Goal: Task Accomplishment & Management: Manage account settings

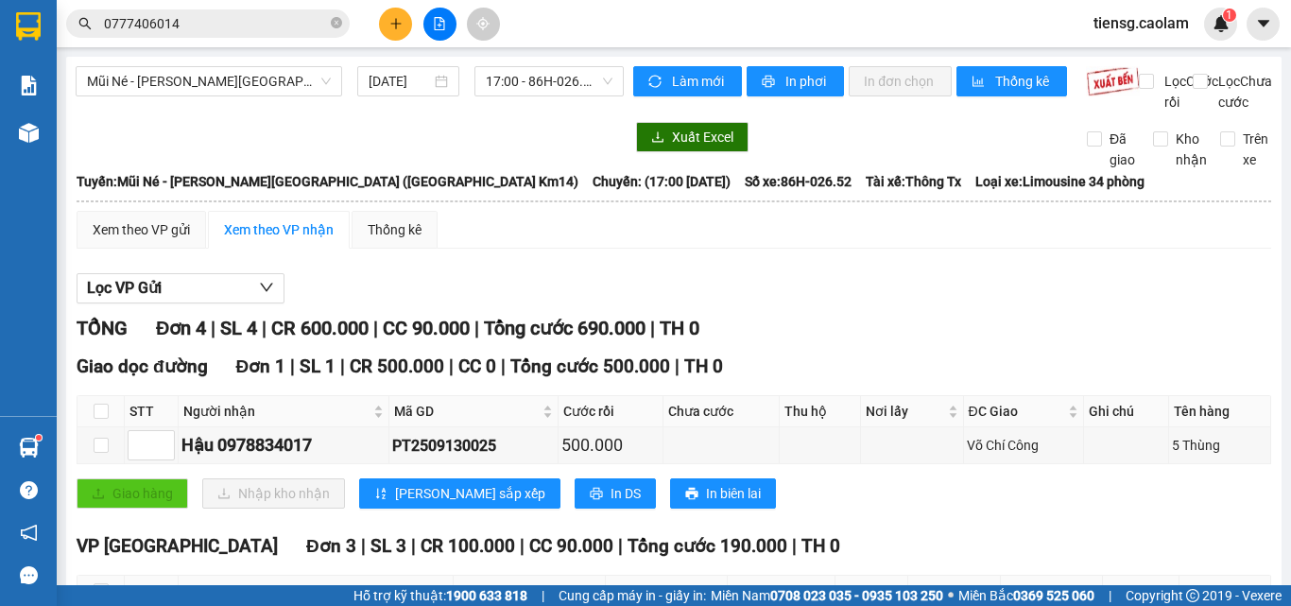
scroll to position [250, 0]
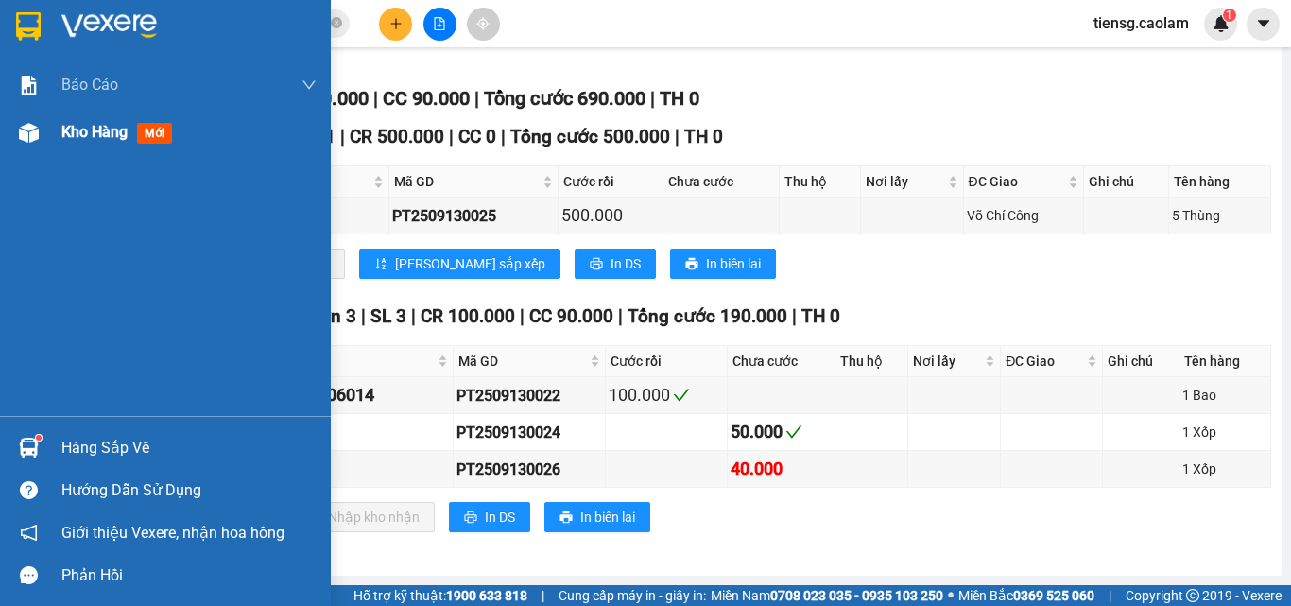
click at [99, 131] on span "Kho hàng" at bounding box center [94, 132] width 66 height 18
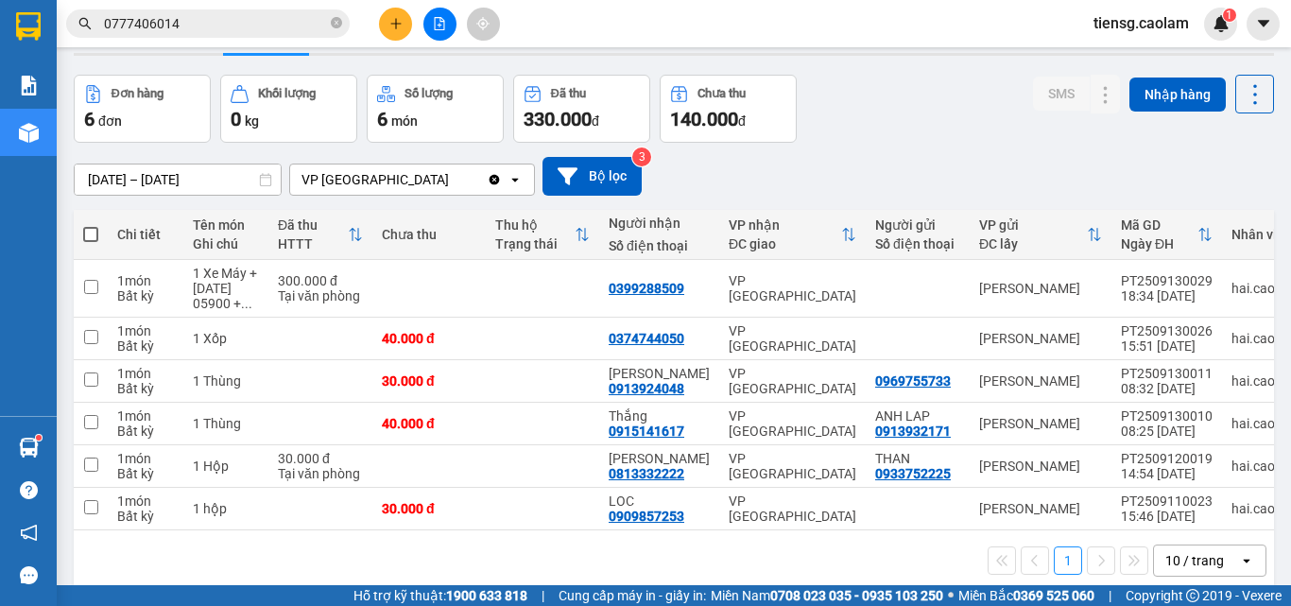
scroll to position [87, 0]
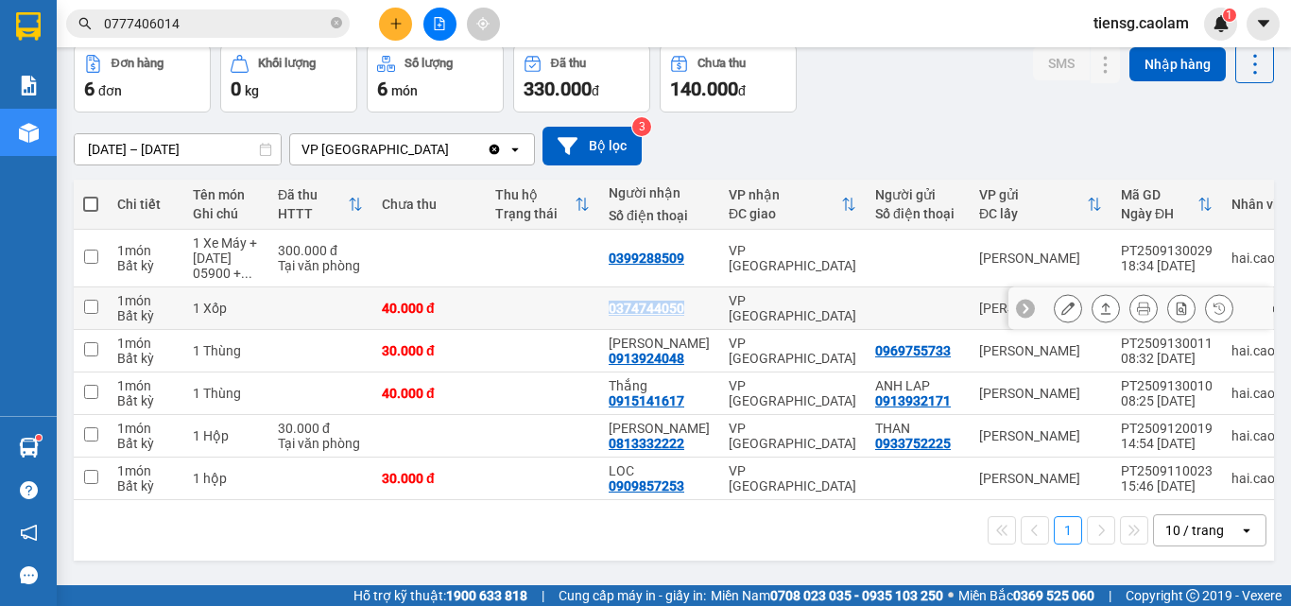
drag, startPoint x: 608, startPoint y: 313, endPoint x: 689, endPoint y: 313, distance: 81.3
click at [689, 313] on td "0374744050" at bounding box center [659, 308] width 120 height 43
checkbox input "true"
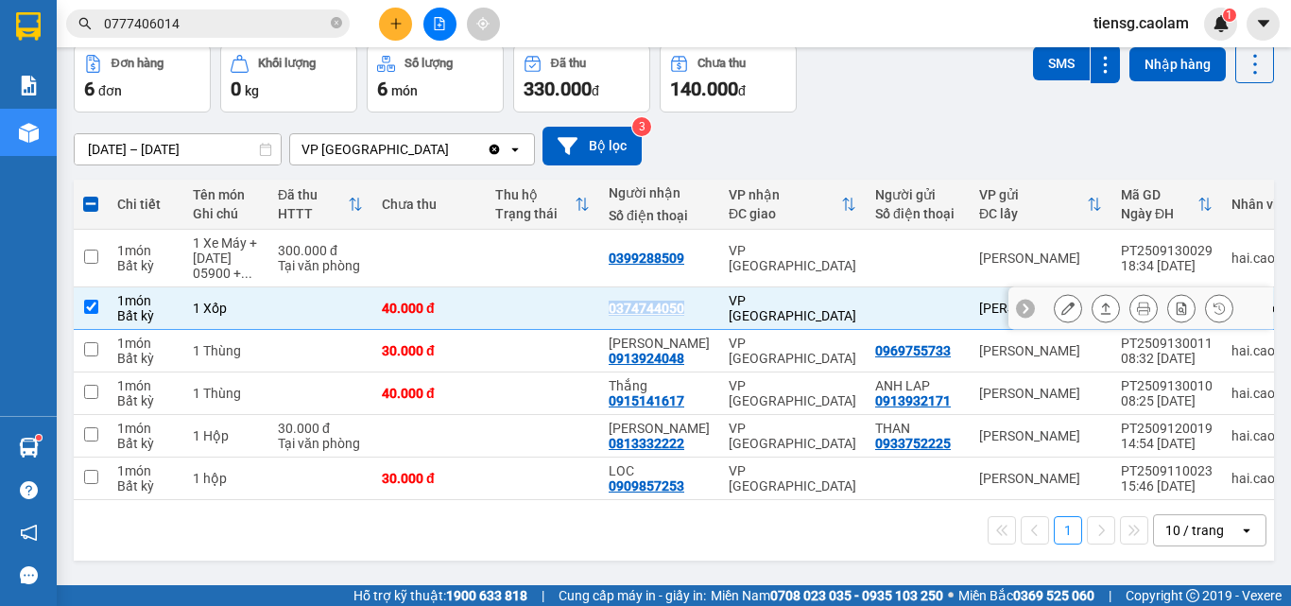
copy div "0374744050"
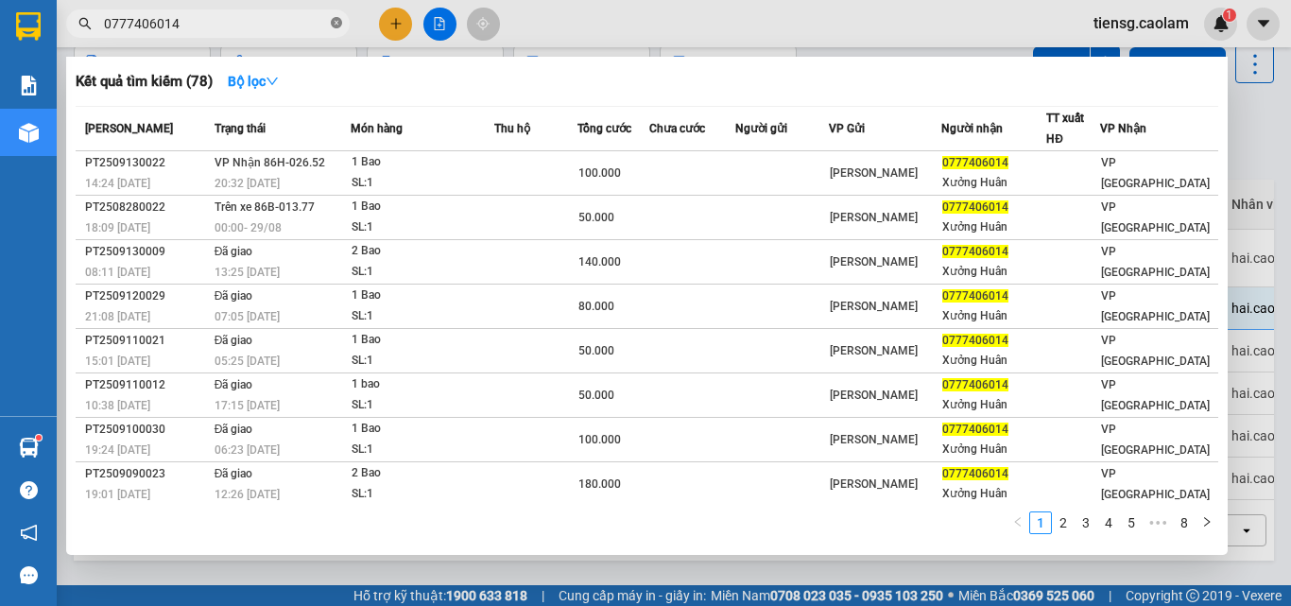
click at [338, 25] on icon "close-circle" at bounding box center [336, 22] width 11 height 11
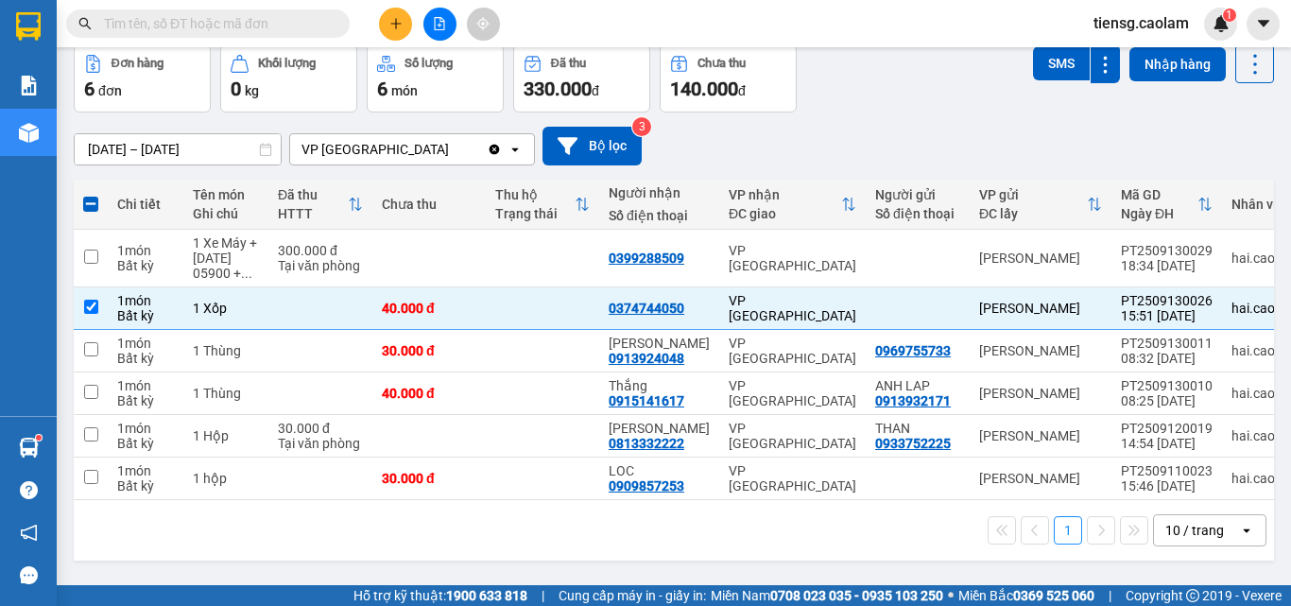
drag, startPoint x: 255, startPoint y: 34, endPoint x: 216, endPoint y: 20, distance: 42.2
paste input "0374744050"
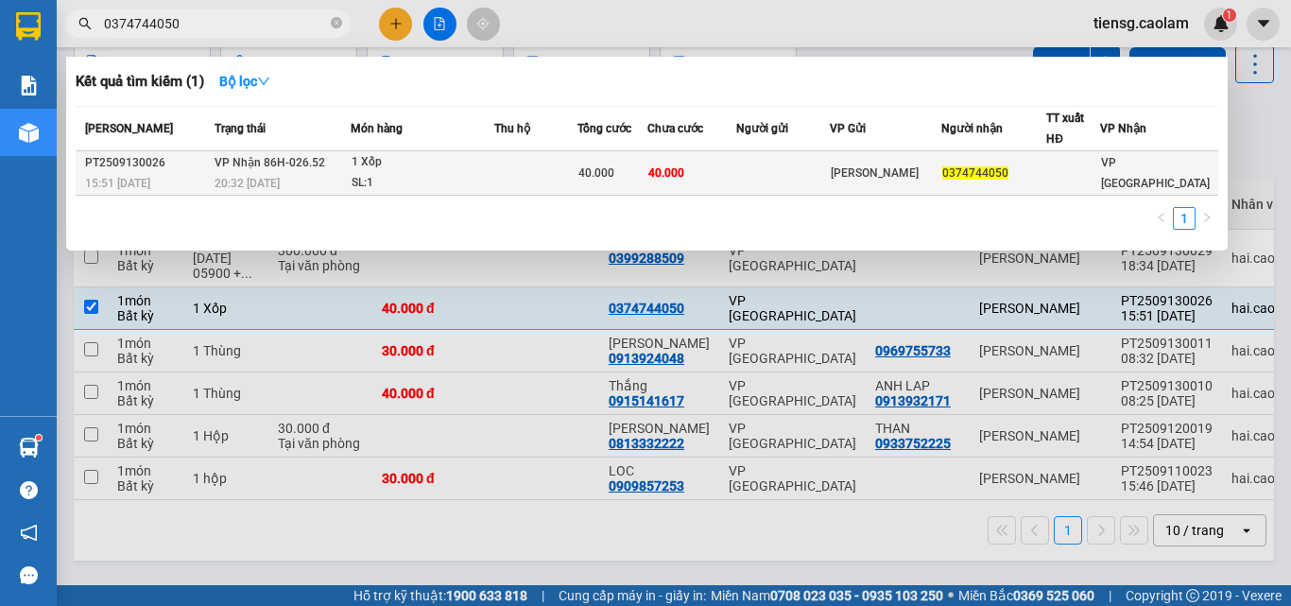
type input "0374744050"
click at [492, 168] on div "1 Xốp" at bounding box center [423, 162] width 142 height 21
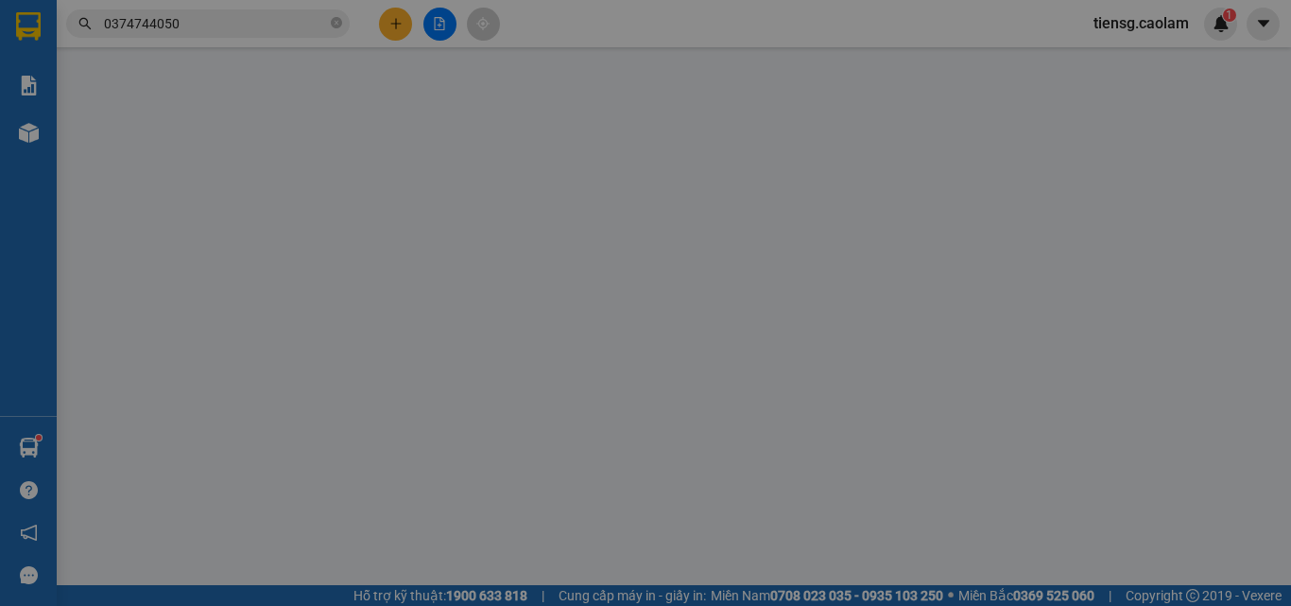
type input "0374744050"
type input "40.000"
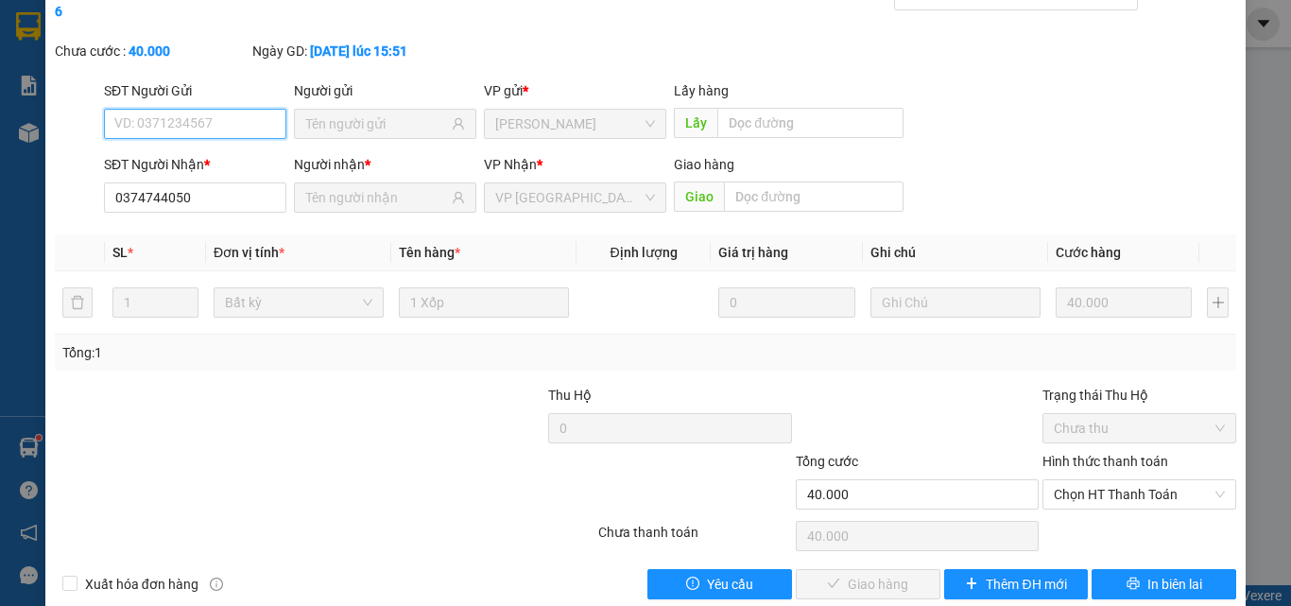
scroll to position [97, 0]
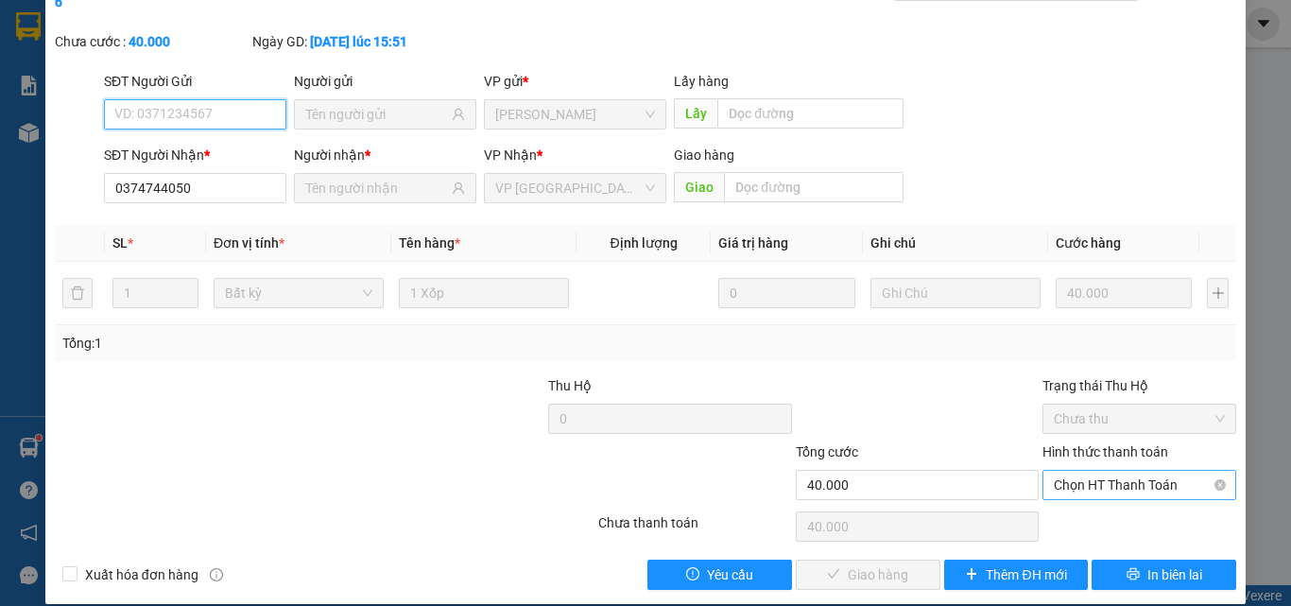
click at [1117, 471] on span "Chọn HT Thanh Toán" at bounding box center [1139, 485] width 171 height 28
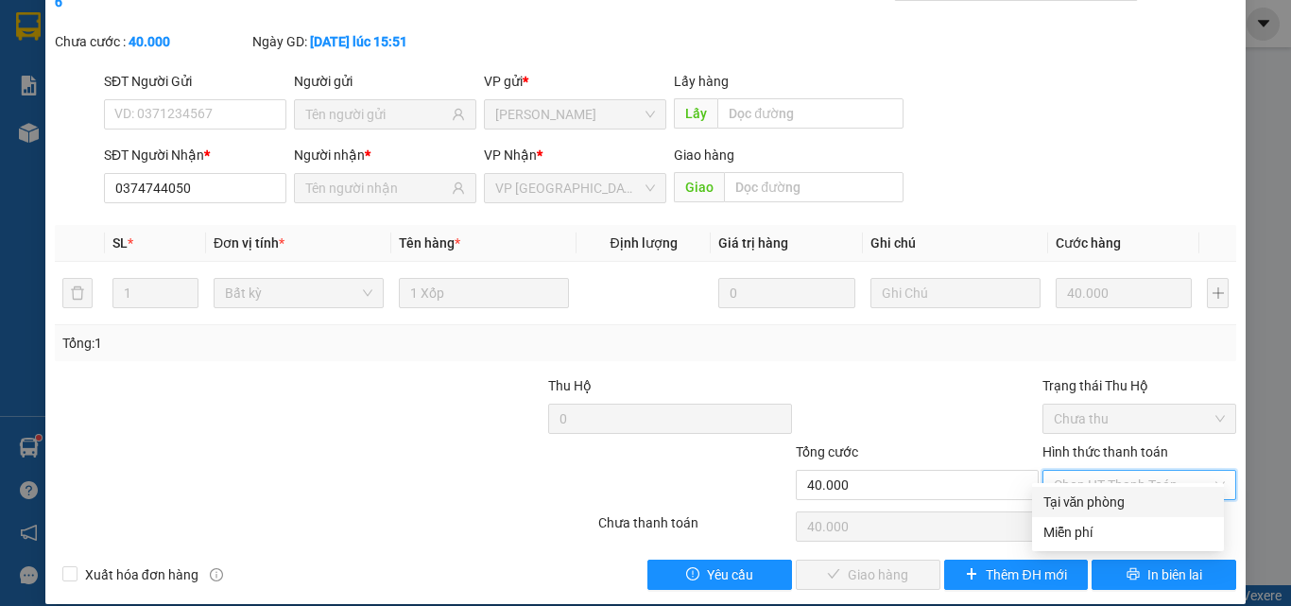
click at [1099, 493] on div "Tại văn phòng" at bounding box center [1128, 502] width 169 height 21
type input "0"
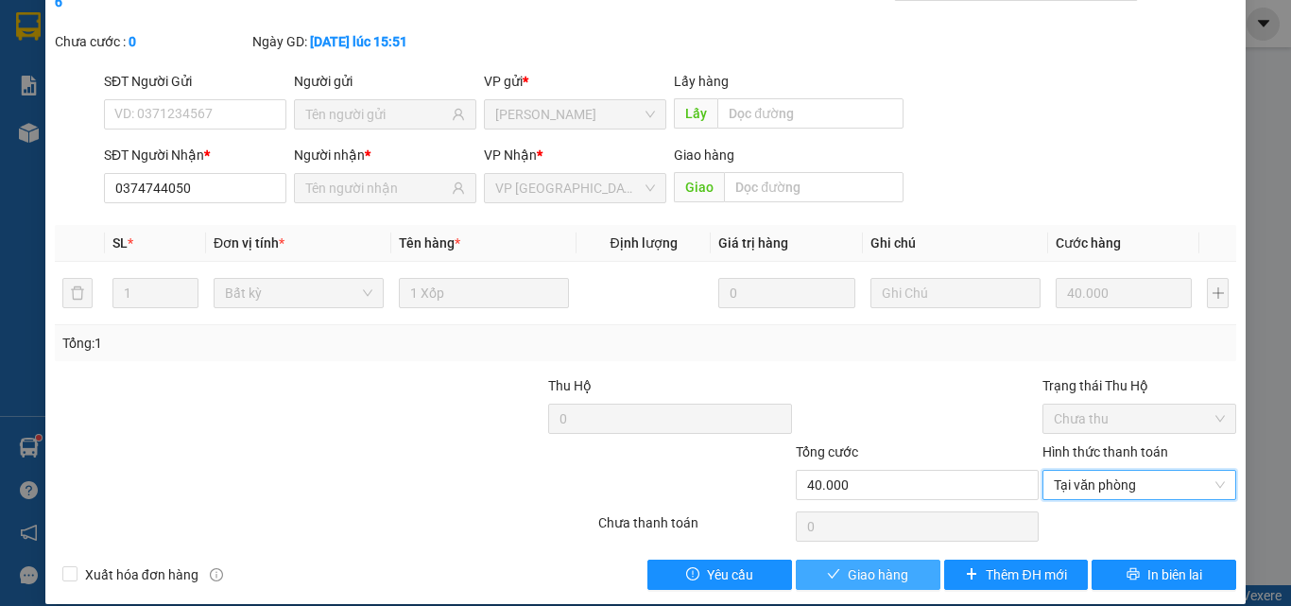
click at [836, 563] on button "Giao hàng" at bounding box center [868, 575] width 145 height 30
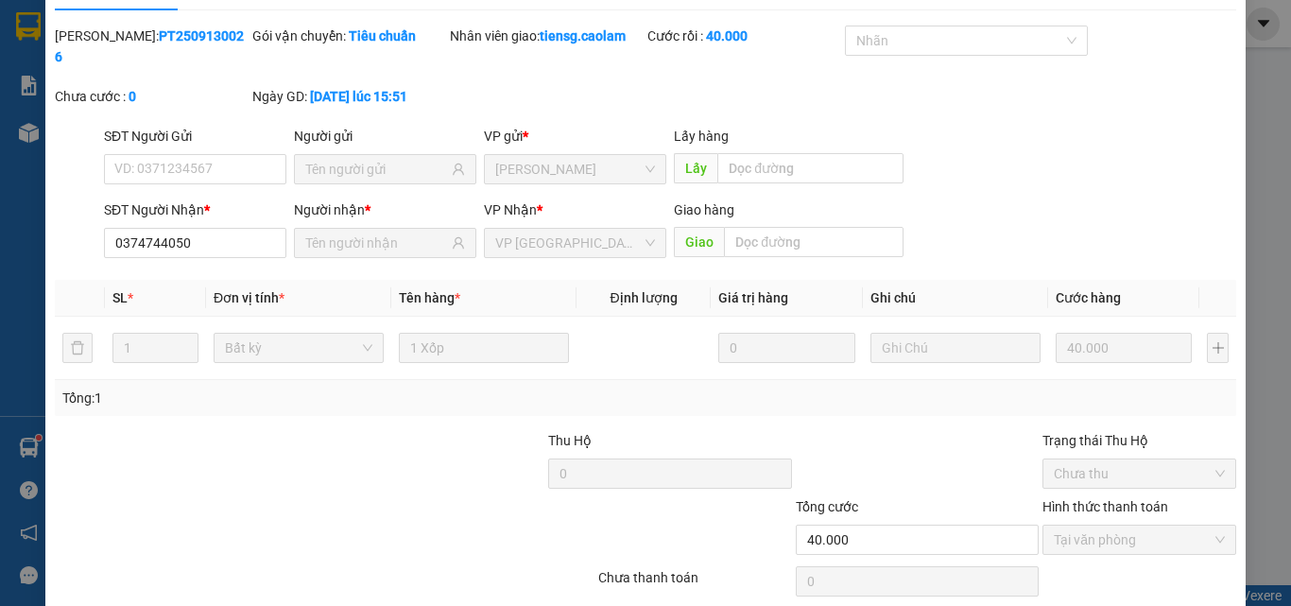
scroll to position [0, 0]
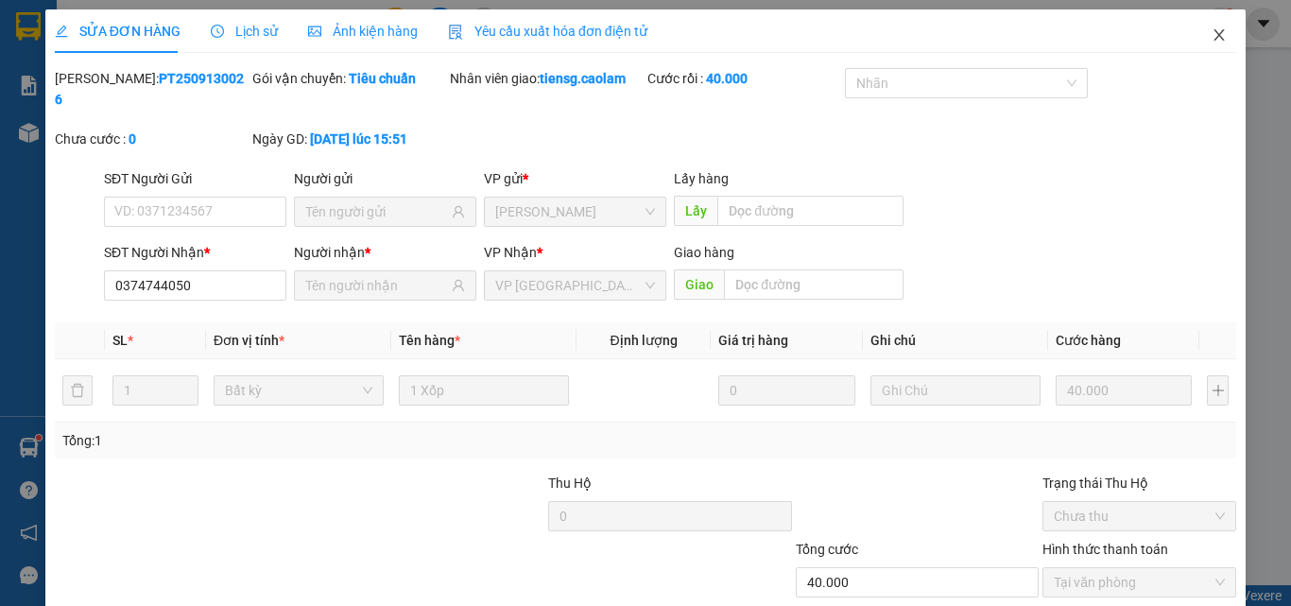
click at [1212, 30] on icon "close" at bounding box center [1219, 34] width 15 height 15
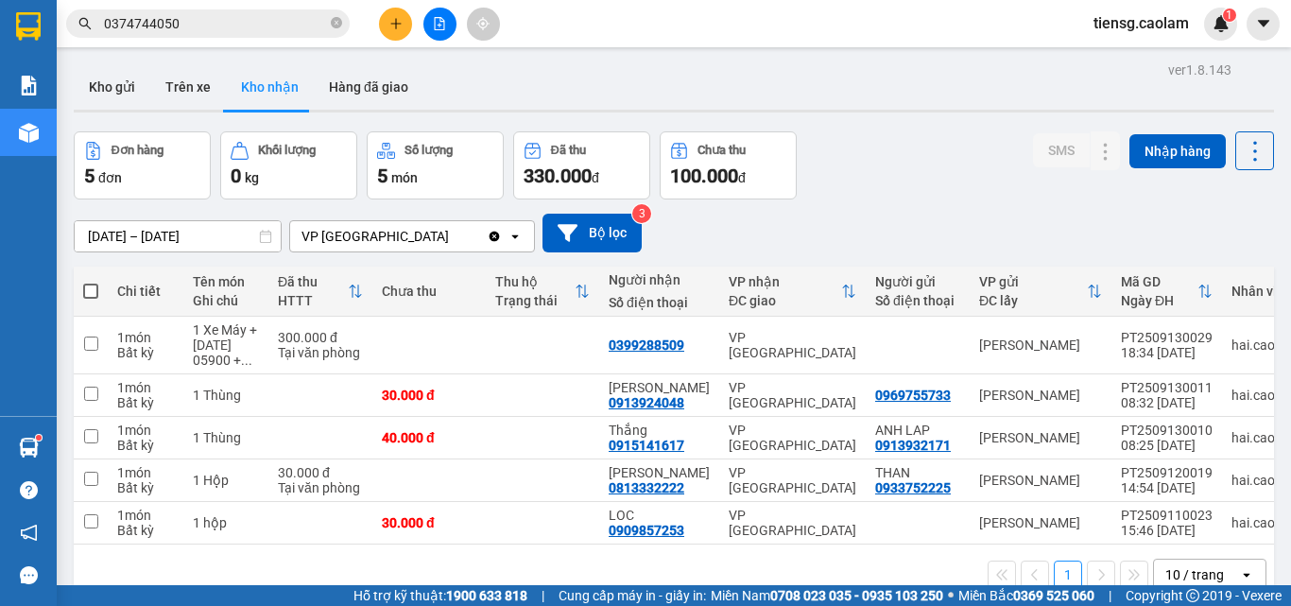
drag, startPoint x: 128, startPoint y: 95, endPoint x: 163, endPoint y: 5, distance: 96.4
click at [129, 84] on button "Kho gửi" at bounding box center [112, 86] width 77 height 45
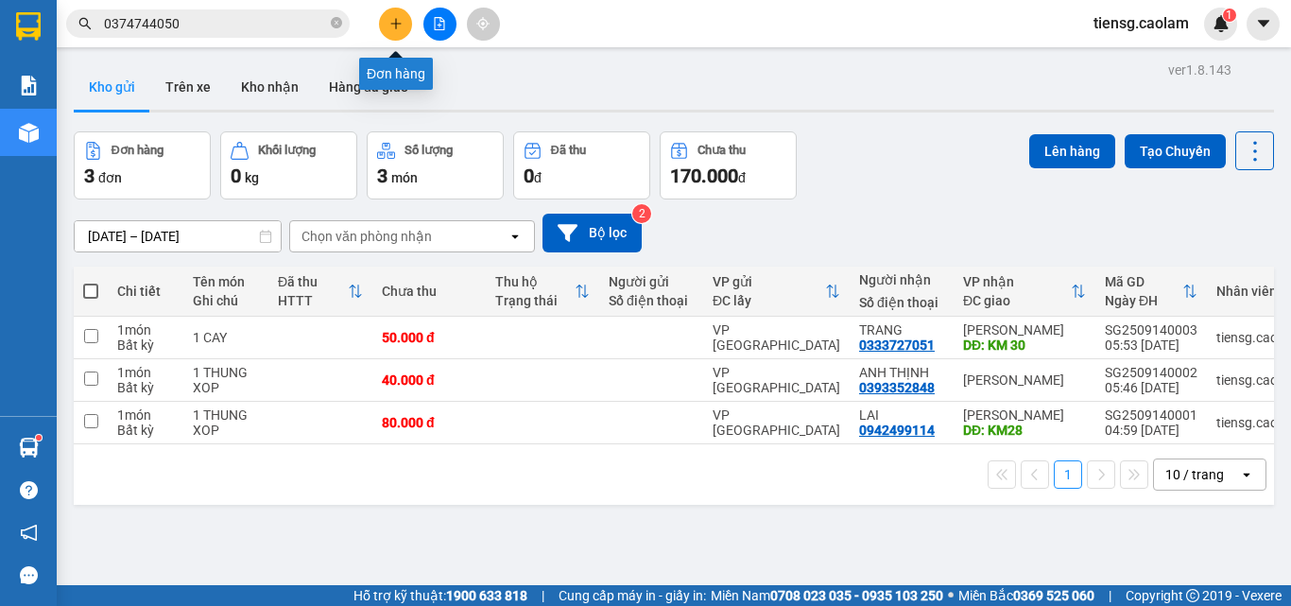
click at [388, 21] on button at bounding box center [395, 24] width 33 height 33
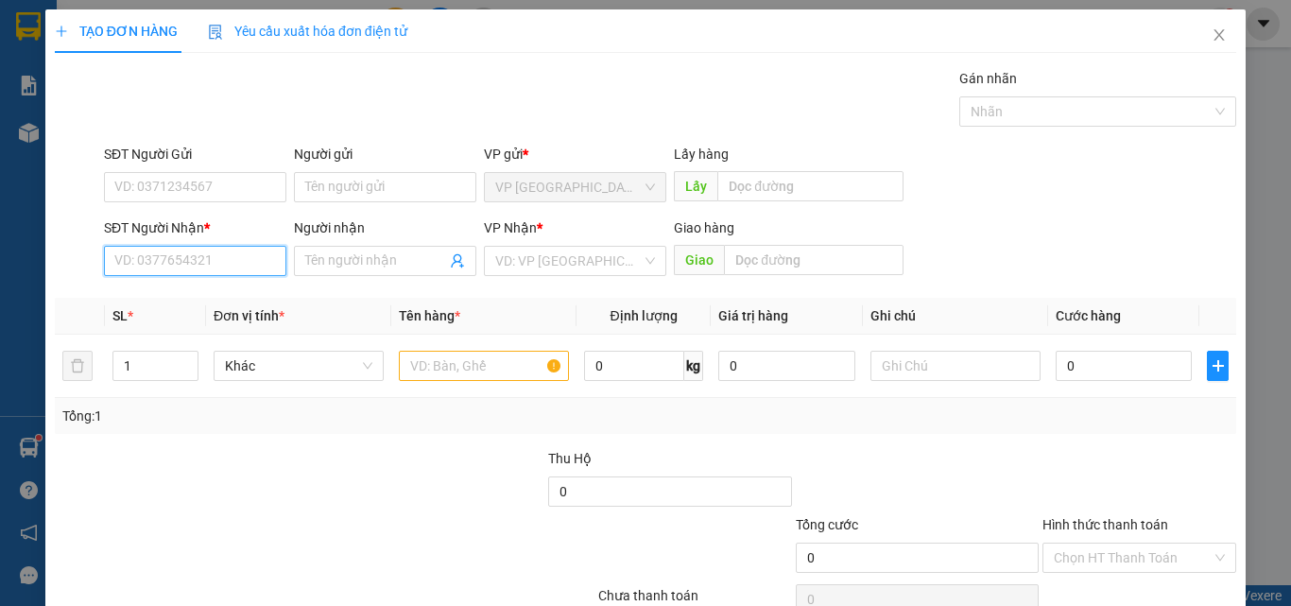
drag, startPoint x: 211, startPoint y: 266, endPoint x: 218, endPoint y: 255, distance: 12.9
click at [212, 265] on input "SĐT Người Nhận *" at bounding box center [195, 261] width 182 height 30
type input "0975375998"
click at [337, 261] on input "Người nhận" at bounding box center [375, 260] width 141 height 21
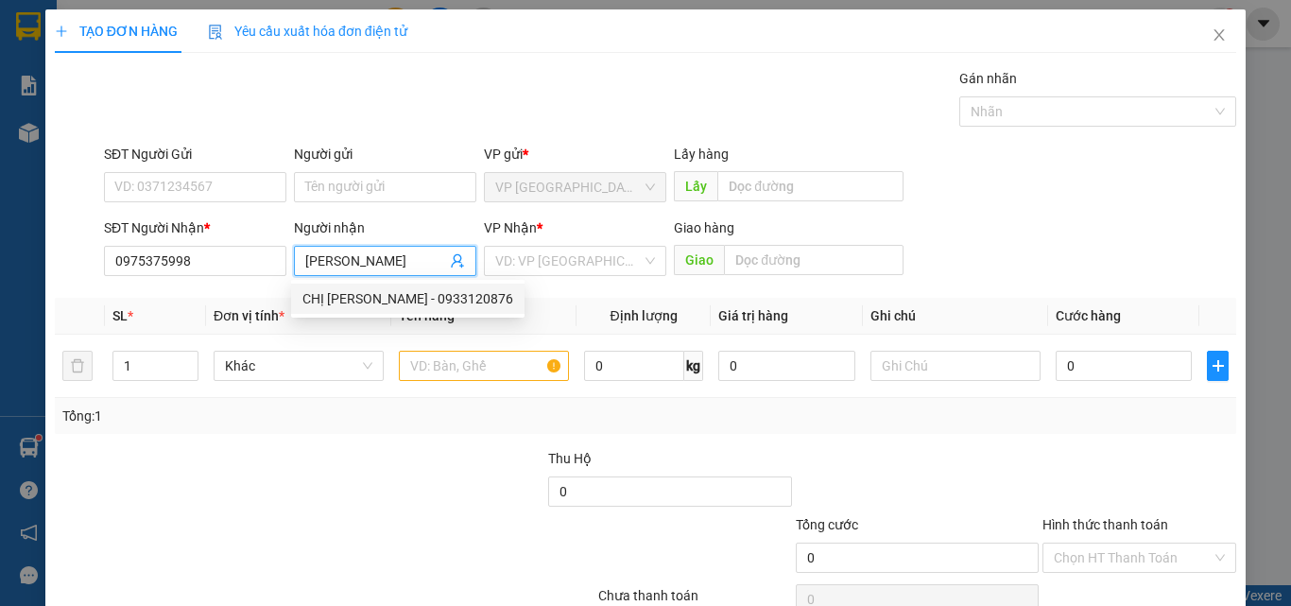
type input "[PERSON_NAME]"
click at [556, 298] on th "Tên hàng *" at bounding box center [483, 316] width 185 height 37
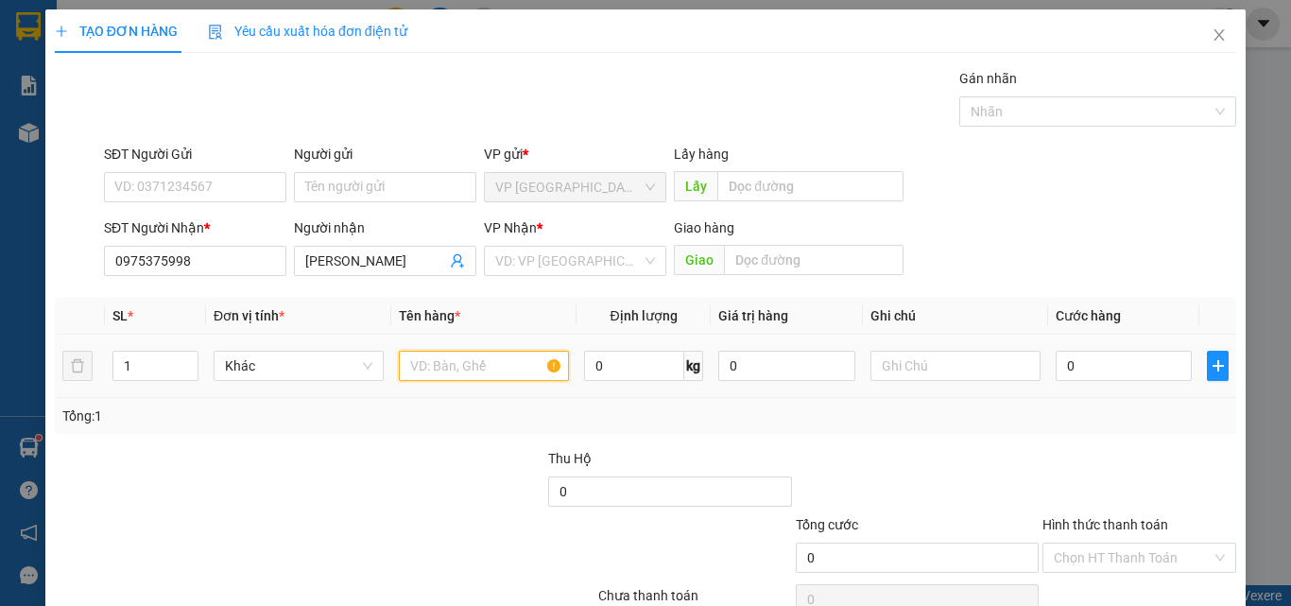
click at [486, 368] on input "text" at bounding box center [484, 366] width 170 height 30
type input "1 THUNG XOP"
click at [1156, 368] on input "0" at bounding box center [1124, 366] width 136 height 30
type input "4"
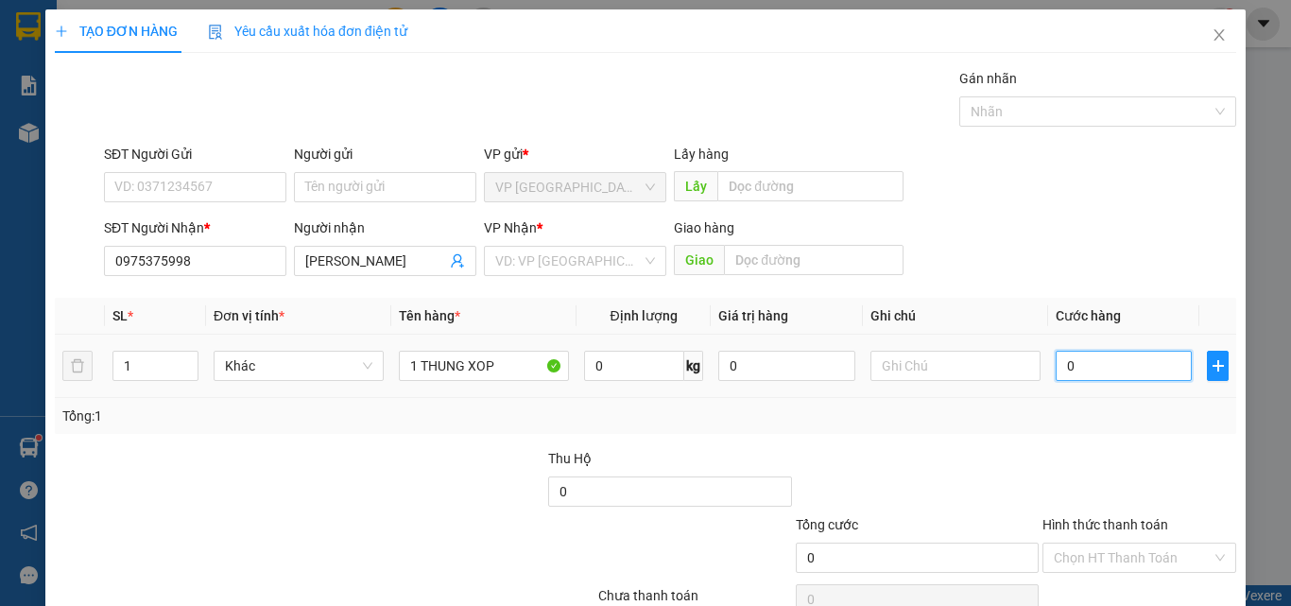
type input "4"
type input "40"
type input "400"
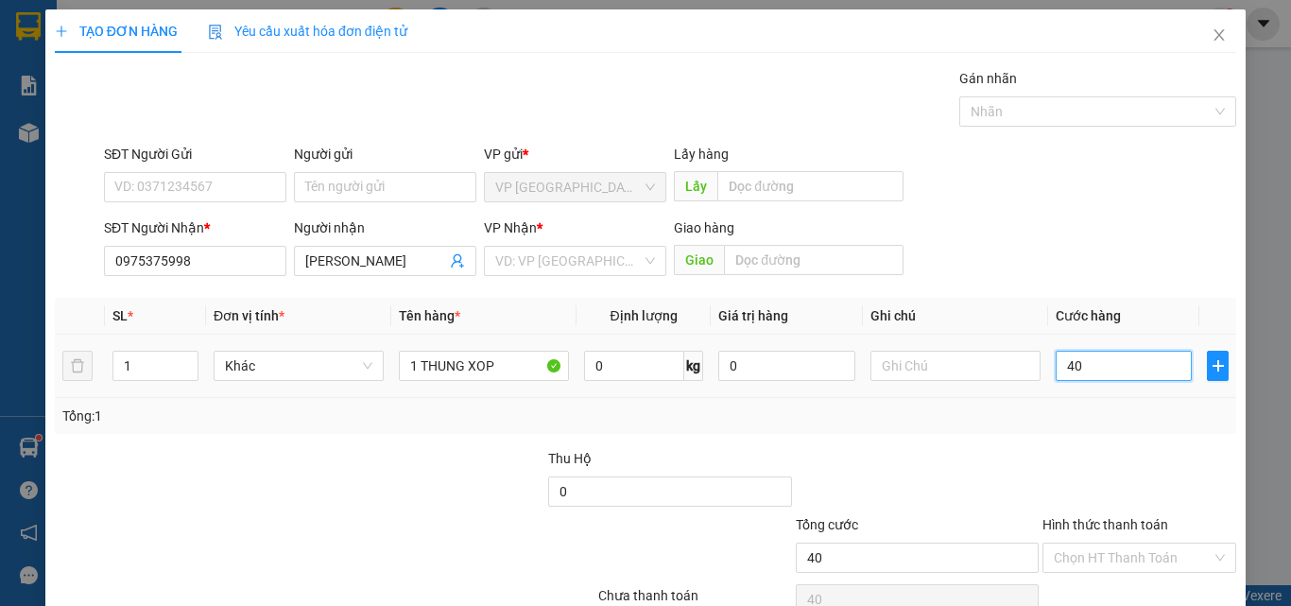
type input "400"
type input "4.000"
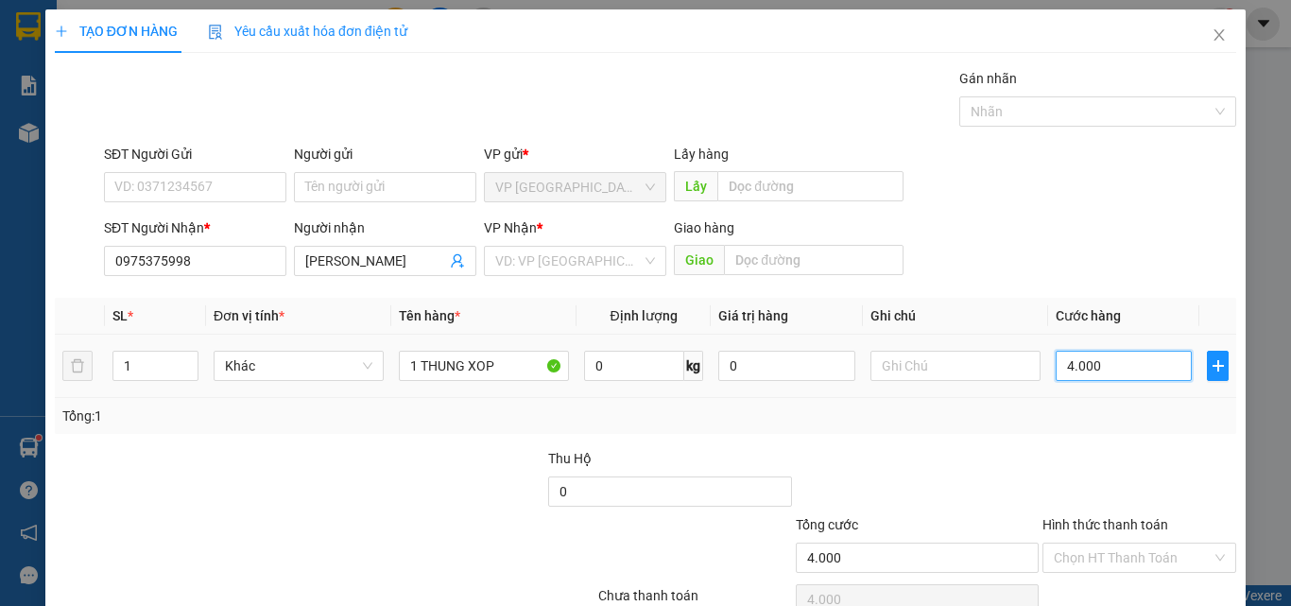
type input "40.000"
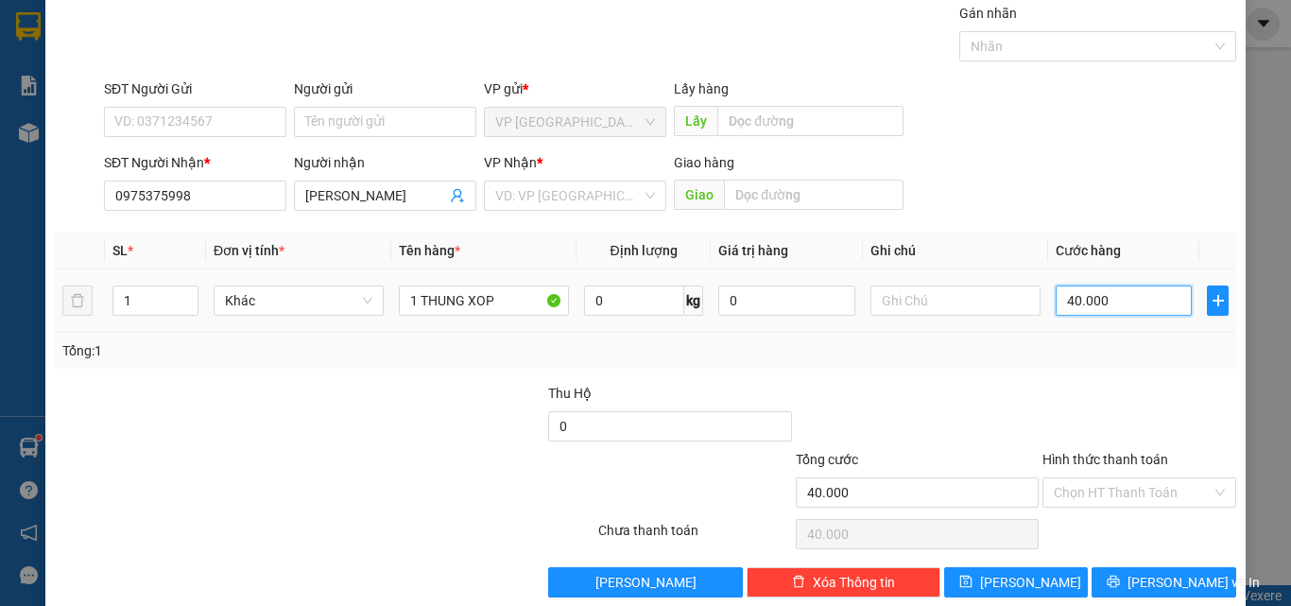
scroll to position [94, 0]
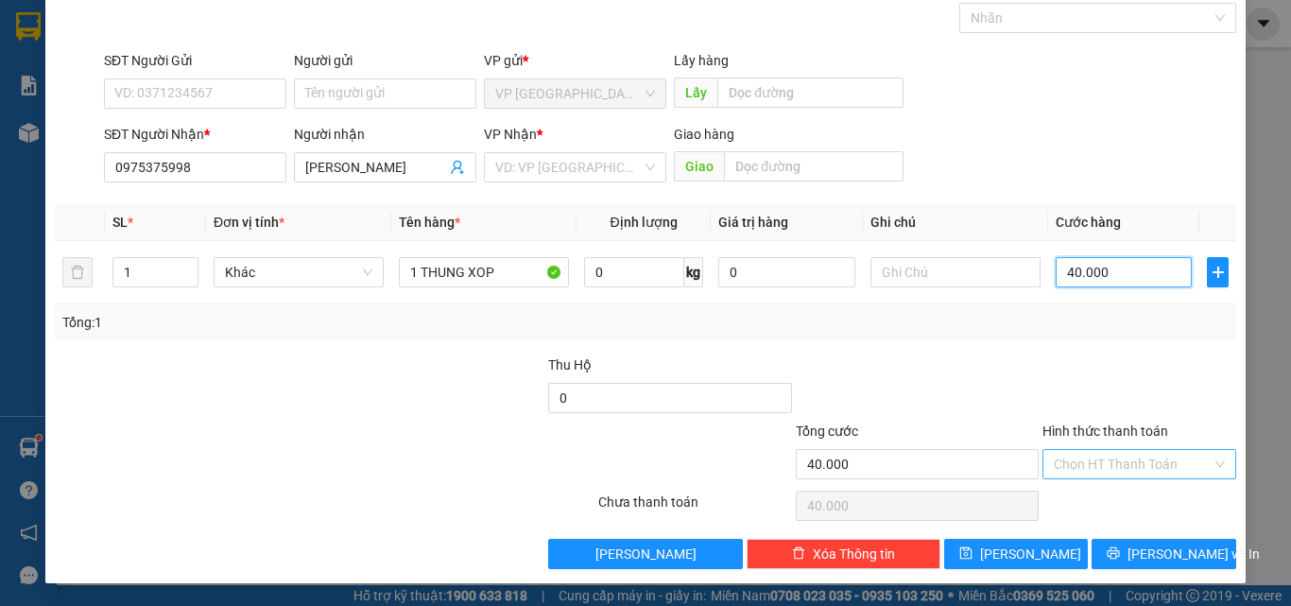
type input "40.000"
click at [1093, 461] on input "Hình thức thanh toán" at bounding box center [1133, 464] width 158 height 28
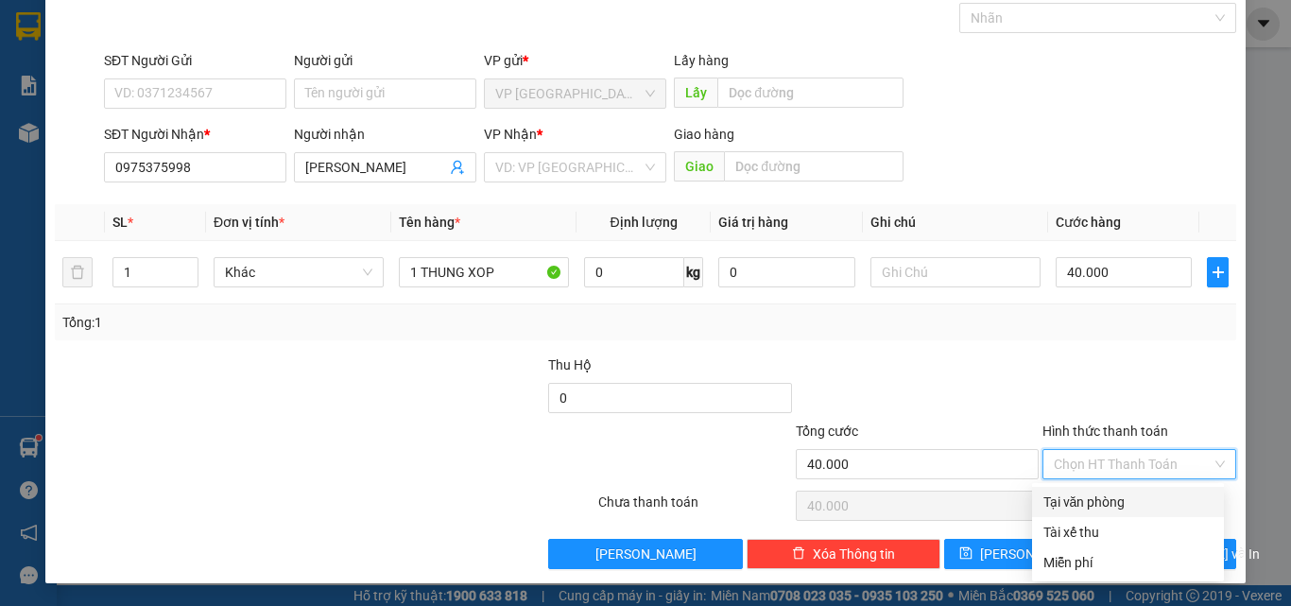
click at [1079, 506] on div "Tại văn phòng" at bounding box center [1128, 502] width 169 height 21
type input "0"
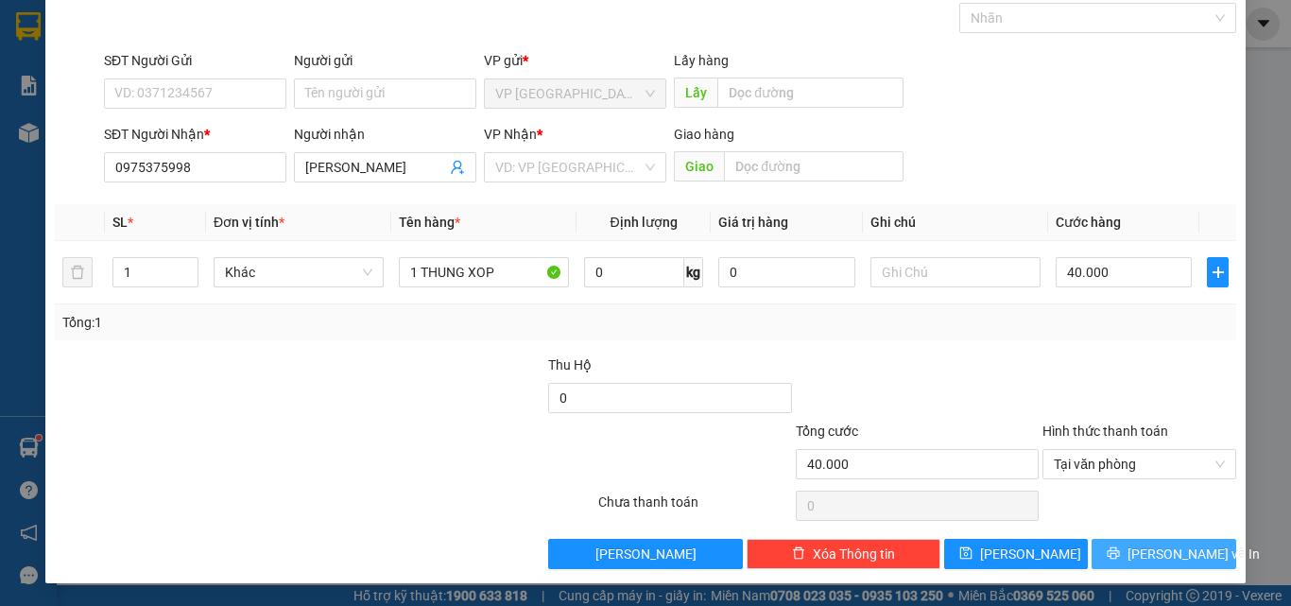
click at [1166, 542] on button "[PERSON_NAME] và In" at bounding box center [1164, 554] width 145 height 30
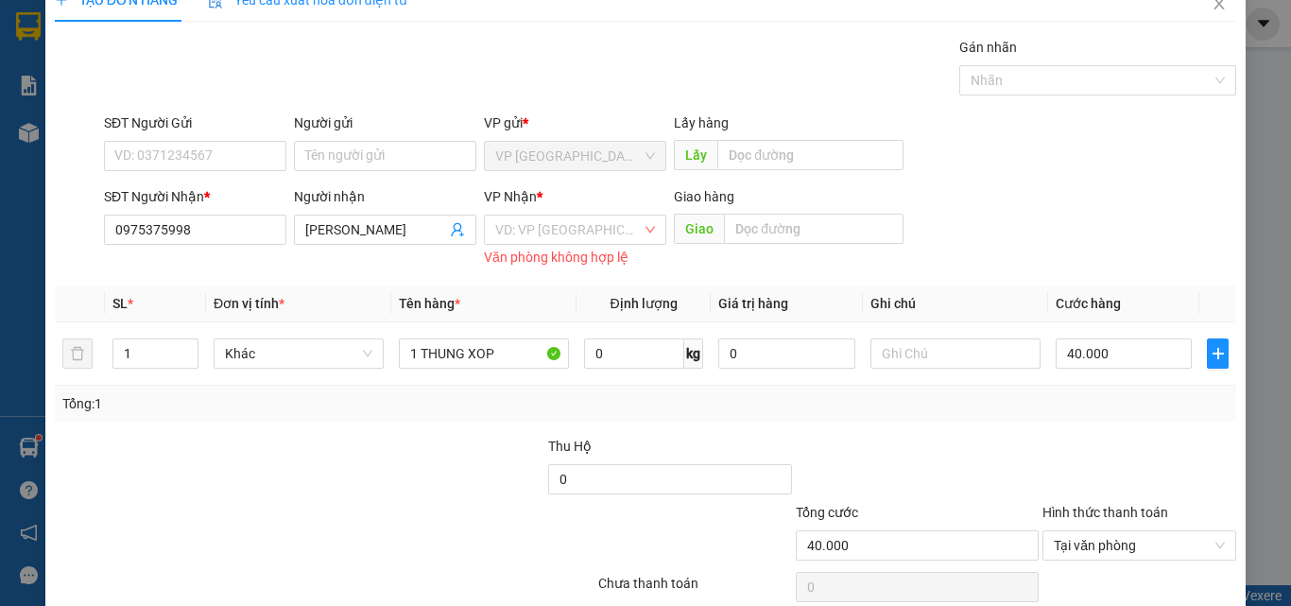
scroll to position [0, 0]
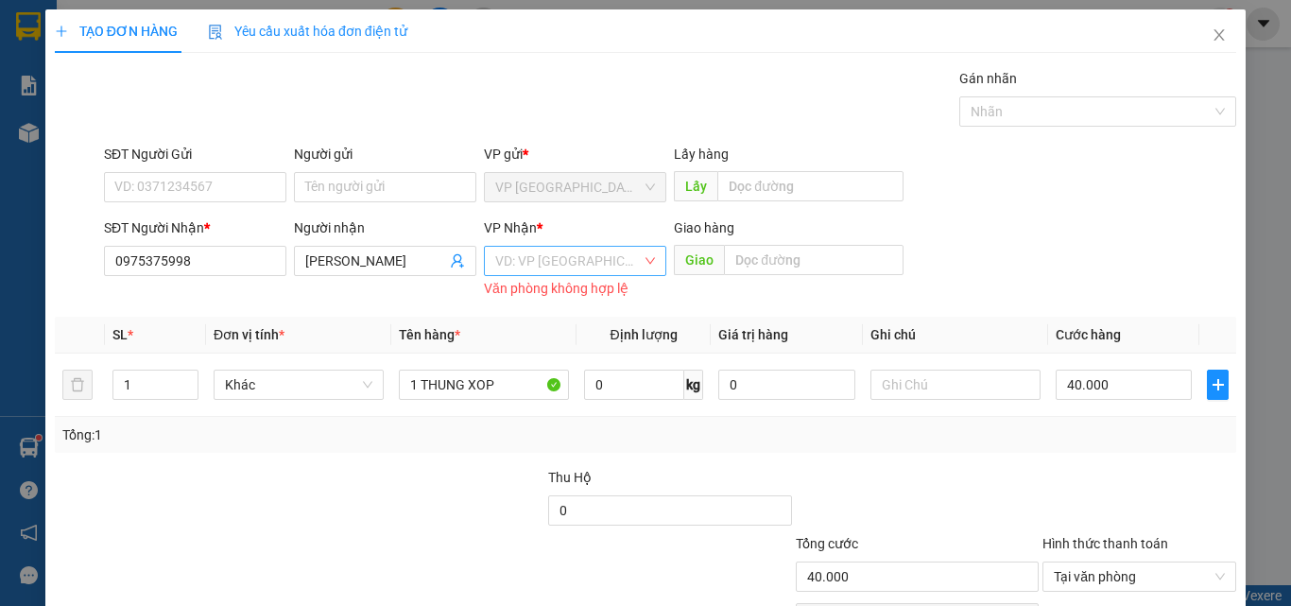
click at [607, 269] on input "search" at bounding box center [568, 261] width 147 height 28
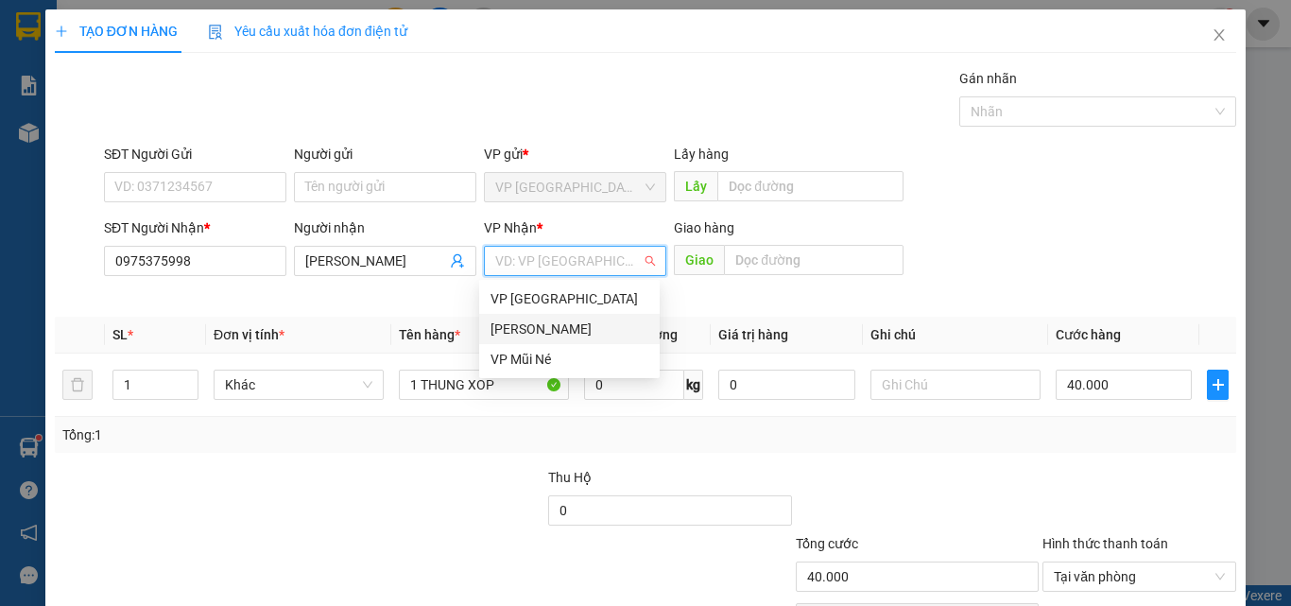
click at [572, 333] on div "[PERSON_NAME]" at bounding box center [570, 329] width 158 height 21
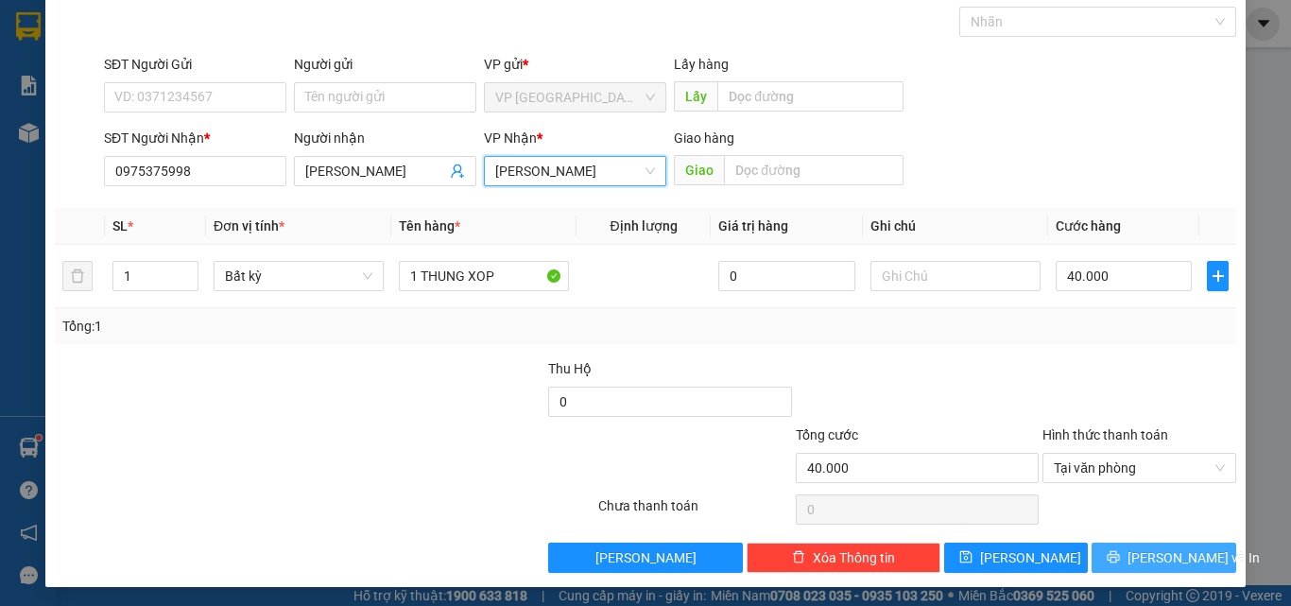
scroll to position [94, 0]
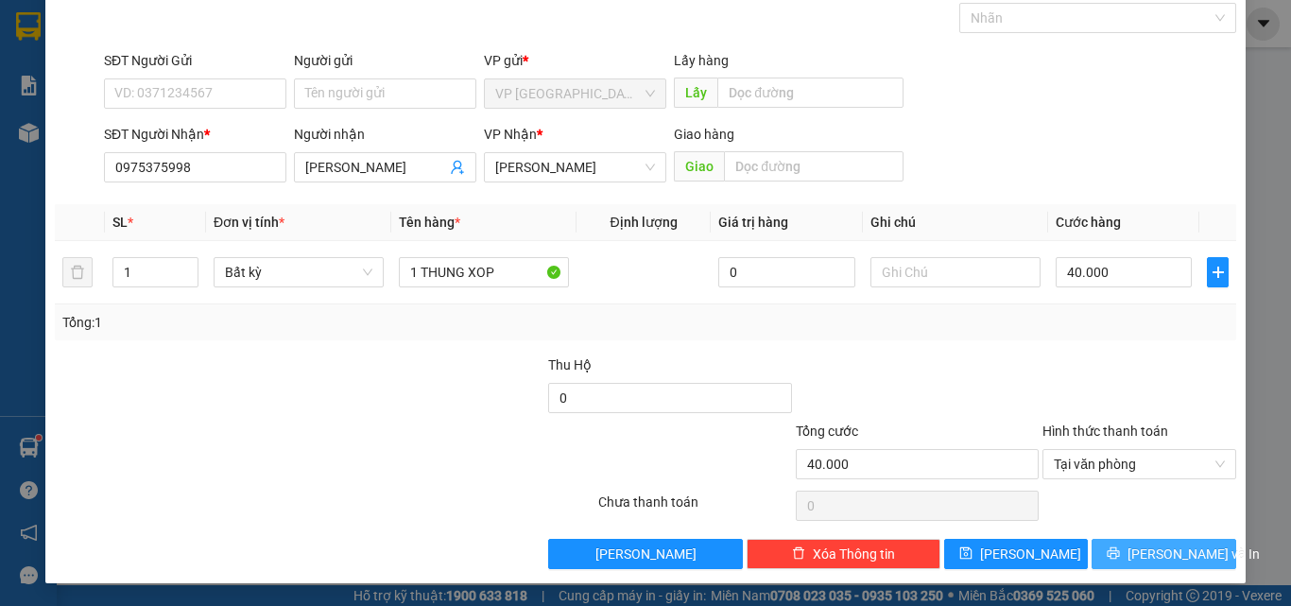
click at [1168, 545] on span "[PERSON_NAME] và In" at bounding box center [1194, 554] width 132 height 21
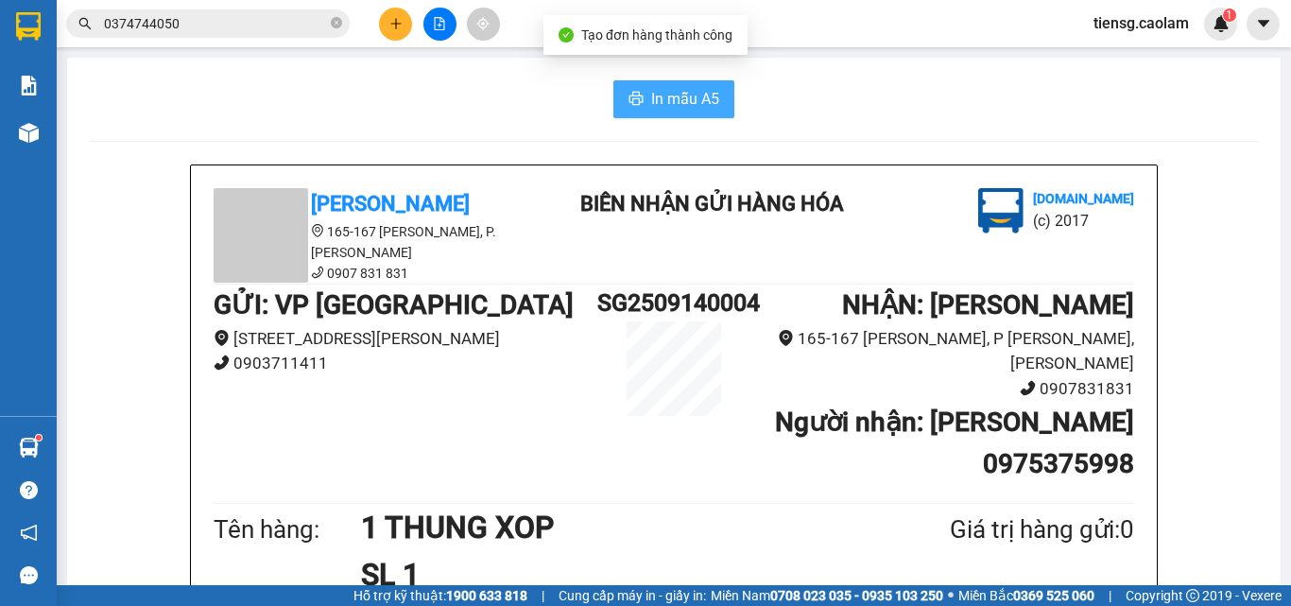
click at [680, 105] on span "In mẫu A5" at bounding box center [685, 99] width 68 height 24
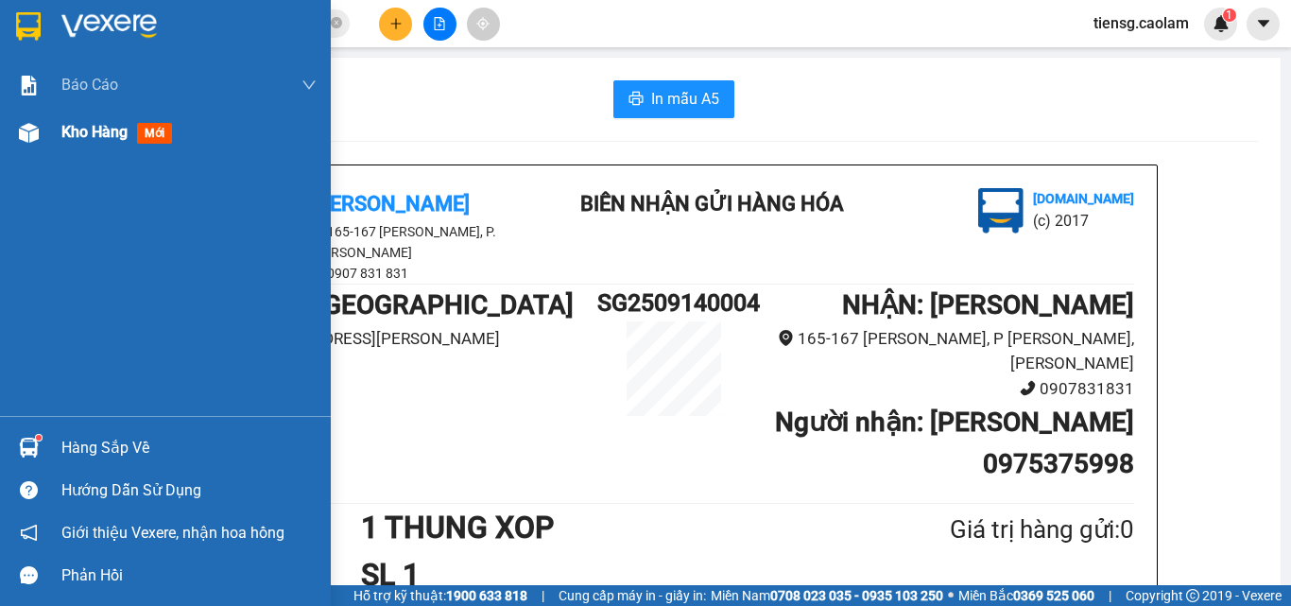
click at [48, 129] on div "Kho hàng mới" at bounding box center [165, 132] width 331 height 47
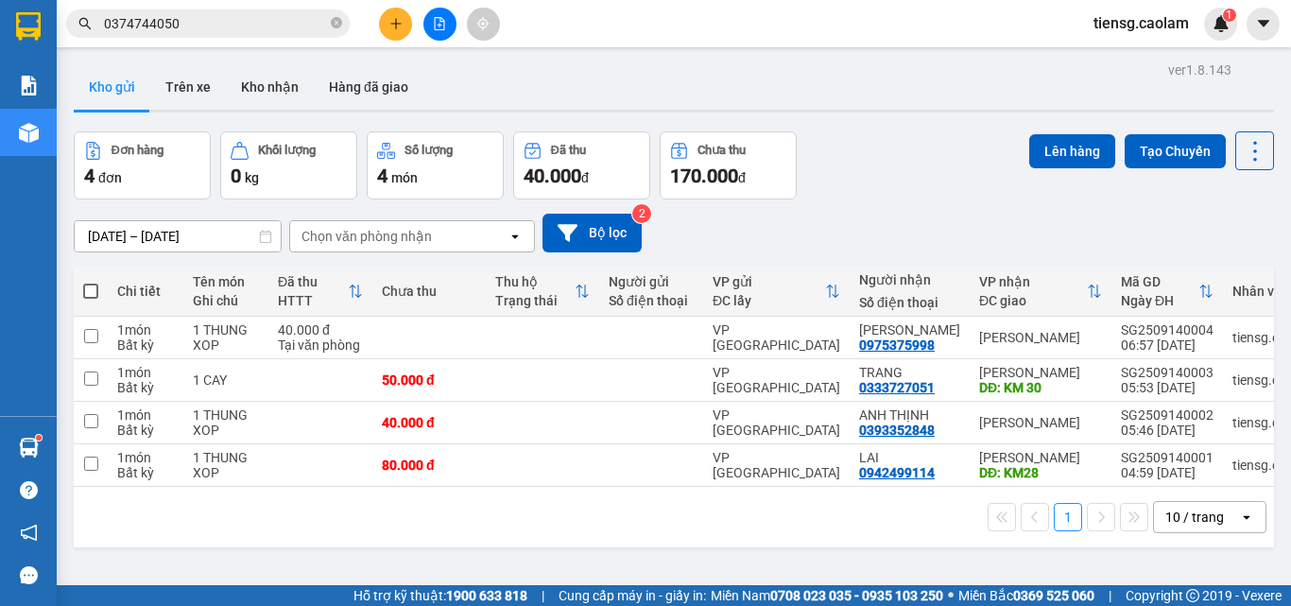
click at [453, 33] on button at bounding box center [439, 24] width 33 height 33
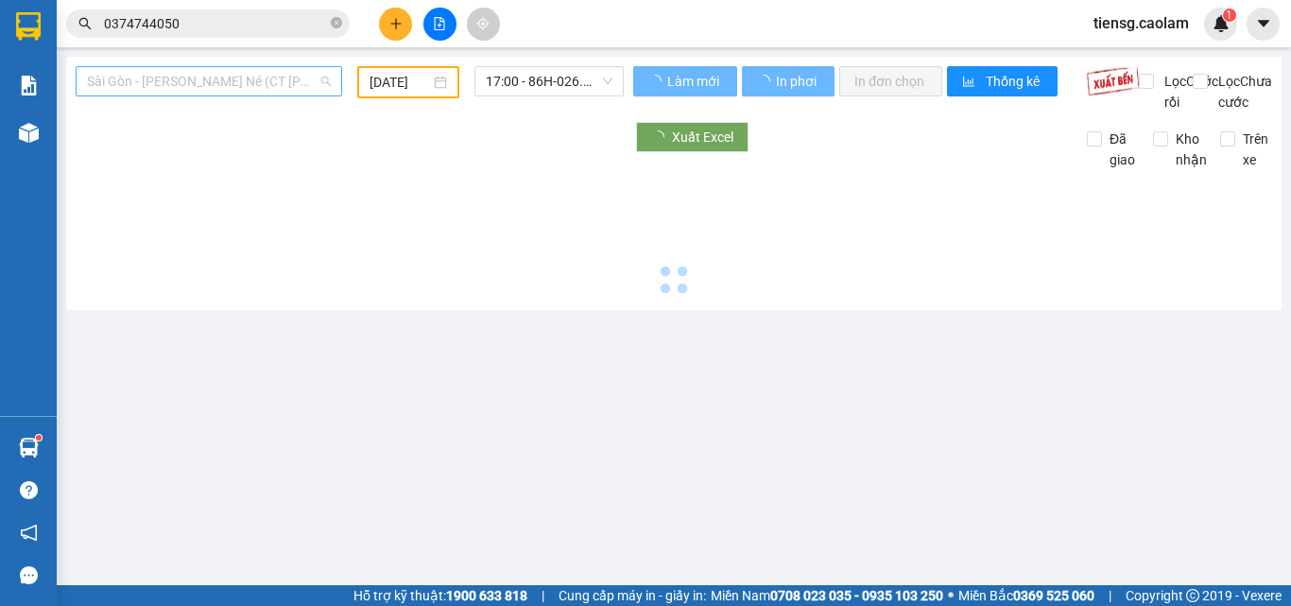
click at [297, 73] on span "Sài Gòn - [PERSON_NAME] Né (CT [PERSON_NAME])" at bounding box center [209, 81] width 244 height 28
type input "[DATE]"
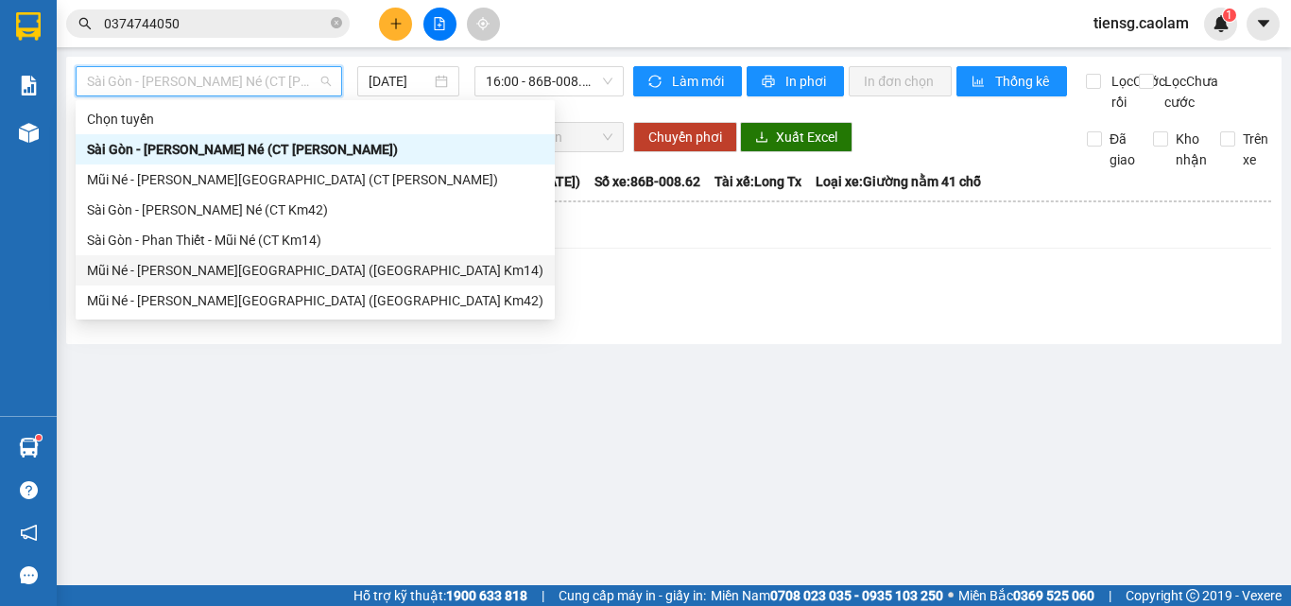
drag, startPoint x: 293, startPoint y: 271, endPoint x: 303, endPoint y: 274, distance: 10.8
click at [303, 274] on div "Mũi Né - [PERSON_NAME][GEOGRAPHIC_DATA] ([GEOGRAPHIC_DATA] Km14)" at bounding box center [315, 270] width 457 height 21
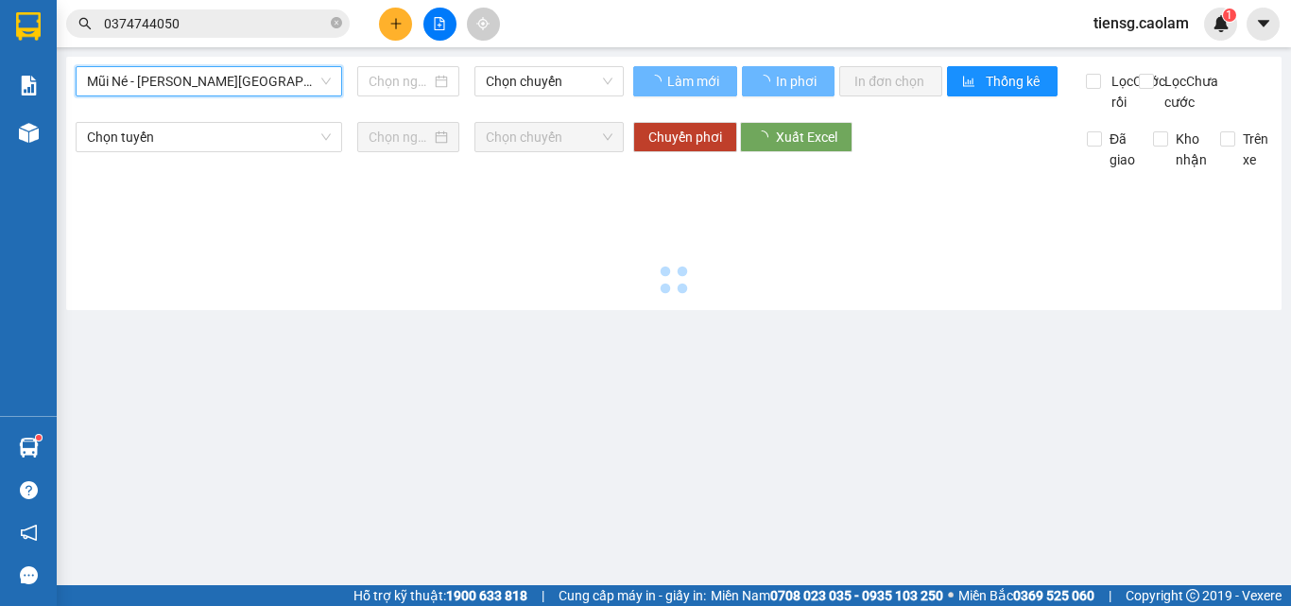
type input "[DATE]"
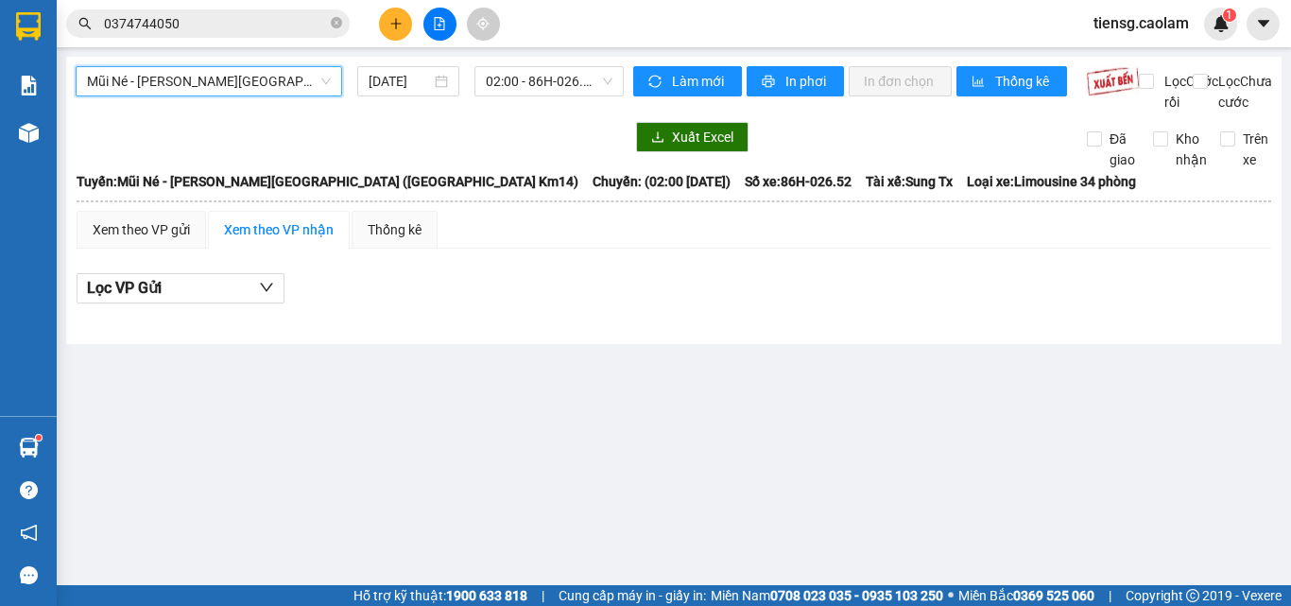
click at [546, 63] on div "Mũi Né - [GEOGRAPHIC_DATA][PERSON_NAME][GEOGRAPHIC_DATA] ([GEOGRAPHIC_DATA] Km1…" at bounding box center [674, 200] width 1216 height 287
click at [541, 86] on span "02:00 - 86H-026.52" at bounding box center [549, 81] width 127 height 28
click at [306, 87] on span "Mũi Né - [PERSON_NAME][GEOGRAPHIC_DATA] ([GEOGRAPHIC_DATA] Km14)" at bounding box center [209, 81] width 244 height 28
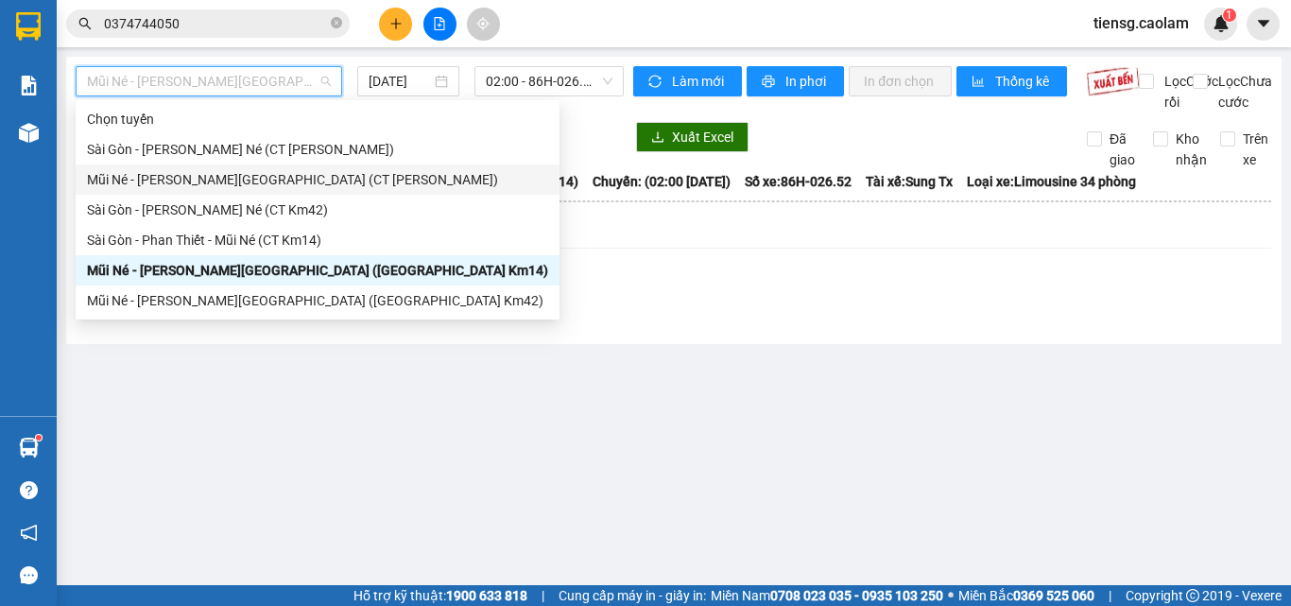
drag, startPoint x: 313, startPoint y: 148, endPoint x: 311, endPoint y: 170, distance: 21.8
click at [311, 170] on div "[PERSON_NAME] [GEOGRAPHIC_DATA] - [GEOGRAPHIC_DATA][PERSON_NAME] Né (CT [PERSON…" at bounding box center [318, 210] width 484 height 212
click at [310, 188] on div "Mũi Né - [PERSON_NAME][GEOGRAPHIC_DATA] (CT [PERSON_NAME])" at bounding box center [317, 179] width 461 height 21
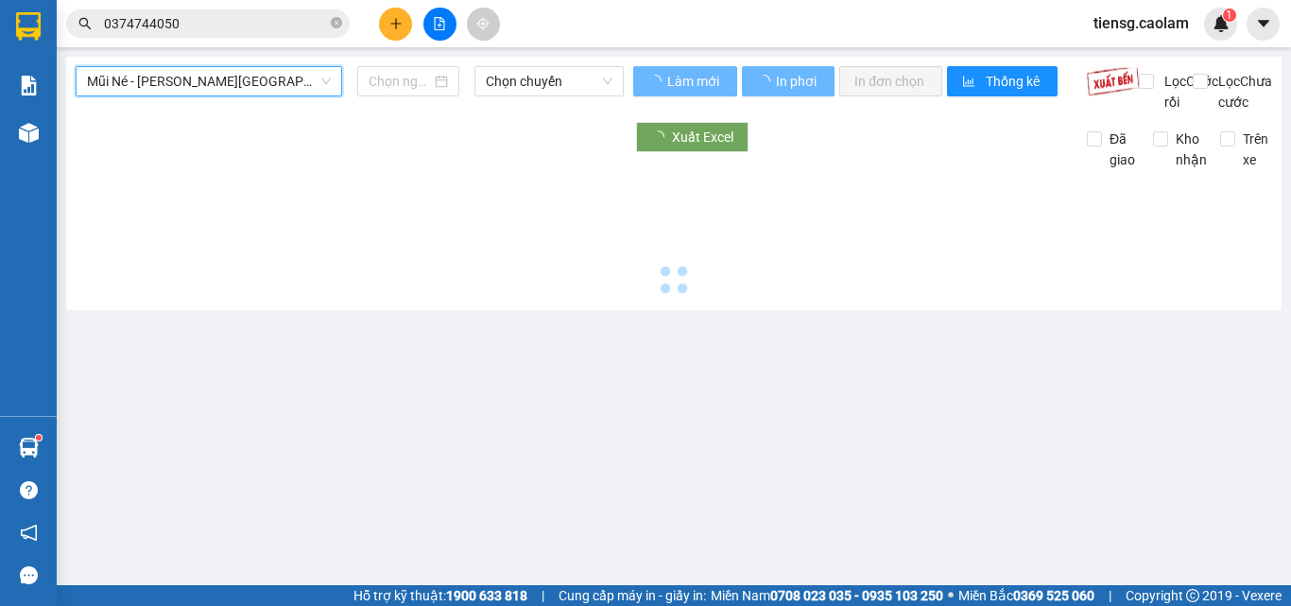
type input "[DATE]"
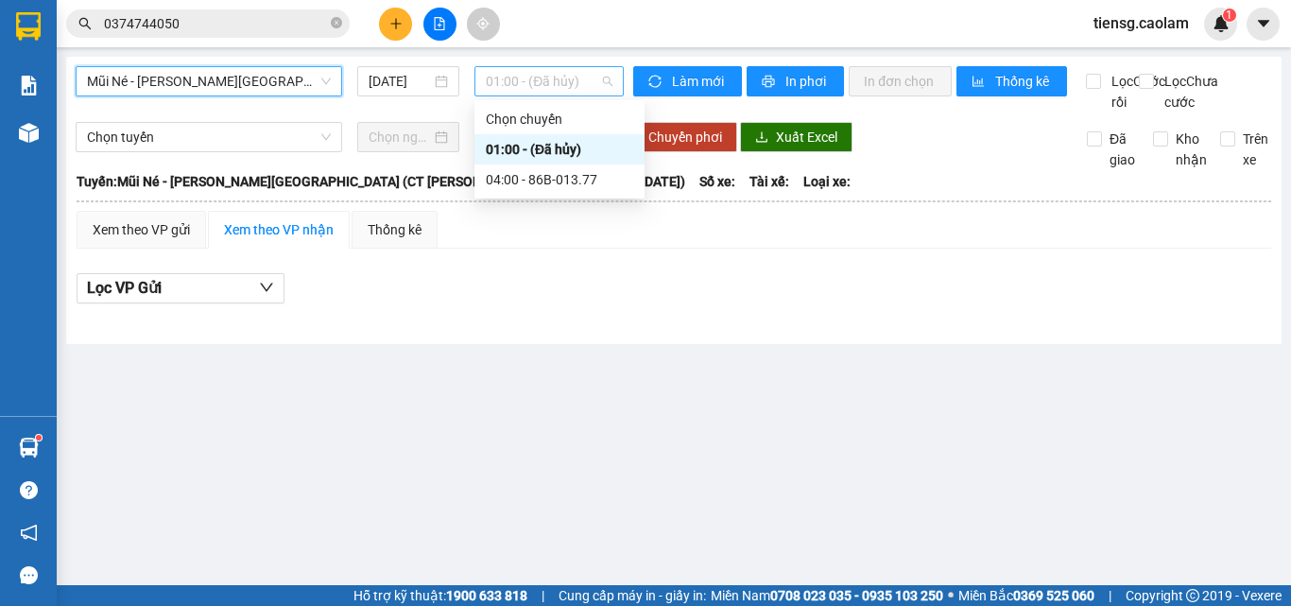
click at [567, 78] on span "01:00 - (Đã hủy)" at bounding box center [549, 81] width 127 height 28
click at [549, 174] on div "04:00 - 86B-013.77" at bounding box center [559, 179] width 147 height 21
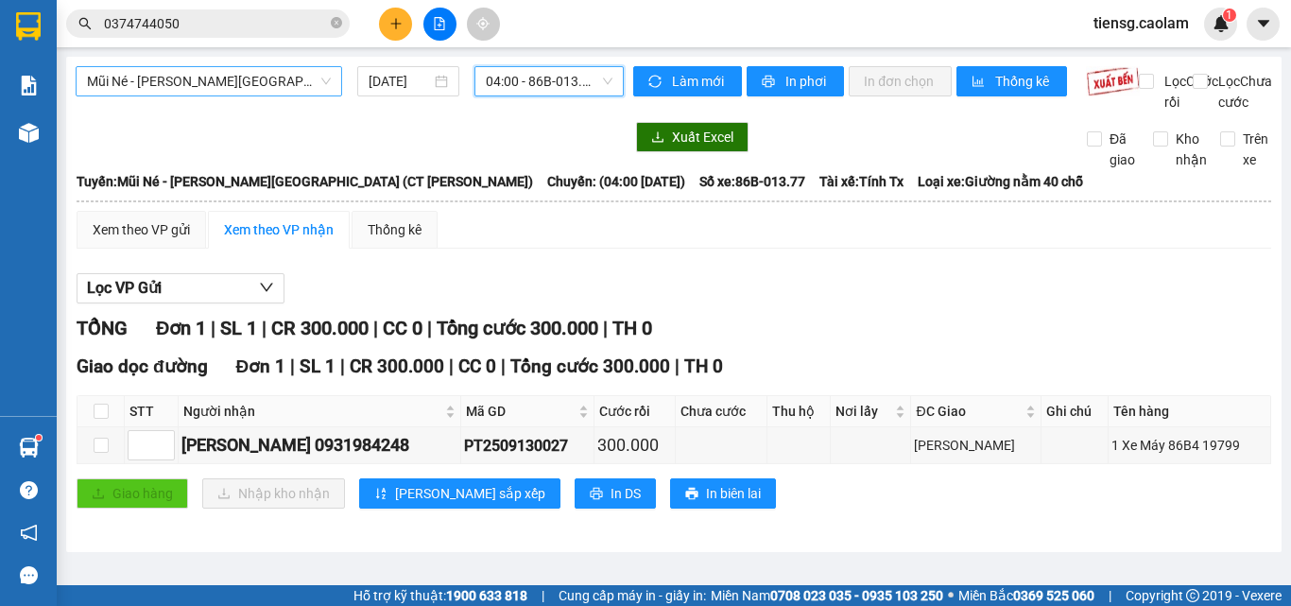
click at [271, 79] on span "Mũi Né - [PERSON_NAME][GEOGRAPHIC_DATA] (CT [PERSON_NAME])" at bounding box center [209, 81] width 244 height 28
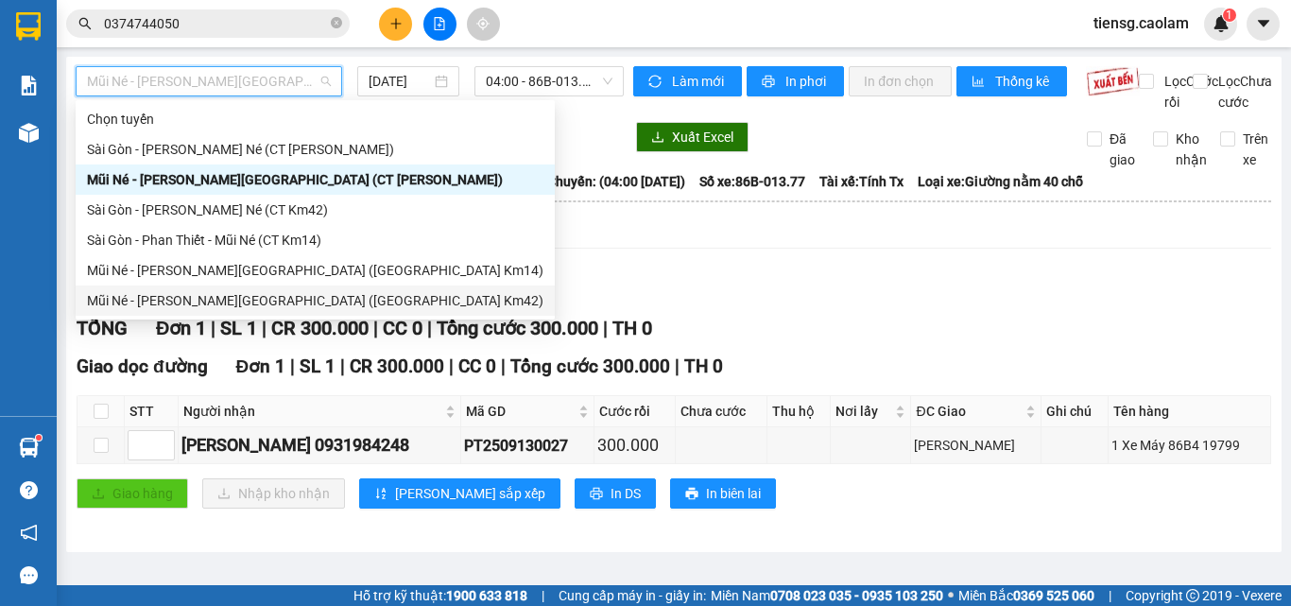
click at [275, 313] on div "Mũi Né - [PERSON_NAME][GEOGRAPHIC_DATA] ([GEOGRAPHIC_DATA] Km42)" at bounding box center [315, 300] width 479 height 30
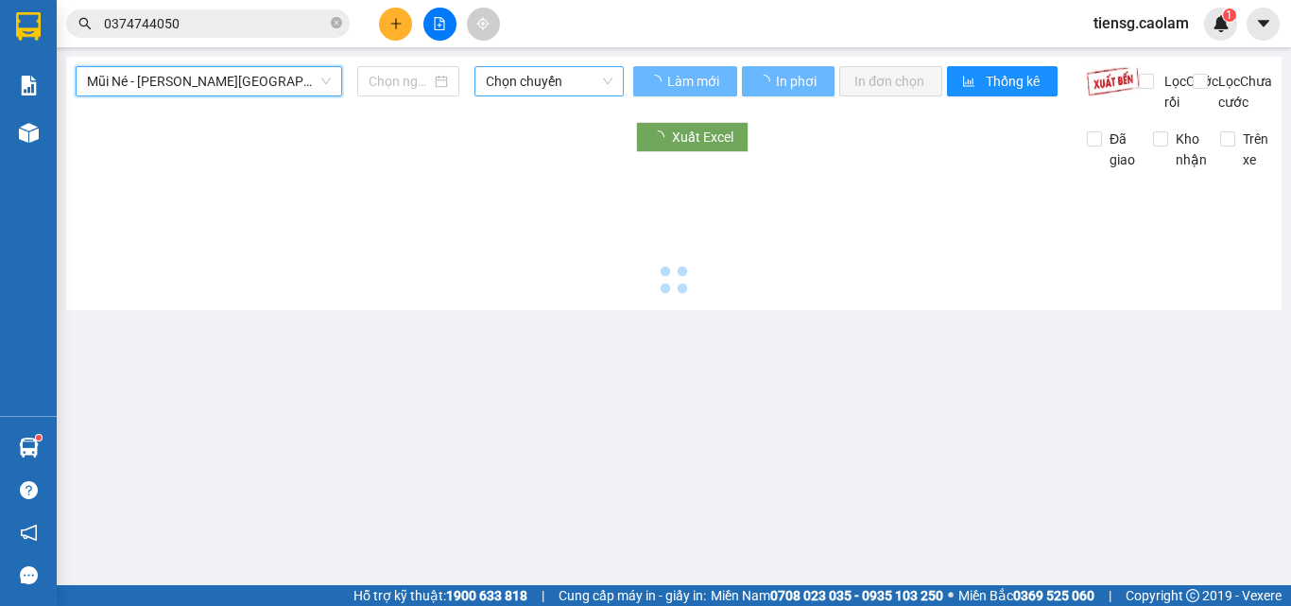
type input "[DATE]"
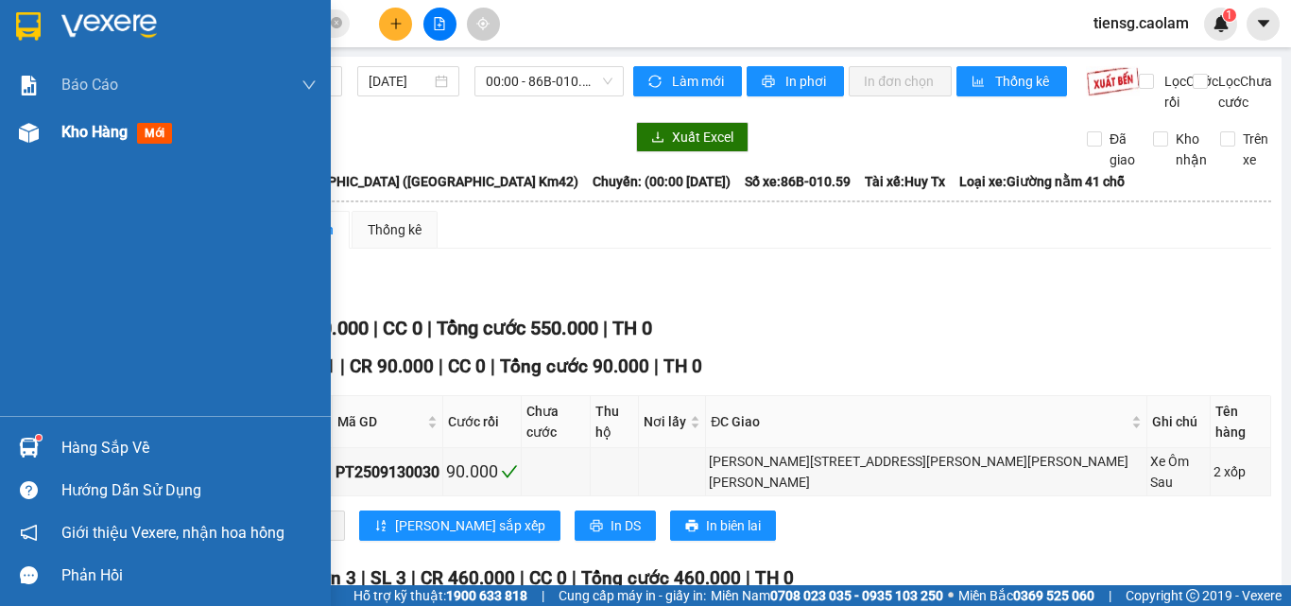
click at [32, 128] on img at bounding box center [29, 133] width 20 height 20
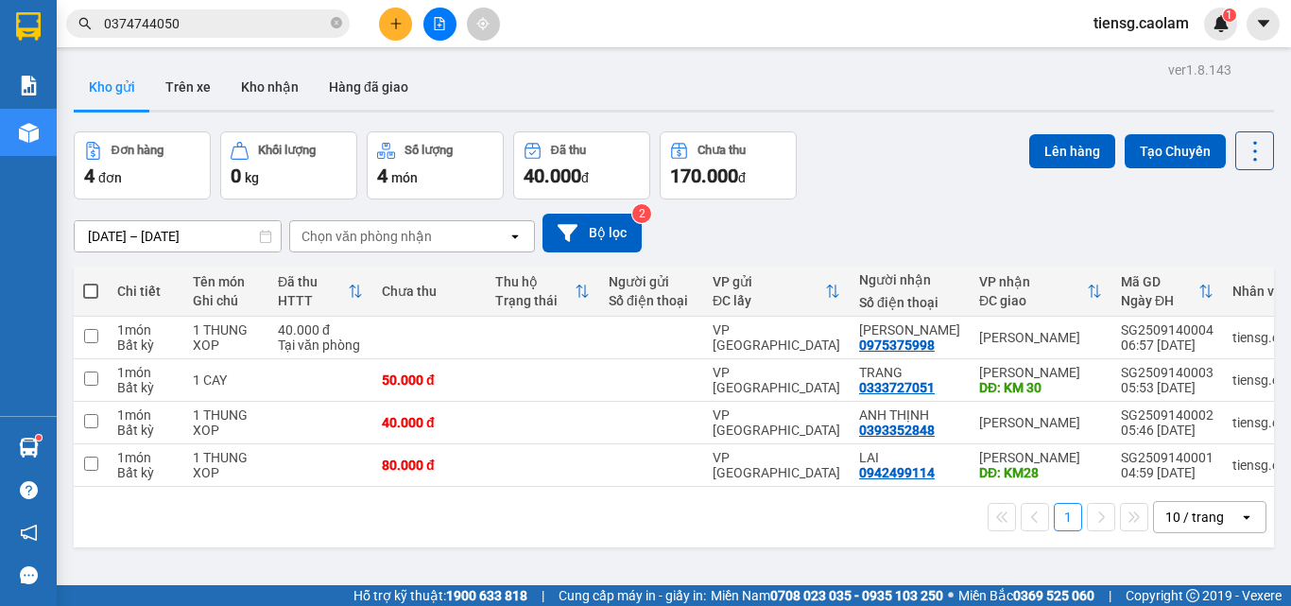
click at [95, 290] on span at bounding box center [90, 291] width 15 height 15
click at [91, 282] on input "checkbox" at bounding box center [91, 282] width 0 height 0
checkbox input "true"
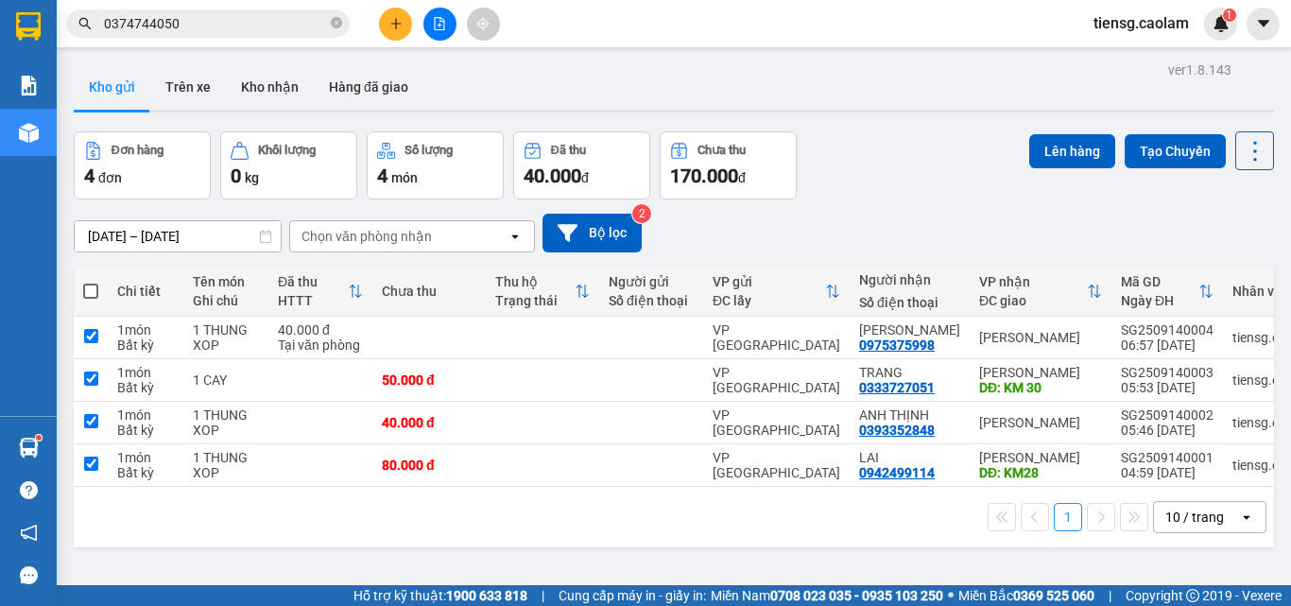
checkbox input "true"
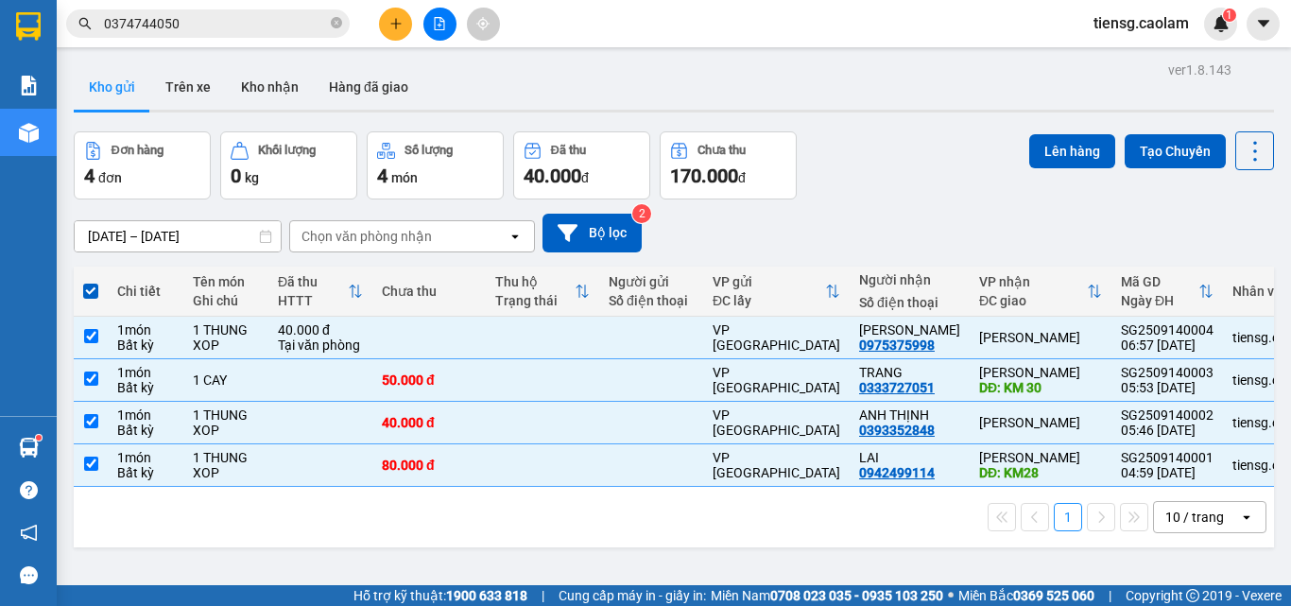
click at [1173, 502] on div "10 / trang" at bounding box center [1196, 517] width 85 height 30
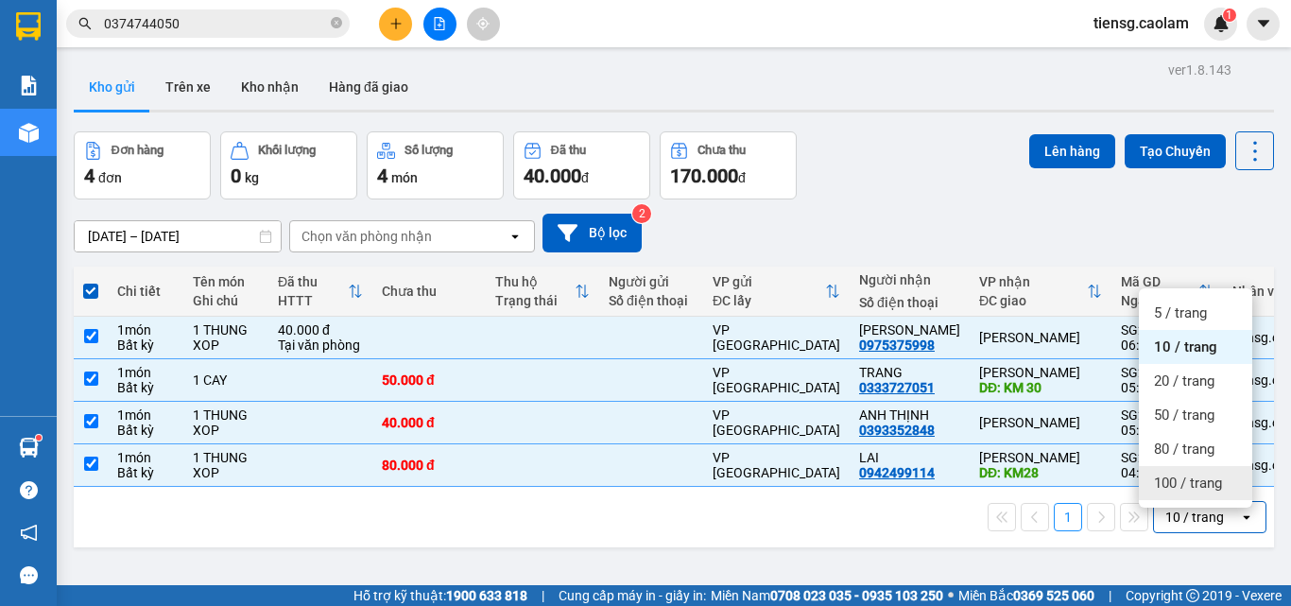
click at [1168, 474] on span "100 / trang" at bounding box center [1188, 483] width 68 height 19
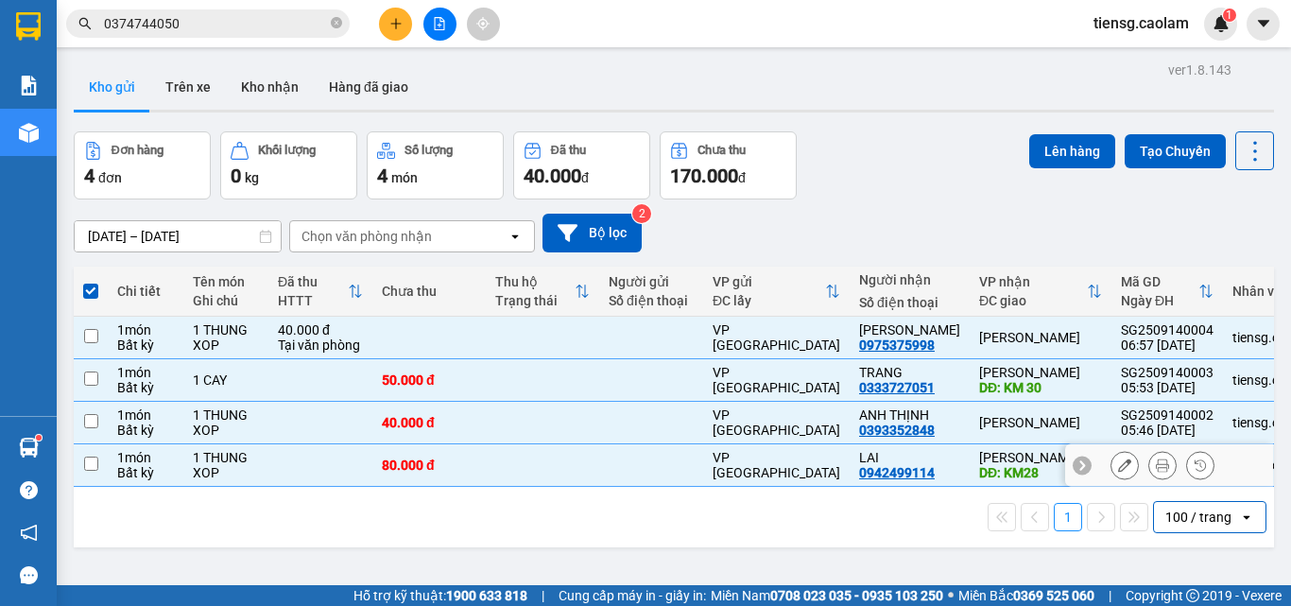
checkbox input "false"
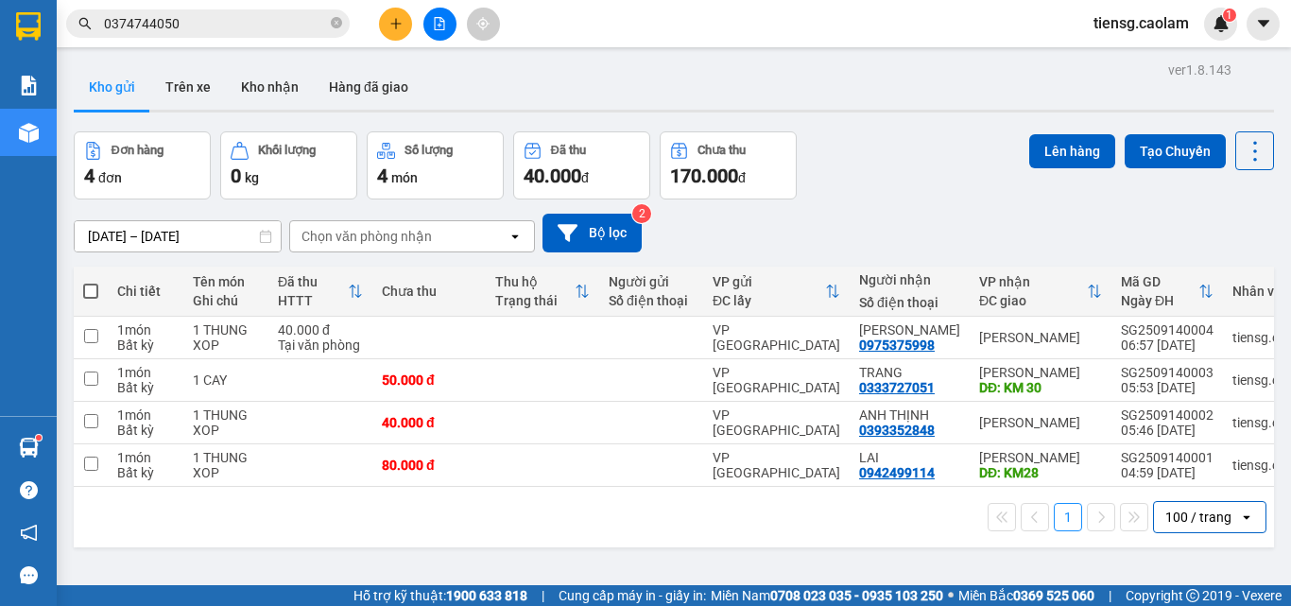
click at [92, 284] on span at bounding box center [90, 291] width 15 height 15
click at [91, 282] on input "checkbox" at bounding box center [91, 282] width 0 height 0
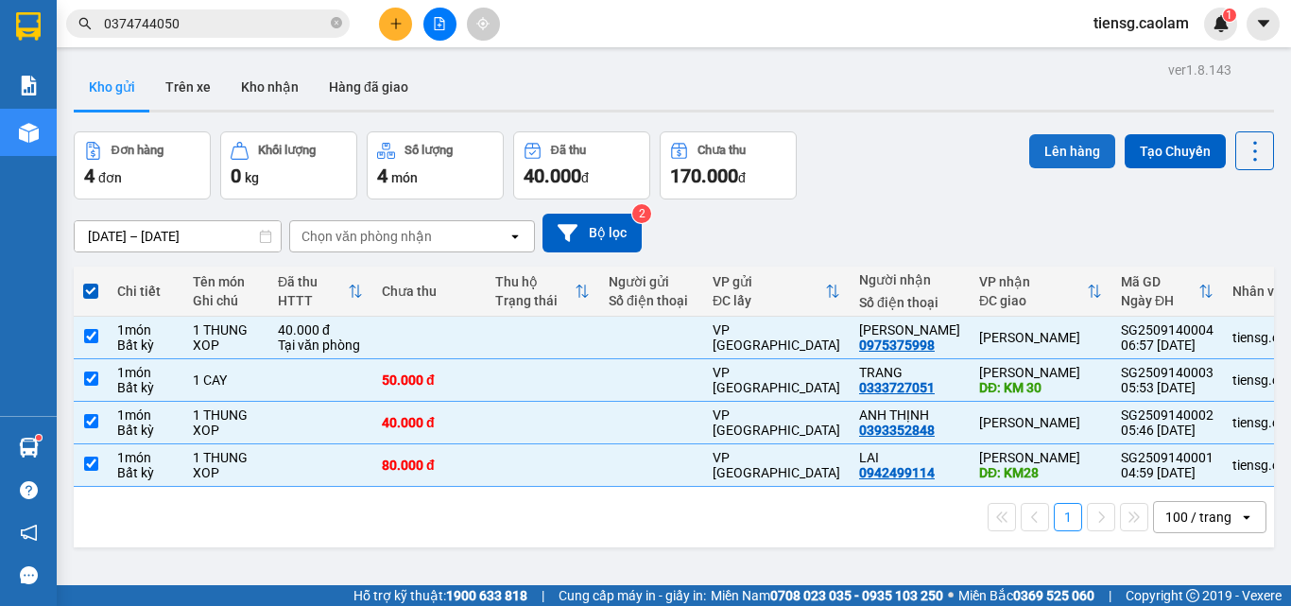
click at [1090, 134] on button "Lên hàng" at bounding box center [1072, 151] width 86 height 34
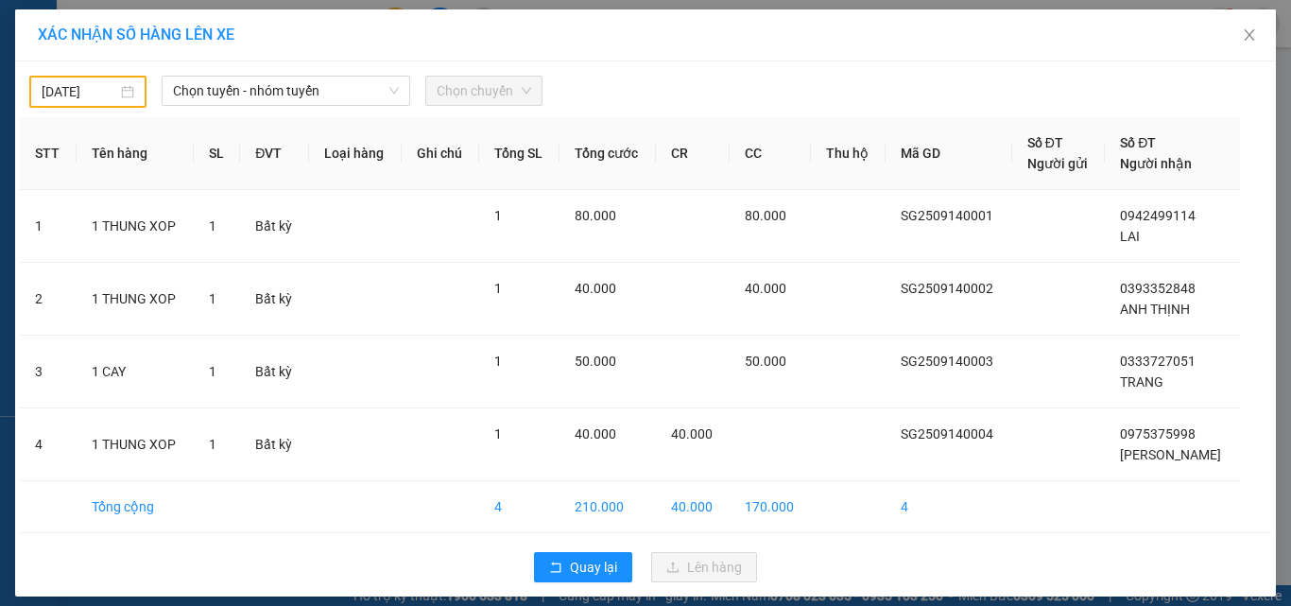
drag, startPoint x: 246, startPoint y: 97, endPoint x: 245, endPoint y: 108, distance: 10.4
click at [245, 100] on span "Chọn tuyến - nhóm tuyến" at bounding box center [286, 91] width 226 height 28
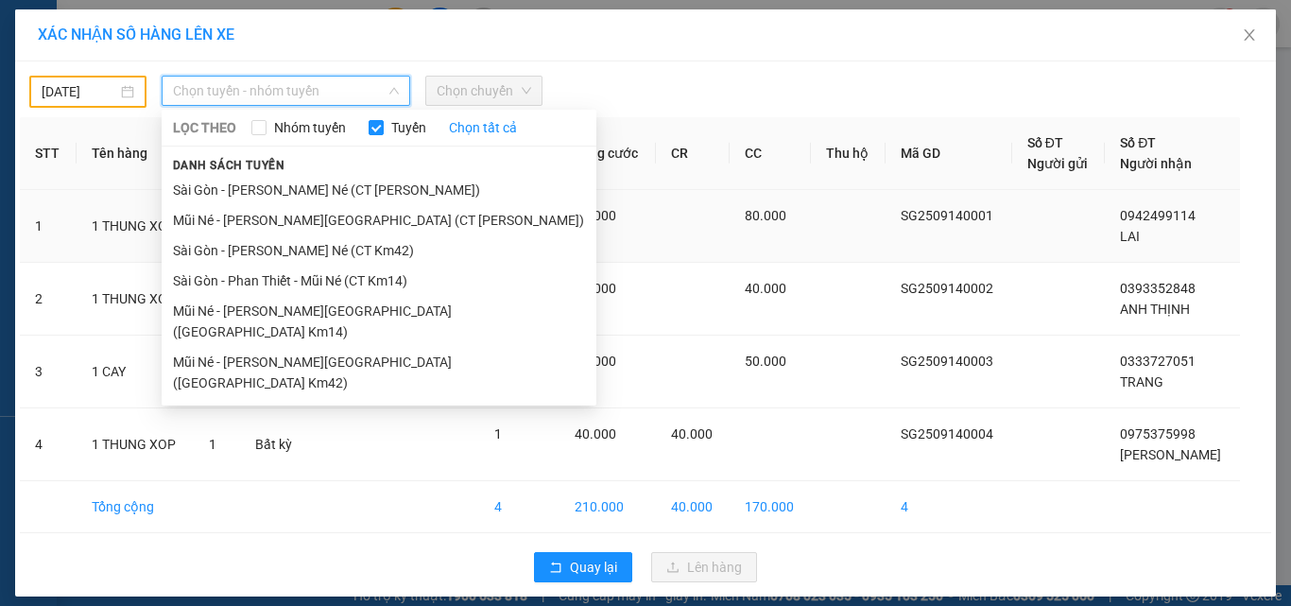
drag, startPoint x: 344, startPoint y: 254, endPoint x: 367, endPoint y: 216, distance: 44.1
click at [344, 253] on li "Sài Gòn - [PERSON_NAME] Né (CT Km42)" at bounding box center [379, 250] width 435 height 30
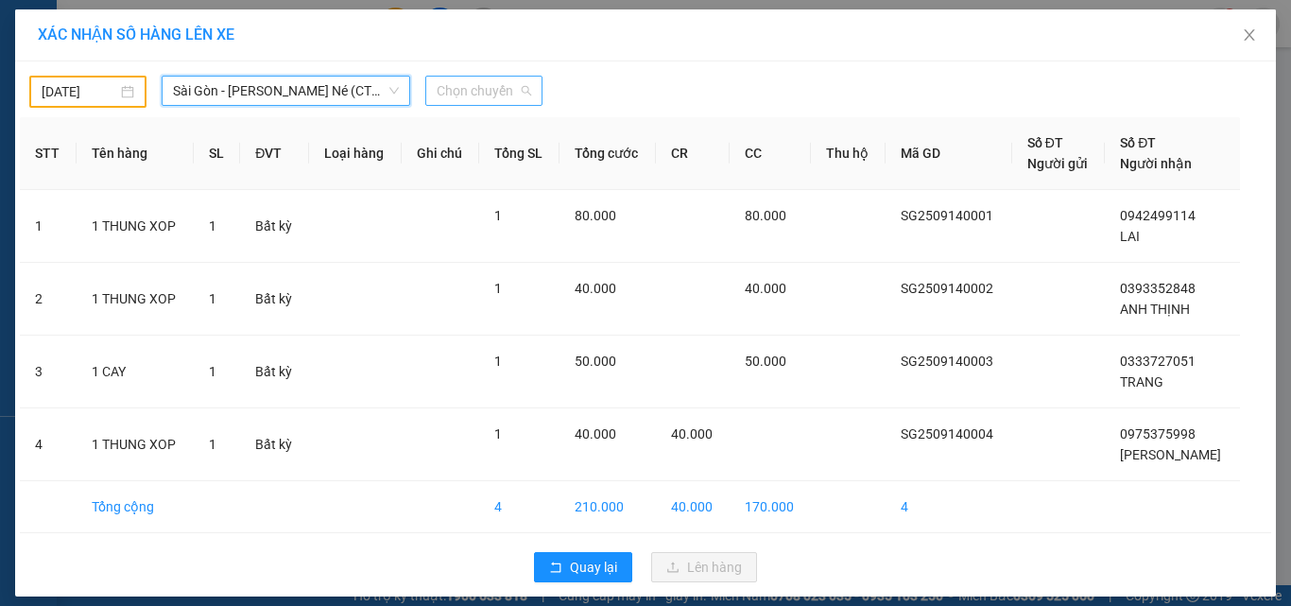
click at [495, 92] on span "Chọn chuyến" at bounding box center [484, 91] width 95 height 28
click at [1242, 29] on icon "close" at bounding box center [1249, 34] width 15 height 15
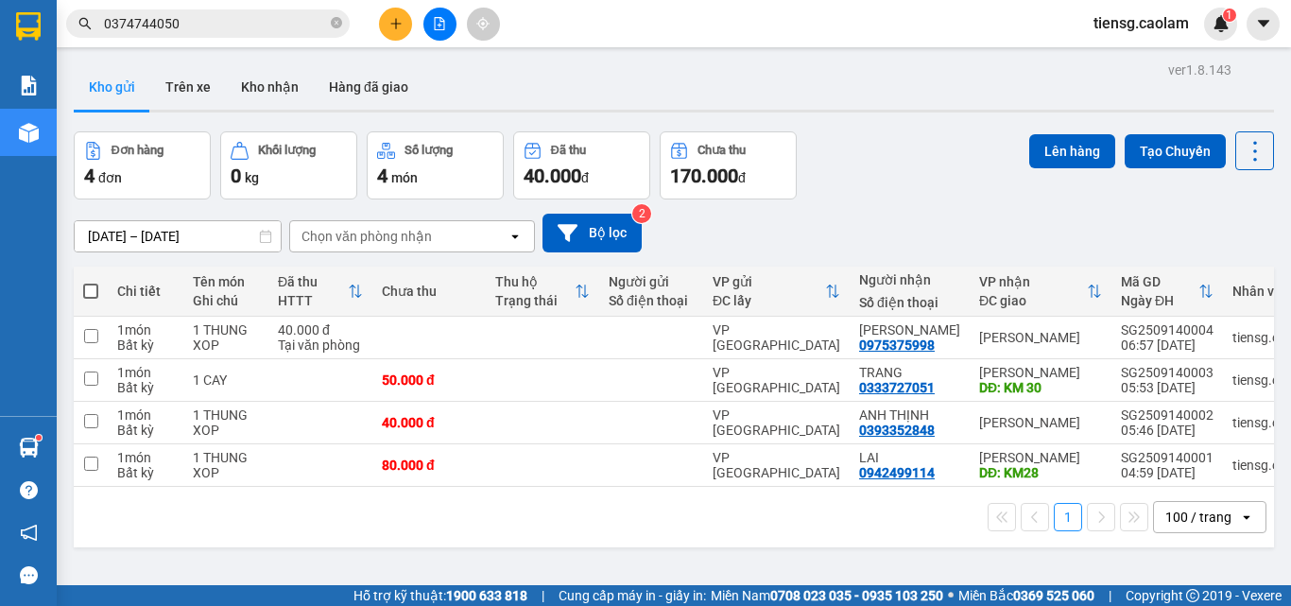
click at [93, 294] on span at bounding box center [90, 291] width 15 height 15
click at [91, 282] on input "checkbox" at bounding box center [91, 282] width 0 height 0
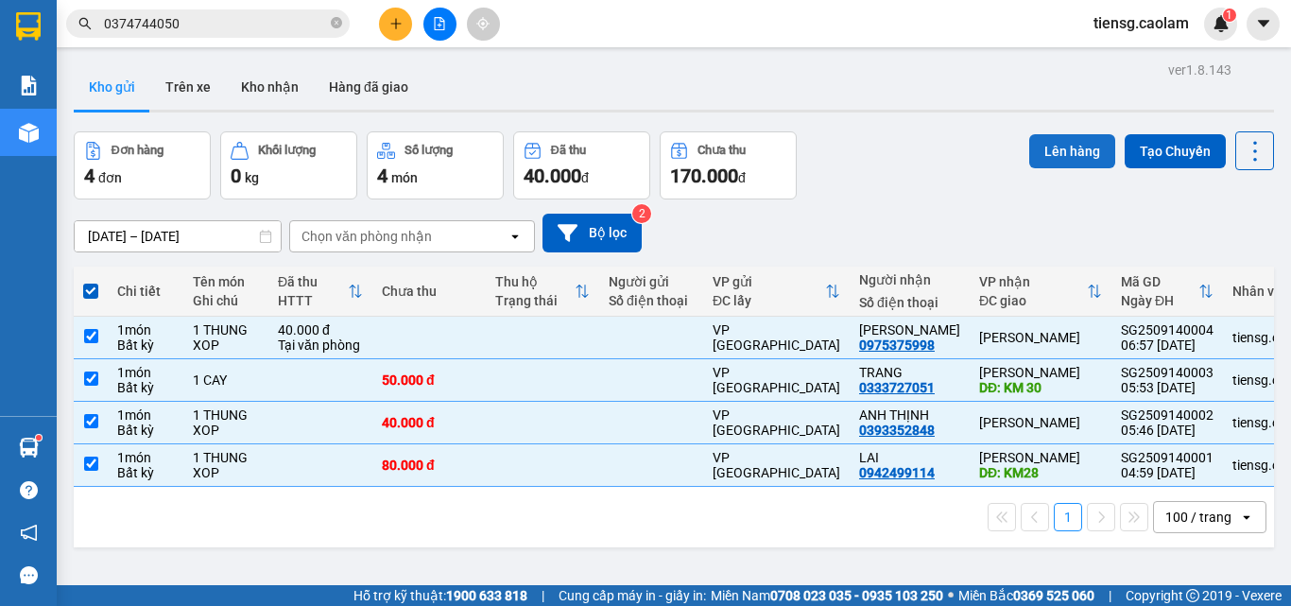
click at [1069, 144] on button "Lên hàng" at bounding box center [1072, 151] width 86 height 34
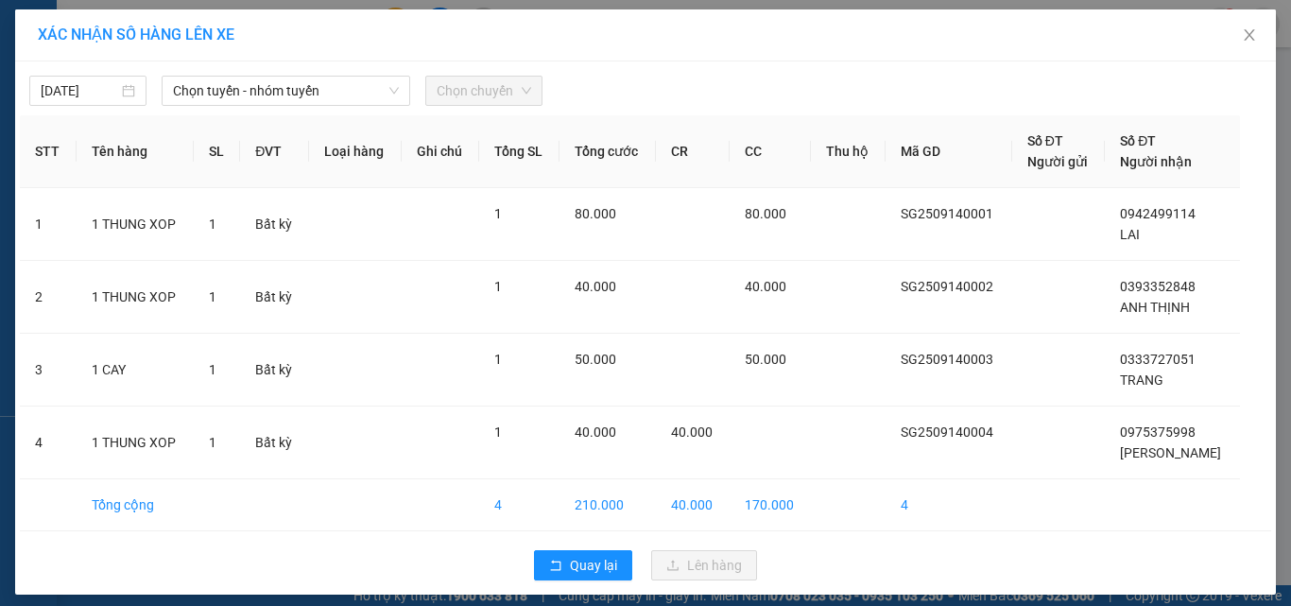
click at [248, 109] on div "[DATE] [PERSON_NAME] - nhóm [PERSON_NAME] chuyến STT Tên hàng SL ĐVT [PERSON_NA…" at bounding box center [645, 327] width 1261 height 533
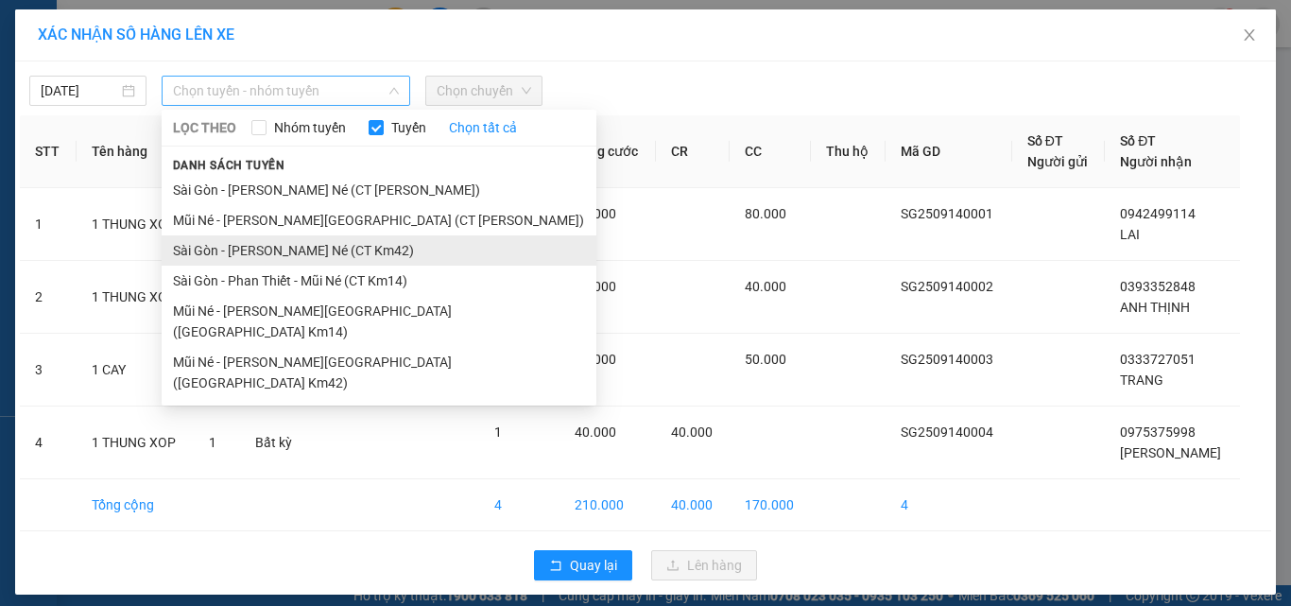
drag, startPoint x: 351, startPoint y: 250, endPoint x: 395, endPoint y: 208, distance: 60.9
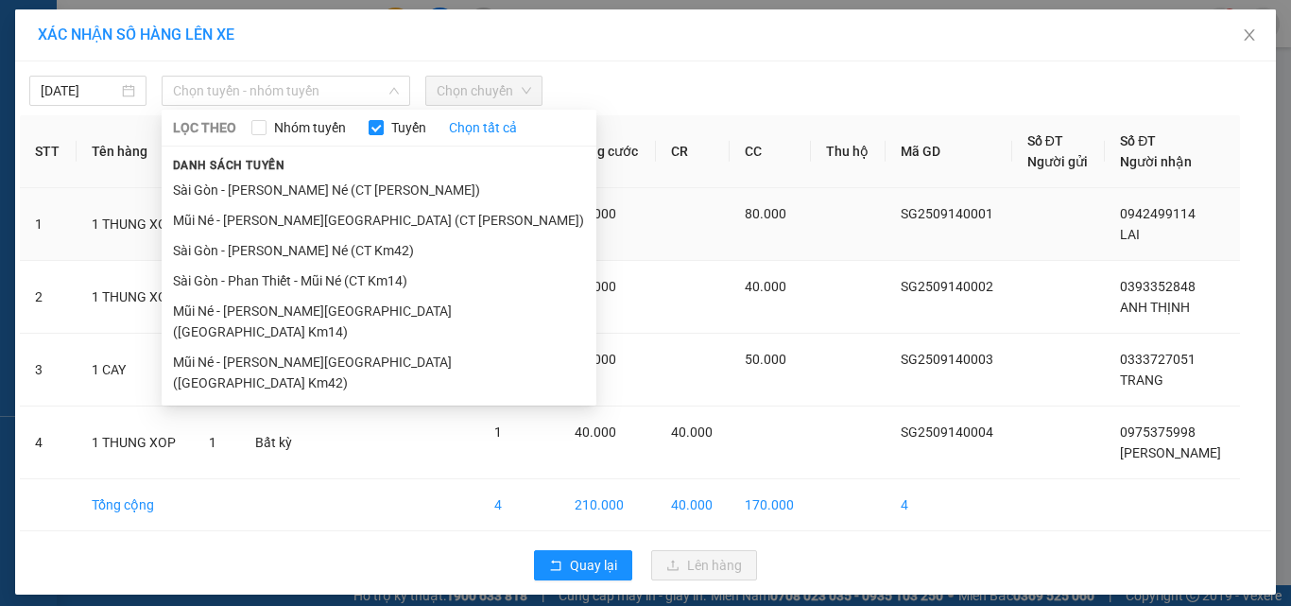
click at [352, 250] on li "Sài Gòn - [PERSON_NAME] Né (CT Km42)" at bounding box center [379, 250] width 435 height 30
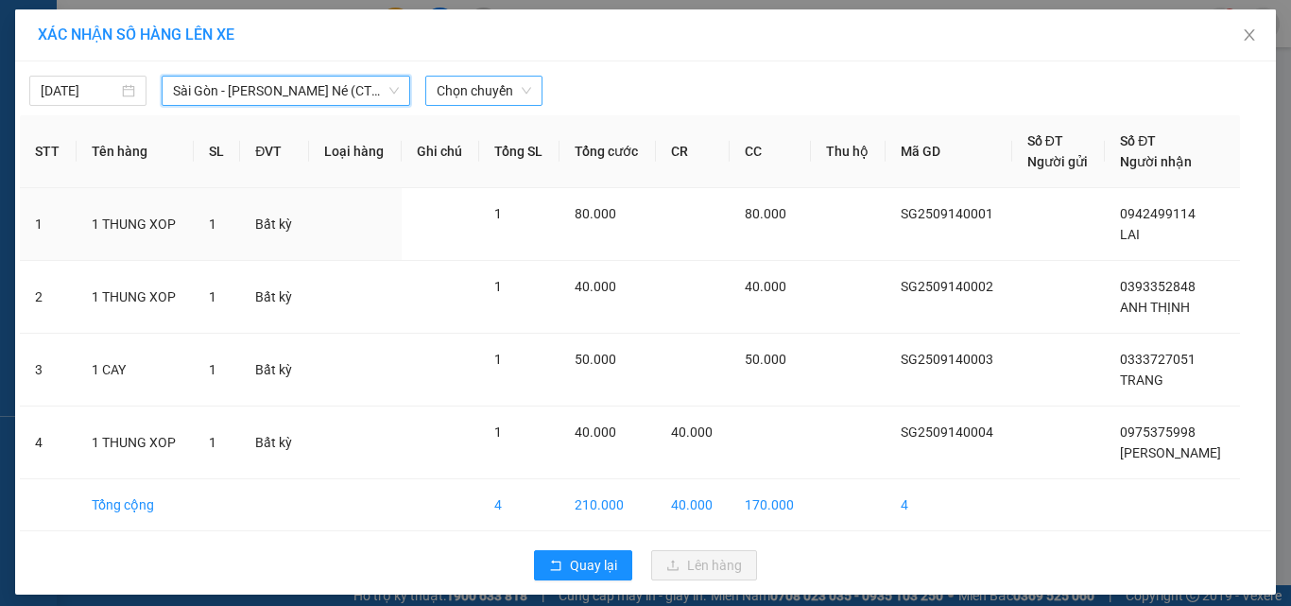
click at [516, 80] on span "Chọn chuyến" at bounding box center [484, 91] width 95 height 28
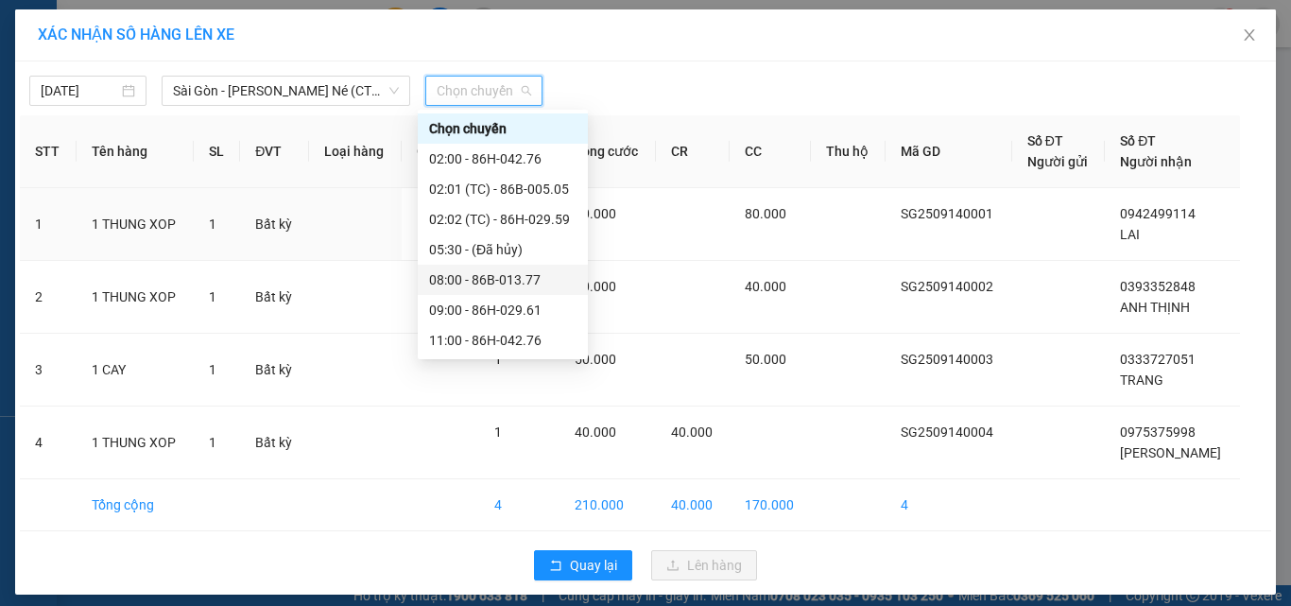
click at [489, 277] on div "08:00 - 86B-013.77" at bounding box center [502, 279] width 147 height 21
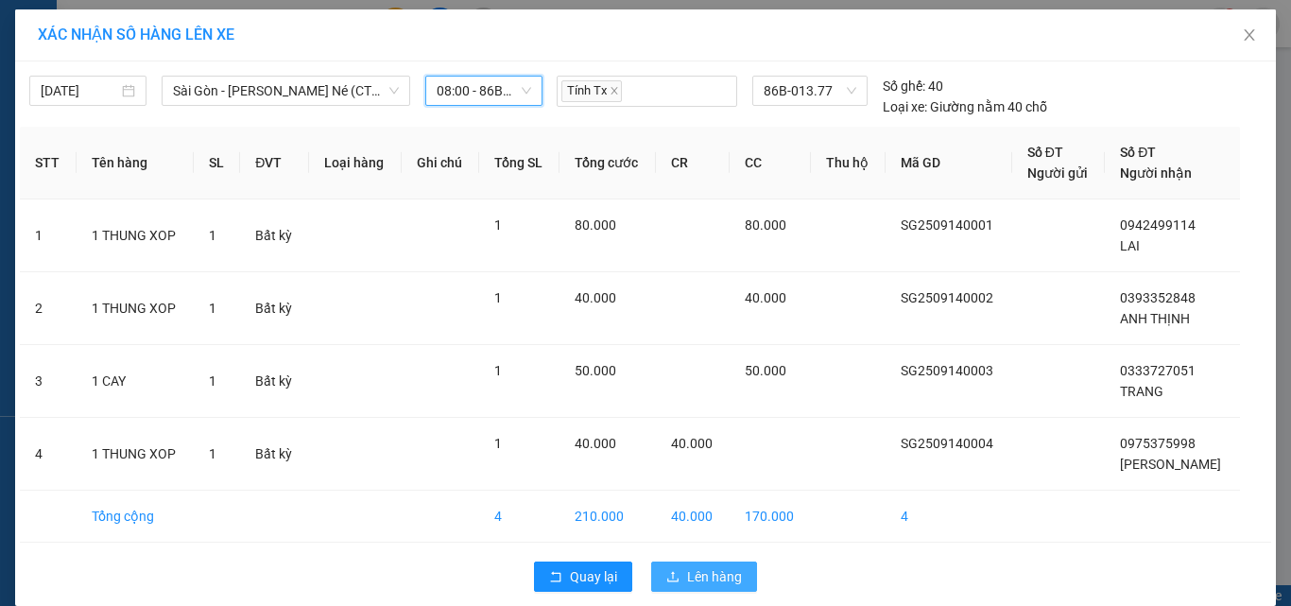
click at [715, 566] on span "Lên hàng" at bounding box center [714, 576] width 55 height 21
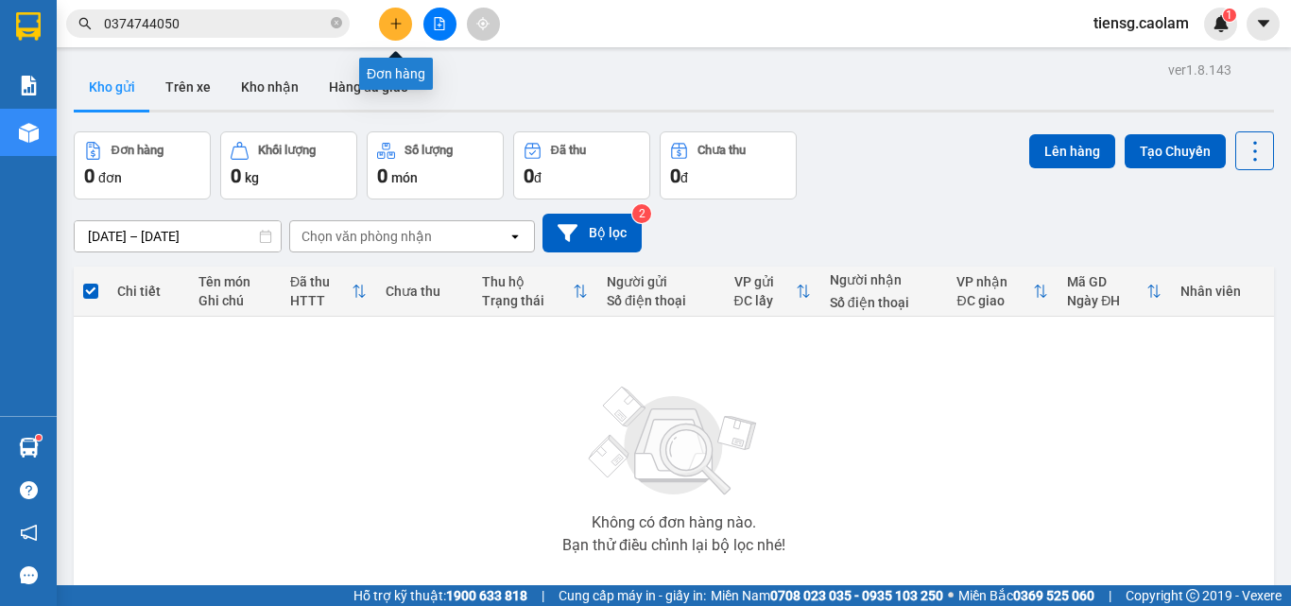
click at [393, 39] on button at bounding box center [395, 24] width 33 height 33
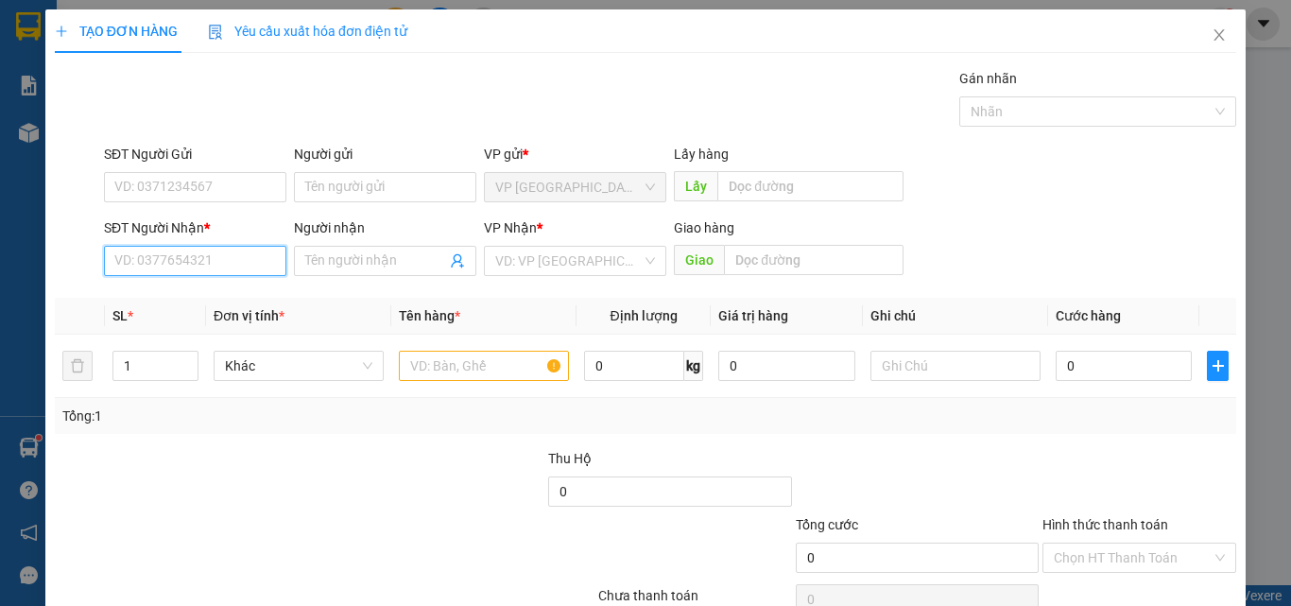
click at [154, 266] on input "SĐT Người Nhận *" at bounding box center [195, 261] width 182 height 30
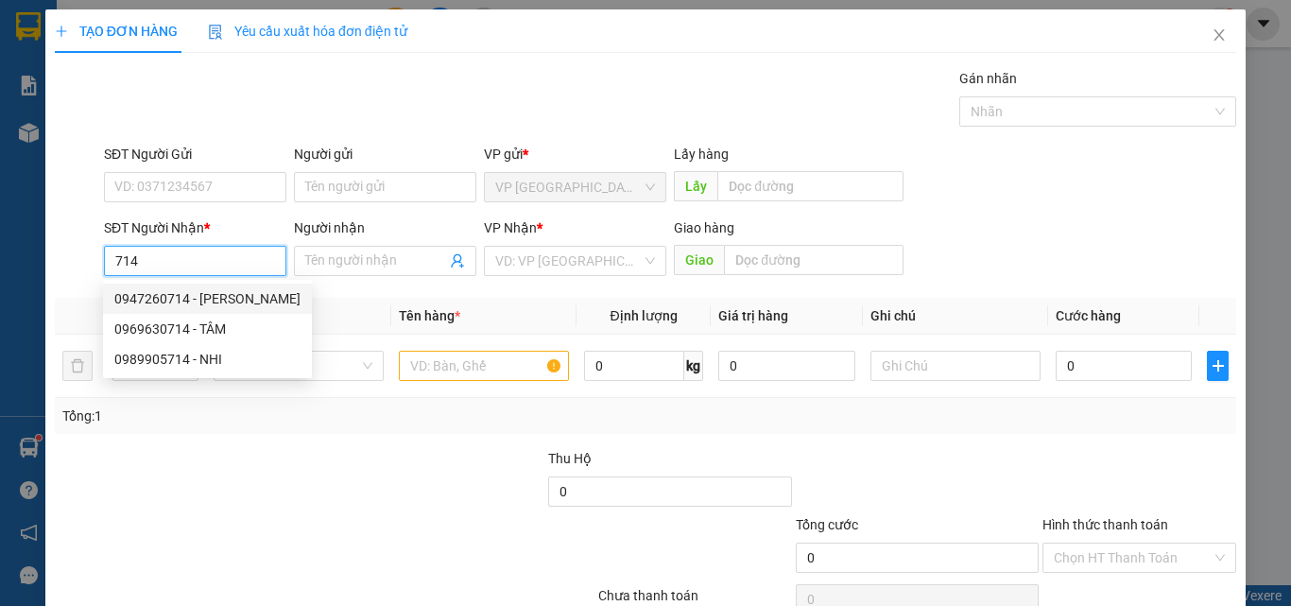
click at [190, 290] on div "0947260714 - [PERSON_NAME]" at bounding box center [207, 298] width 186 height 21
type input "0947260714"
type input "THUY"
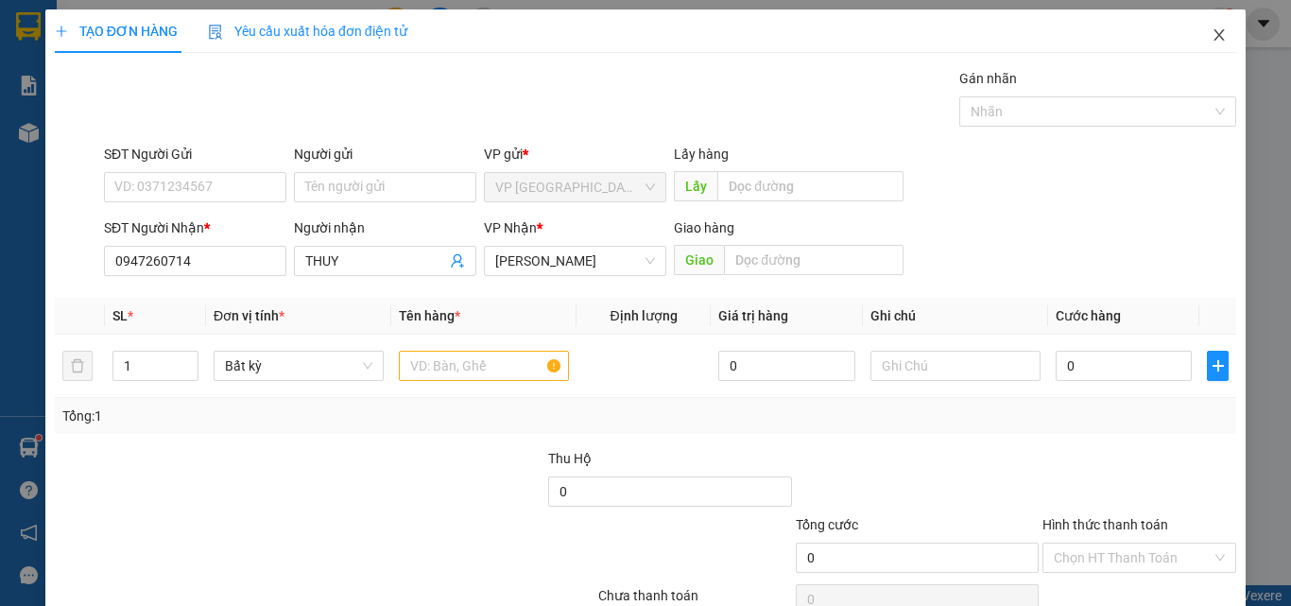
click at [1212, 28] on icon "close" at bounding box center [1219, 34] width 15 height 15
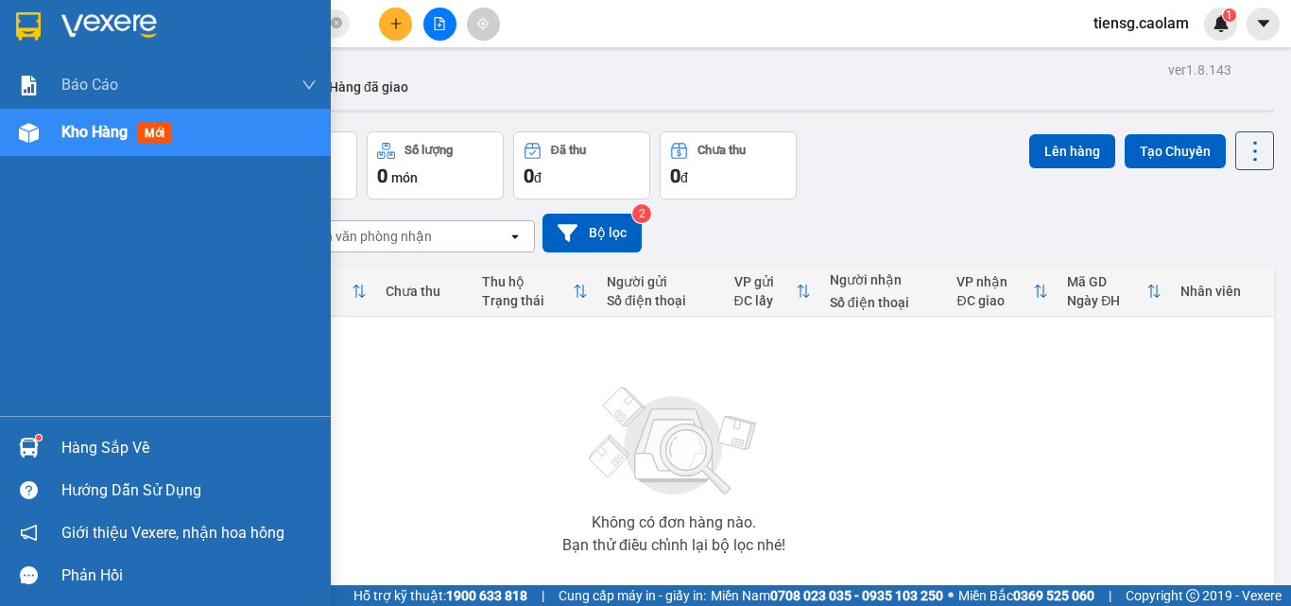
click at [65, 130] on span "Kho hàng" at bounding box center [94, 132] width 66 height 18
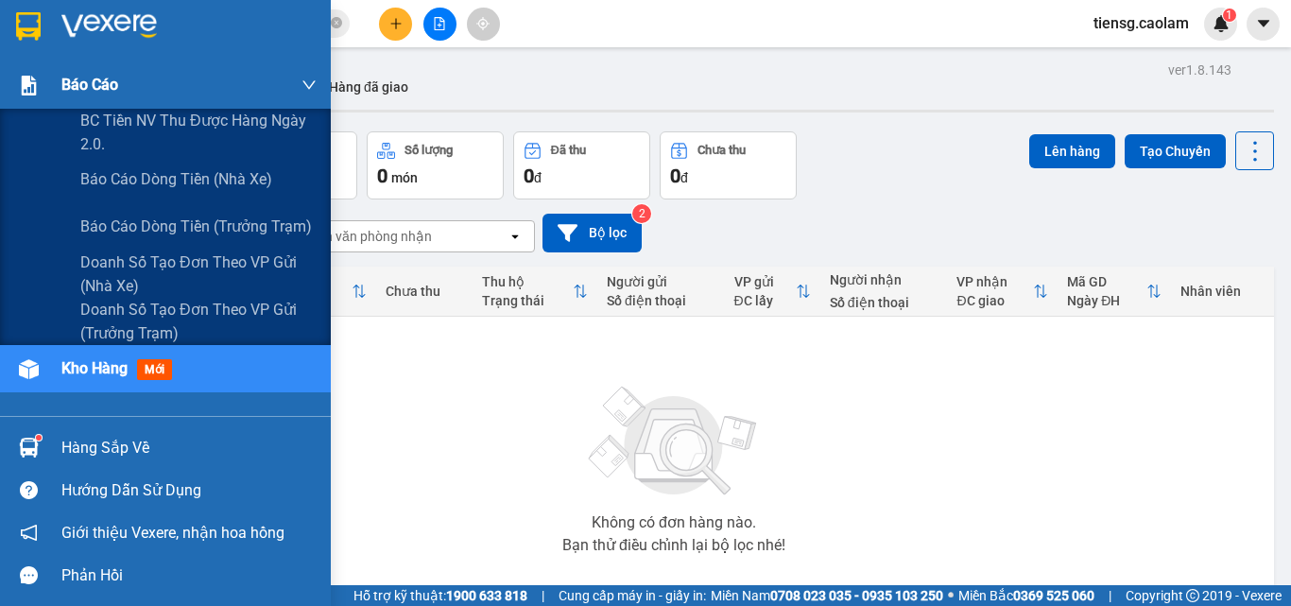
click at [92, 85] on span "Báo cáo" at bounding box center [89, 85] width 57 height 24
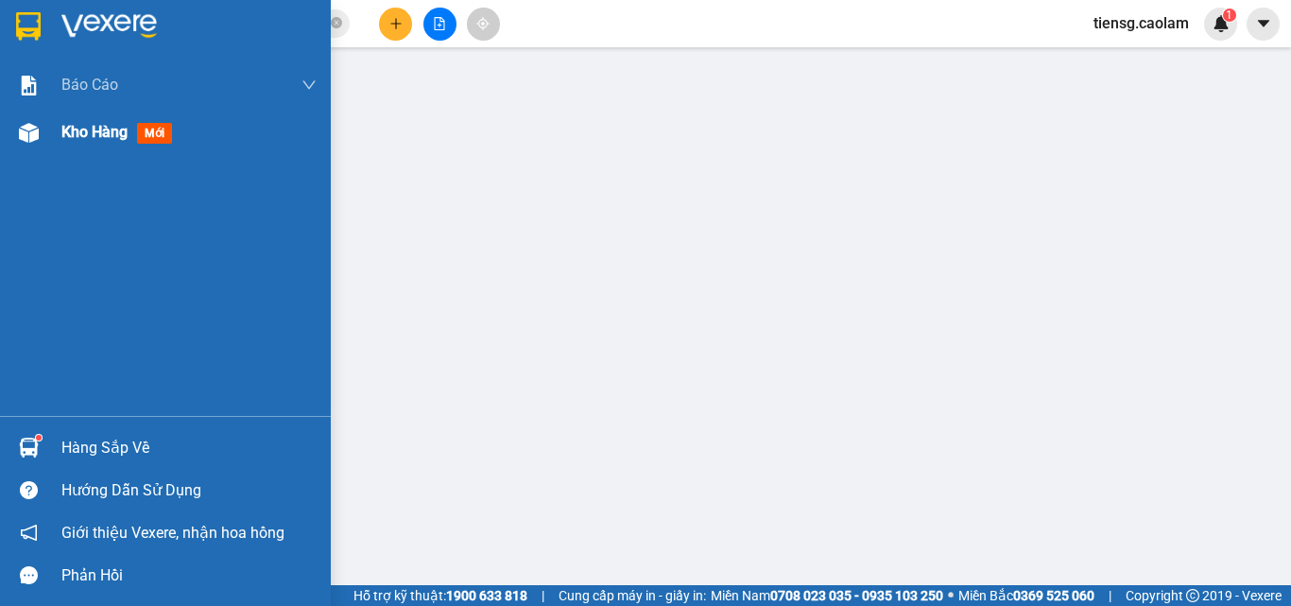
click at [99, 122] on div "Kho hàng mới" at bounding box center [188, 132] width 255 height 47
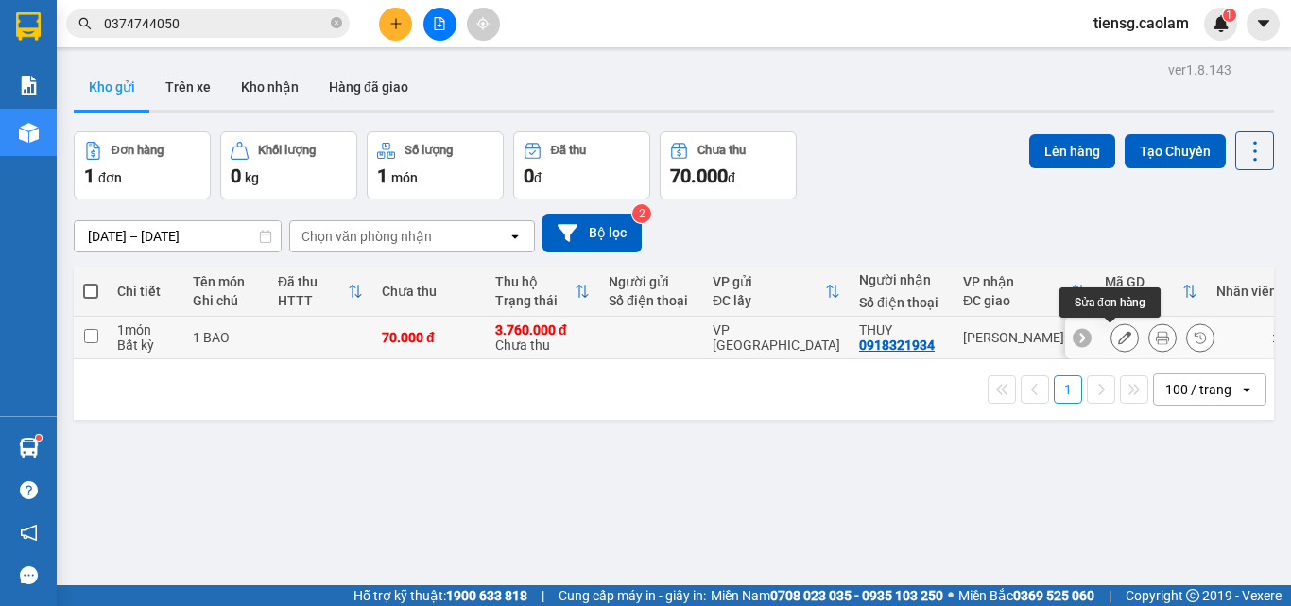
click at [1112, 341] on button at bounding box center [1125, 337] width 26 height 33
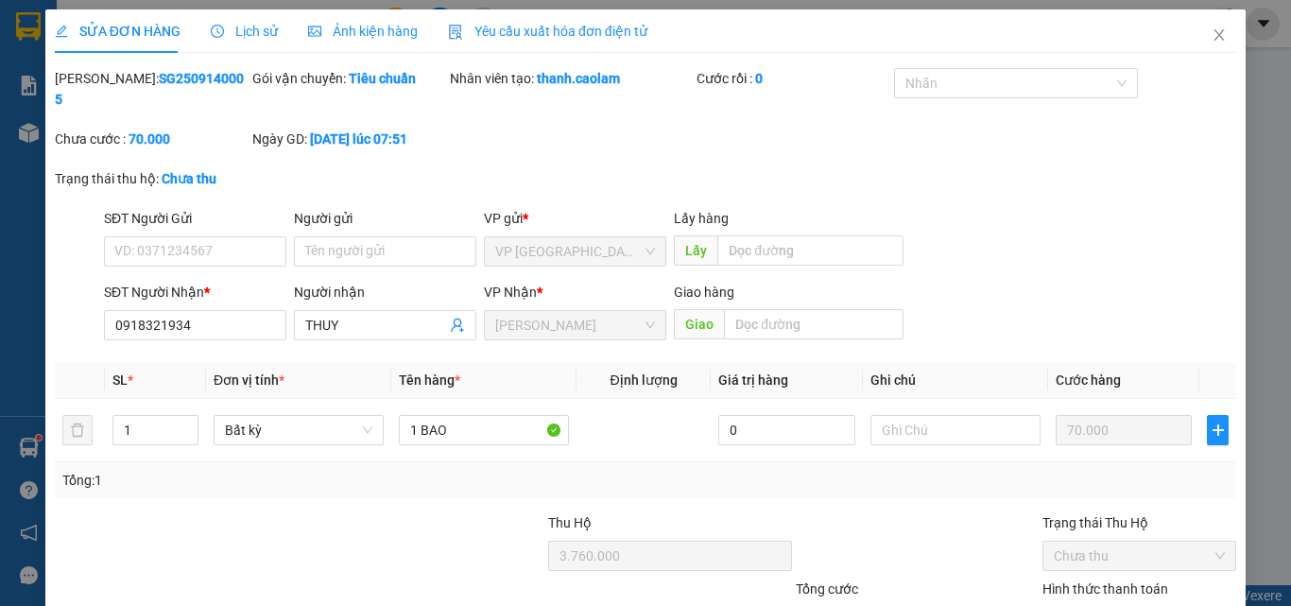
type input "0918321934"
type input "3.760.000"
type input "70.000"
click at [1212, 37] on icon "close" at bounding box center [1219, 34] width 15 height 15
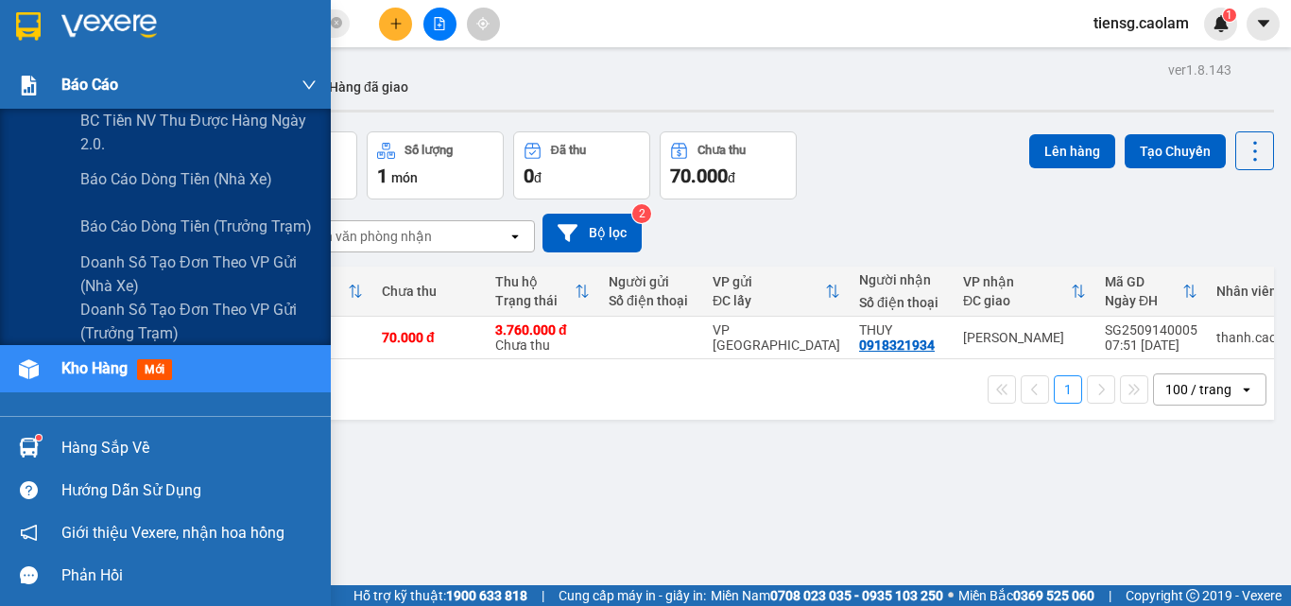
drag, startPoint x: 51, startPoint y: 91, endPoint x: 94, endPoint y: 104, distance: 44.5
click at [54, 90] on div "Báo cáo" at bounding box center [165, 84] width 331 height 47
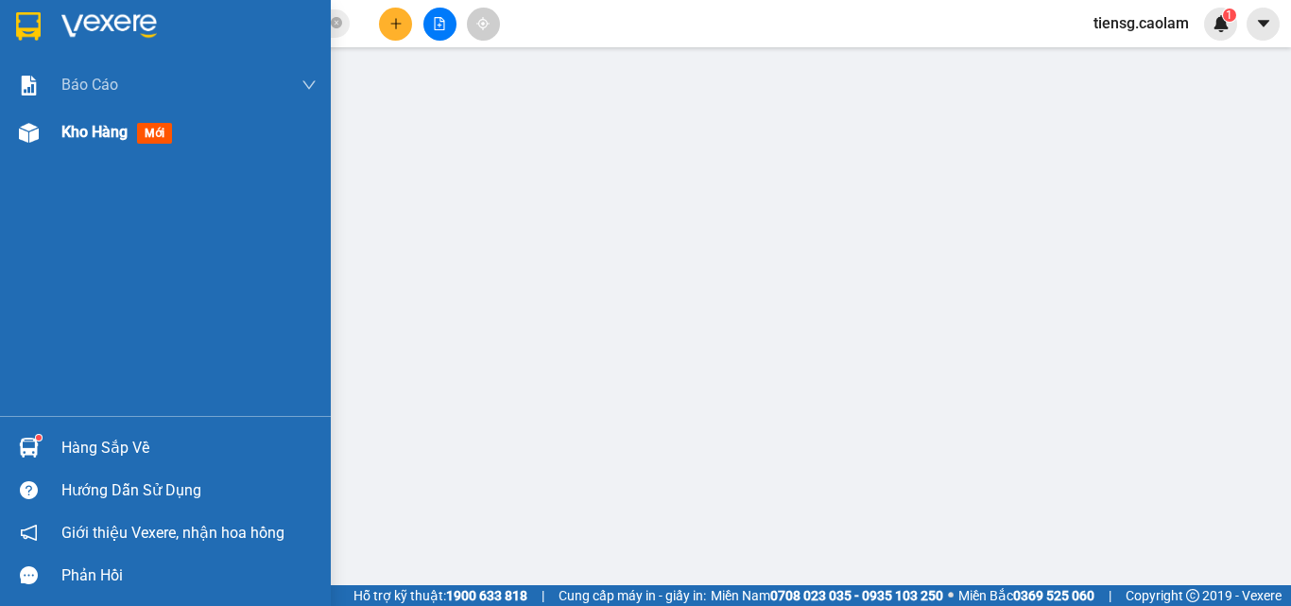
click at [111, 135] on span "Kho hàng" at bounding box center [94, 132] width 66 height 18
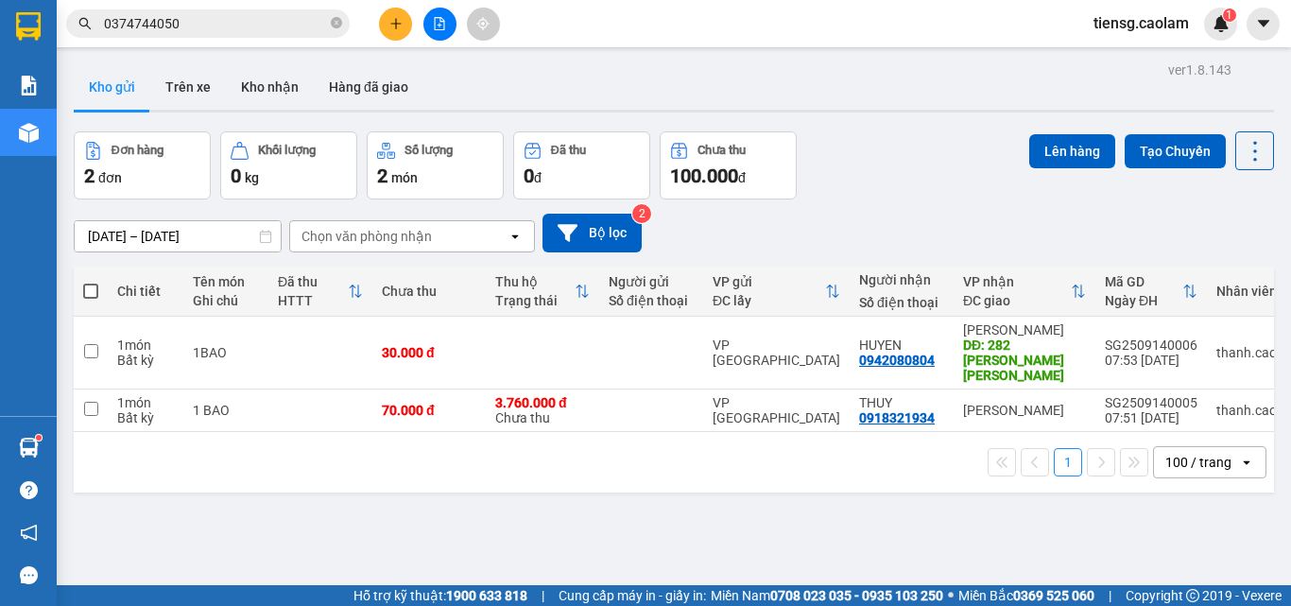
click at [94, 288] on span at bounding box center [90, 291] width 15 height 15
click at [91, 282] on input "checkbox" at bounding box center [91, 282] width 0 height 0
checkbox input "true"
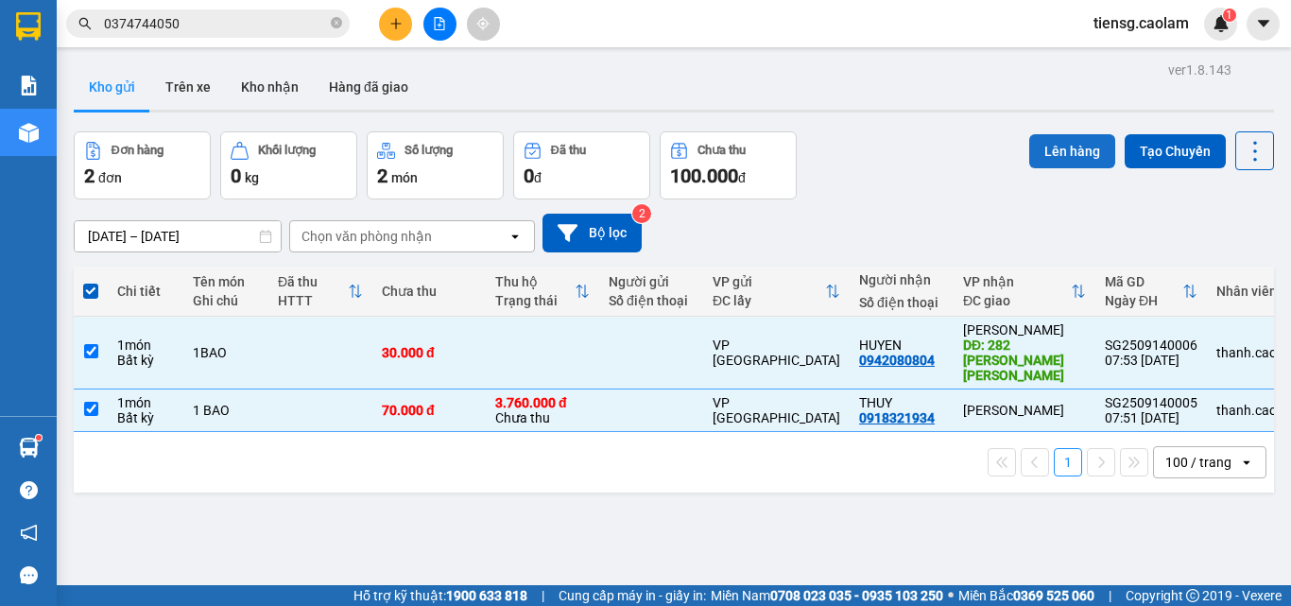
click at [1051, 164] on button "Lên hàng" at bounding box center [1072, 151] width 86 height 34
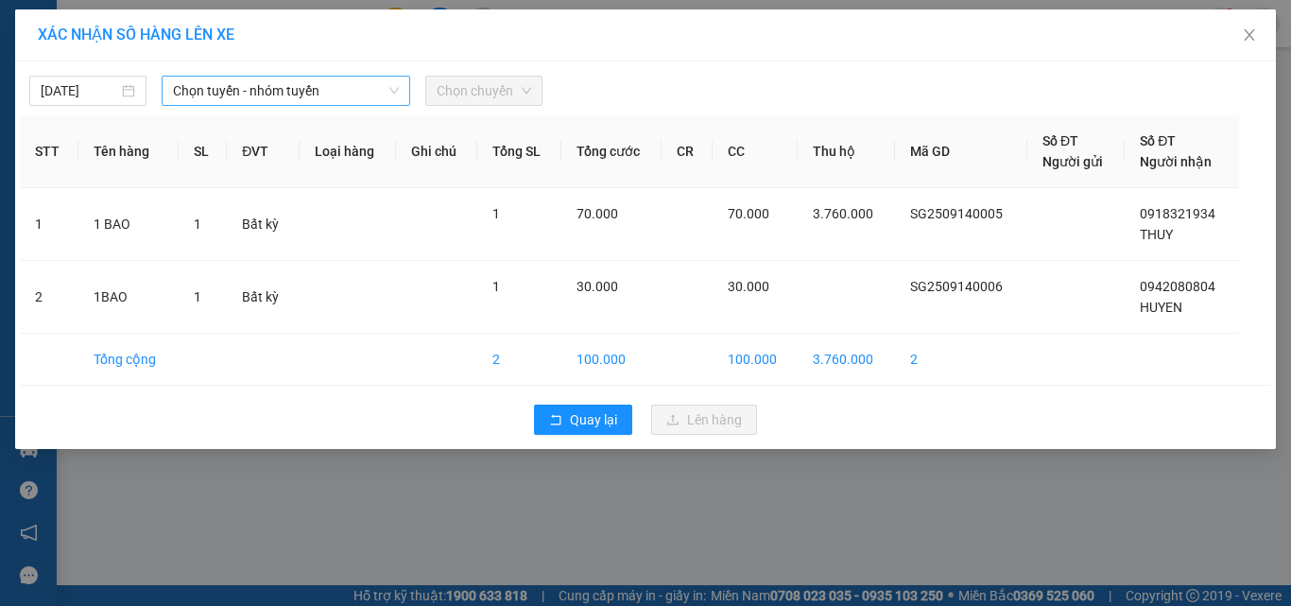
click at [272, 91] on span "Chọn tuyến - nhóm tuyến" at bounding box center [286, 91] width 226 height 28
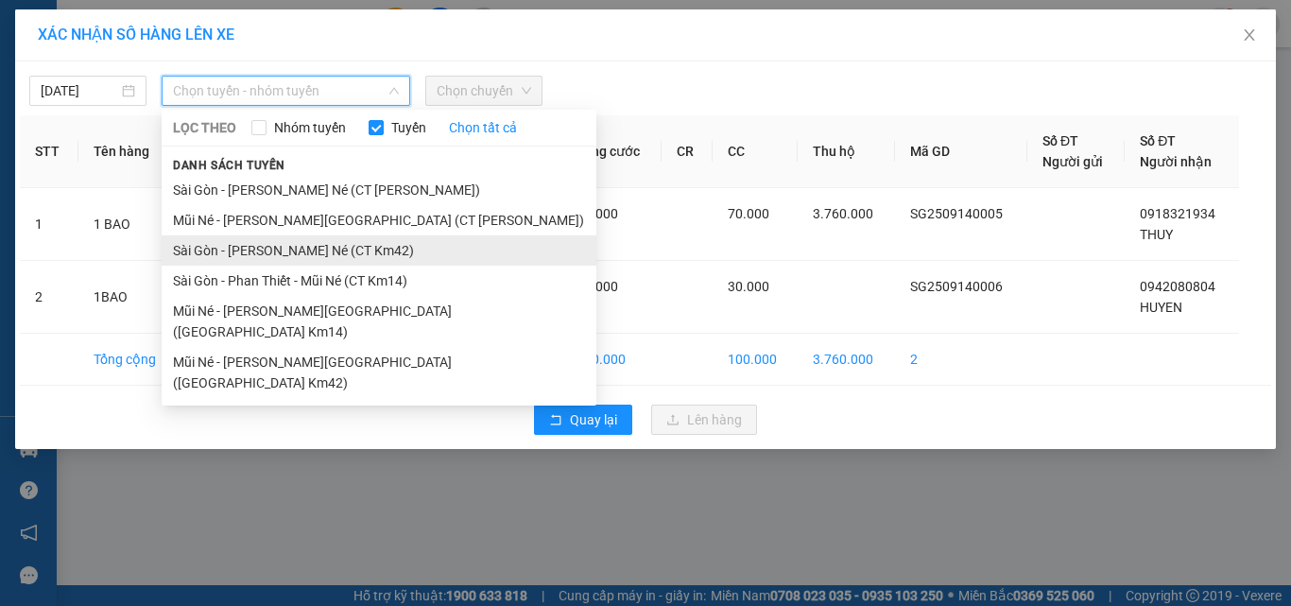
click at [385, 250] on li "Sài Gòn - [PERSON_NAME] Né (CT Km42)" at bounding box center [379, 250] width 435 height 30
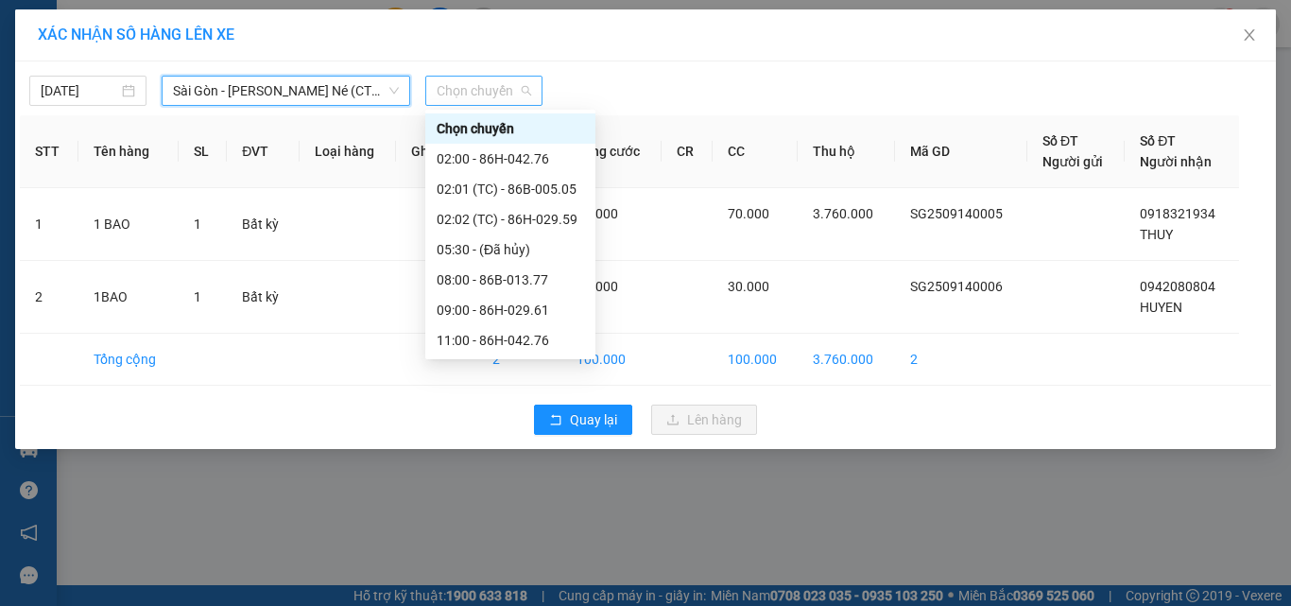
click at [506, 93] on span "Chọn chuyến" at bounding box center [484, 91] width 95 height 28
click at [502, 269] on div "08:00 - 86B-013.77" at bounding box center [510, 279] width 147 height 21
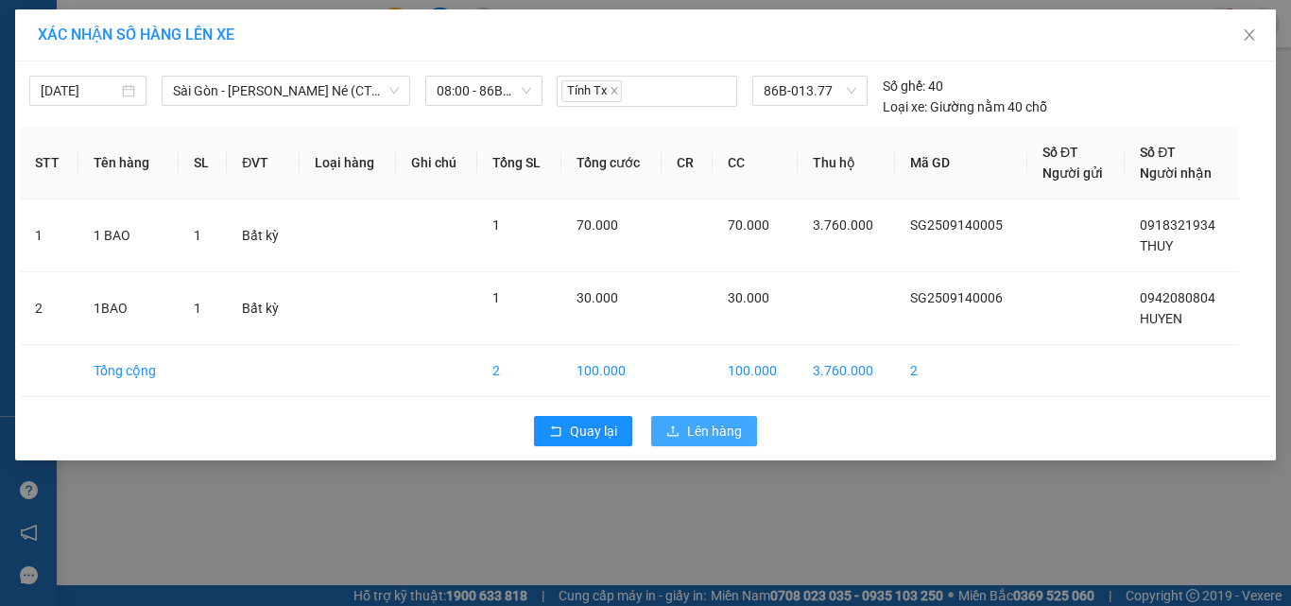
click at [707, 435] on span "Lên hàng" at bounding box center [714, 431] width 55 height 21
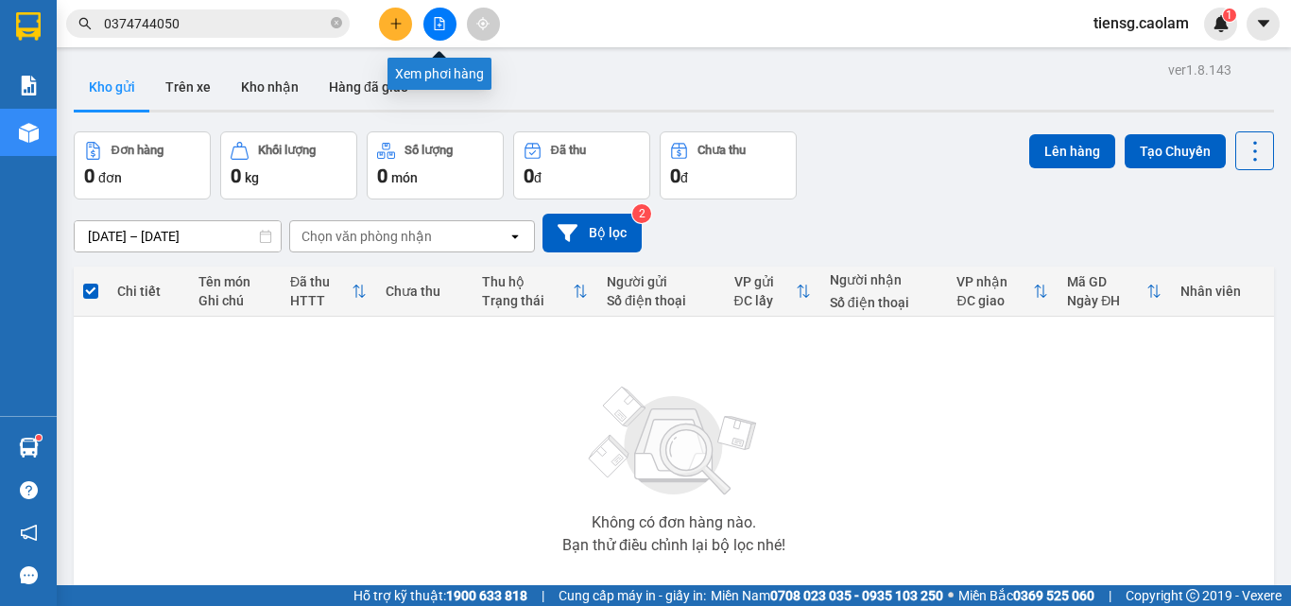
click at [432, 19] on button at bounding box center [439, 24] width 33 height 33
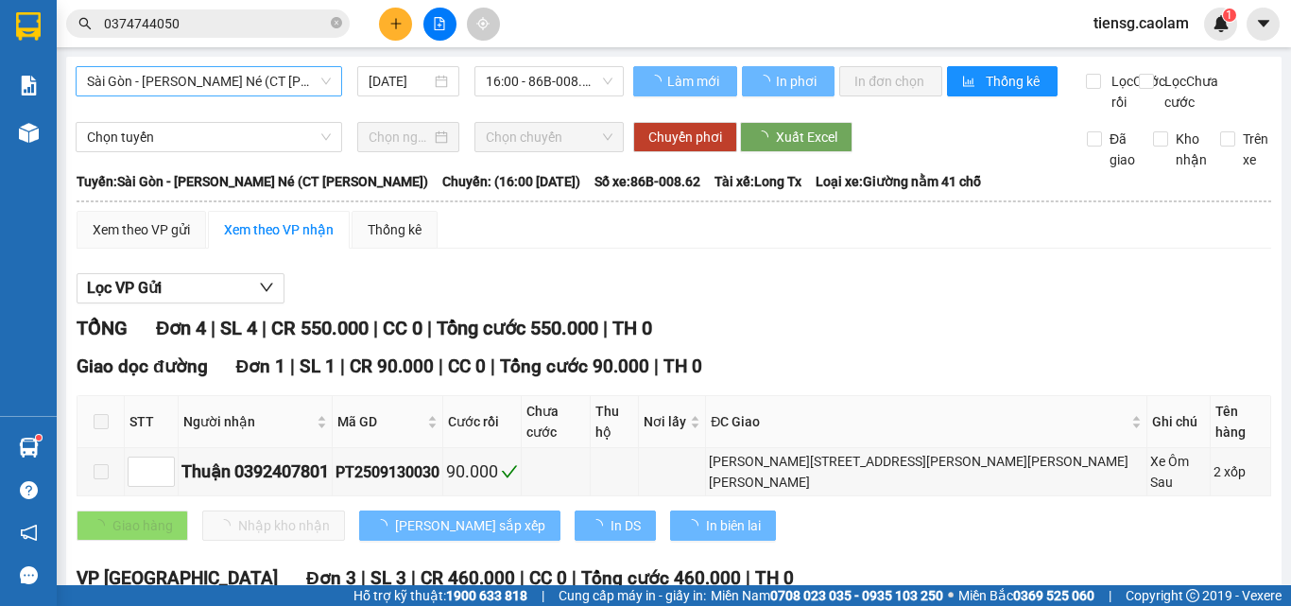
click at [251, 76] on span "Sài Gòn - [PERSON_NAME] Né (CT [PERSON_NAME])" at bounding box center [209, 81] width 244 height 28
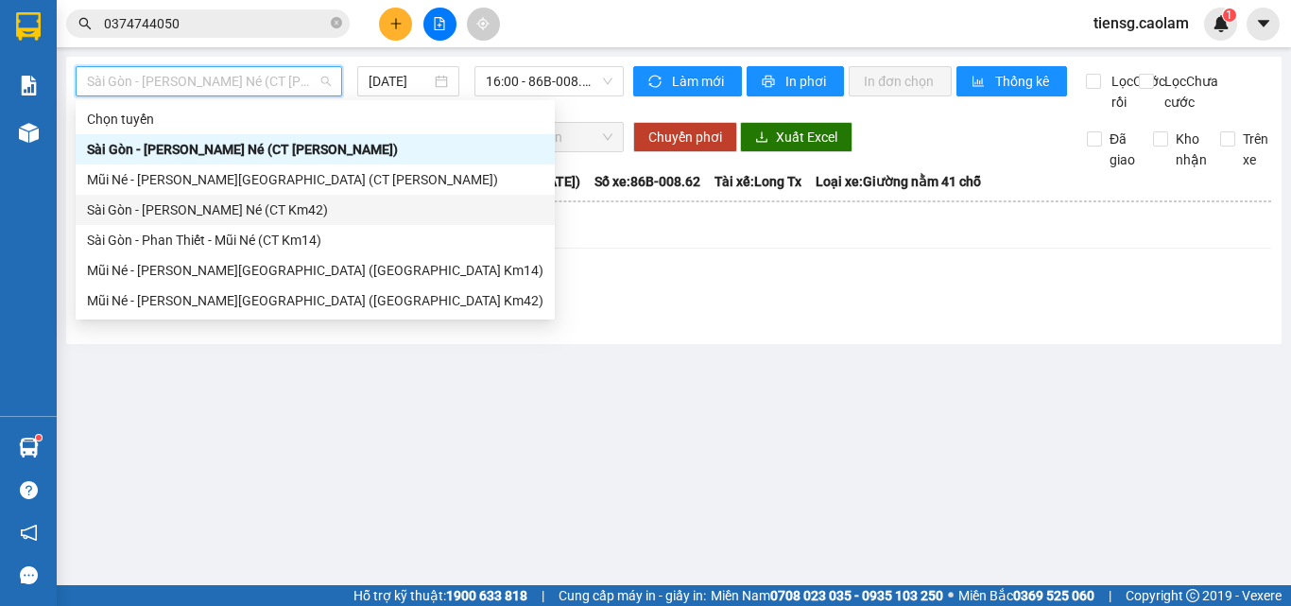
click at [288, 214] on div "Sài Gòn - [PERSON_NAME] Né (CT Km42)" at bounding box center [315, 209] width 457 height 21
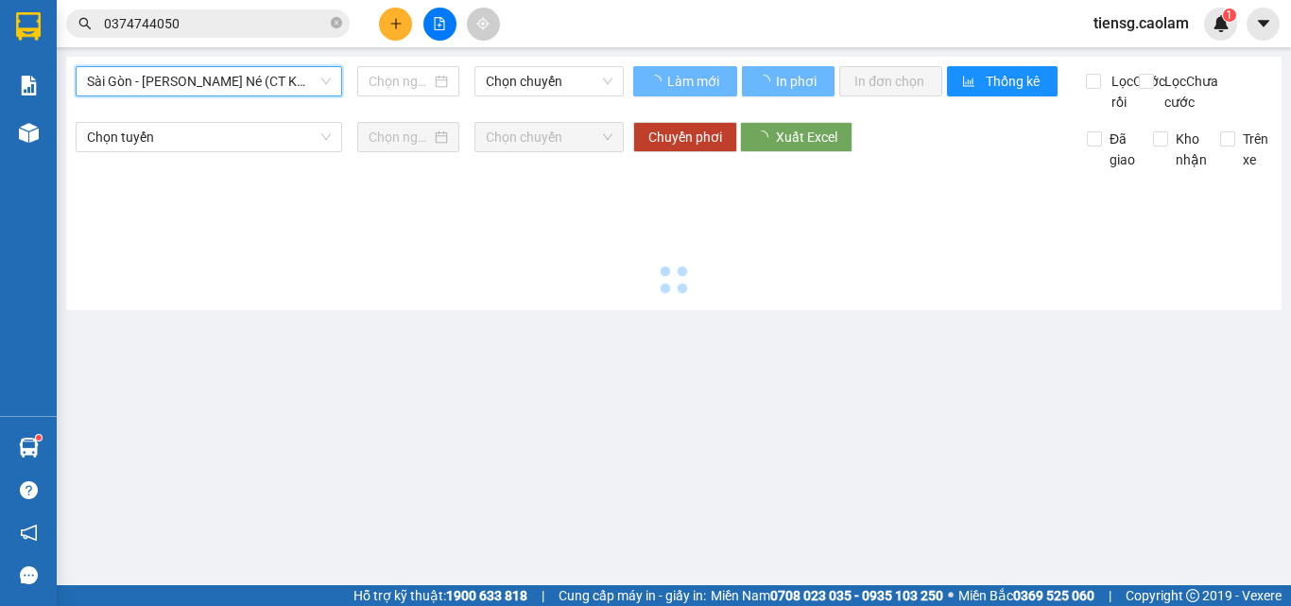
type input "[DATE]"
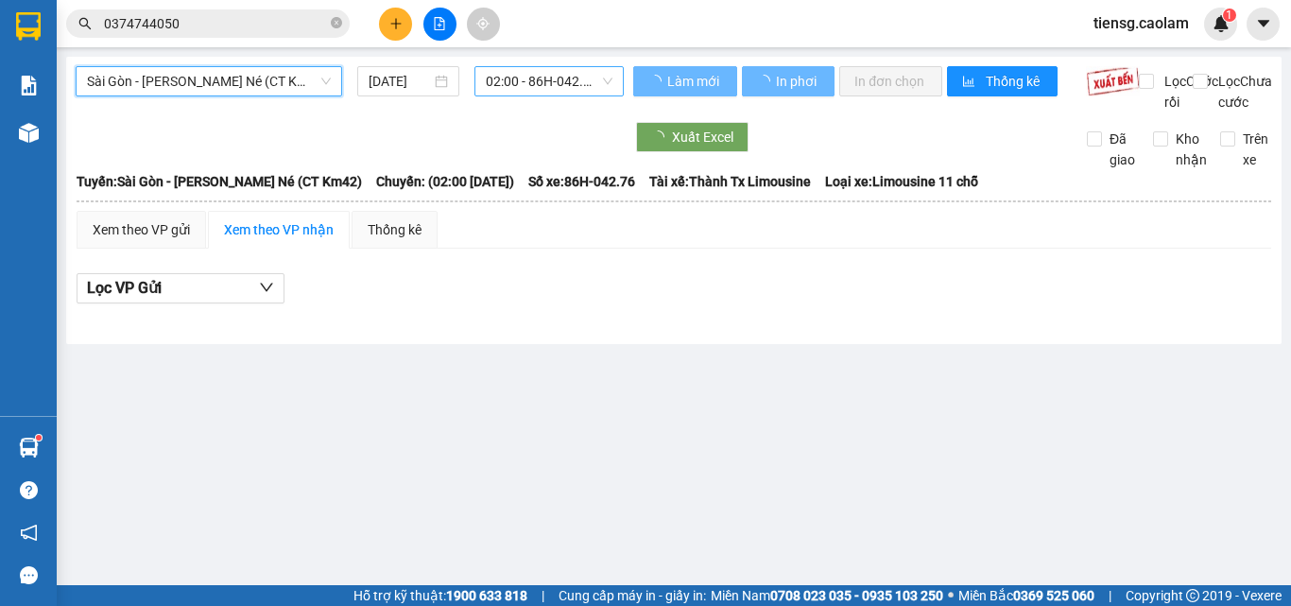
click at [551, 75] on span "02:00 - 86H-042.76" at bounding box center [549, 81] width 127 height 28
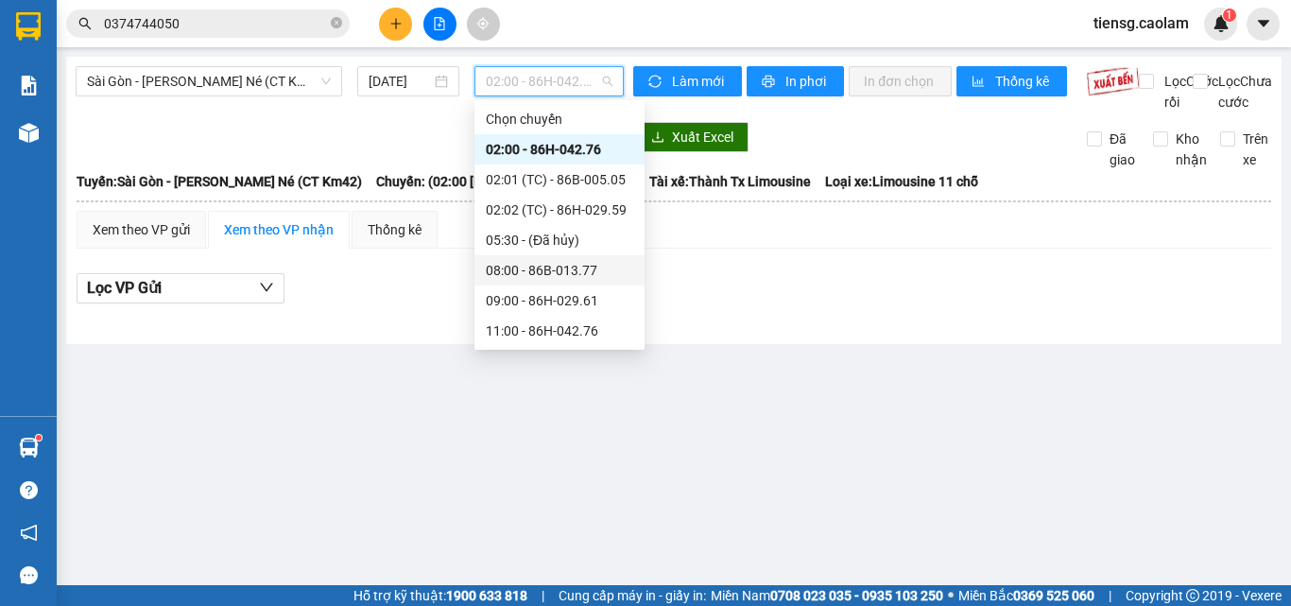
click at [553, 260] on div "08:00 - 86B-013.77" at bounding box center [559, 270] width 147 height 21
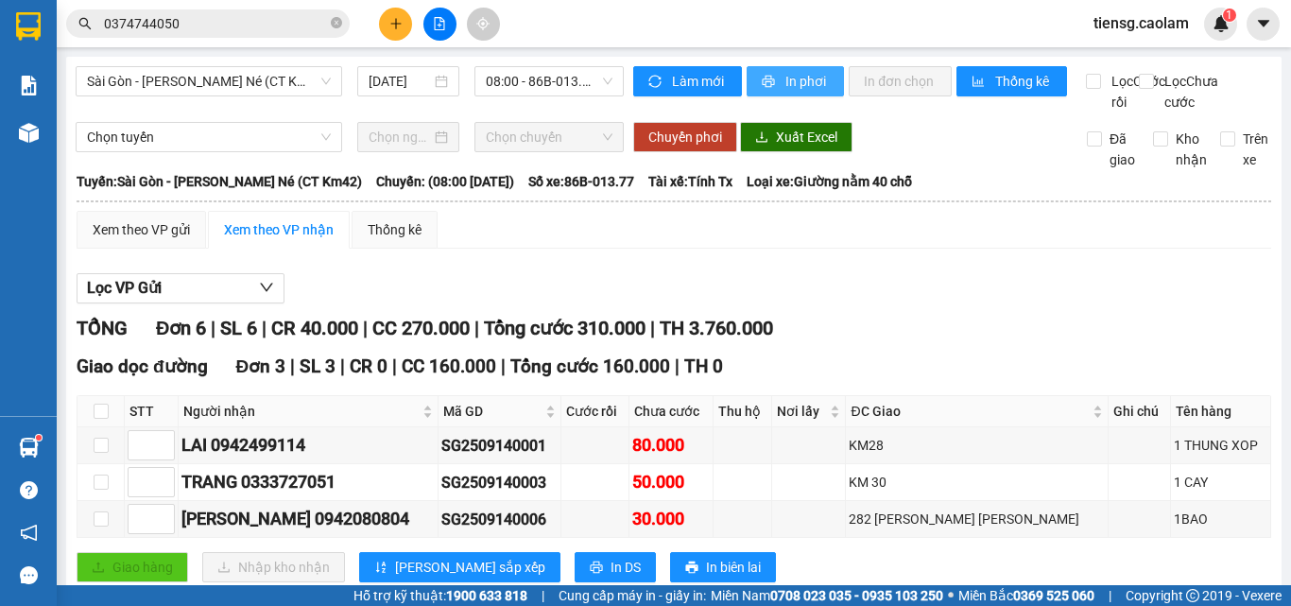
click at [809, 87] on span "In phơi" at bounding box center [807, 81] width 43 height 21
click at [392, 30] on button at bounding box center [395, 24] width 33 height 33
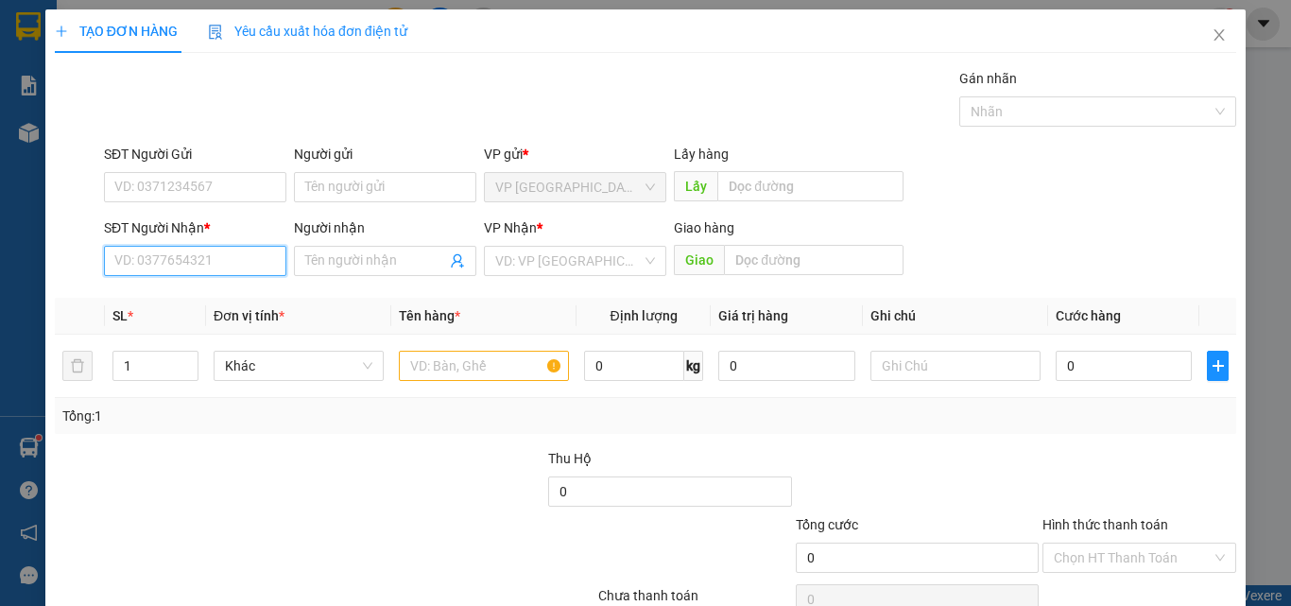
click at [195, 262] on input "SĐT Người Nhận *" at bounding box center [195, 261] width 182 height 30
click at [1212, 36] on icon "close" at bounding box center [1219, 34] width 15 height 15
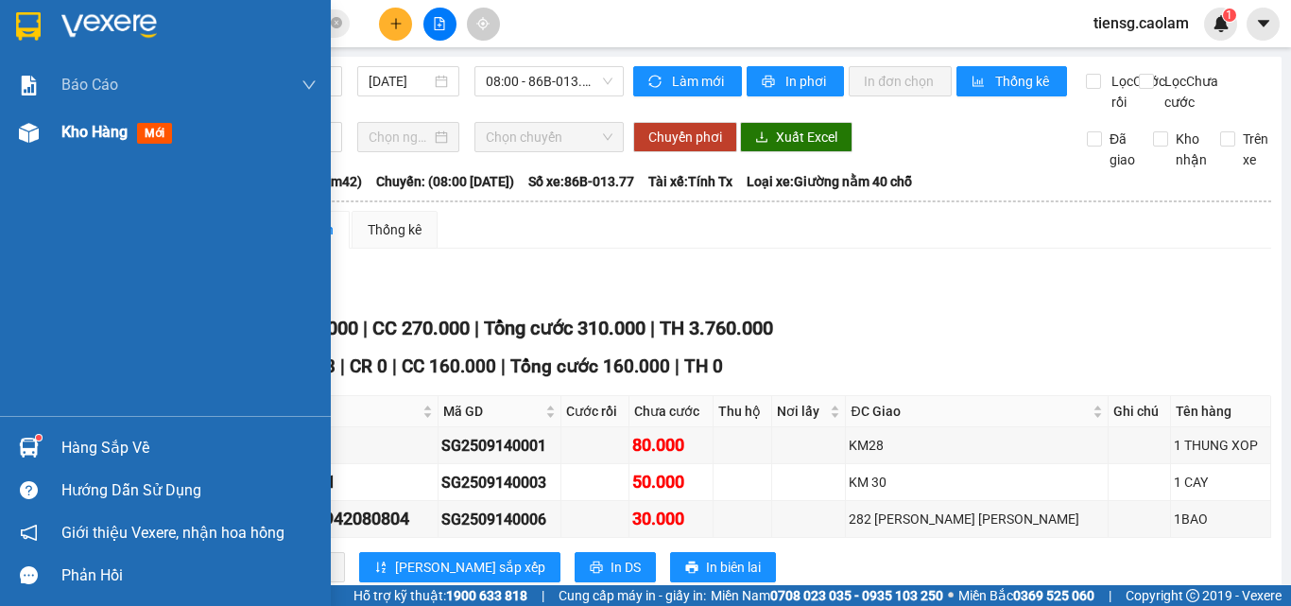
click at [67, 131] on span "Kho hàng" at bounding box center [94, 132] width 66 height 18
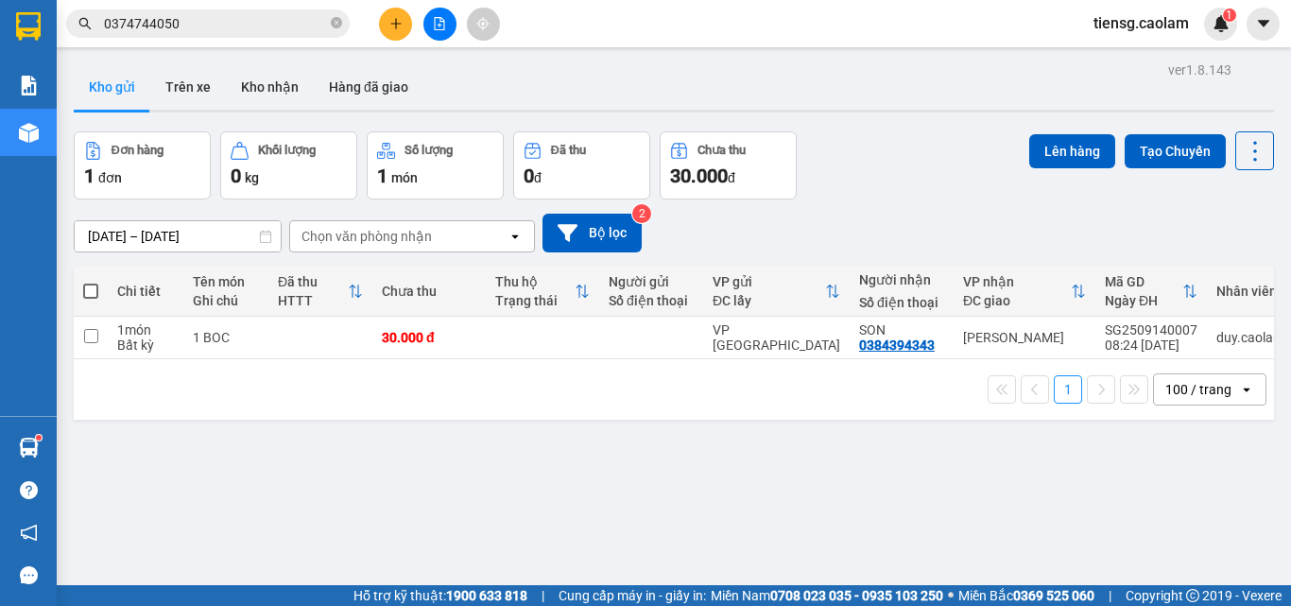
click at [440, 36] on button at bounding box center [439, 24] width 33 height 33
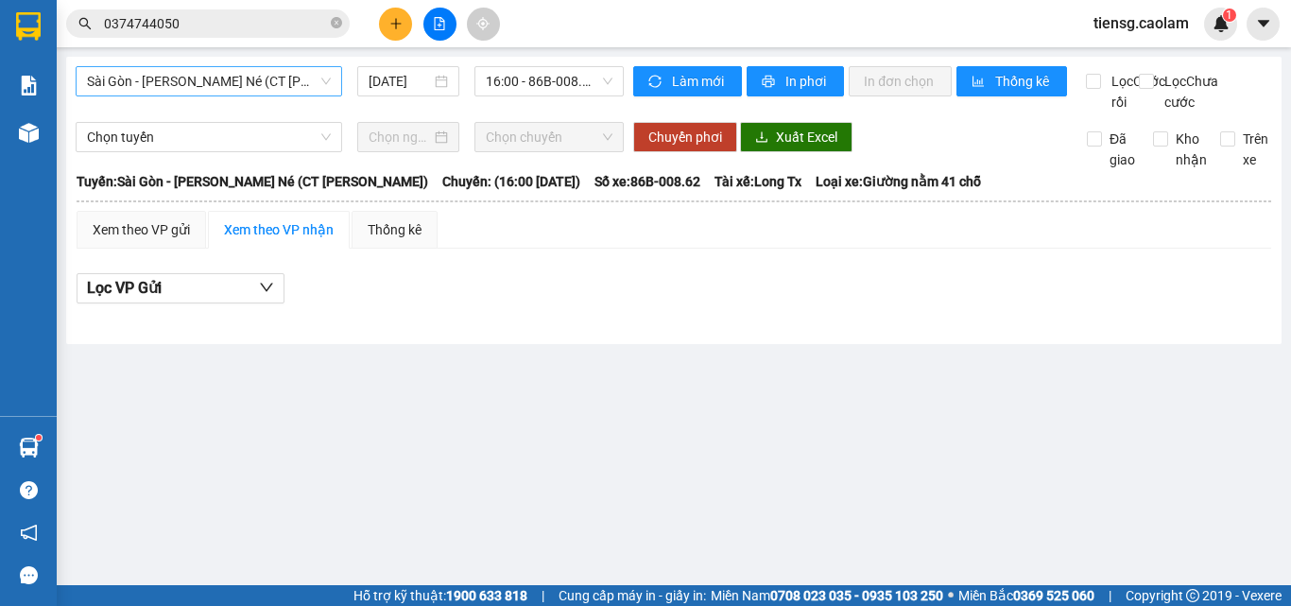
click at [302, 80] on span "Sài Gòn - [PERSON_NAME] Né (CT [PERSON_NAME])" at bounding box center [209, 81] width 244 height 28
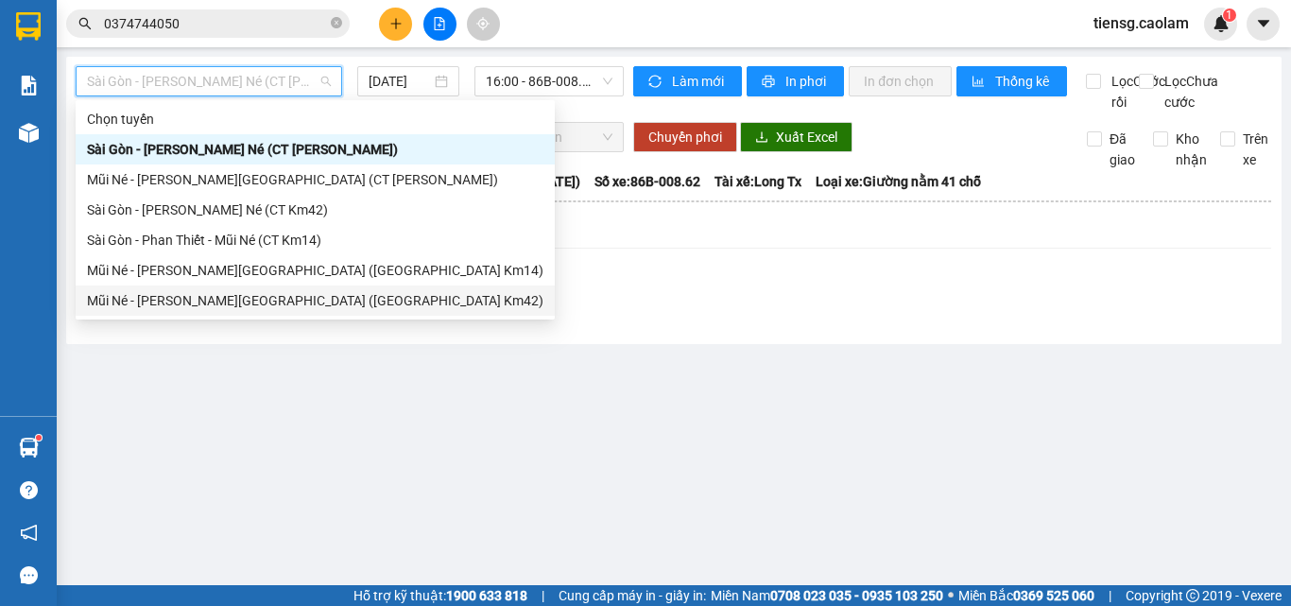
click at [247, 302] on div "Mũi Né - [PERSON_NAME][GEOGRAPHIC_DATA] ([GEOGRAPHIC_DATA] Km42)" at bounding box center [315, 300] width 457 height 21
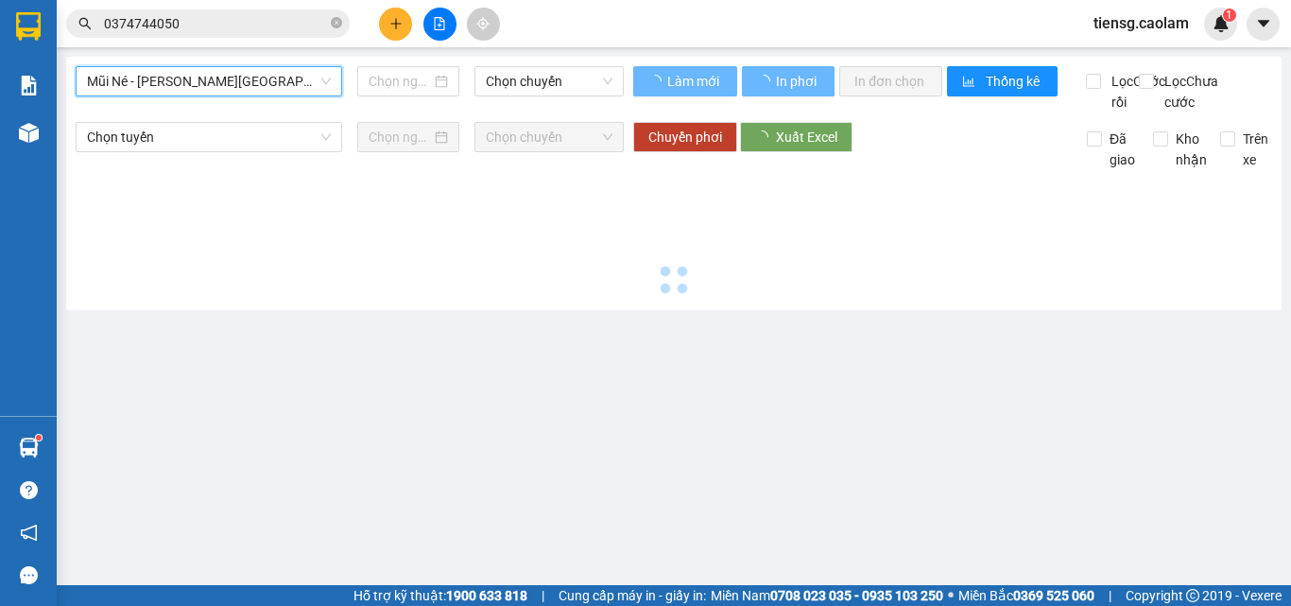
type input "[DATE]"
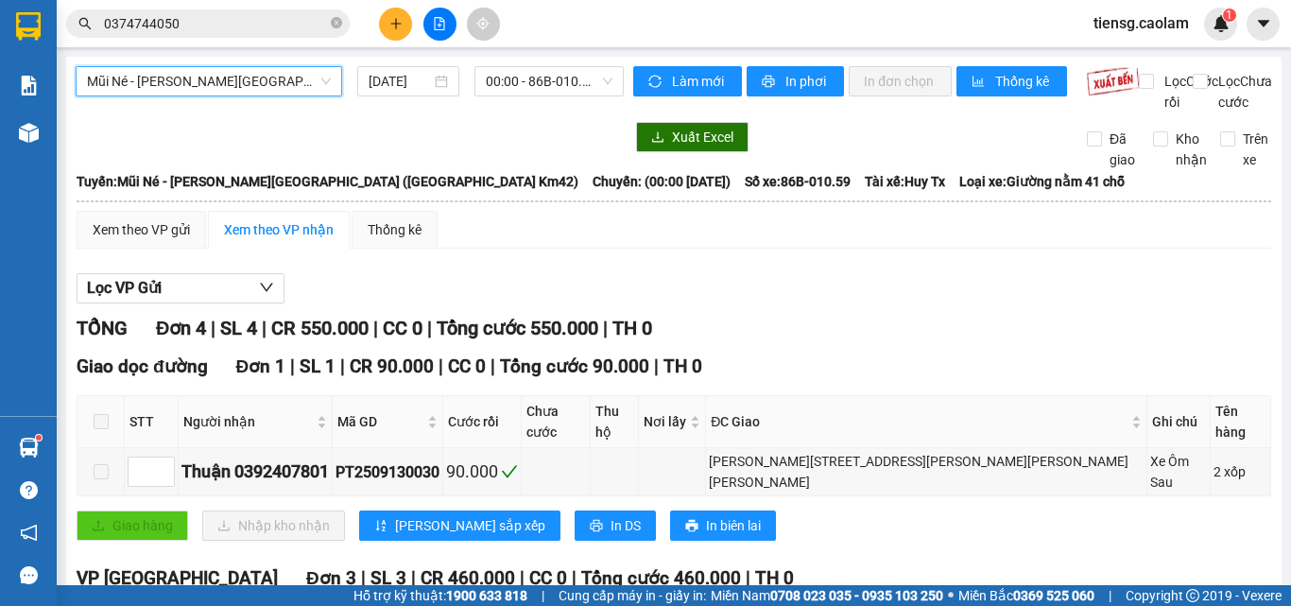
click at [293, 86] on span "Mũi Né - [PERSON_NAME][GEOGRAPHIC_DATA] ([GEOGRAPHIC_DATA] Km42)" at bounding box center [209, 81] width 244 height 28
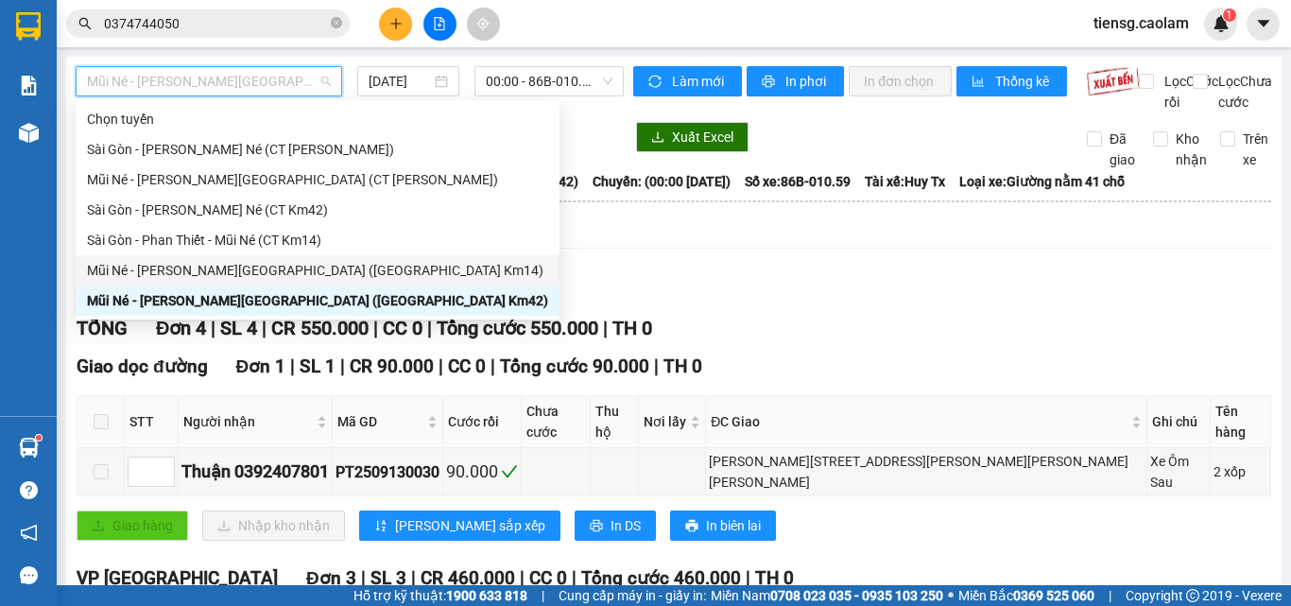
click at [292, 269] on div "Mũi Né - [PERSON_NAME][GEOGRAPHIC_DATA] ([GEOGRAPHIC_DATA] Km14)" at bounding box center [317, 270] width 461 height 21
type input "[DATE]"
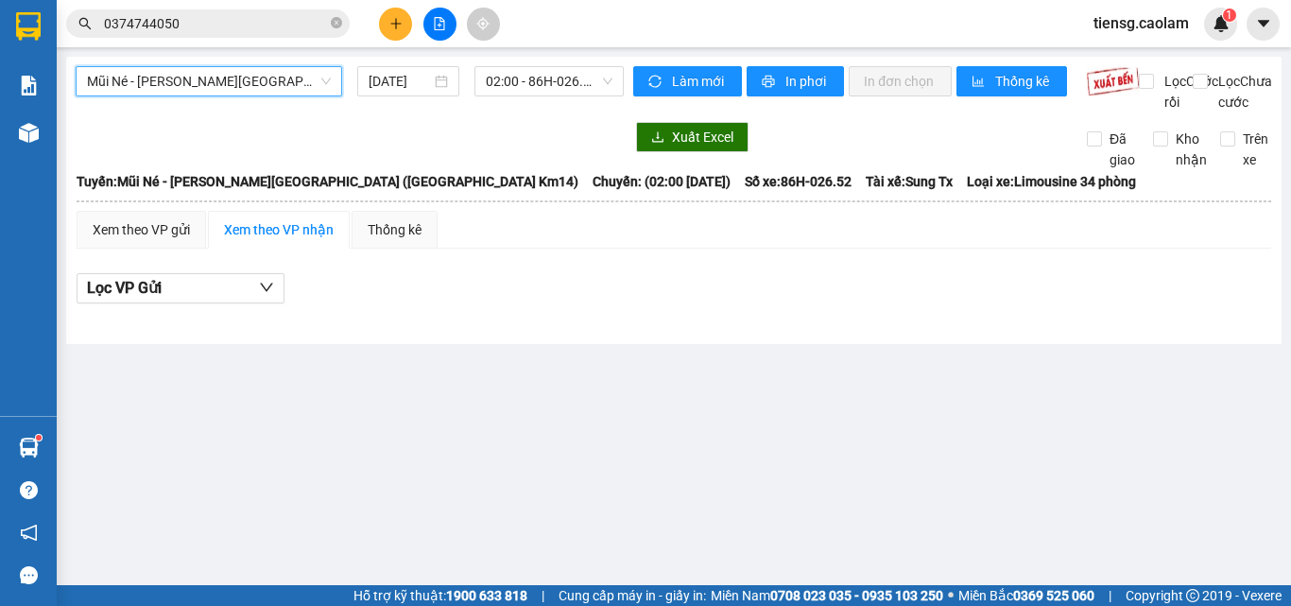
click at [575, 111] on div "Mũi Né - [PERSON_NAME][GEOGRAPHIC_DATA] ([GEOGRAPHIC_DATA] Km14) Mũi Né - [GEOG…" at bounding box center [350, 89] width 548 height 46
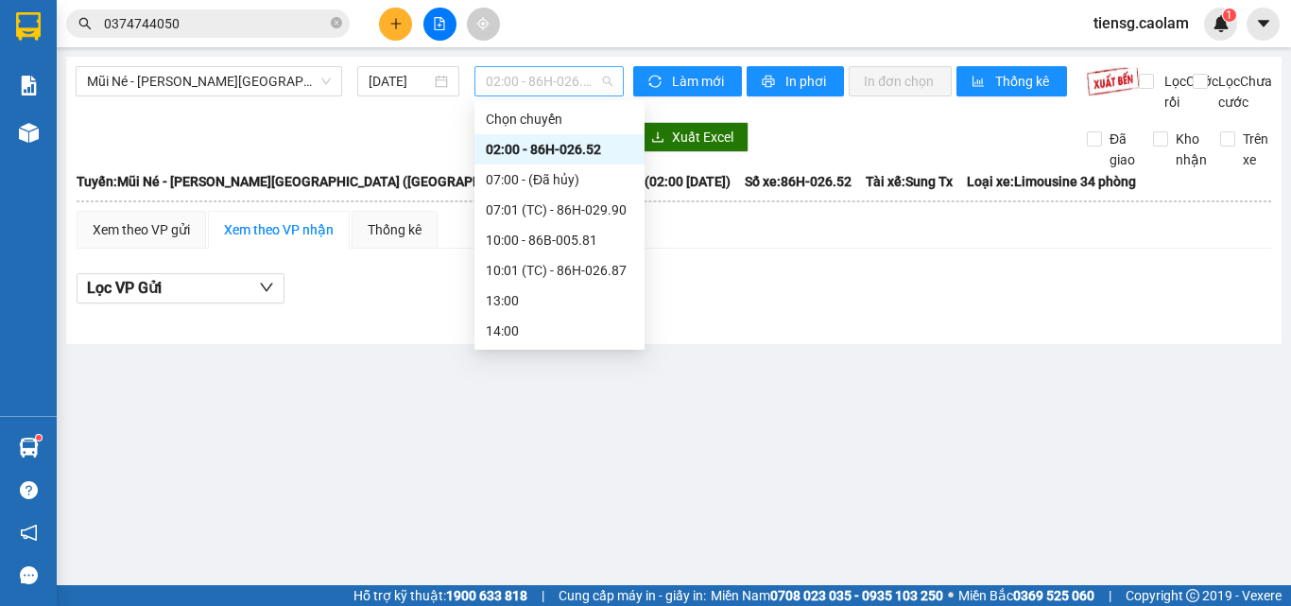
click at [589, 83] on span "02:00 - 86H-026.52" at bounding box center [549, 81] width 127 height 28
click at [544, 150] on div "02:00 - 86H-026.52" at bounding box center [559, 149] width 147 height 21
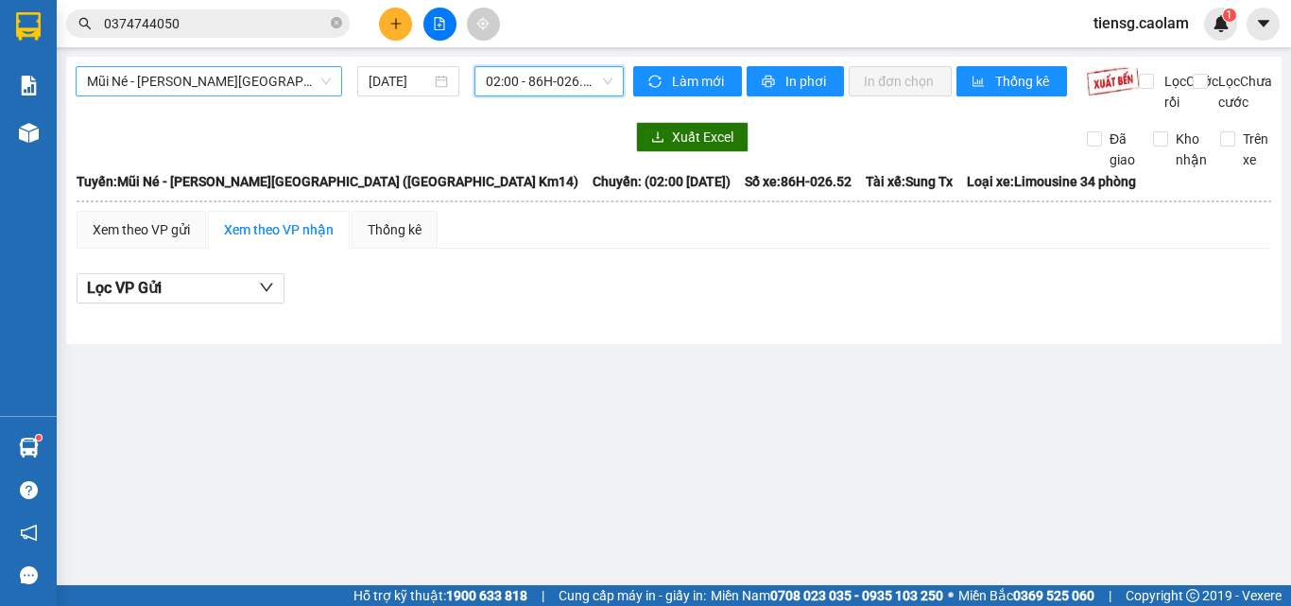
click at [312, 86] on span "Mũi Né - [PERSON_NAME][GEOGRAPHIC_DATA] ([GEOGRAPHIC_DATA] Km14)" at bounding box center [209, 81] width 244 height 28
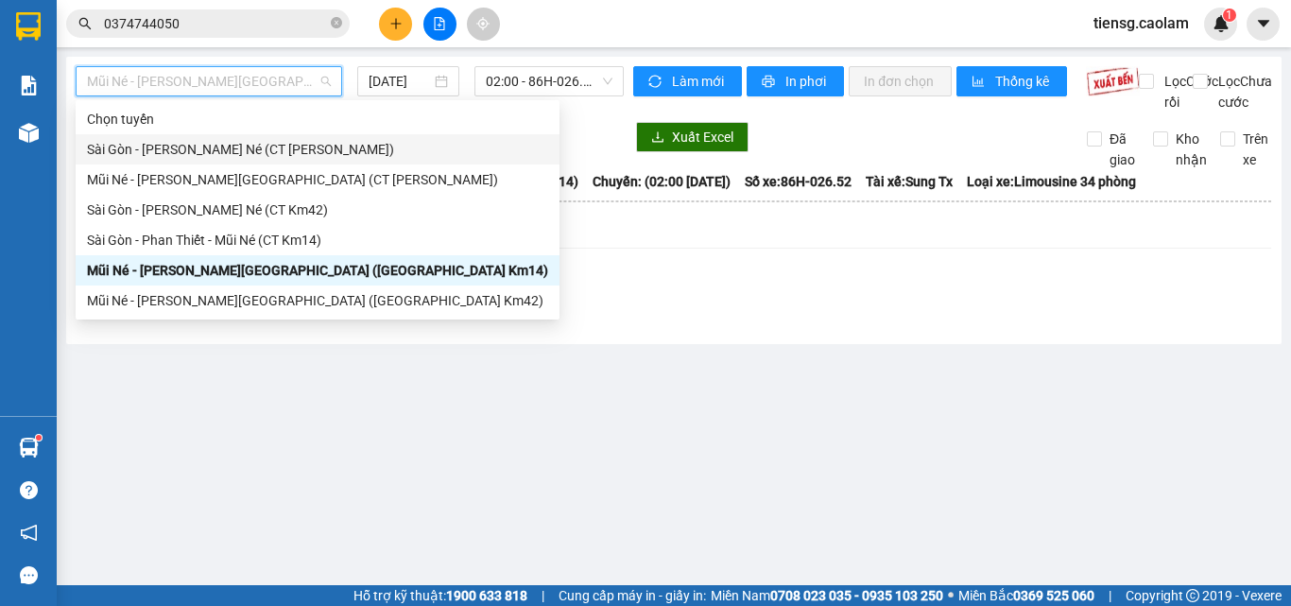
click at [309, 153] on div "Sài Gòn - [PERSON_NAME] Né (CT [PERSON_NAME])" at bounding box center [317, 149] width 461 height 21
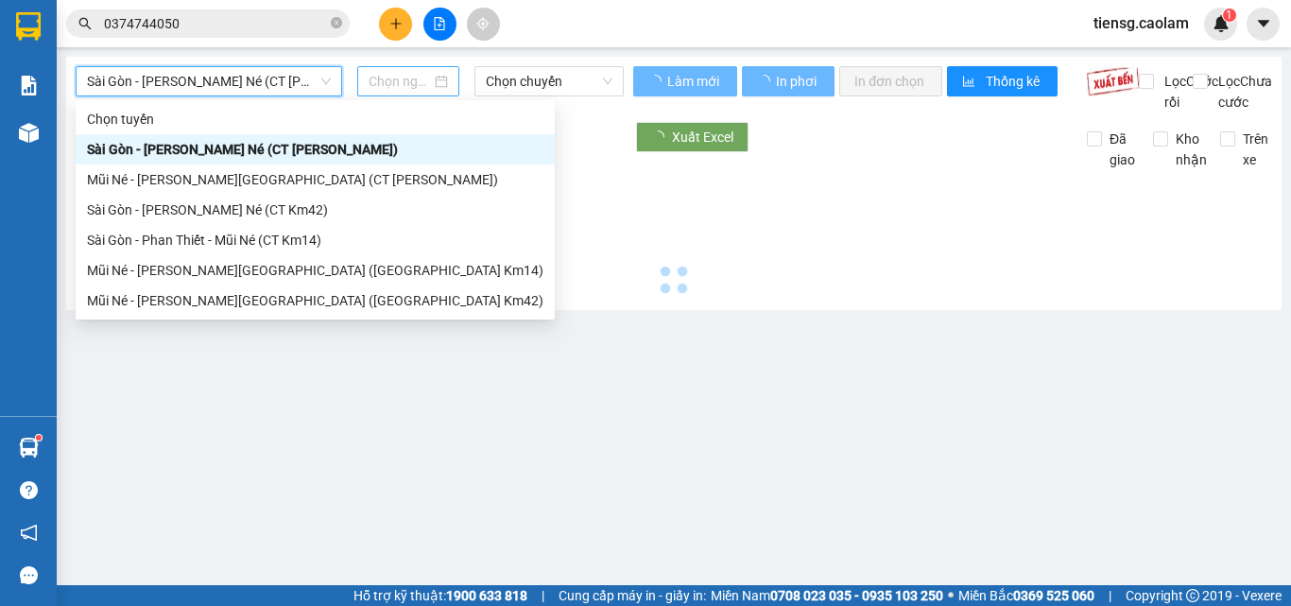
type input "[DATE]"
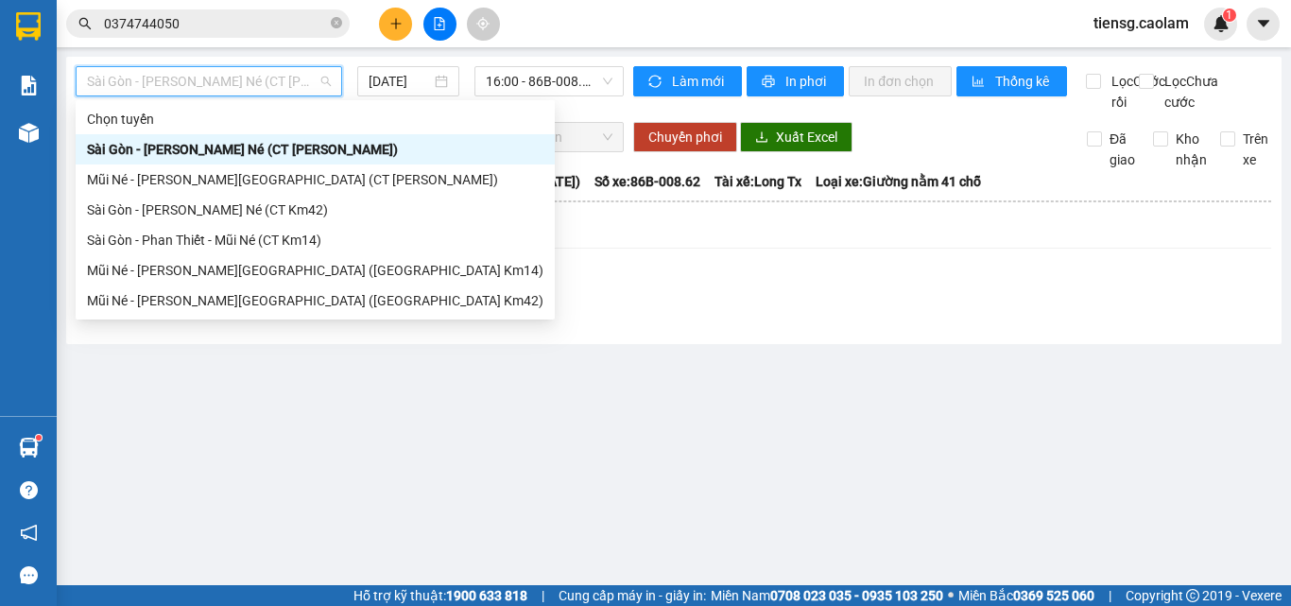
click at [305, 70] on span "Sài Gòn - [PERSON_NAME] Né (CT [PERSON_NAME])" at bounding box center [209, 81] width 244 height 28
click at [279, 184] on div "Mũi Né - [PERSON_NAME][GEOGRAPHIC_DATA] (CT [PERSON_NAME])" at bounding box center [315, 179] width 457 height 21
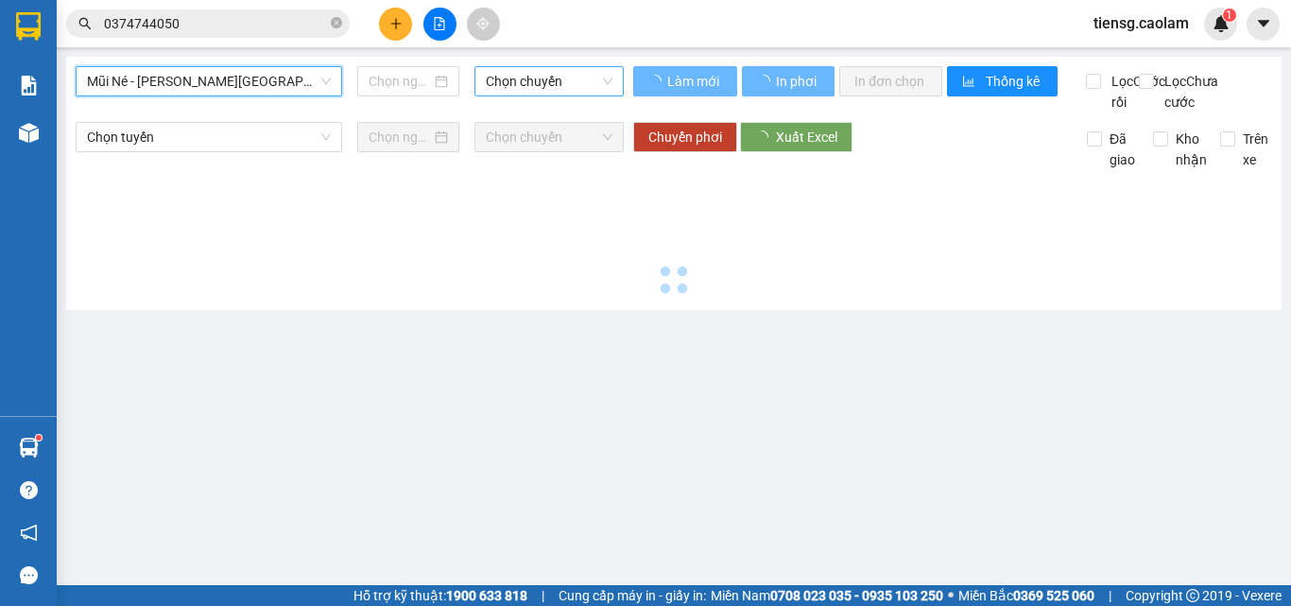
type input "[DATE]"
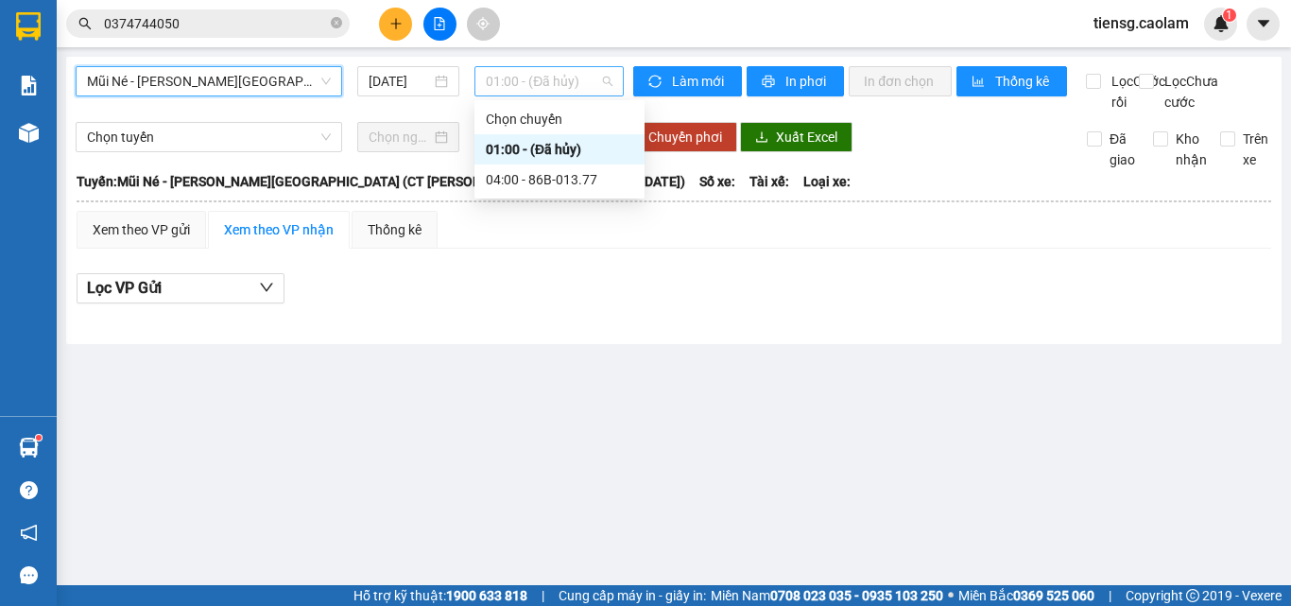
click at [546, 87] on span "01:00 - (Đã hủy)" at bounding box center [549, 81] width 127 height 28
click at [519, 171] on div "04:00 - 86B-013.77" at bounding box center [559, 179] width 147 height 21
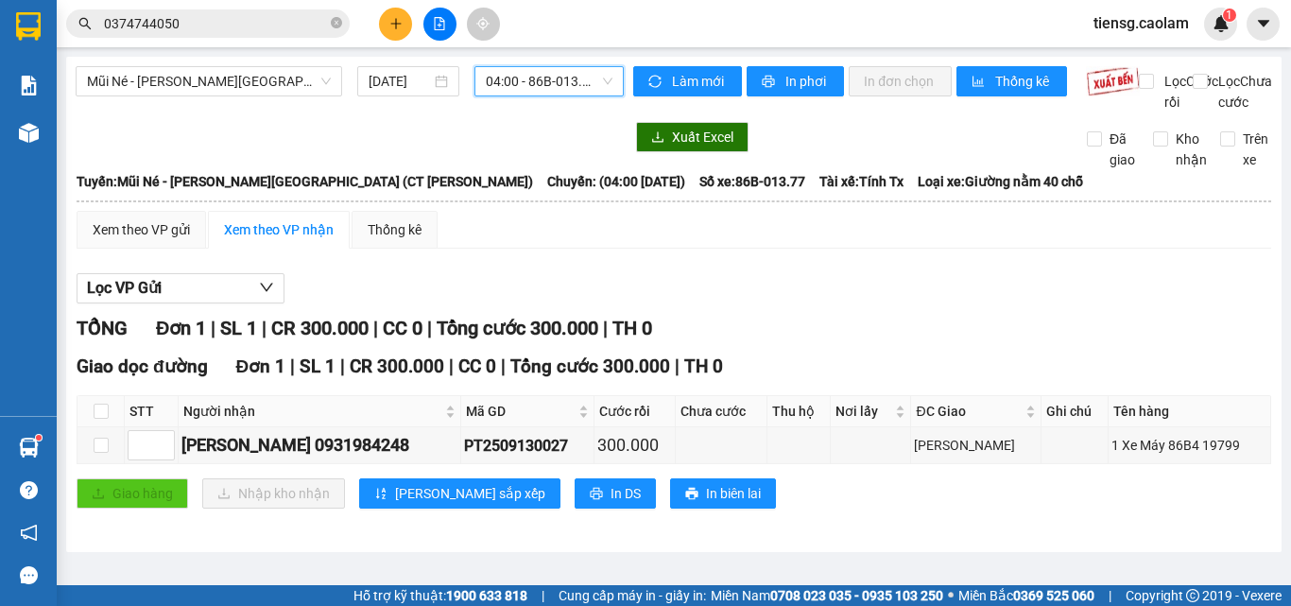
click at [567, 88] on span "04:00 - 86B-013.77" at bounding box center [549, 81] width 127 height 28
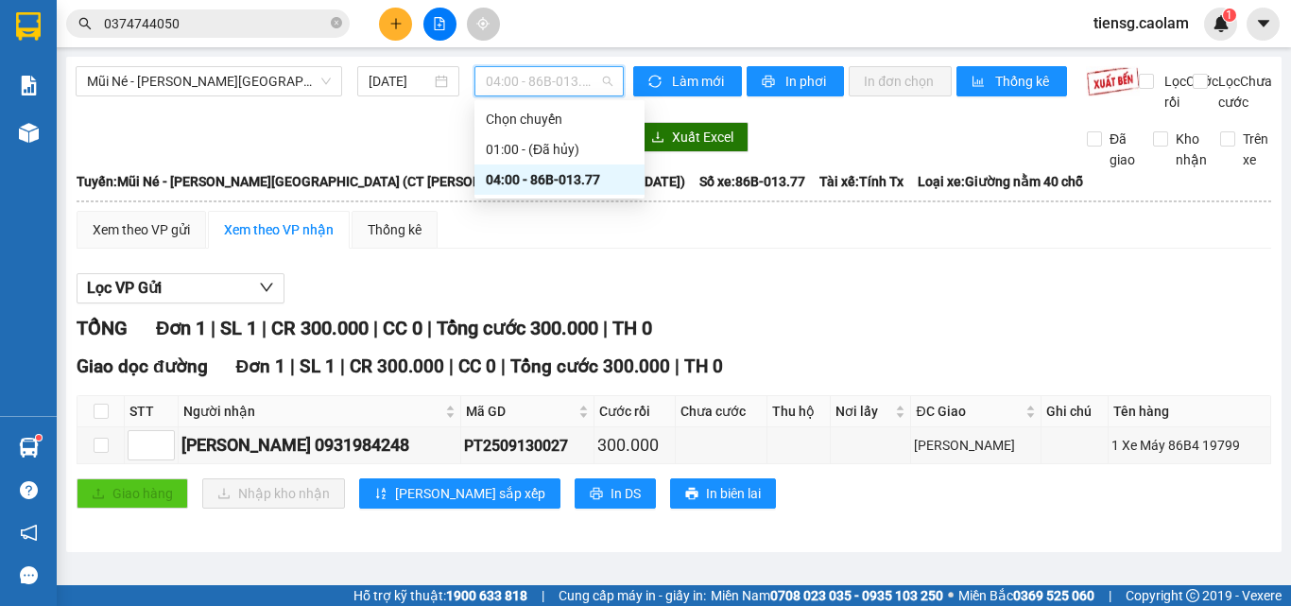
click at [332, 112] on div "Mũi Né - [PERSON_NAME][GEOGRAPHIC_DATA] (CT [PERSON_NAME]) [DATE] 04:00 - 86B-0…" at bounding box center [350, 89] width 548 height 46
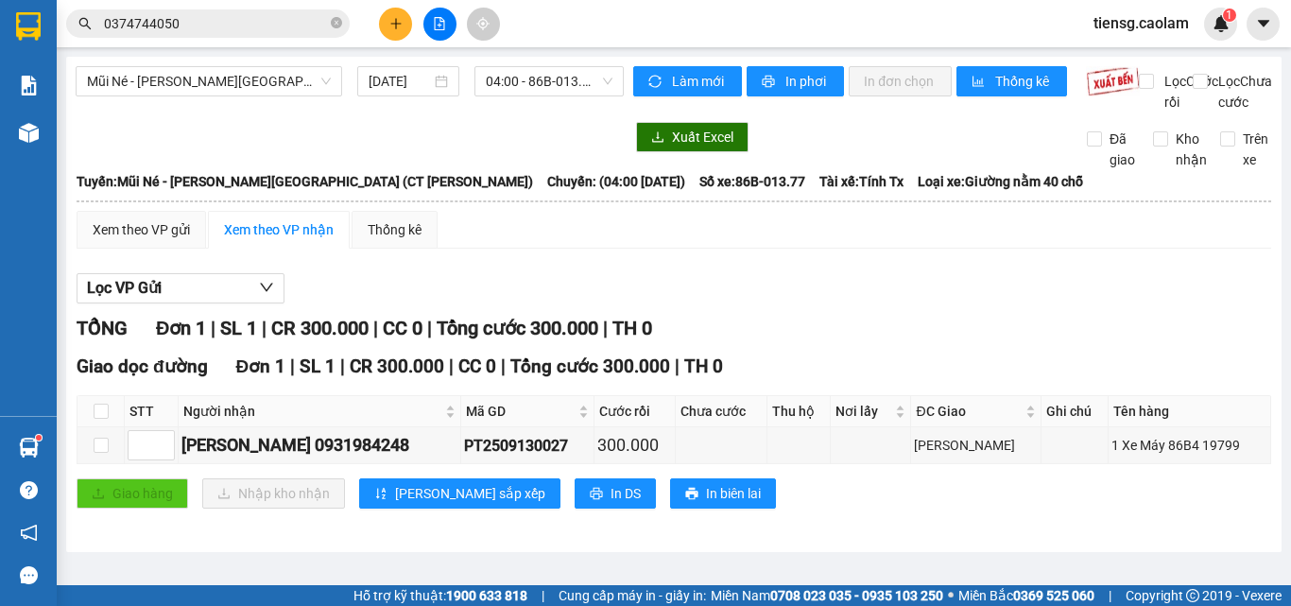
click at [391, 31] on button at bounding box center [395, 24] width 33 height 33
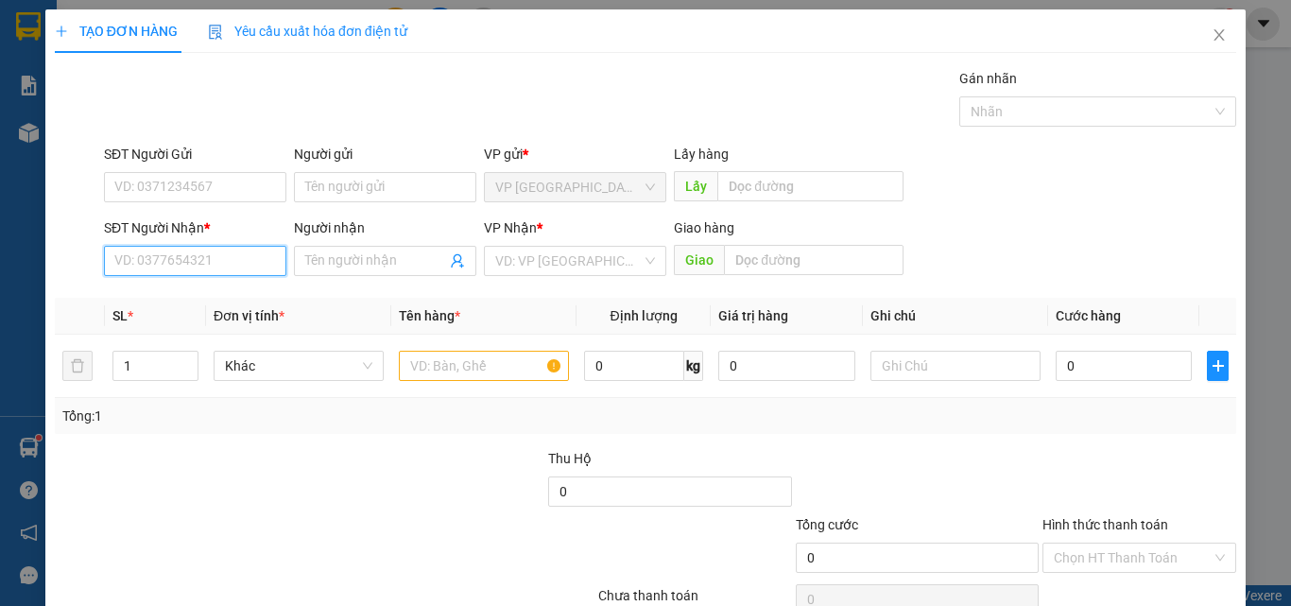
click at [216, 269] on input "SĐT Người Nhận *" at bounding box center [195, 261] width 182 height 30
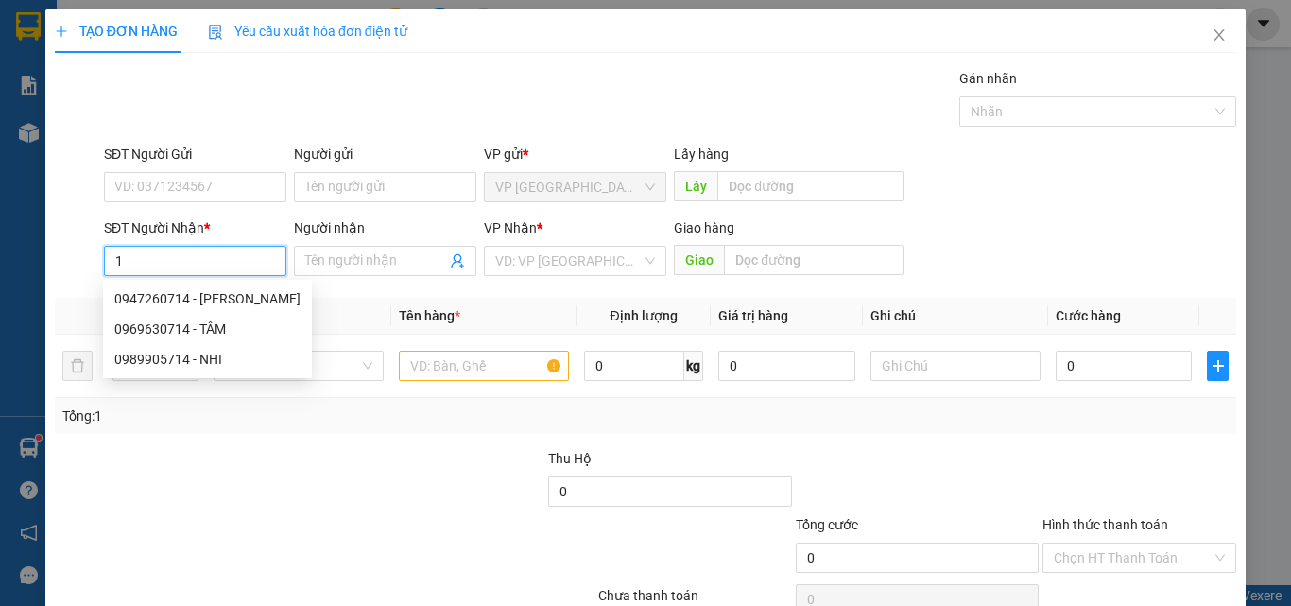
type input "1"
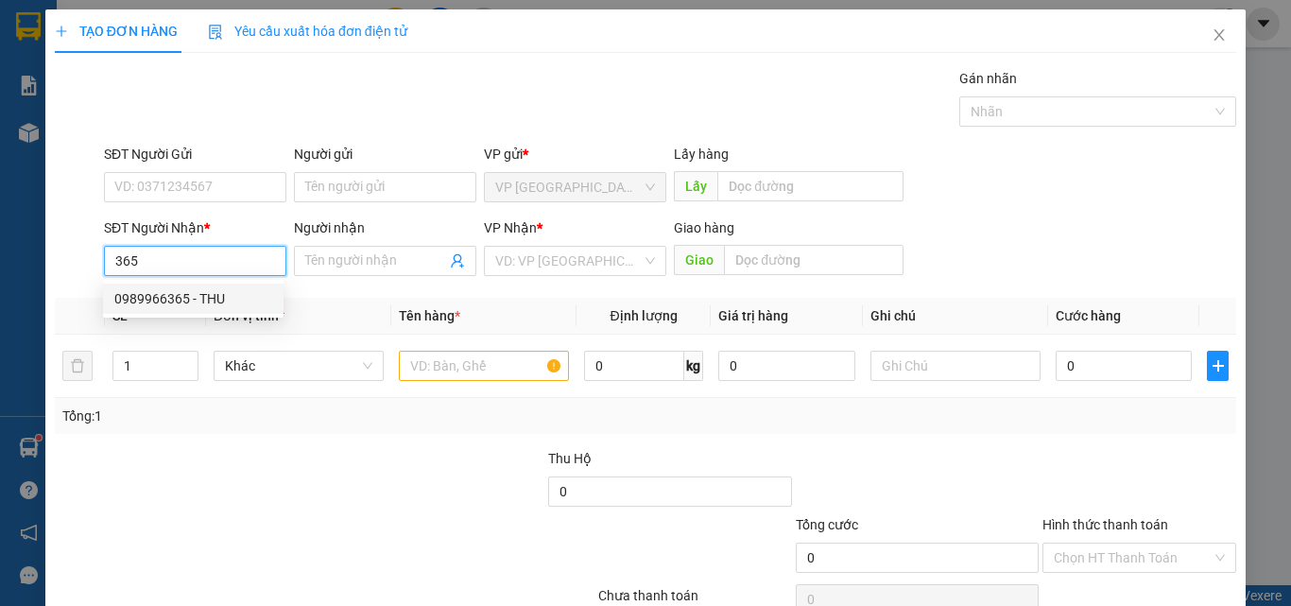
click at [190, 306] on div "0989966365 - THU" at bounding box center [193, 298] width 158 height 21
type input "0989966365"
type input "THU"
type input "KM 6"
type input "0989966365"
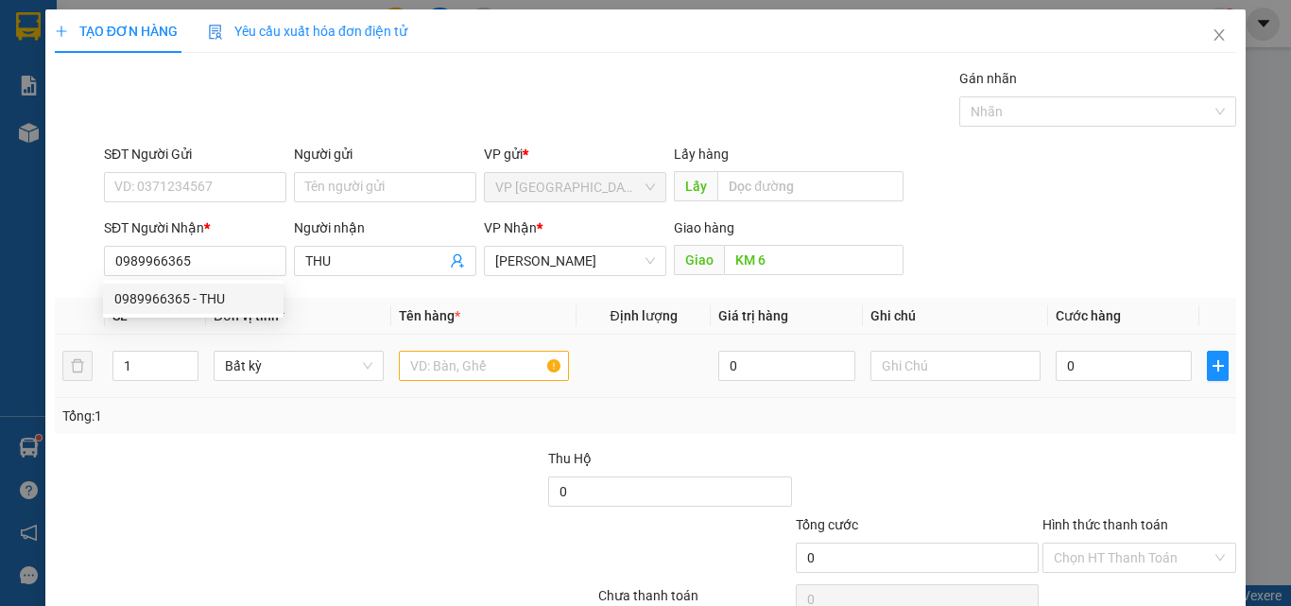
drag, startPoint x: 390, startPoint y: 359, endPoint x: 464, endPoint y: 384, distance: 77.7
click at [399, 366] on td at bounding box center [483, 366] width 185 height 63
click at [480, 365] on input "text" at bounding box center [484, 366] width 170 height 30
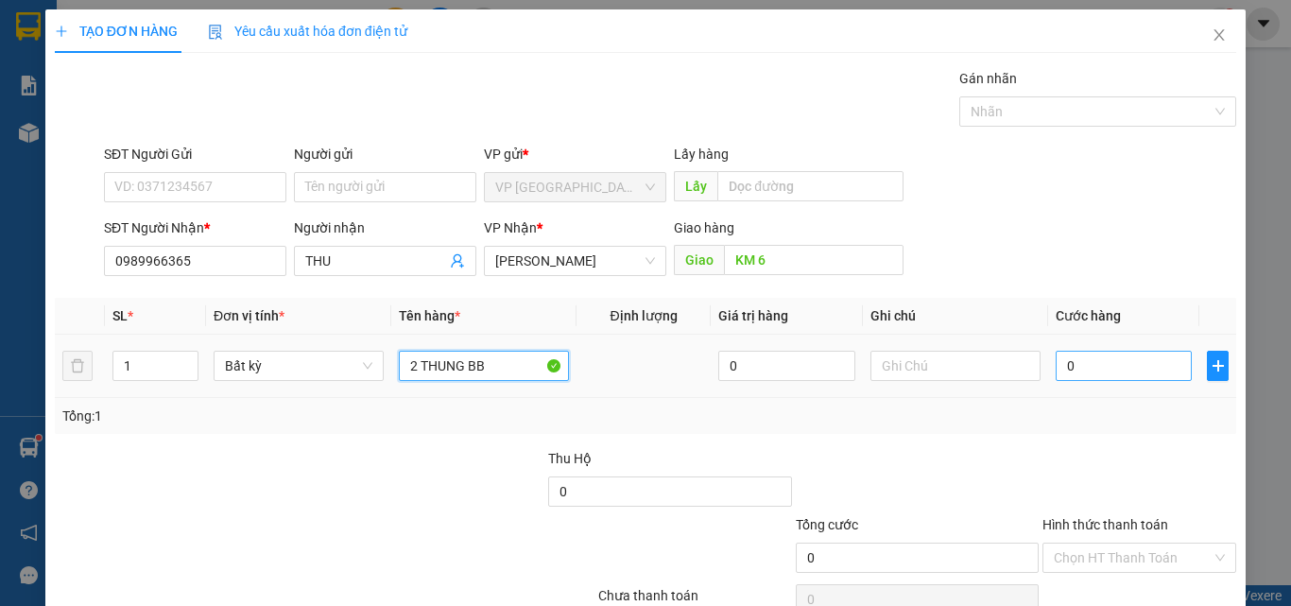
type input "2 THUNG BB"
click at [1091, 368] on input "0" at bounding box center [1124, 366] width 136 height 30
type input "8"
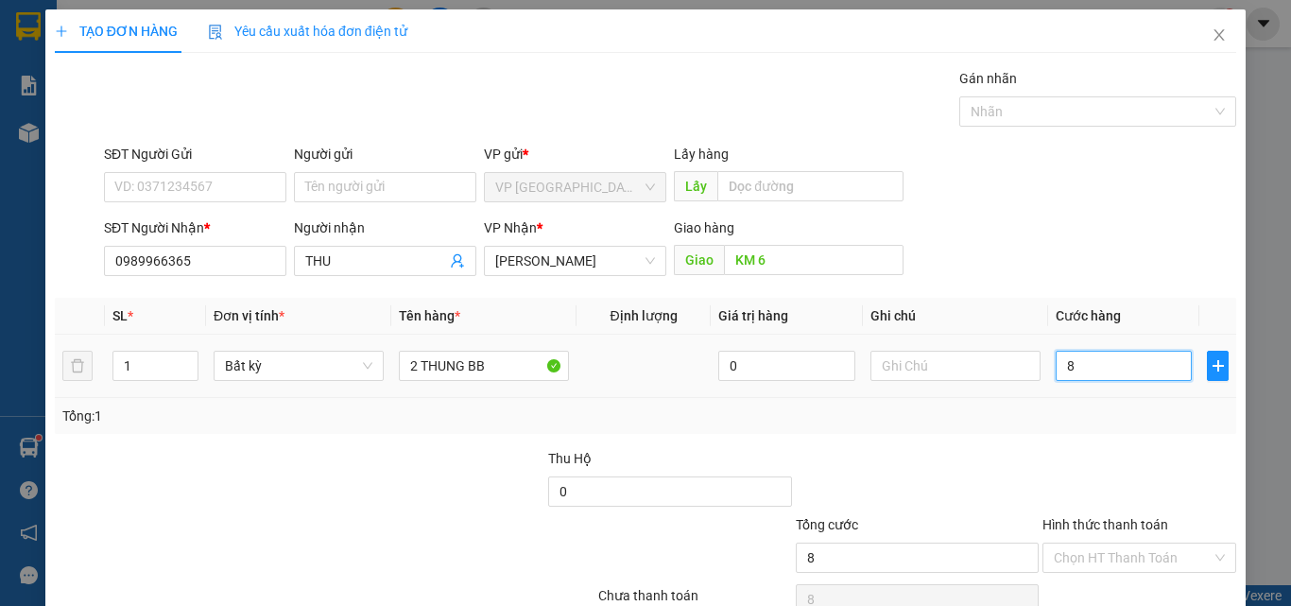
type input "80"
type input "800"
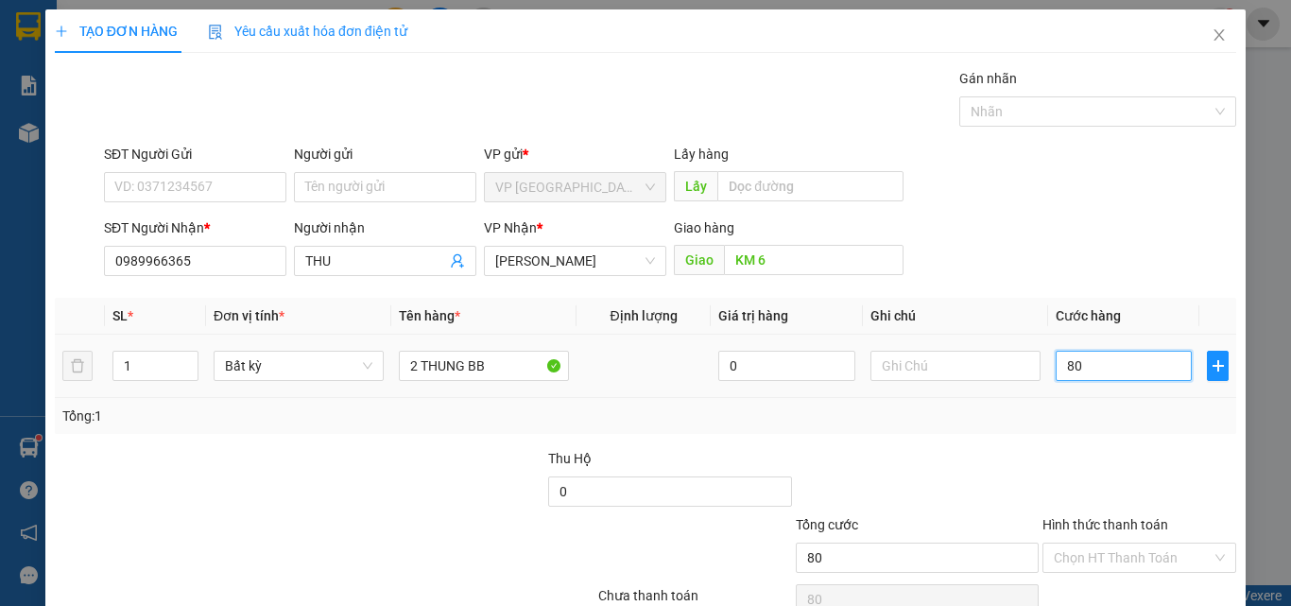
type input "800"
type input "8.000"
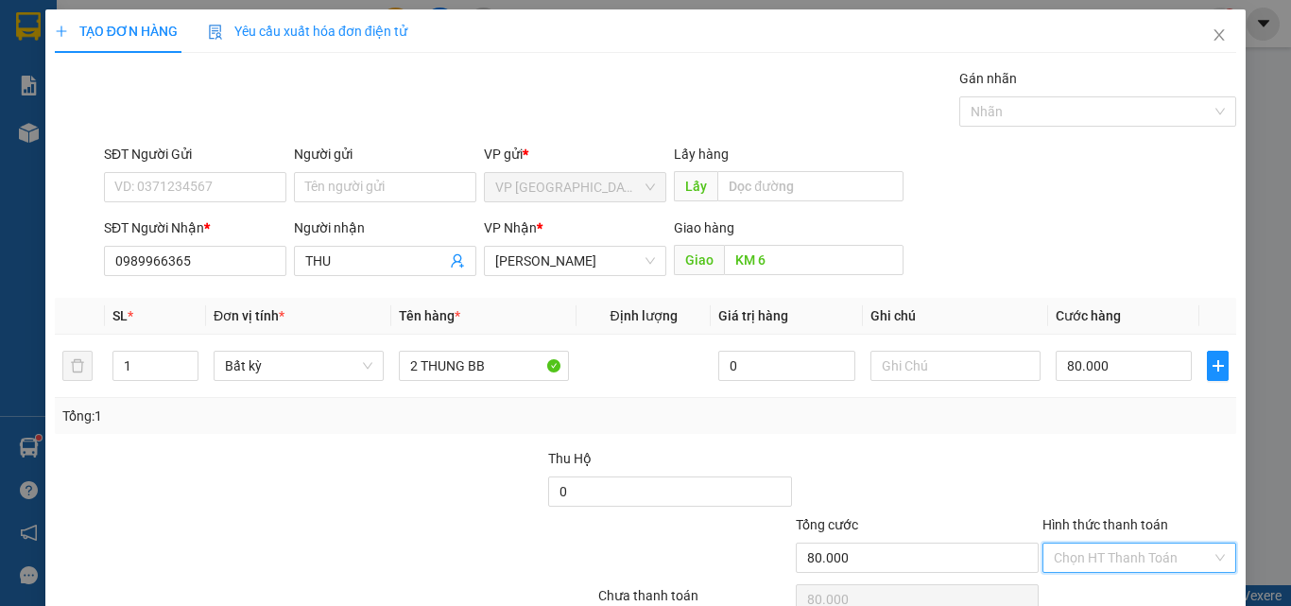
click at [1114, 544] on input "Hình thức thanh toán" at bounding box center [1133, 558] width 158 height 28
click at [1112, 585] on div "Tại văn phòng" at bounding box center [1128, 595] width 169 height 21
drag, startPoint x: 1141, startPoint y: 545, endPoint x: 1126, endPoint y: 525, distance: 25.7
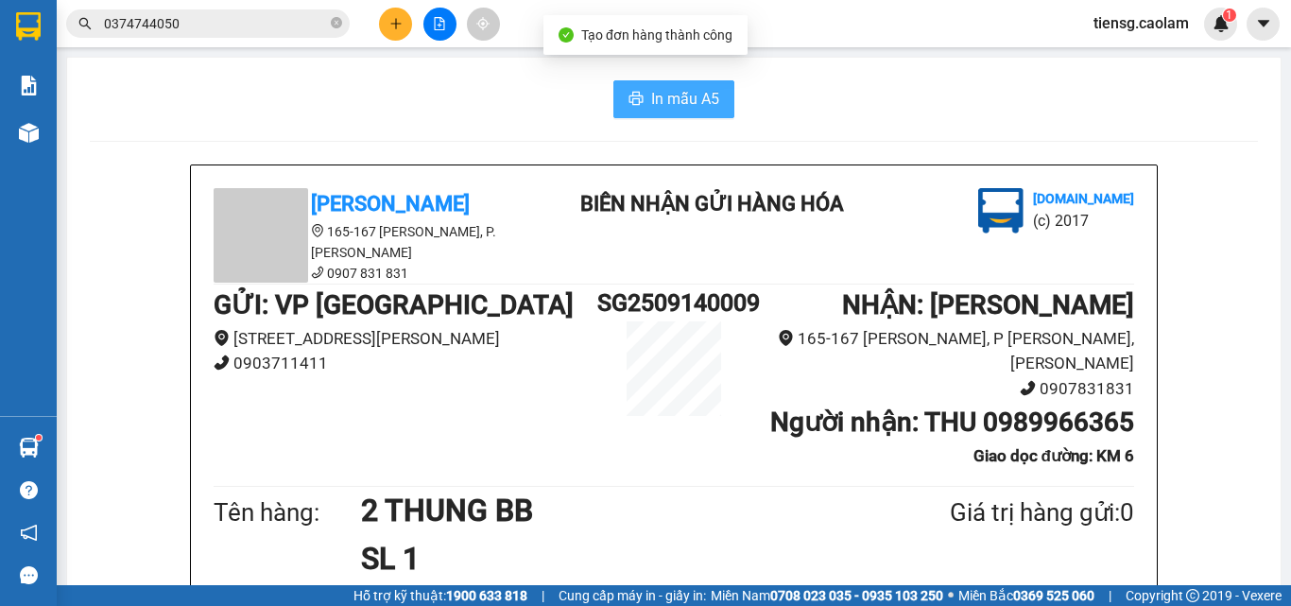
click at [672, 90] on span "In mẫu A5" at bounding box center [685, 99] width 68 height 24
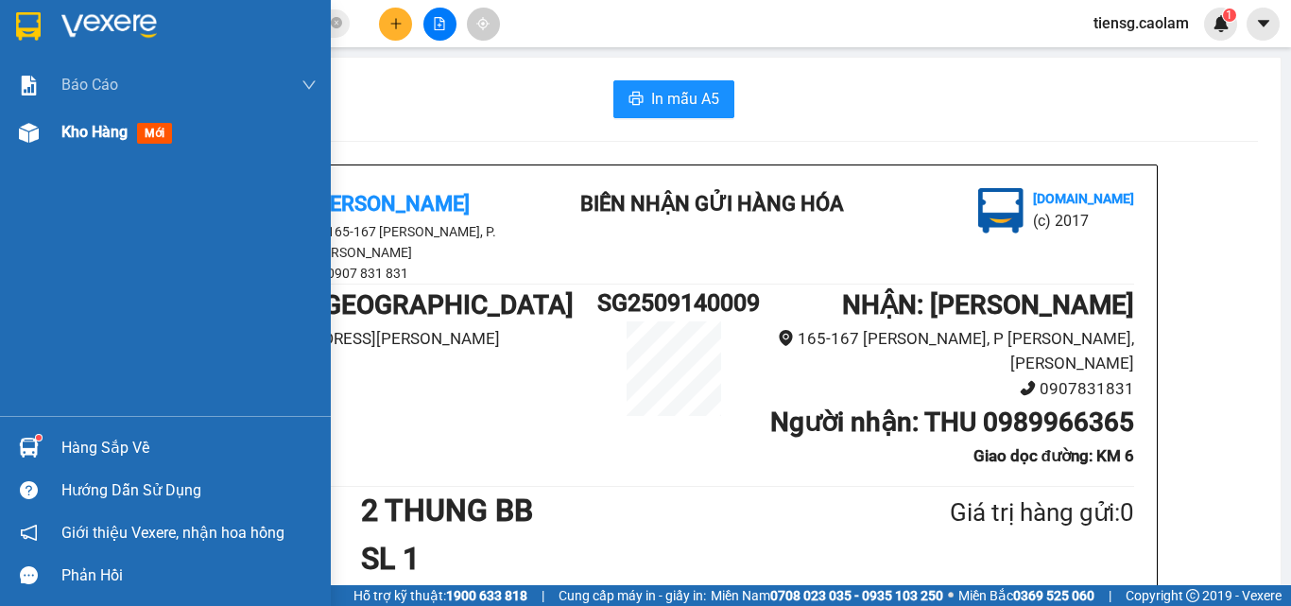
click at [75, 131] on span "Kho hàng" at bounding box center [94, 132] width 66 height 18
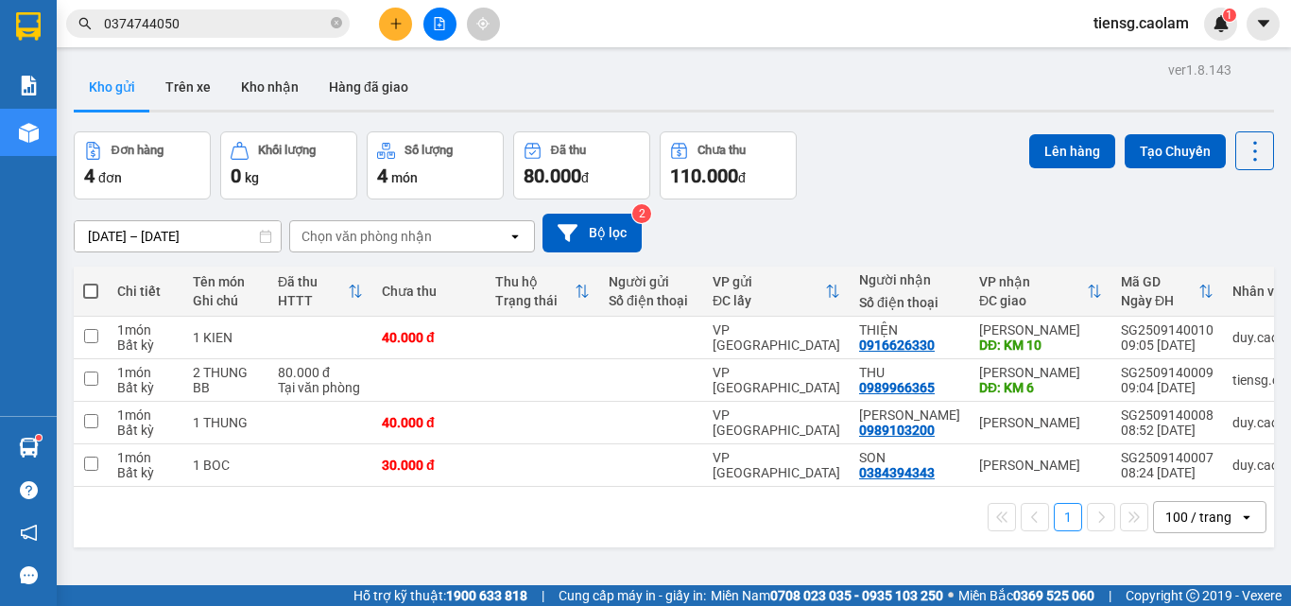
click at [91, 290] on span at bounding box center [90, 291] width 15 height 15
click at [91, 282] on input "checkbox" at bounding box center [91, 282] width 0 height 0
checkbox input "true"
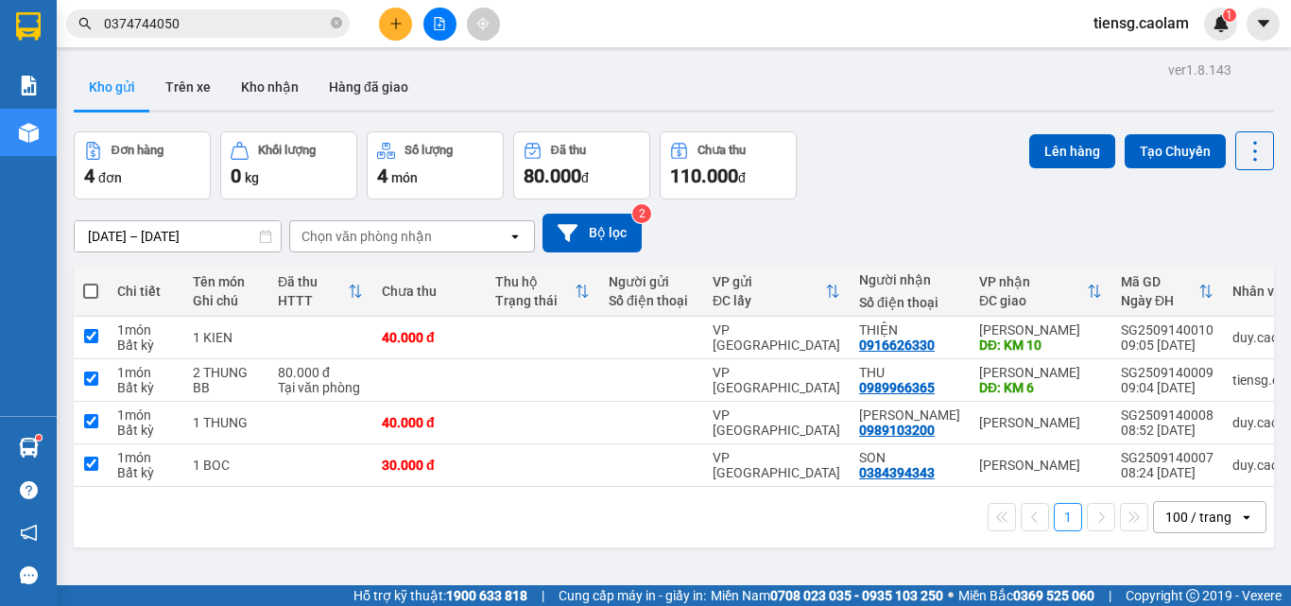
checkbox input "true"
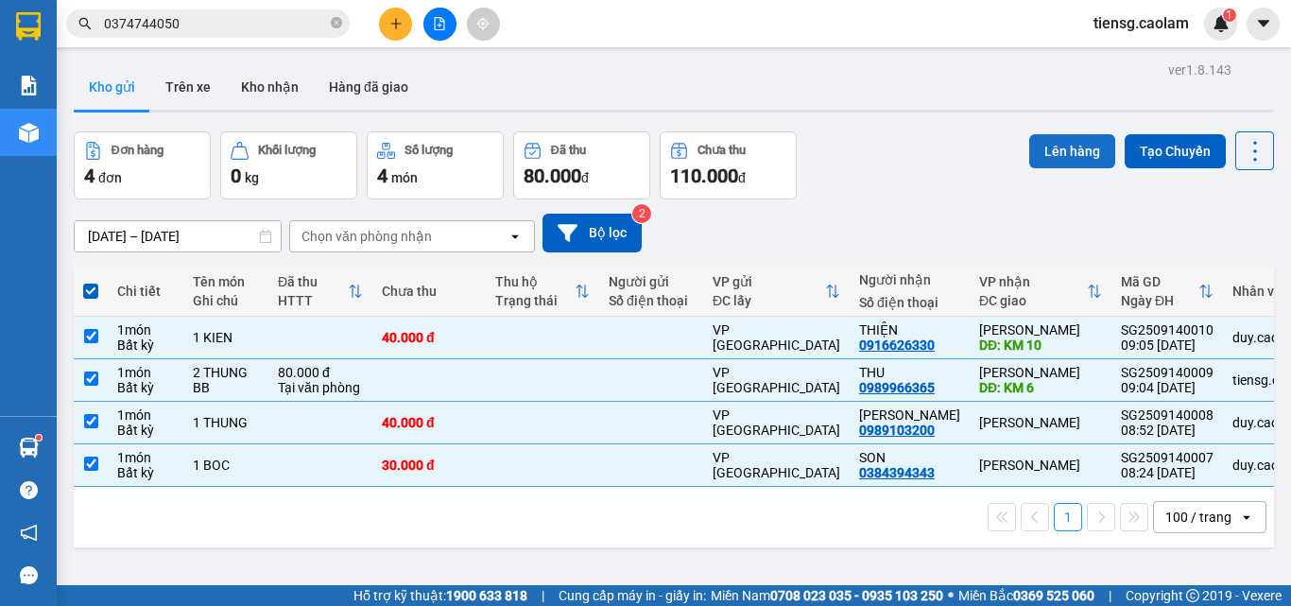
click at [1058, 150] on button "Lên hàng" at bounding box center [1072, 151] width 86 height 34
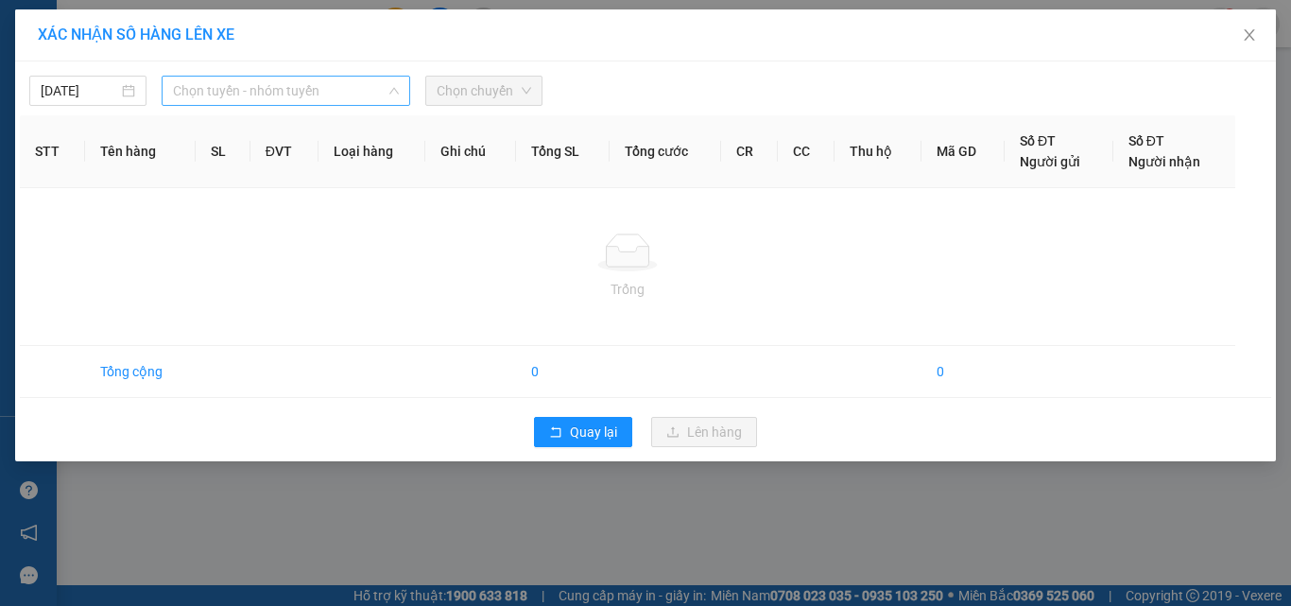
click at [281, 88] on span "Chọn tuyến - nhóm tuyến" at bounding box center [286, 91] width 226 height 28
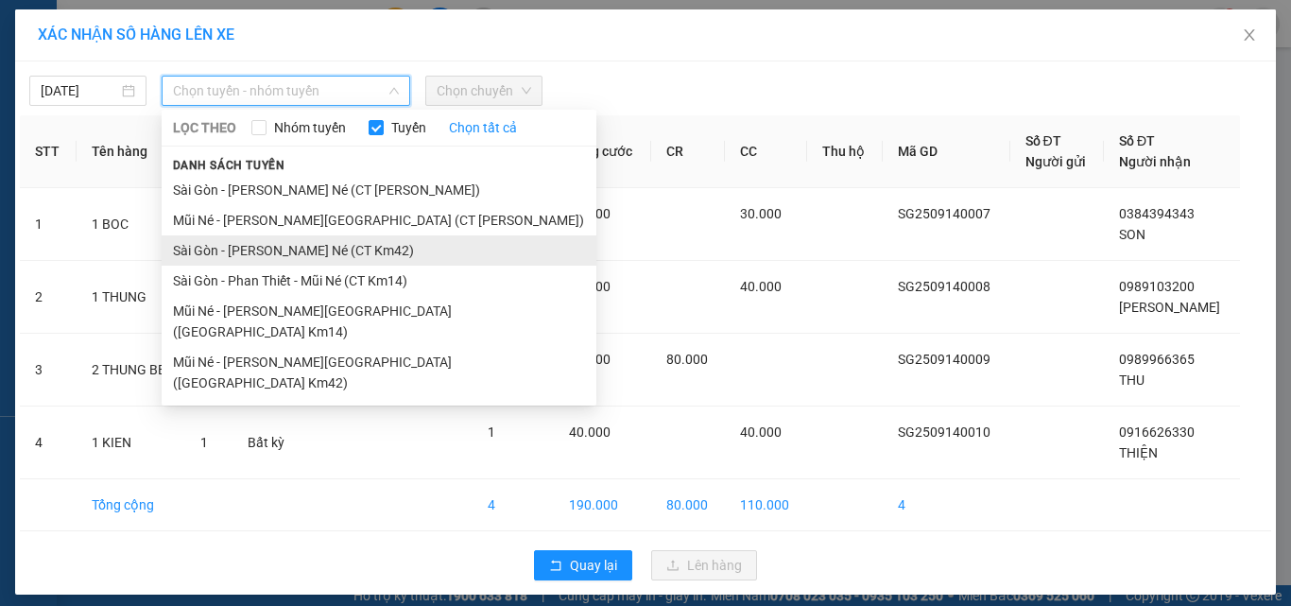
click at [352, 256] on li "Sài Gòn - [PERSON_NAME] Né (CT Km42)" at bounding box center [379, 250] width 435 height 30
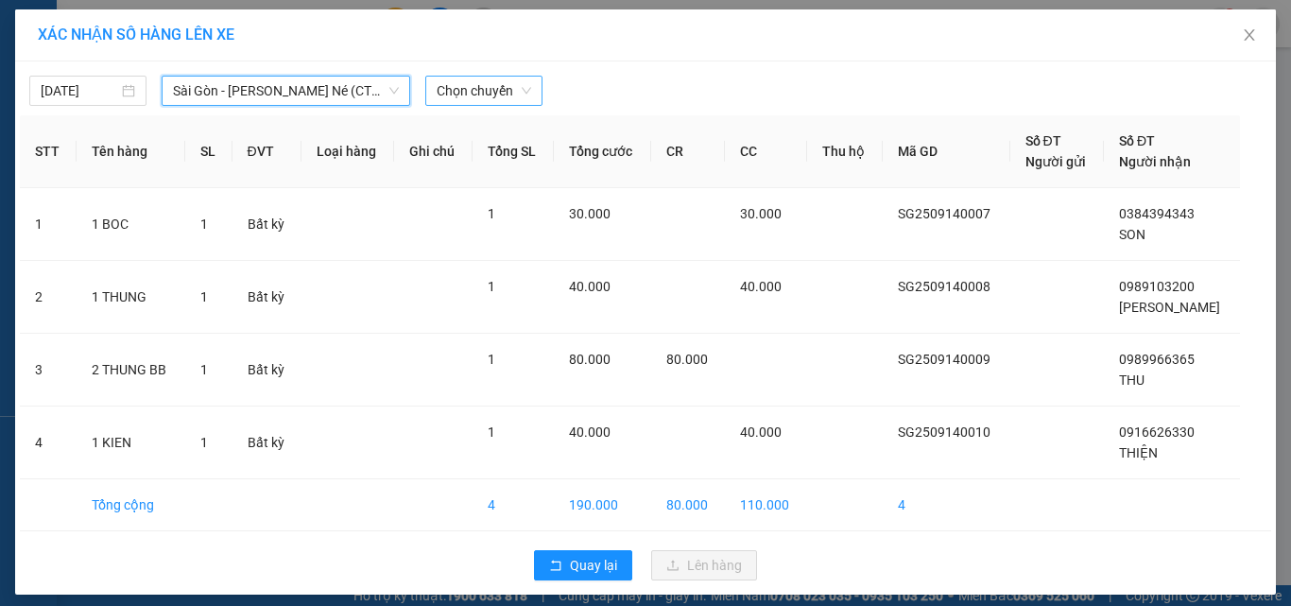
click at [473, 78] on span "Chọn chuyến" at bounding box center [484, 91] width 95 height 28
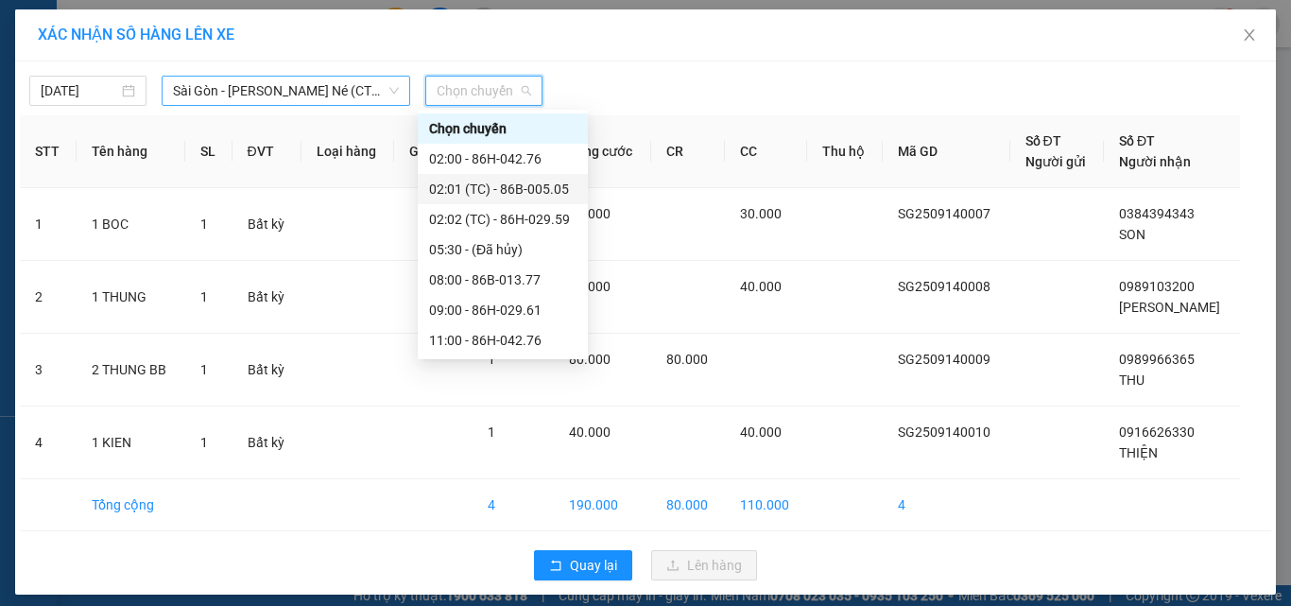
click at [317, 87] on span "Sài Gòn - [PERSON_NAME] Né (CT Km42)" at bounding box center [286, 91] width 226 height 28
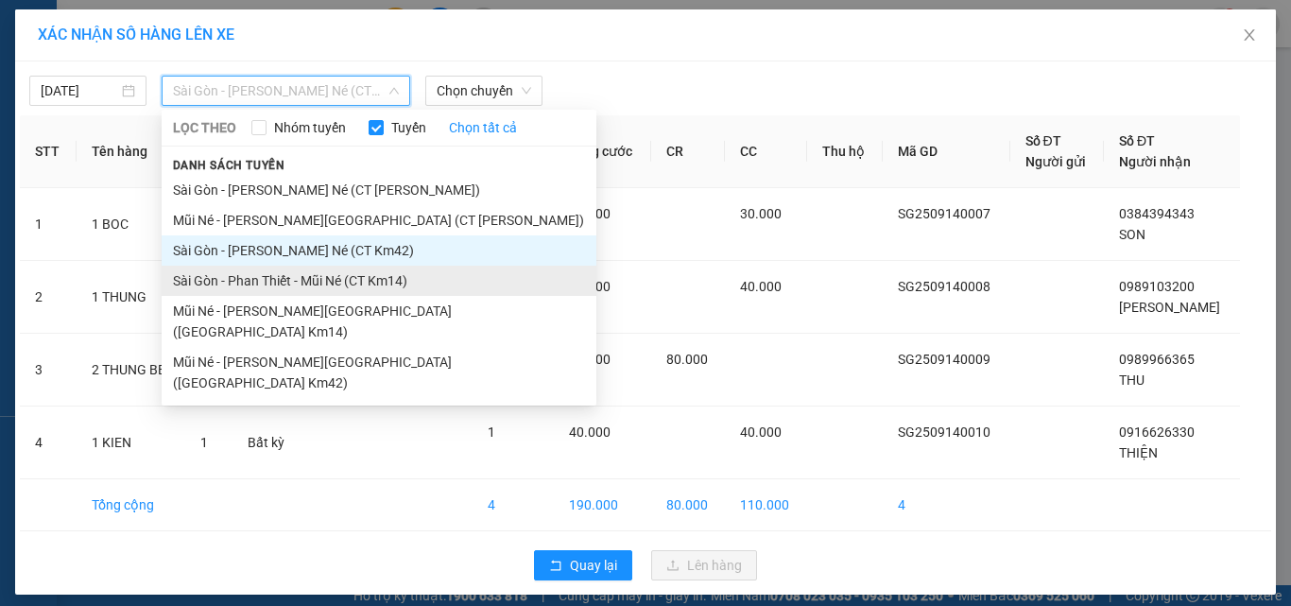
click at [360, 285] on li "Sài Gòn - Phan Thiết - Mũi Né (CT Km14)" at bounding box center [379, 281] width 435 height 30
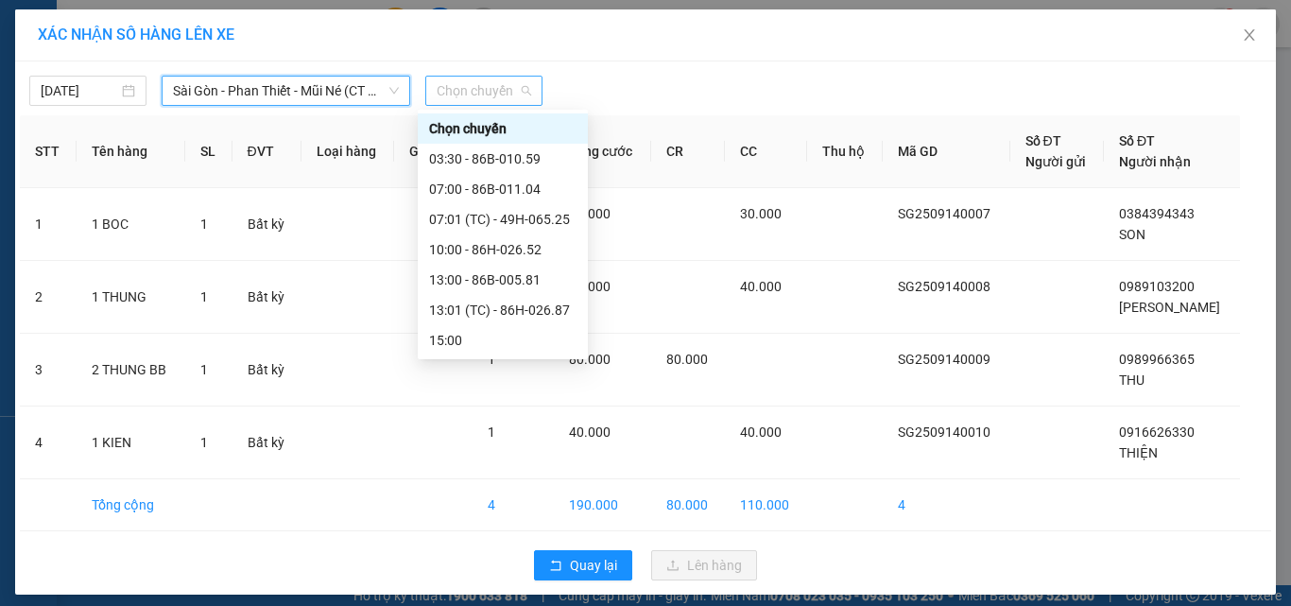
drag, startPoint x: 478, startPoint y: 80, endPoint x: 479, endPoint y: 103, distance: 22.7
click at [479, 80] on span "Chọn chuyến" at bounding box center [484, 91] width 95 height 28
click at [505, 245] on div "10:00 - 86H-026.52" at bounding box center [502, 249] width 147 height 21
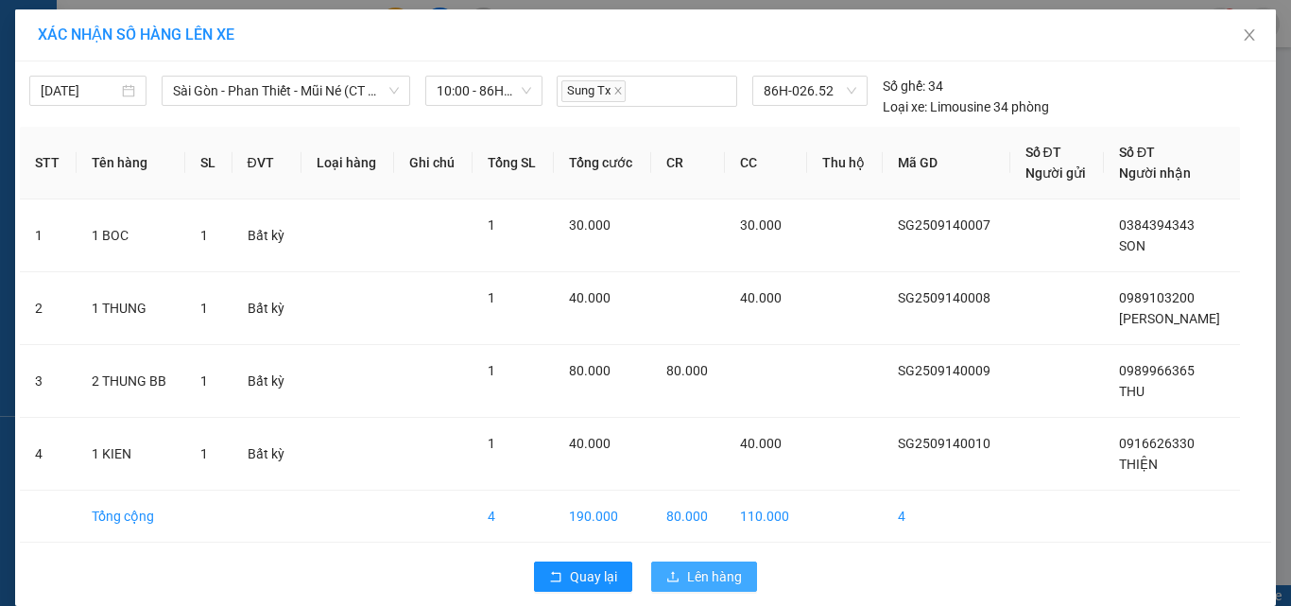
click at [675, 561] on button "Lên hàng" at bounding box center [704, 576] width 106 height 30
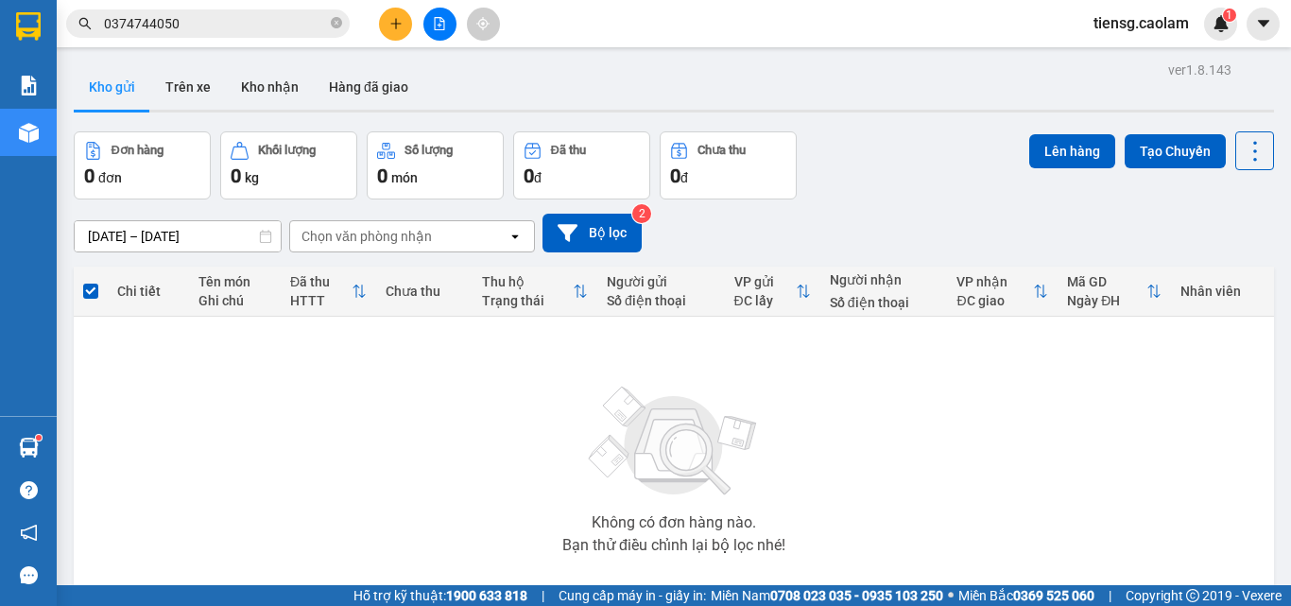
click at [432, 19] on button at bounding box center [439, 24] width 33 height 33
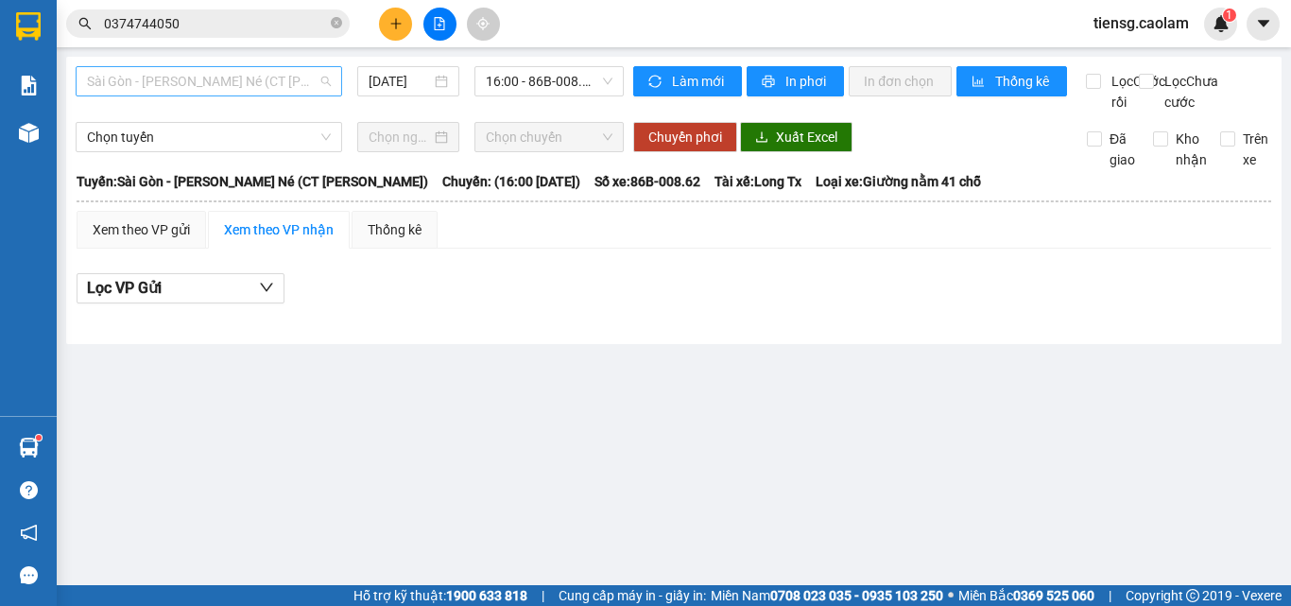
click at [241, 90] on span "Sài Gòn - [PERSON_NAME] Né (CT [PERSON_NAME])" at bounding box center [209, 81] width 244 height 28
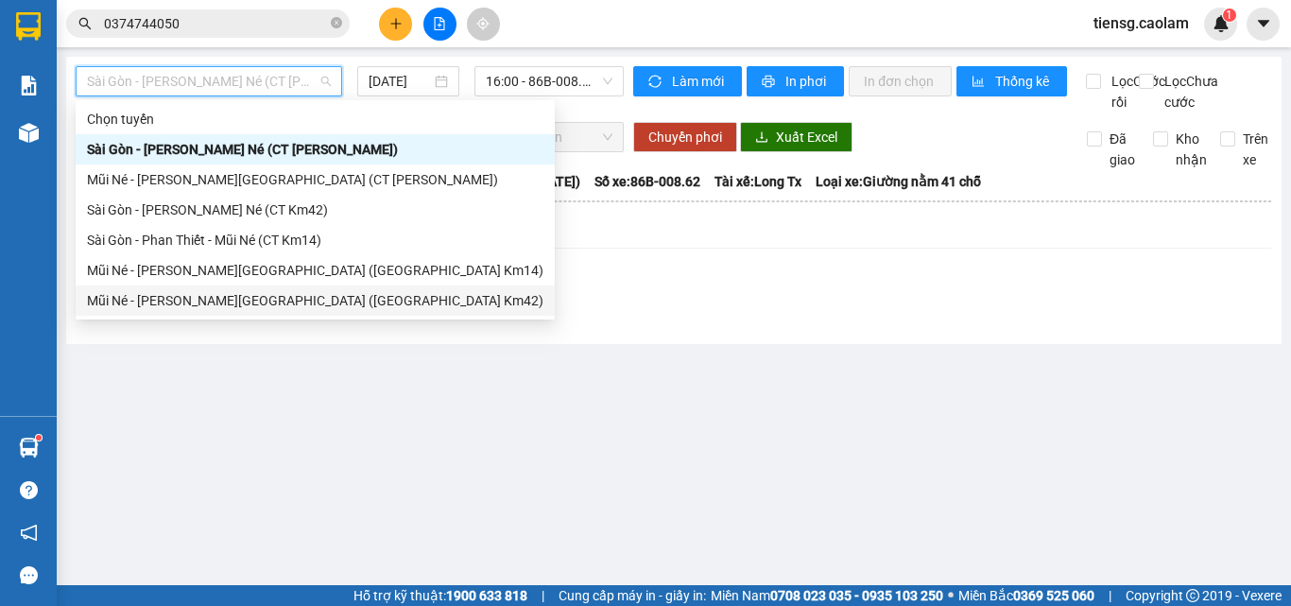
click at [310, 306] on div "Mũi Né - [PERSON_NAME][GEOGRAPHIC_DATA] ([GEOGRAPHIC_DATA] Km42)" at bounding box center [315, 300] width 457 height 21
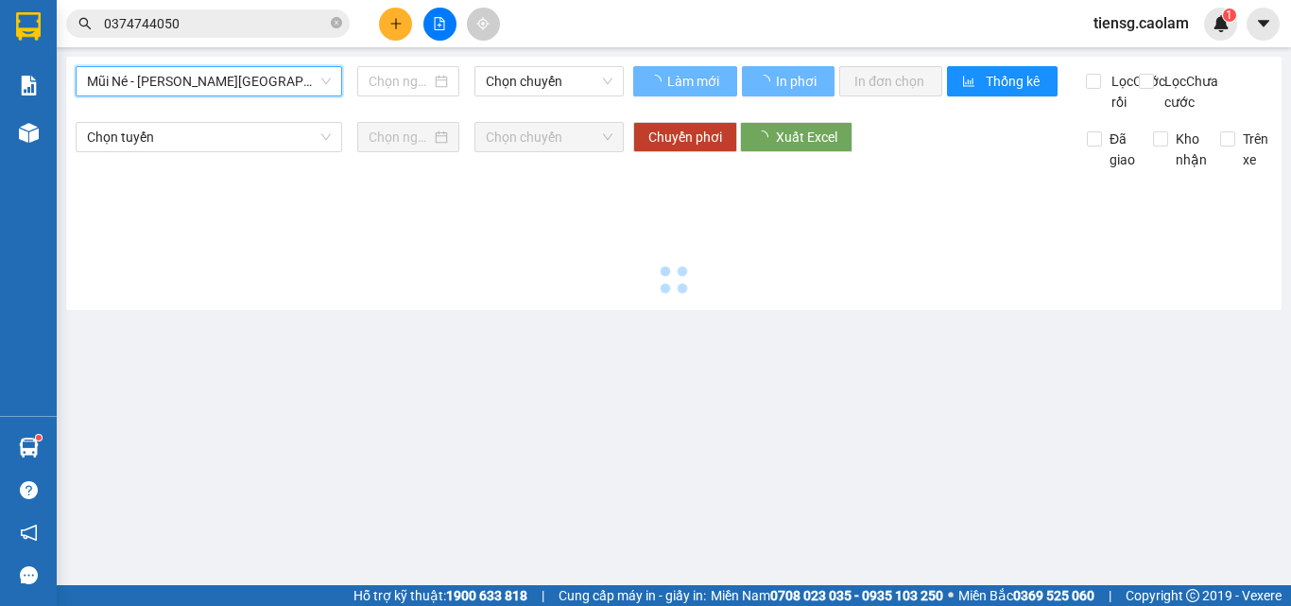
type input "[DATE]"
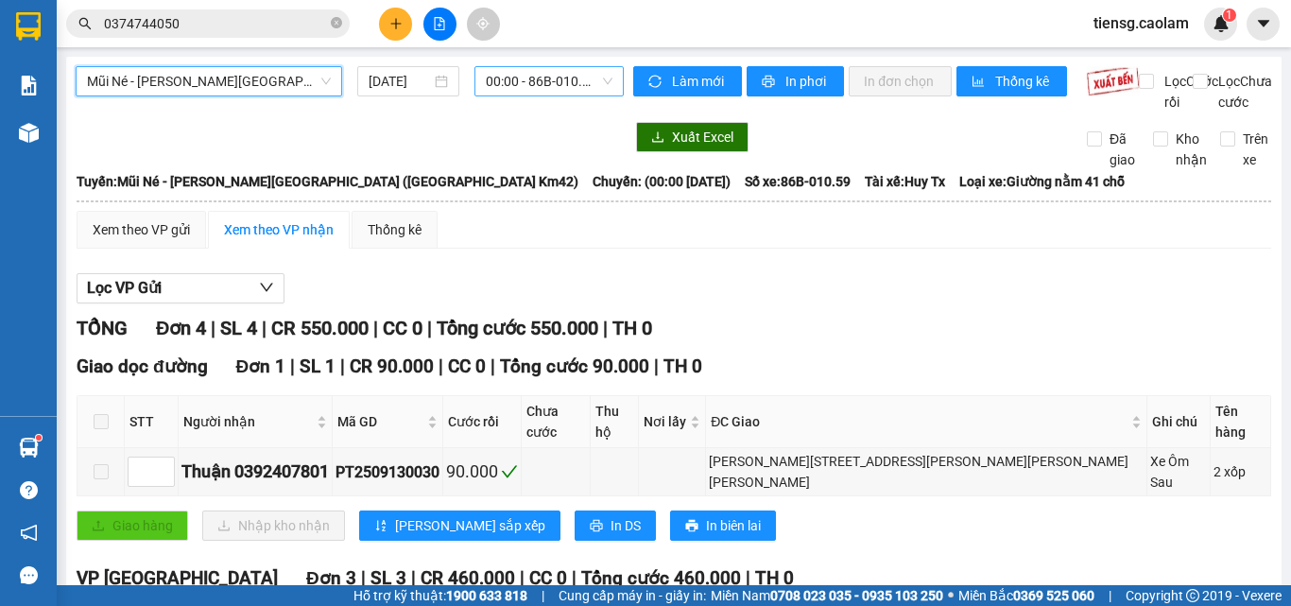
click at [529, 78] on span "00:00 - 86B-010.59" at bounding box center [549, 81] width 127 height 28
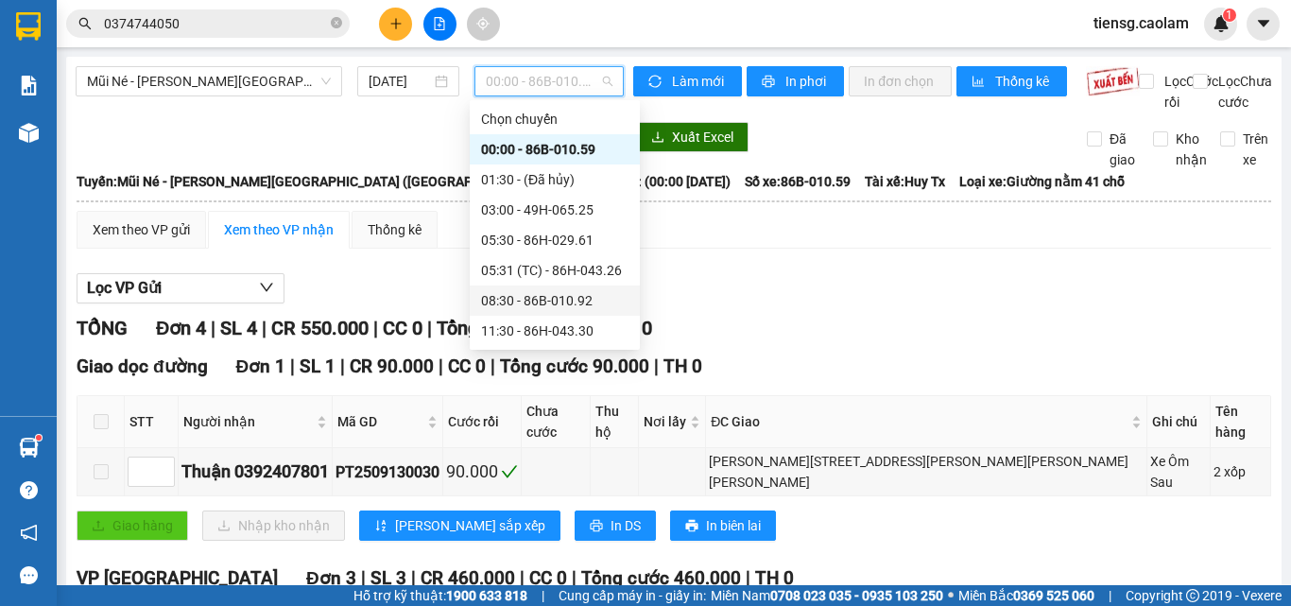
click at [531, 290] on div "08:30 - 86B-010.92" at bounding box center [554, 300] width 147 height 21
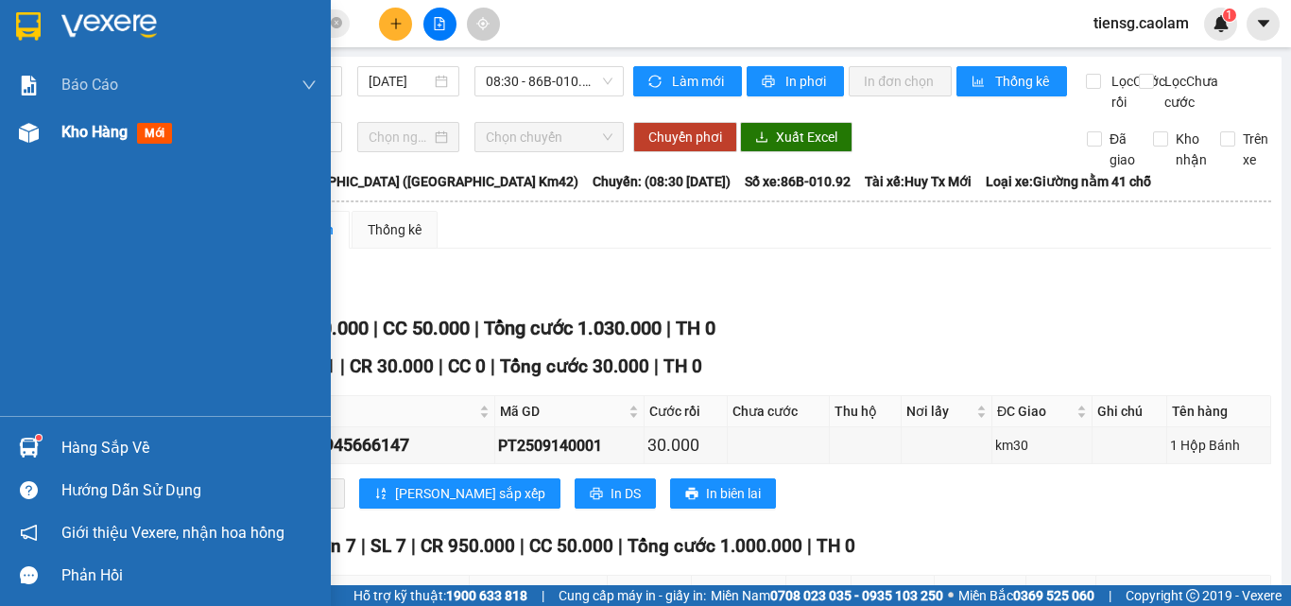
click at [98, 111] on div "Kho hàng mới" at bounding box center [188, 132] width 255 height 47
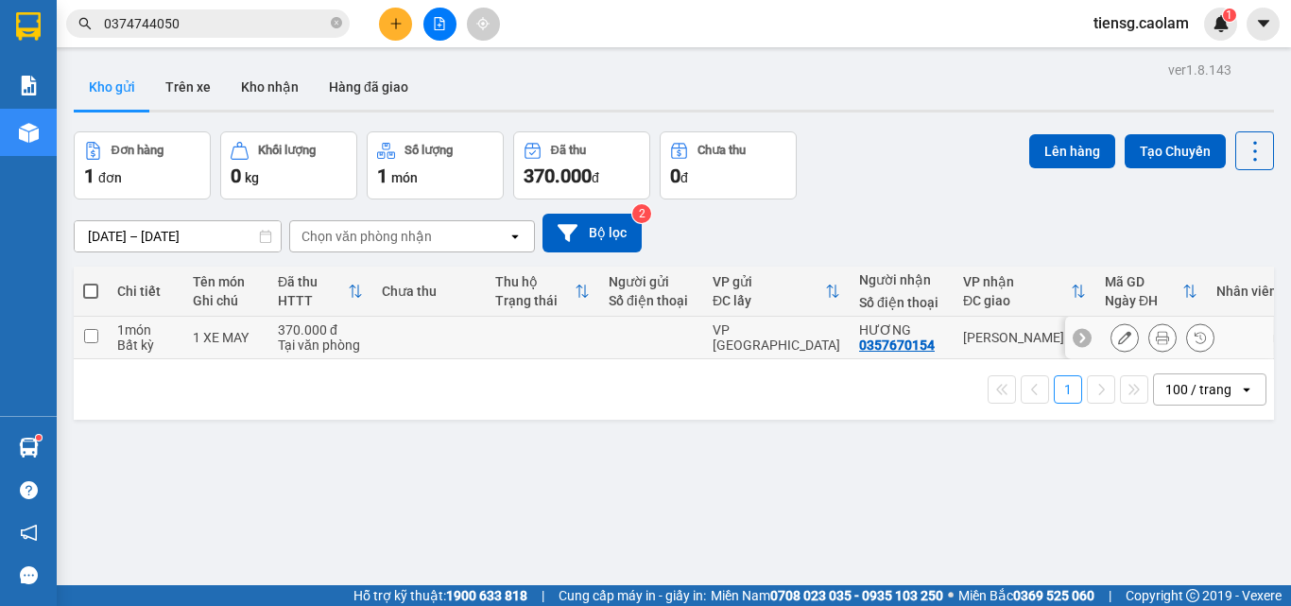
click at [354, 347] on div "Tại văn phòng" at bounding box center [320, 344] width 85 height 15
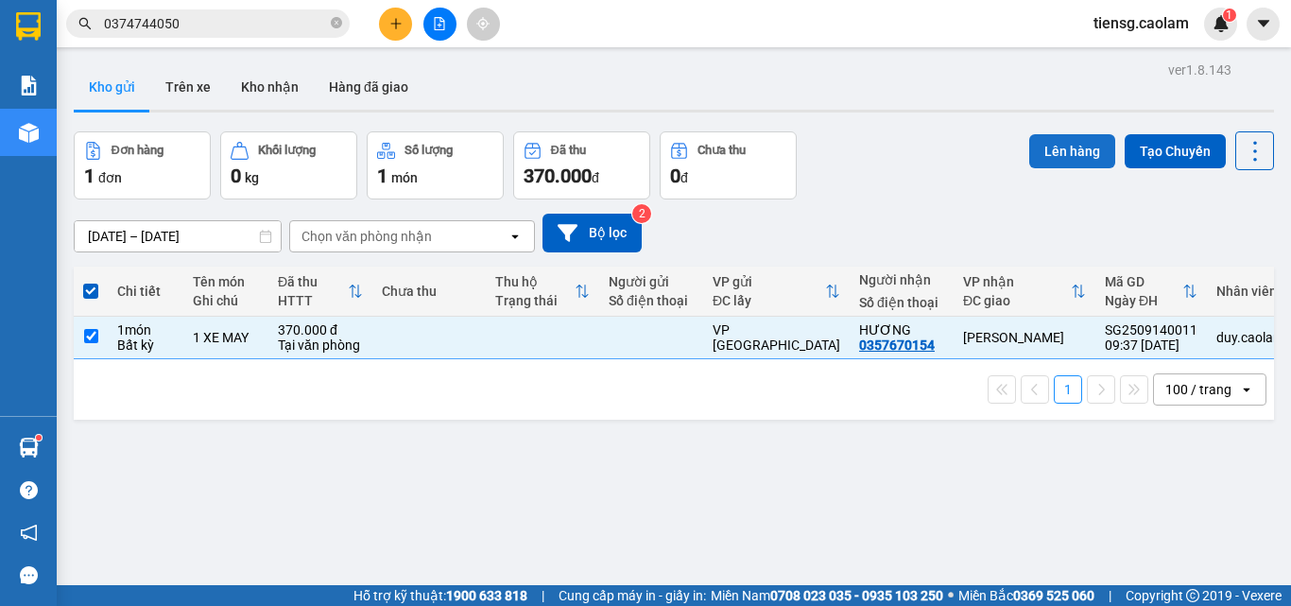
click at [1080, 160] on button "Lên hàng" at bounding box center [1072, 151] width 86 height 34
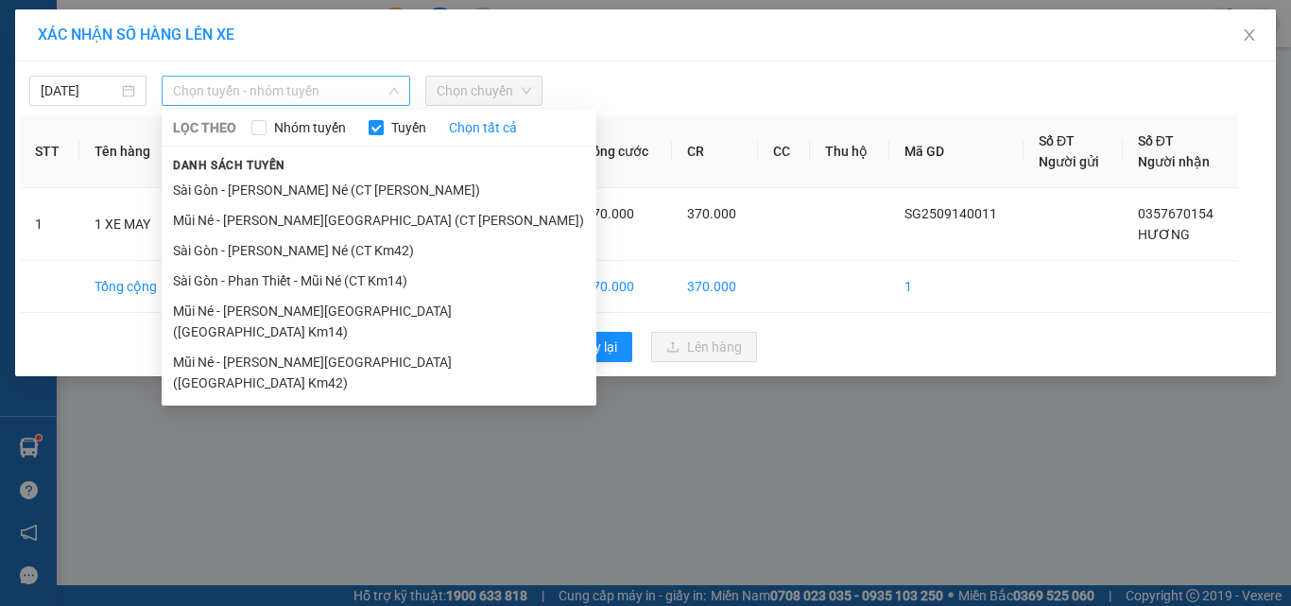
click at [293, 87] on span "Chọn tuyến - nhóm tuyến" at bounding box center [286, 91] width 226 height 28
drag, startPoint x: 344, startPoint y: 250, endPoint x: 349, endPoint y: 278, distance: 27.8
click at [349, 278] on ul "Sài Gòn - [PERSON_NAME] Né (CT [PERSON_NAME]) [PERSON_NAME] Né - [PERSON_NAME][…" at bounding box center [379, 286] width 435 height 223
click at [349, 278] on li "Sài Gòn - Phan Thiết - Mũi Né (CT Km14)" at bounding box center [379, 281] width 435 height 30
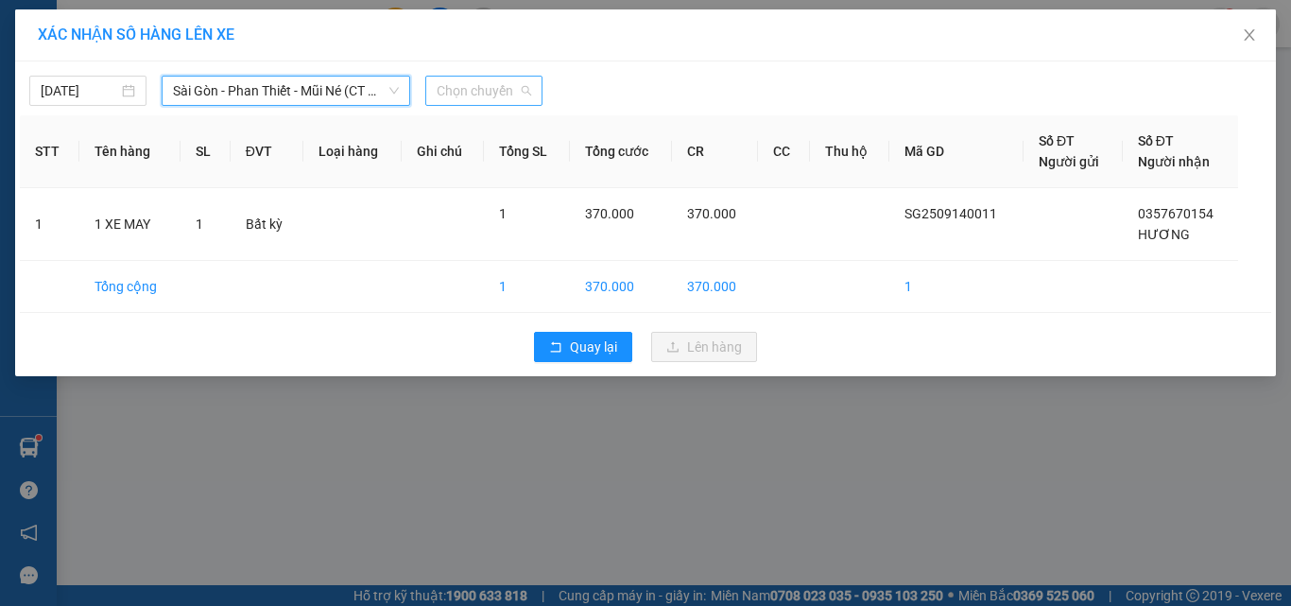
click at [502, 90] on span "Chọn chuyến" at bounding box center [484, 91] width 95 height 28
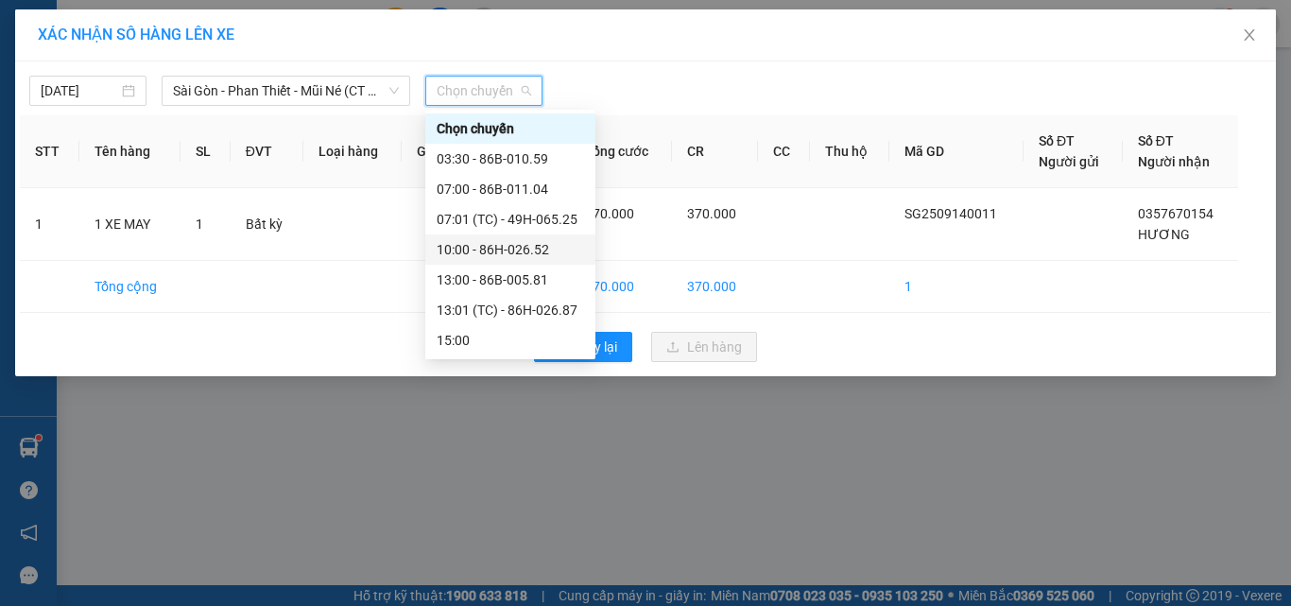
click at [489, 256] on div "10:00 - 86H-026.52" at bounding box center [510, 249] width 147 height 21
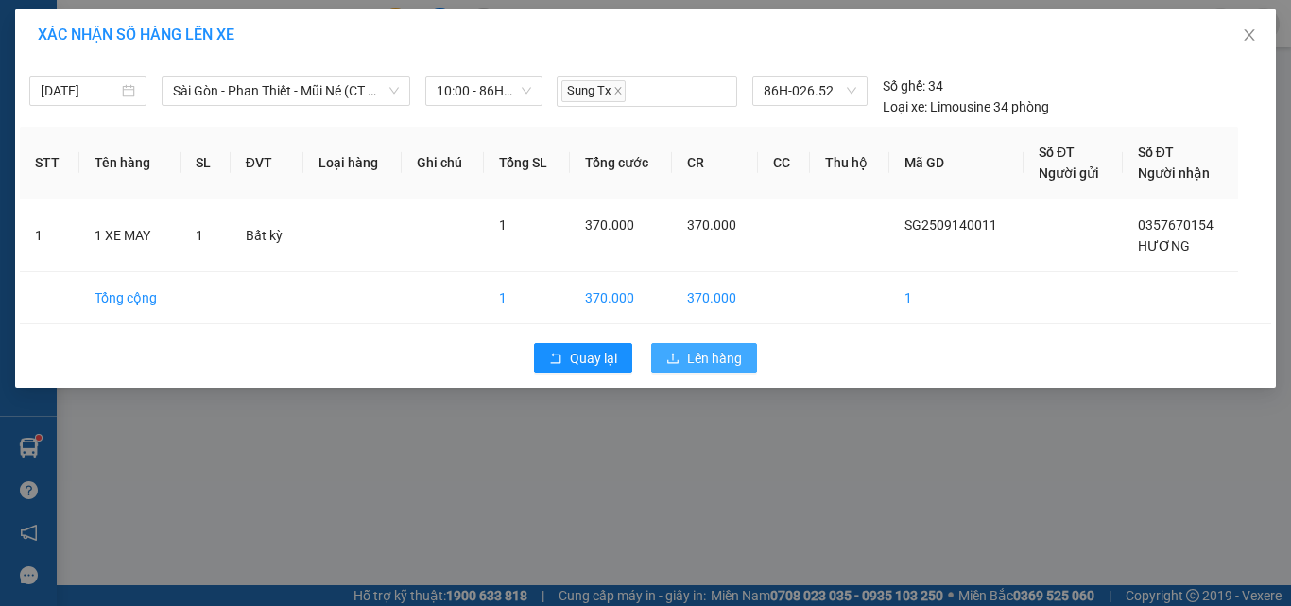
click at [734, 356] on span "Lên hàng" at bounding box center [714, 358] width 55 height 21
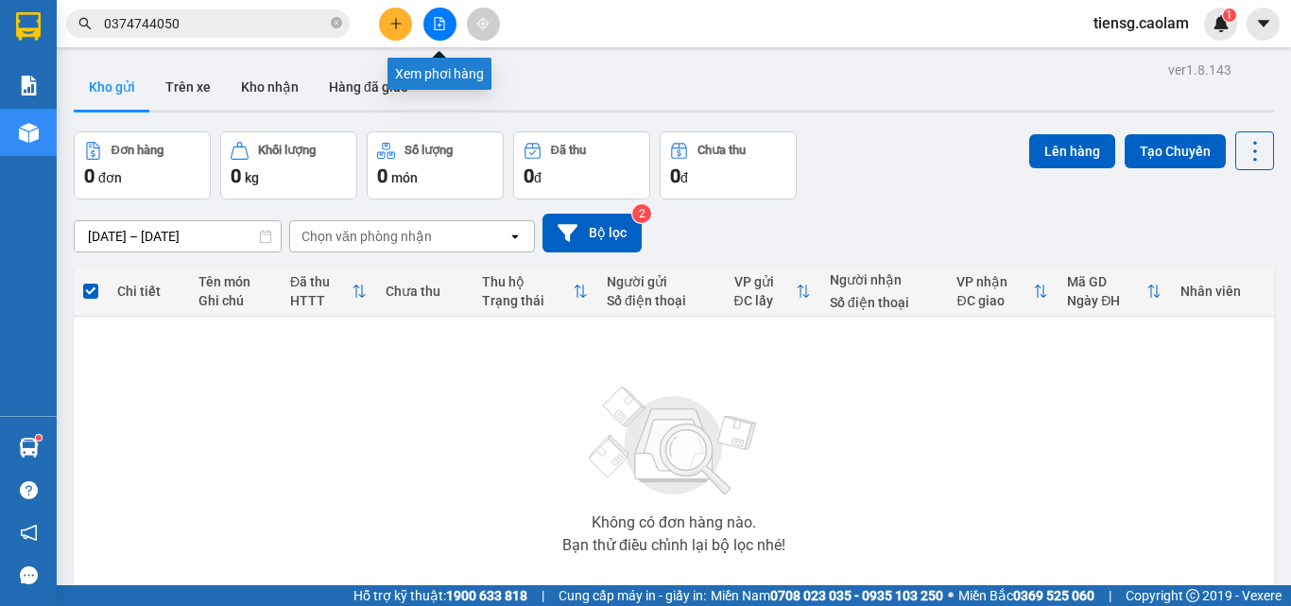
click at [446, 39] on button at bounding box center [439, 24] width 33 height 33
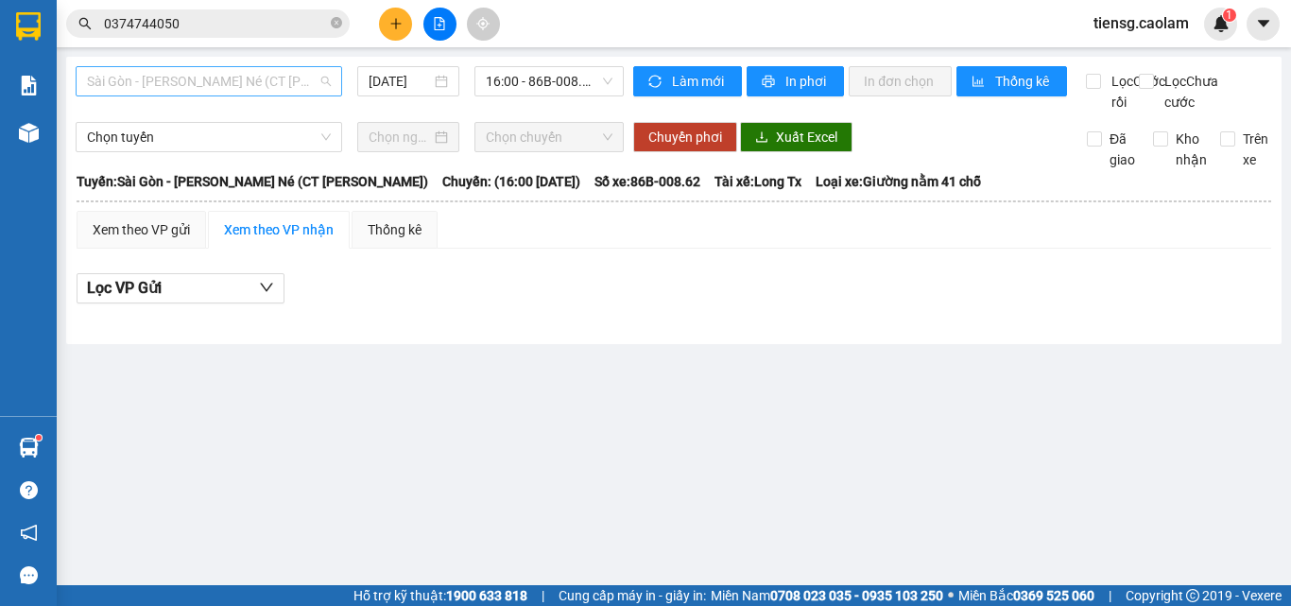
click at [228, 91] on span "Sài Gòn - [PERSON_NAME] Né (CT [PERSON_NAME])" at bounding box center [209, 81] width 244 height 28
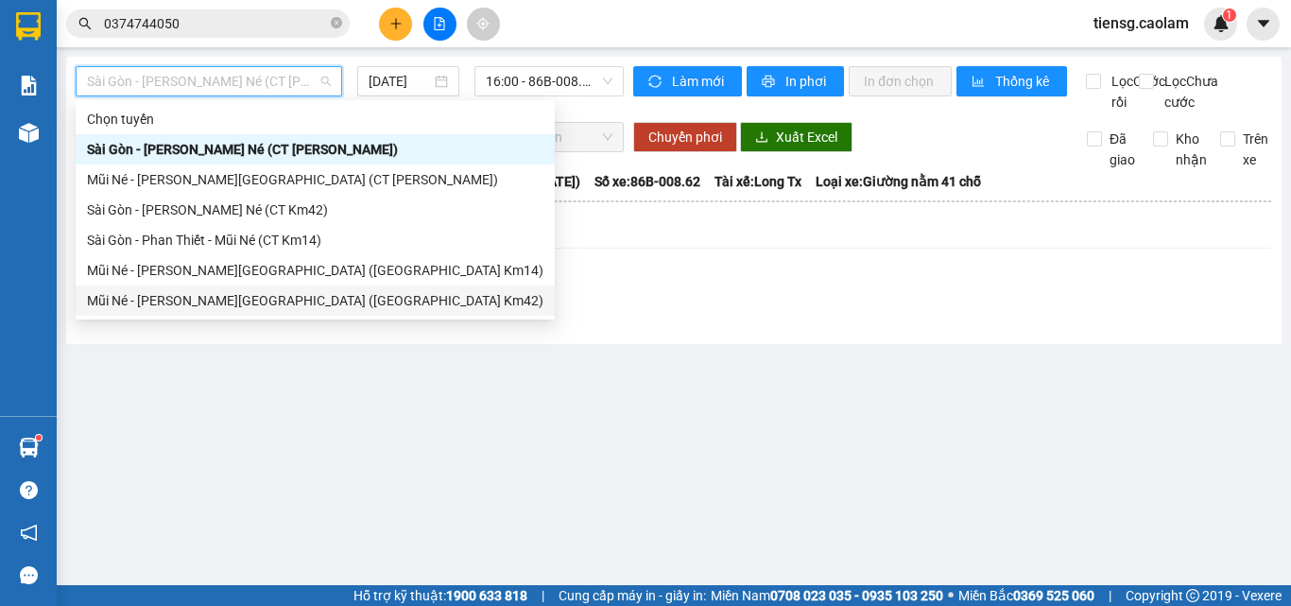
click at [253, 315] on div at bounding box center [674, 314] width 1195 height 1
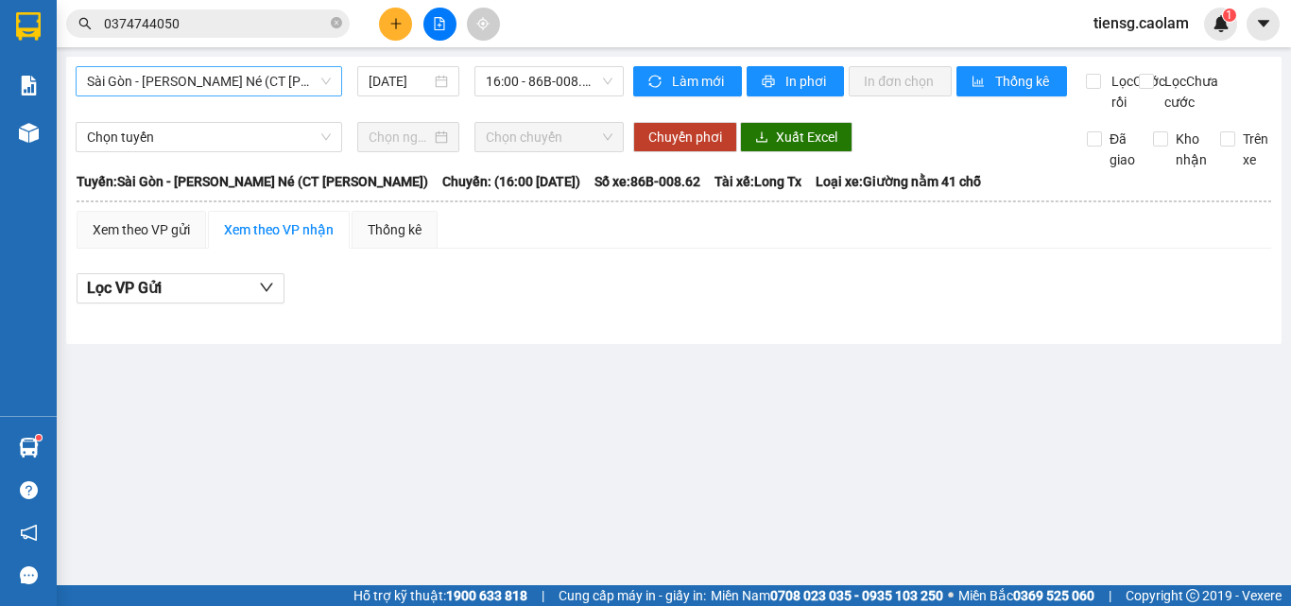
click at [268, 66] on div "Sài Gòn - [PERSON_NAME] Né (CT [PERSON_NAME])" at bounding box center [209, 81] width 267 height 30
click at [538, 81] on span "16:00 - 86B-008.62" at bounding box center [549, 81] width 127 height 28
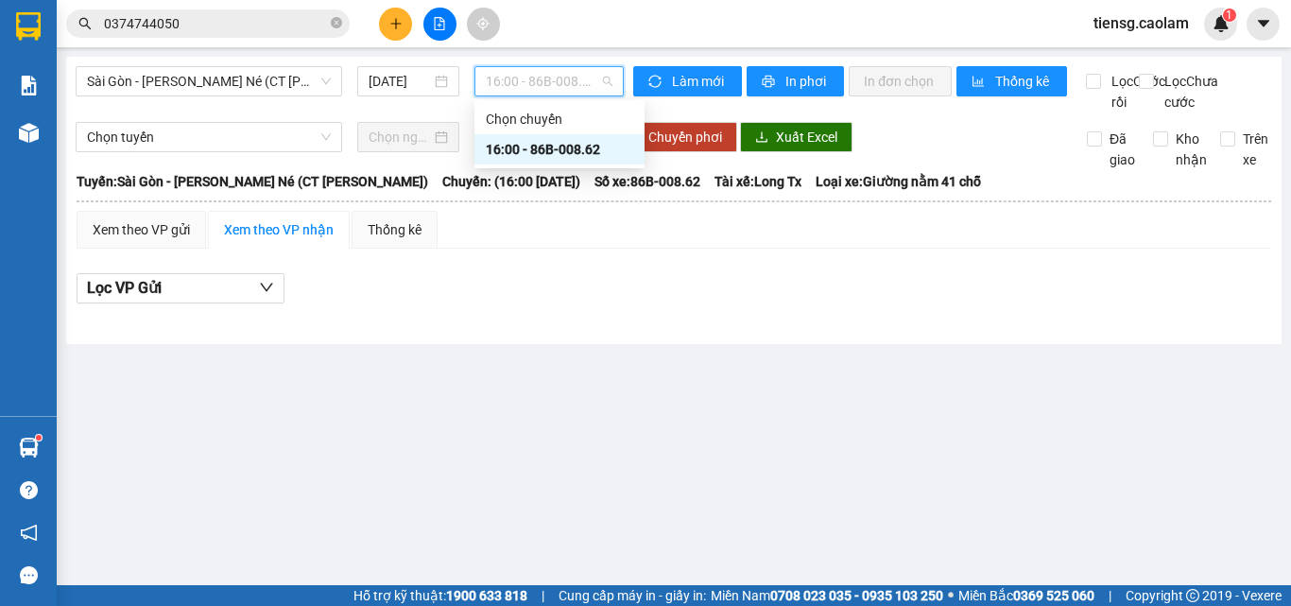
click at [540, 148] on div "16:00 - 86B-008.62" at bounding box center [559, 149] width 147 height 21
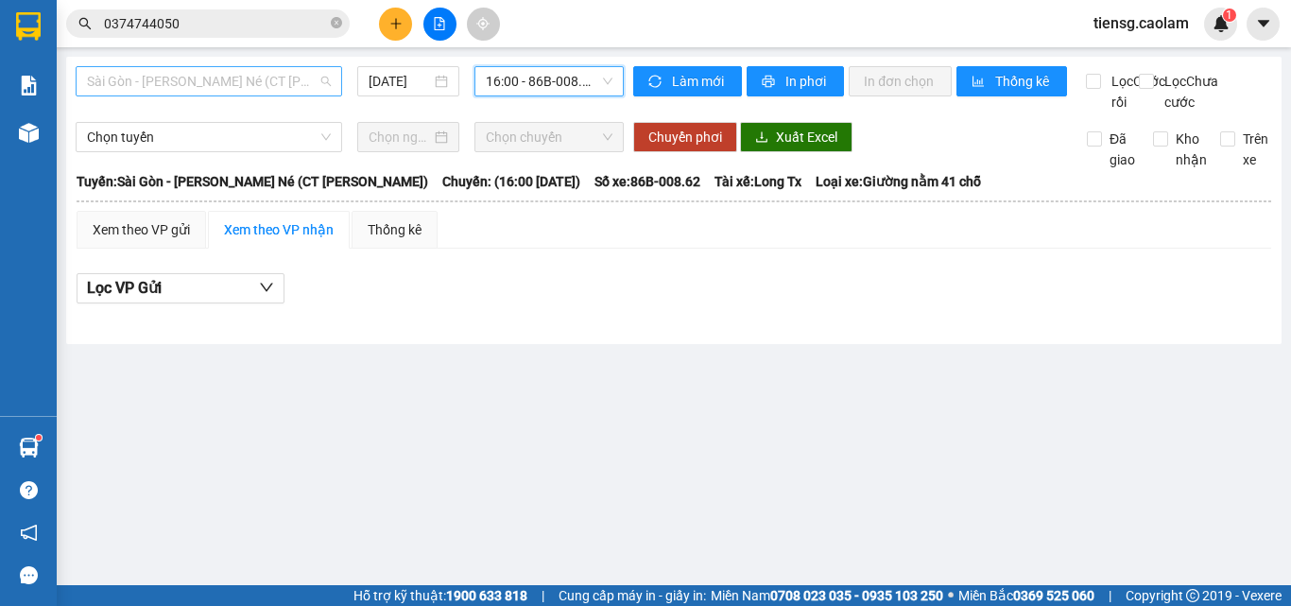
click at [255, 82] on span "Sài Gòn - [PERSON_NAME] Né (CT [PERSON_NAME])" at bounding box center [209, 81] width 244 height 28
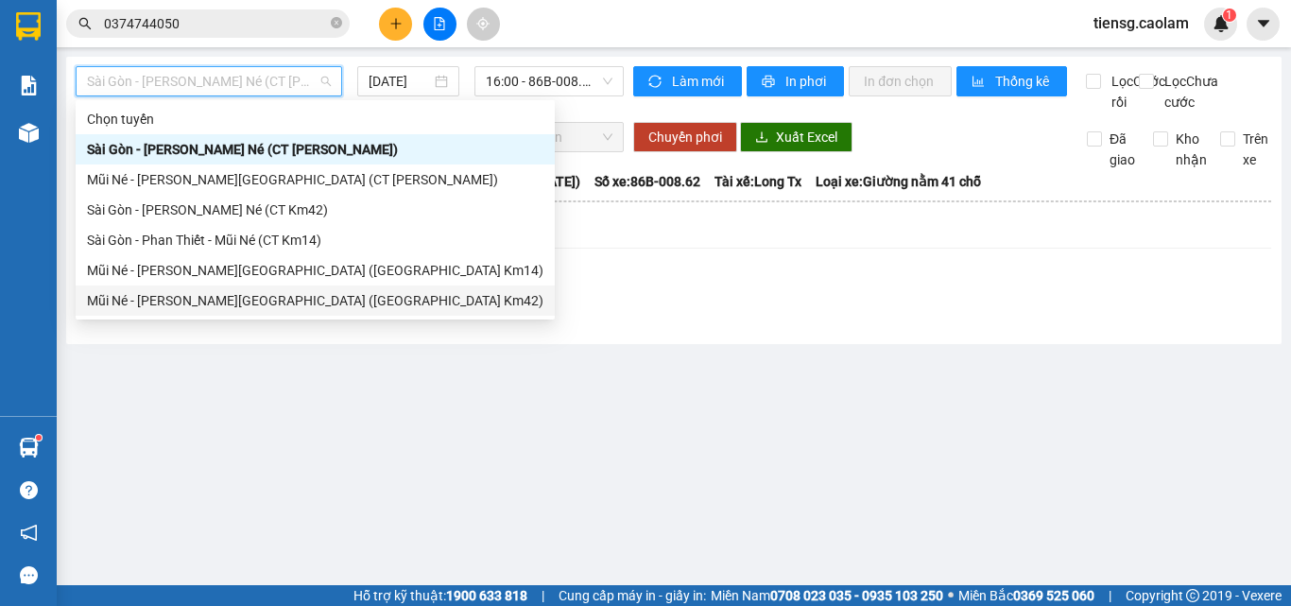
click at [253, 302] on div "Mũi Né - [PERSON_NAME][GEOGRAPHIC_DATA] ([GEOGRAPHIC_DATA] Km42)" at bounding box center [315, 300] width 457 height 21
type input "[DATE]"
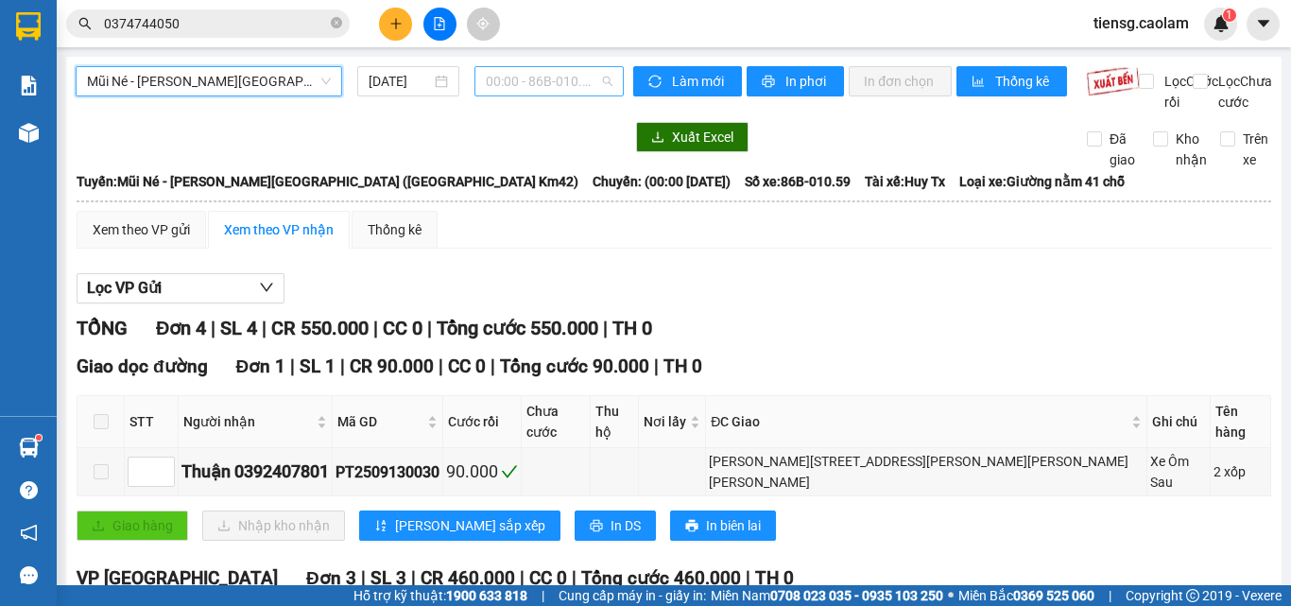
click at [571, 81] on span "00:00 - 86B-010.59" at bounding box center [549, 81] width 127 height 28
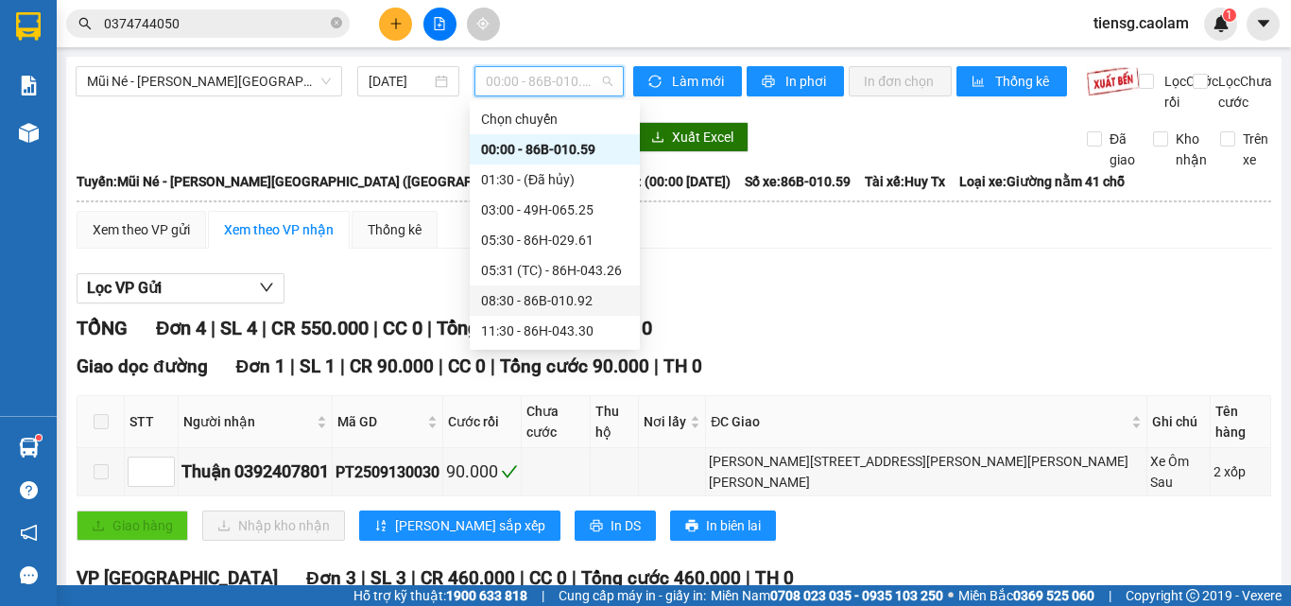
click at [535, 303] on div "08:30 - 86B-010.92" at bounding box center [554, 300] width 147 height 21
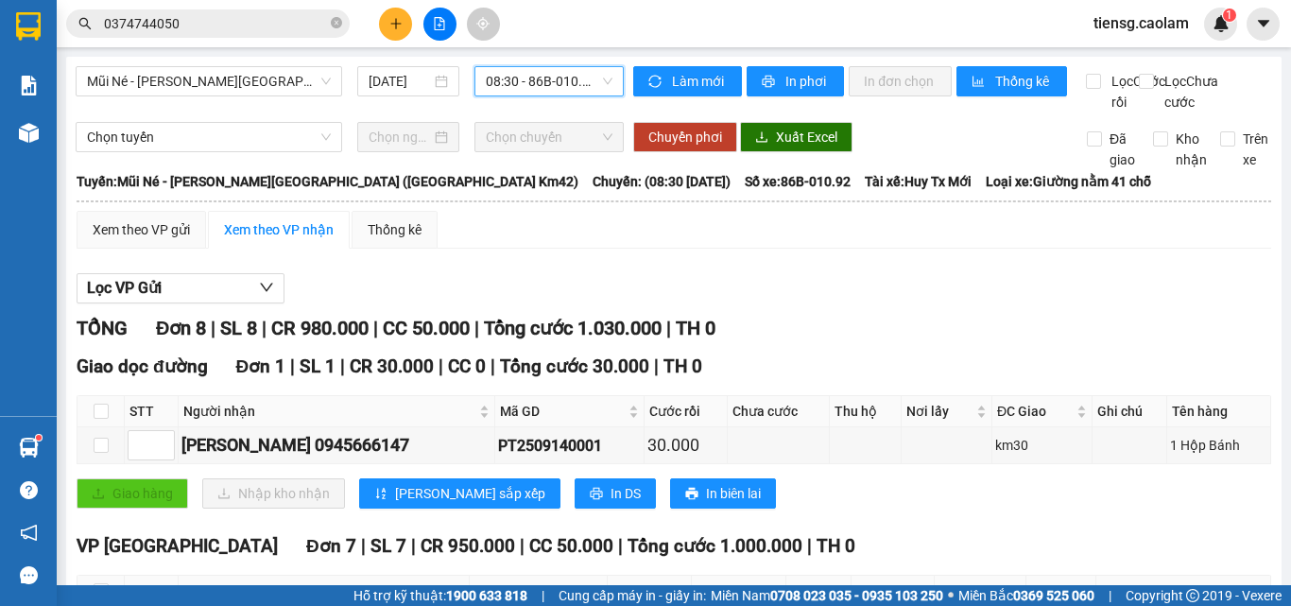
click at [551, 67] on span "08:30 - 86B-010.92" at bounding box center [549, 81] width 127 height 28
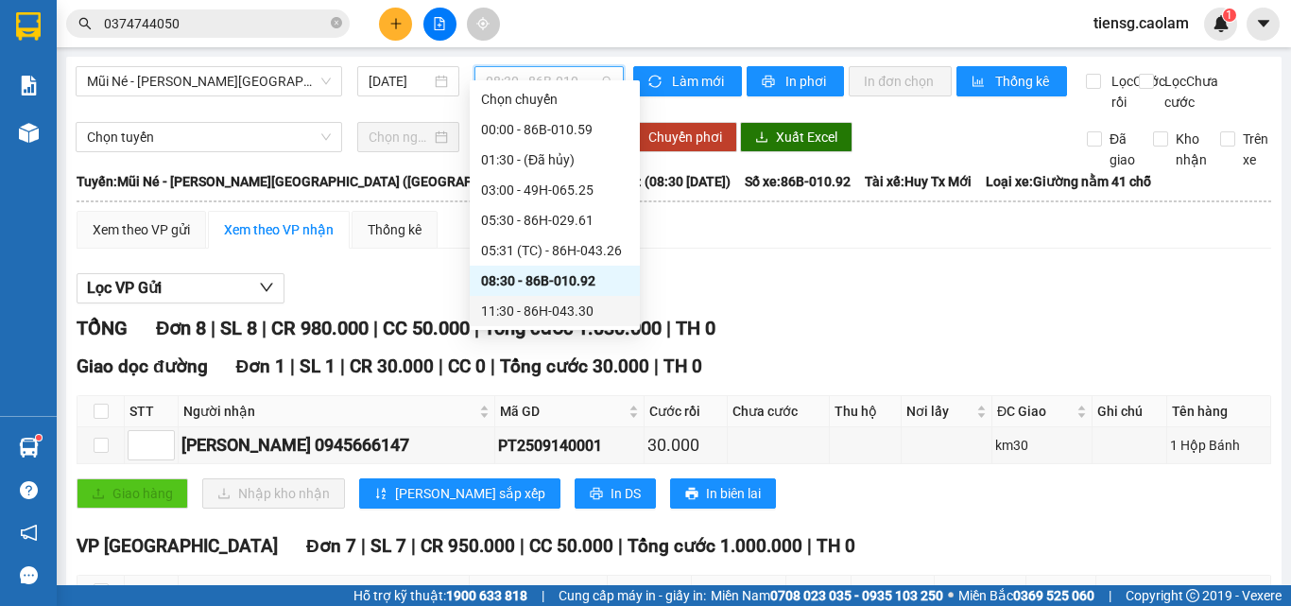
click at [532, 306] on div "11:30 - 86H-043.30" at bounding box center [554, 311] width 147 height 21
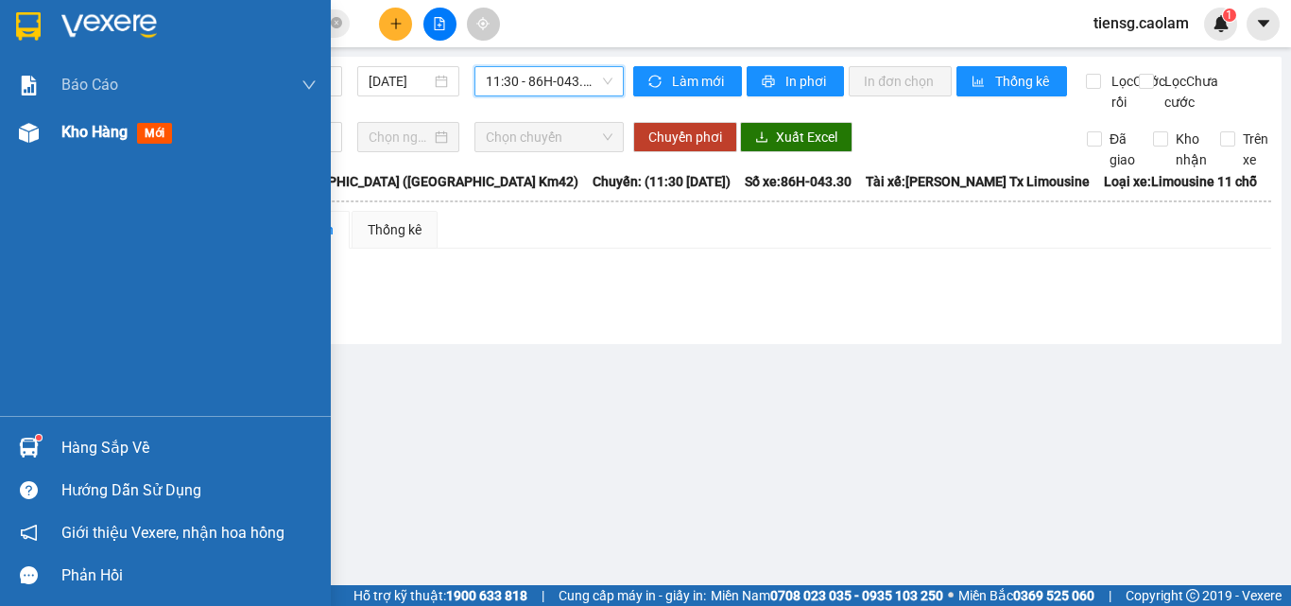
click at [81, 133] on span "Kho hàng" at bounding box center [94, 132] width 66 height 18
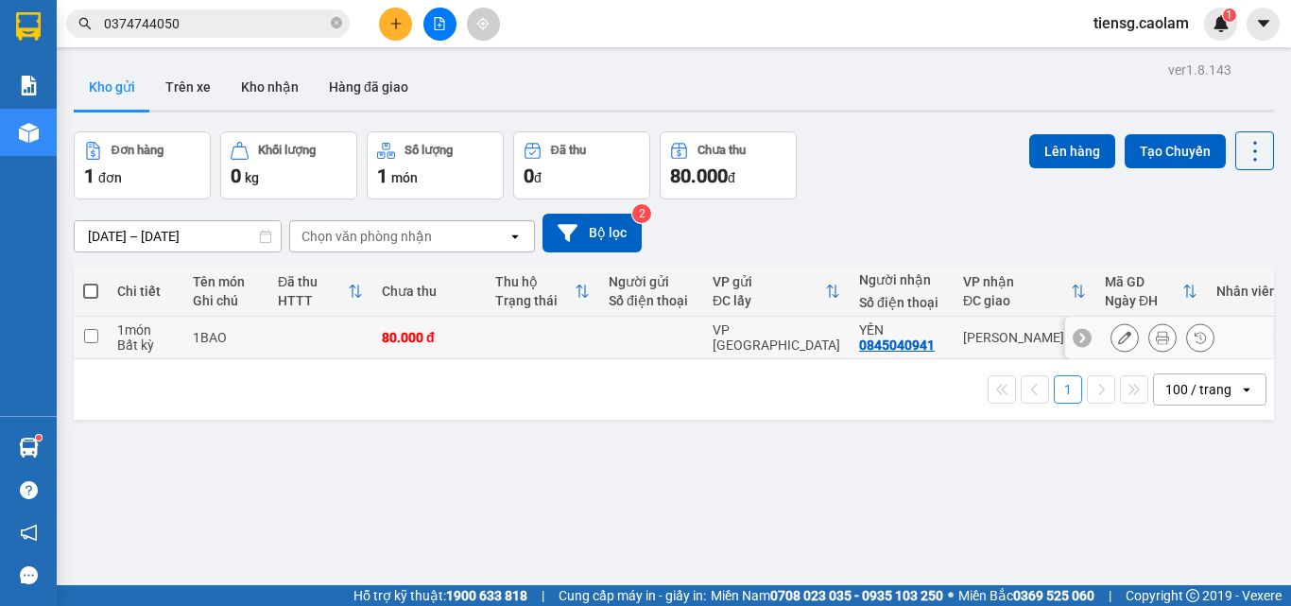
drag, startPoint x: 791, startPoint y: 345, endPoint x: 819, endPoint y: 338, distance: 28.2
click at [791, 347] on td "VP [GEOGRAPHIC_DATA]" at bounding box center [776, 338] width 147 height 43
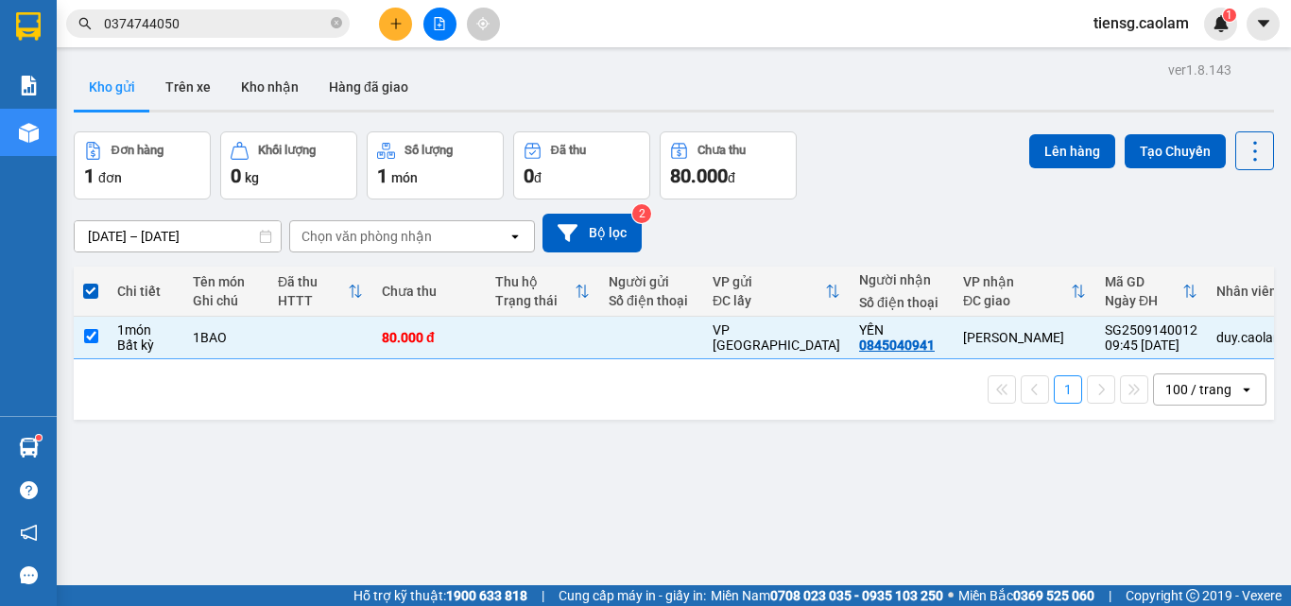
drag, startPoint x: 1032, startPoint y: 148, endPoint x: 981, endPoint y: 144, distance: 51.3
click at [1029, 147] on button "Lên hàng" at bounding box center [1072, 151] width 86 height 34
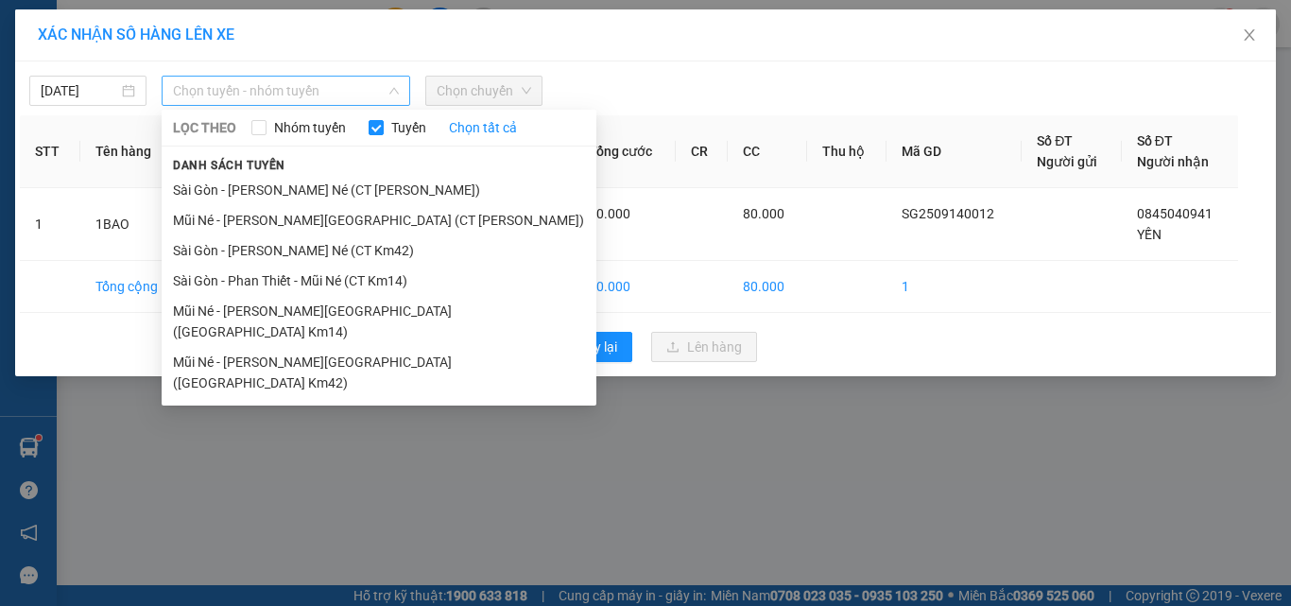
click at [278, 80] on span "Chọn tuyến - nhóm tuyến" at bounding box center [286, 91] width 226 height 28
drag, startPoint x: 371, startPoint y: 286, endPoint x: 396, endPoint y: 238, distance: 54.5
click at [371, 286] on li "Sài Gòn - Phan Thiết - Mũi Né (CT Km14)" at bounding box center [379, 281] width 435 height 30
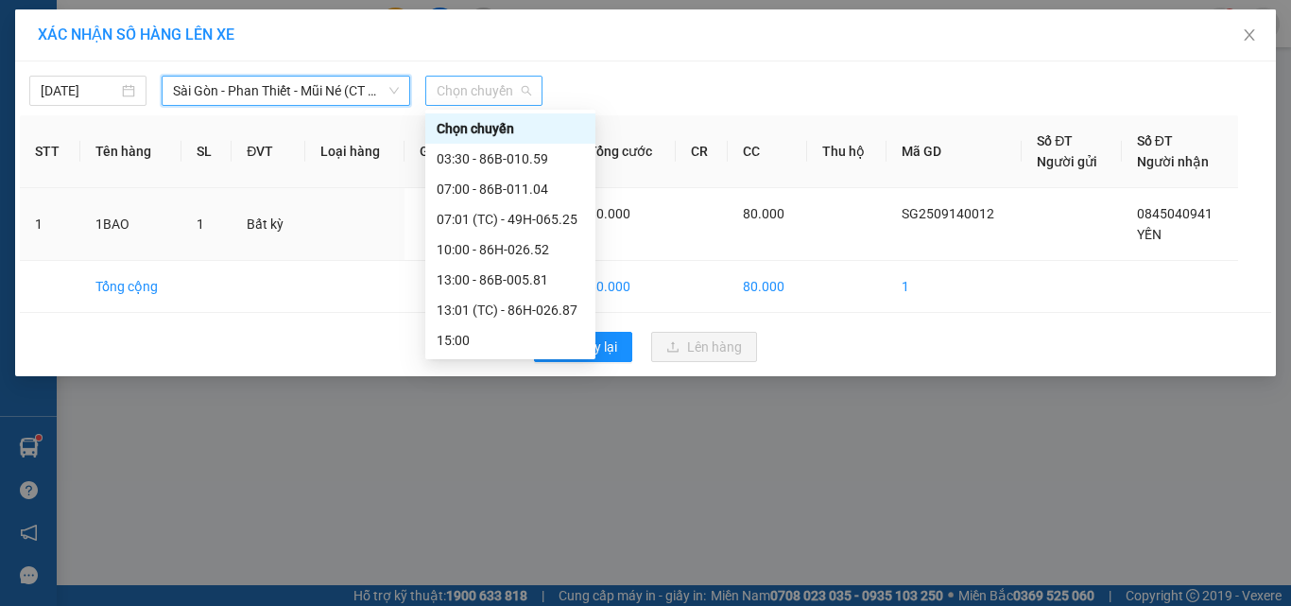
click at [471, 92] on span "Chọn chuyến" at bounding box center [484, 91] width 95 height 28
click at [510, 239] on div "10:00 - 86H-026.52" at bounding box center [510, 249] width 147 height 21
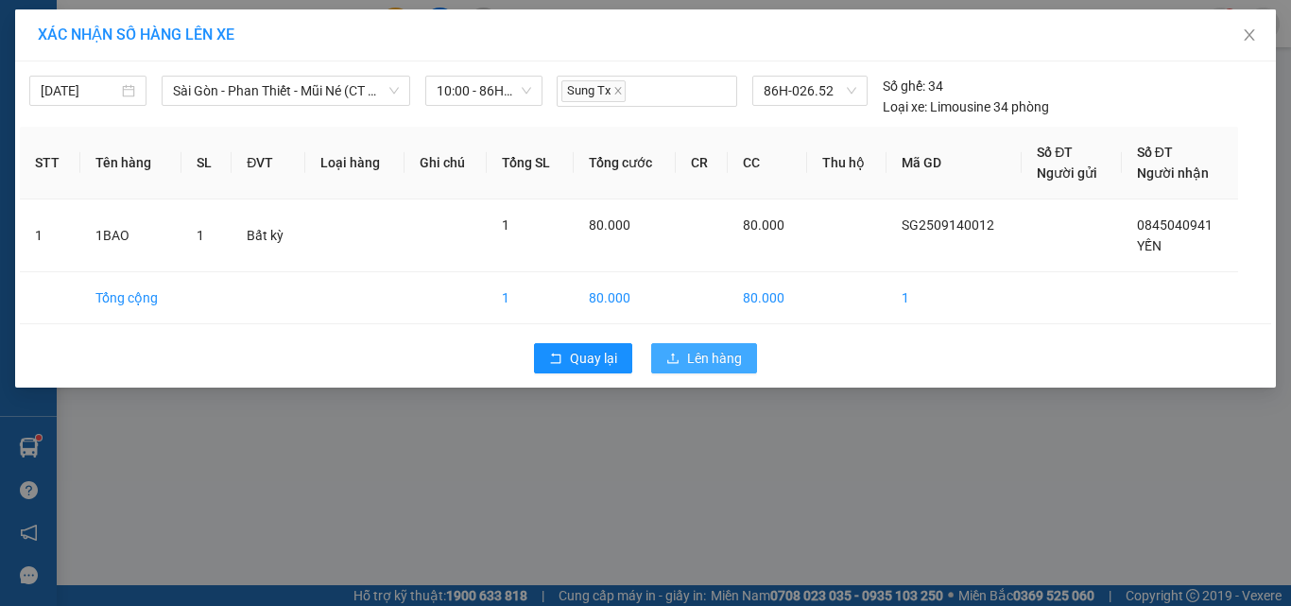
drag, startPoint x: 720, startPoint y: 358, endPoint x: 705, endPoint y: 354, distance: 15.8
click at [719, 358] on span "Lên hàng" at bounding box center [714, 358] width 55 height 21
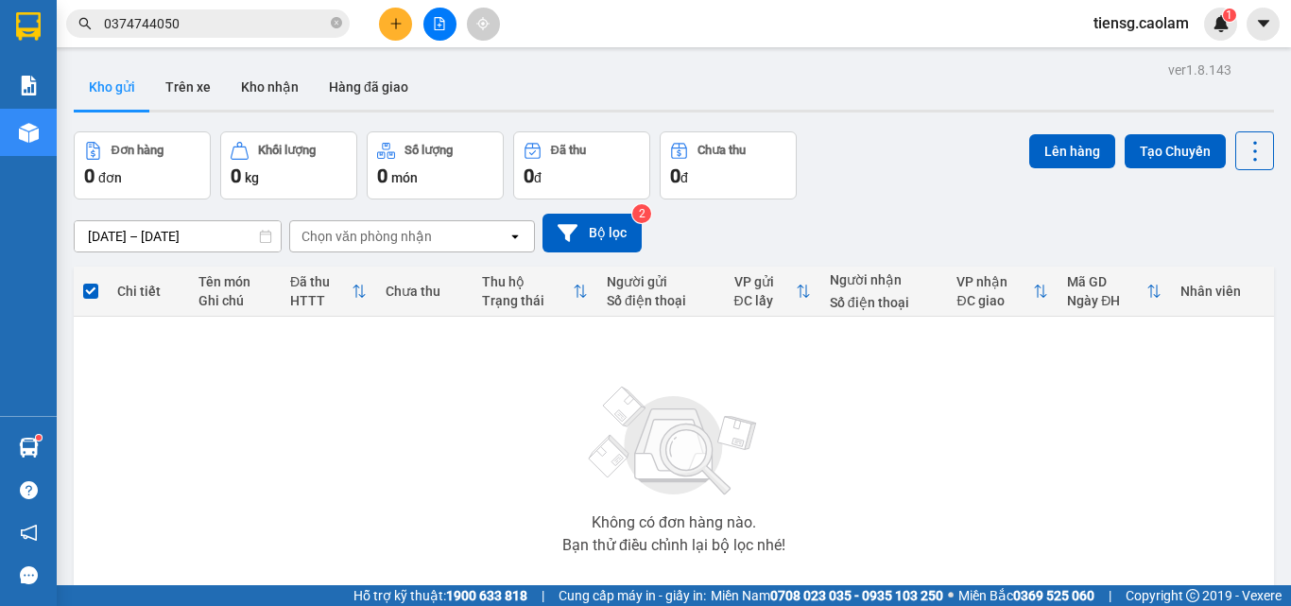
click at [435, 32] on button at bounding box center [439, 24] width 33 height 33
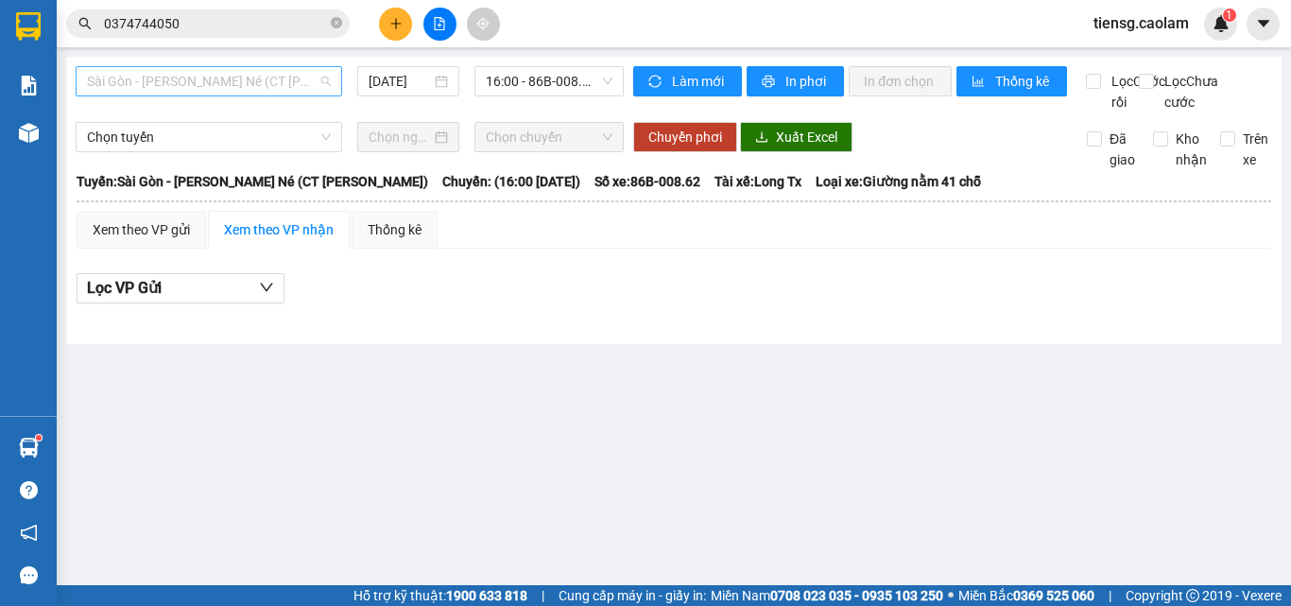
click at [285, 74] on span "Sài Gòn - [PERSON_NAME] Né (CT [PERSON_NAME])" at bounding box center [209, 81] width 244 height 28
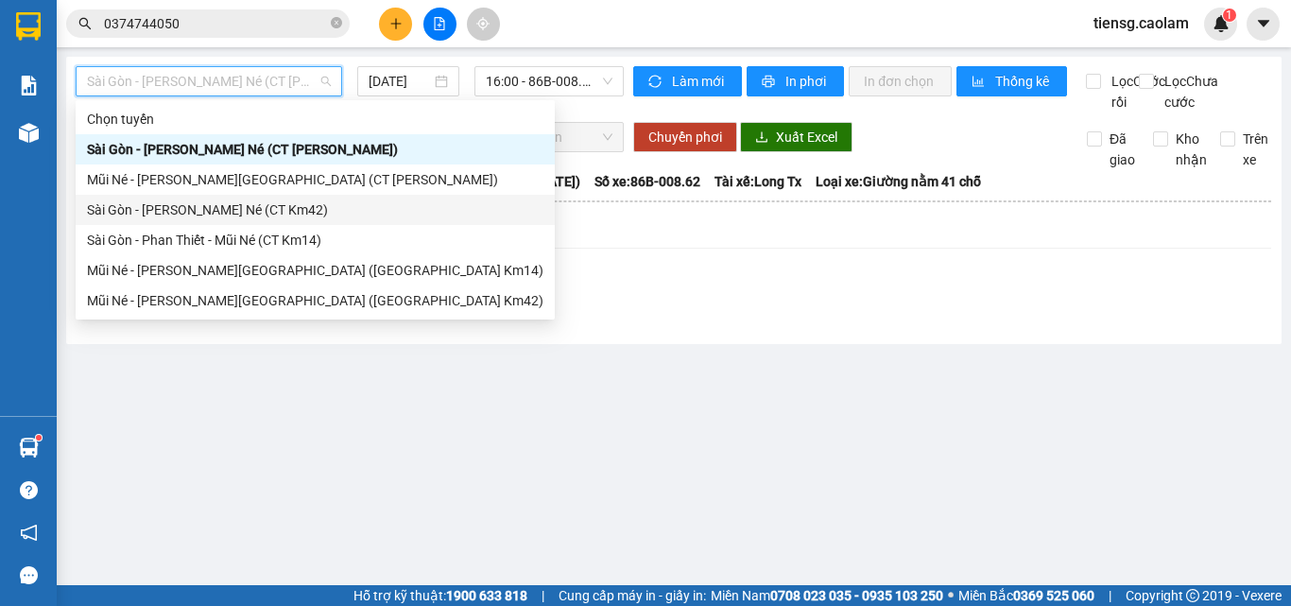
click at [313, 207] on div "Sài Gòn - [PERSON_NAME] Né (CT Km42)" at bounding box center [315, 209] width 457 height 21
type input "[DATE]"
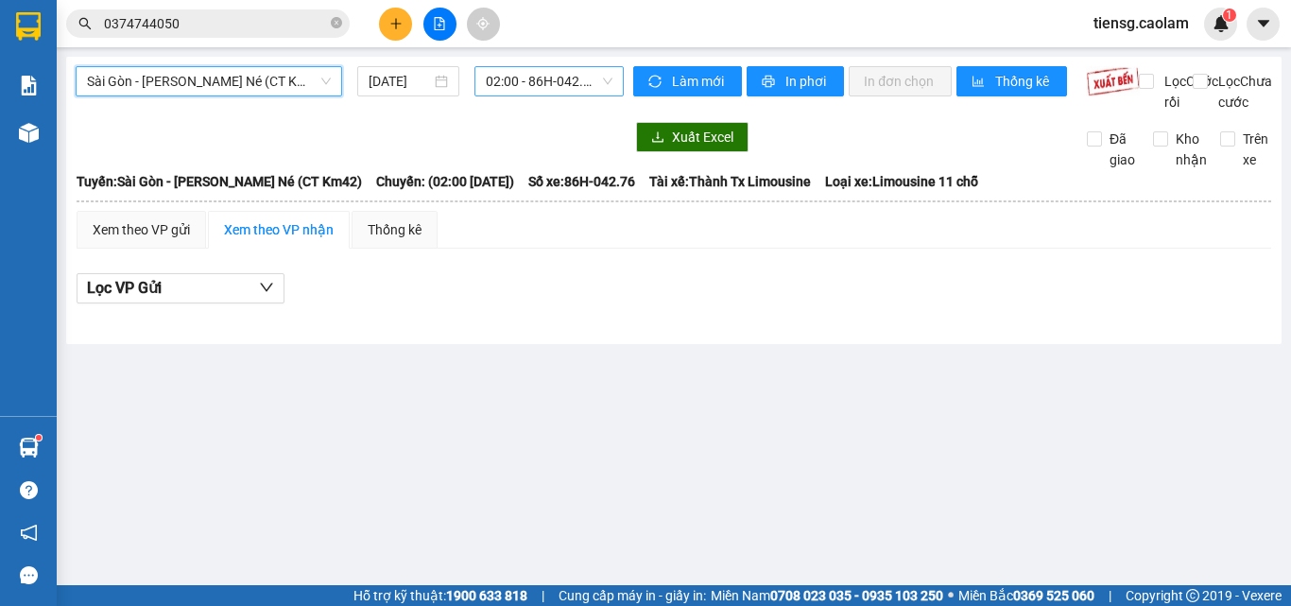
click at [523, 78] on span "02:00 - 86H-042.76" at bounding box center [549, 81] width 127 height 28
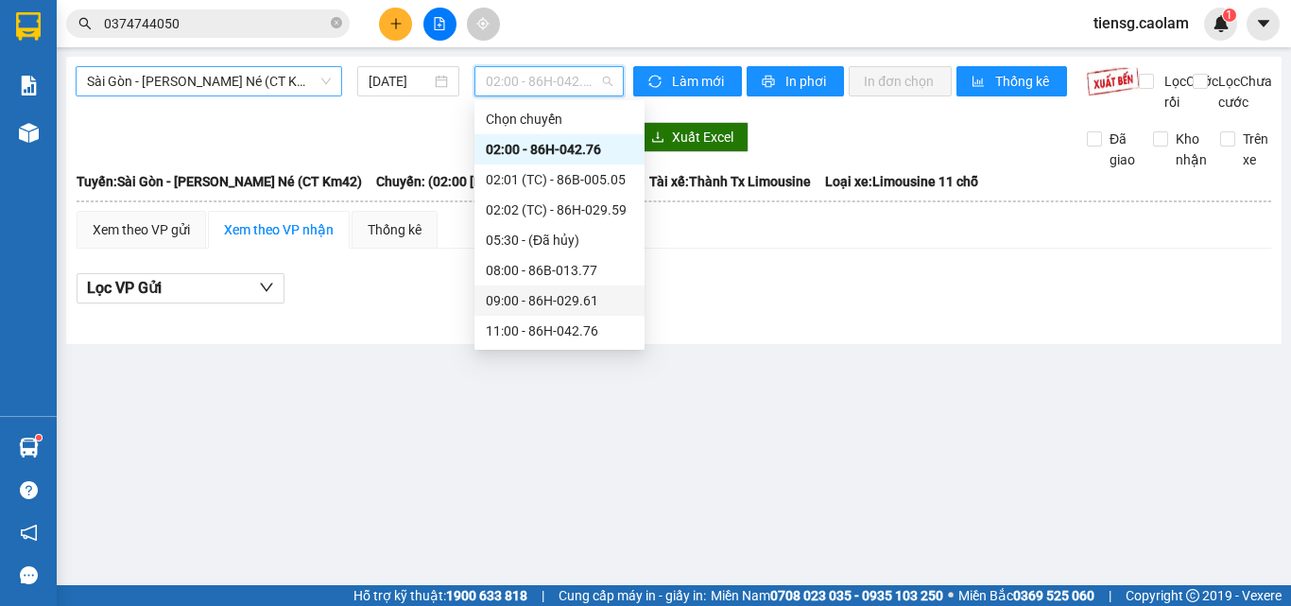
drag, startPoint x: 531, startPoint y: 270, endPoint x: 250, endPoint y: 83, distance: 337.4
click at [272, 101] on body "Kết quả [PERSON_NAME] ( 1 ) Bộ lọc Mã ĐH Trạng thái Món hàng Thu hộ [PERSON_NAM…" at bounding box center [645, 303] width 1291 height 606
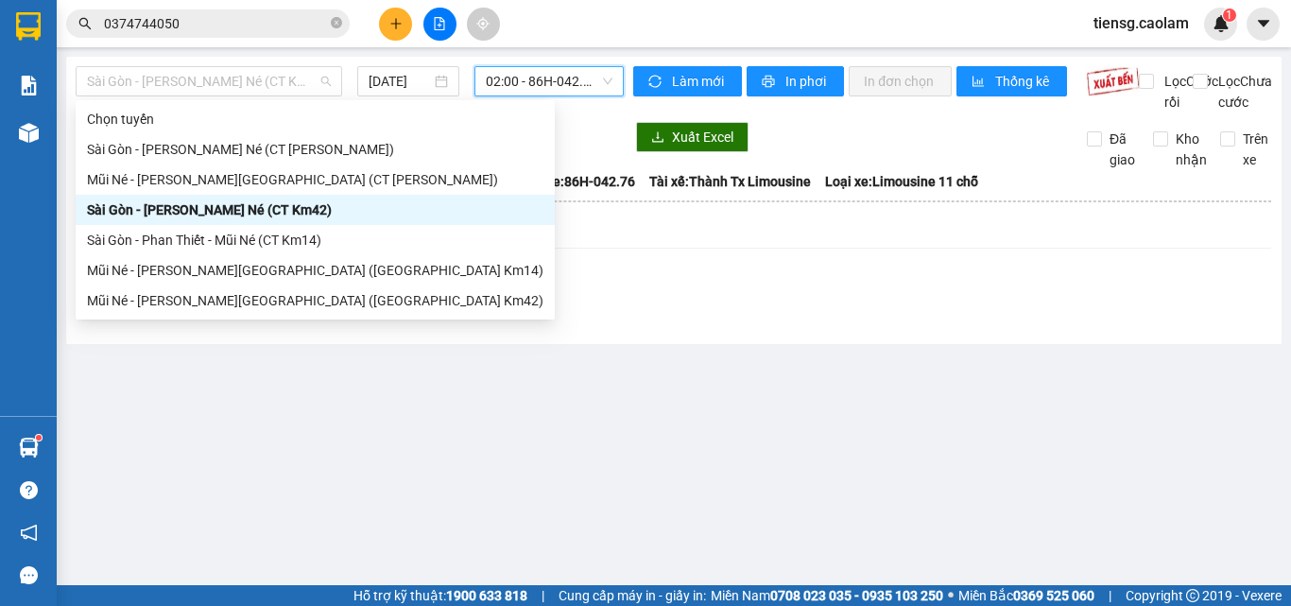
drag, startPoint x: 261, startPoint y: 83, endPoint x: 321, endPoint y: 183, distance: 117.0
click at [262, 84] on span "Sài Gòn - [PERSON_NAME] Né (CT Km42)" at bounding box center [209, 81] width 244 height 28
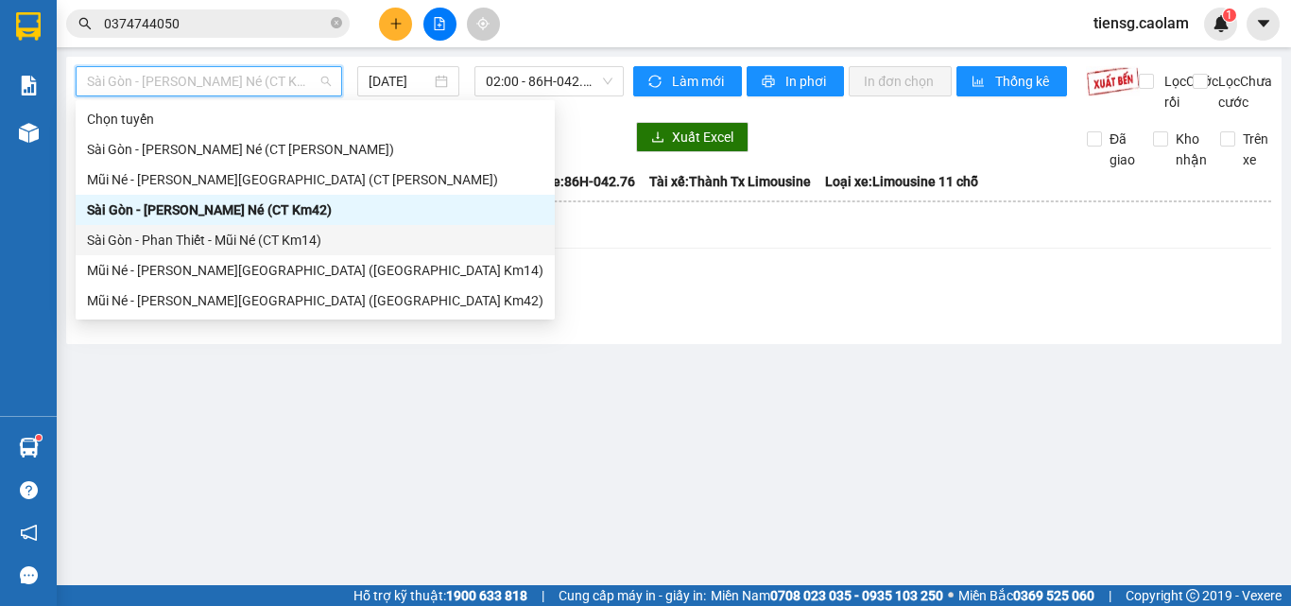
click at [303, 240] on div "Sài Gòn - Phan Thiết - Mũi Né (CT Km14)" at bounding box center [315, 240] width 457 height 21
type input "[DATE]"
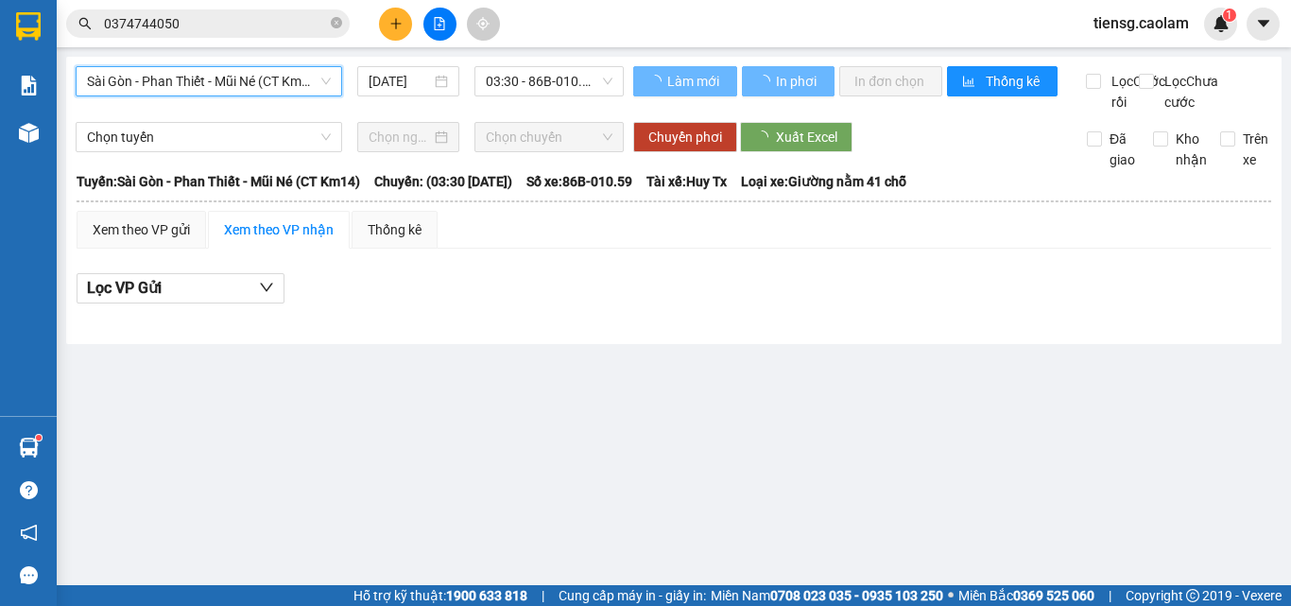
click at [519, 79] on span "03:30 - 86B-010.59" at bounding box center [549, 81] width 127 height 28
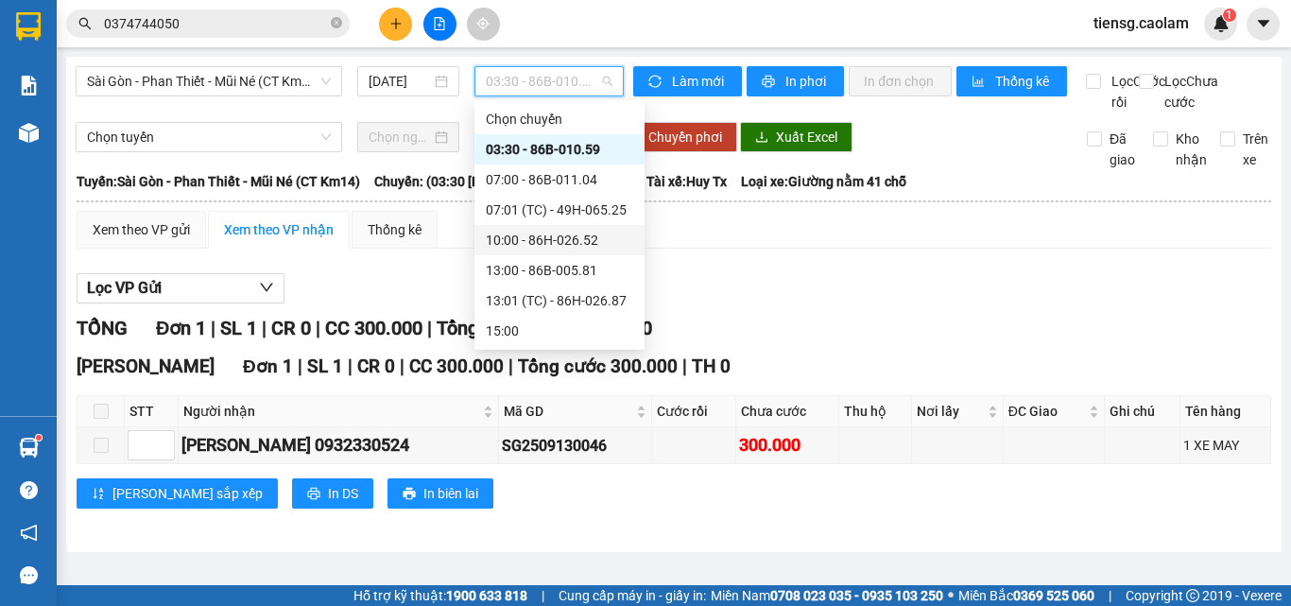
click at [545, 230] on div "10:00 - 86H-026.52" at bounding box center [559, 240] width 147 height 21
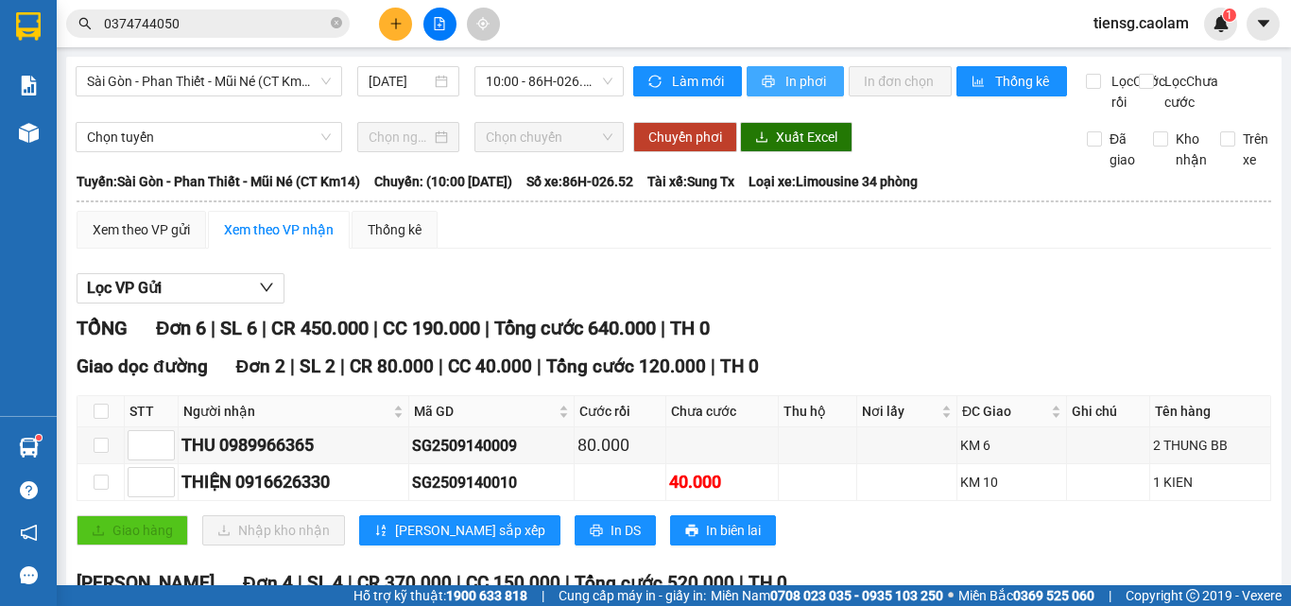
click at [801, 78] on span "In phơi" at bounding box center [807, 81] width 43 height 21
click at [1180, 40] on div "tiensg.caolam 1" at bounding box center [1158, 24] width 159 height 33
click at [1161, 23] on span "tiensg.caolam" at bounding box center [1142, 23] width 126 height 24
click at [1136, 67] on span "Đăng xuất" at bounding box center [1151, 58] width 83 height 21
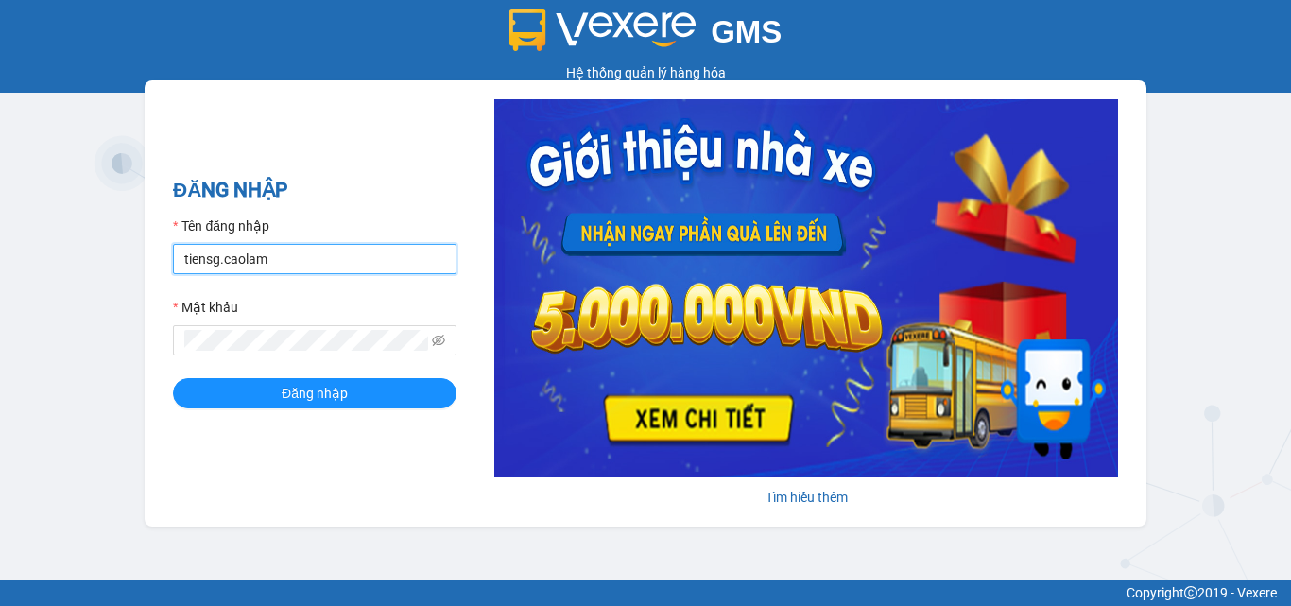
click at [331, 262] on input "tiensg.caolam" at bounding box center [315, 259] width 284 height 30
type input "thanh1.caolam"
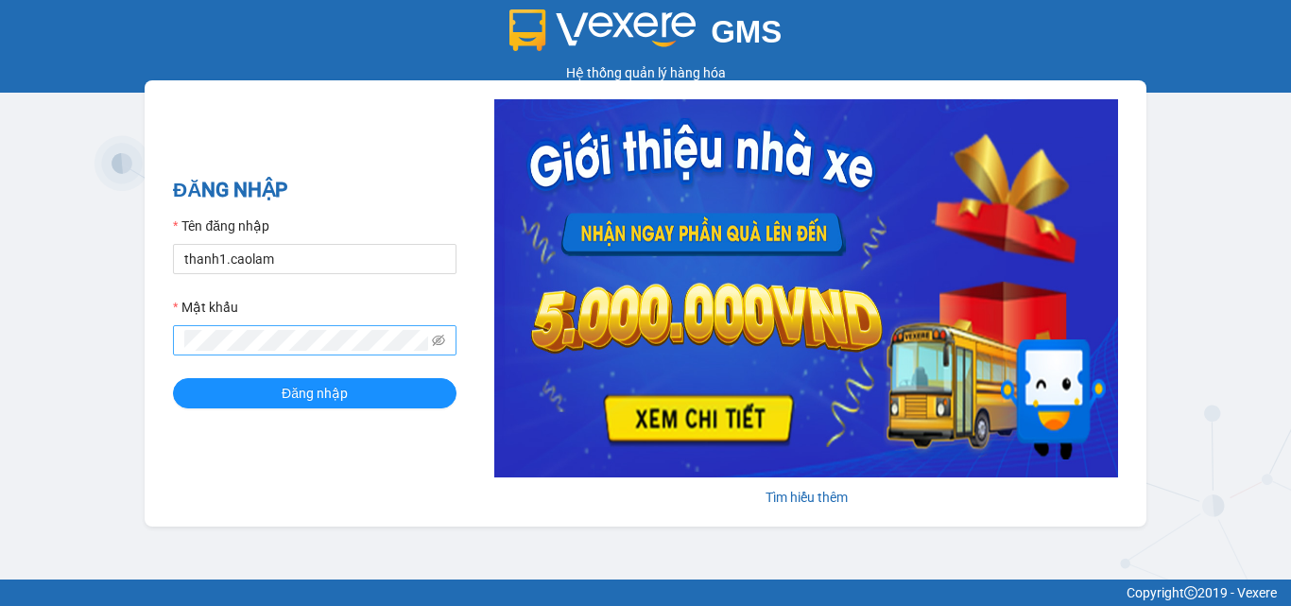
click at [270, 355] on span at bounding box center [315, 340] width 284 height 30
click at [173, 378] on button "Đăng nhập" at bounding box center [315, 393] width 284 height 30
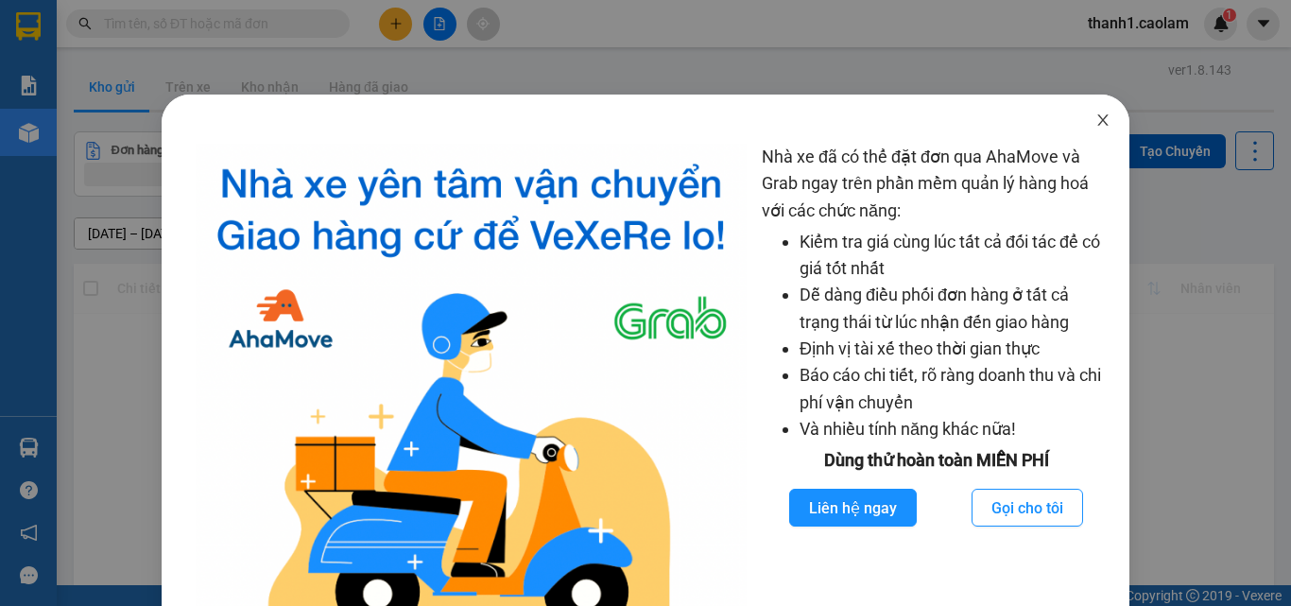
click at [1105, 113] on span "Close" at bounding box center [1103, 121] width 53 height 53
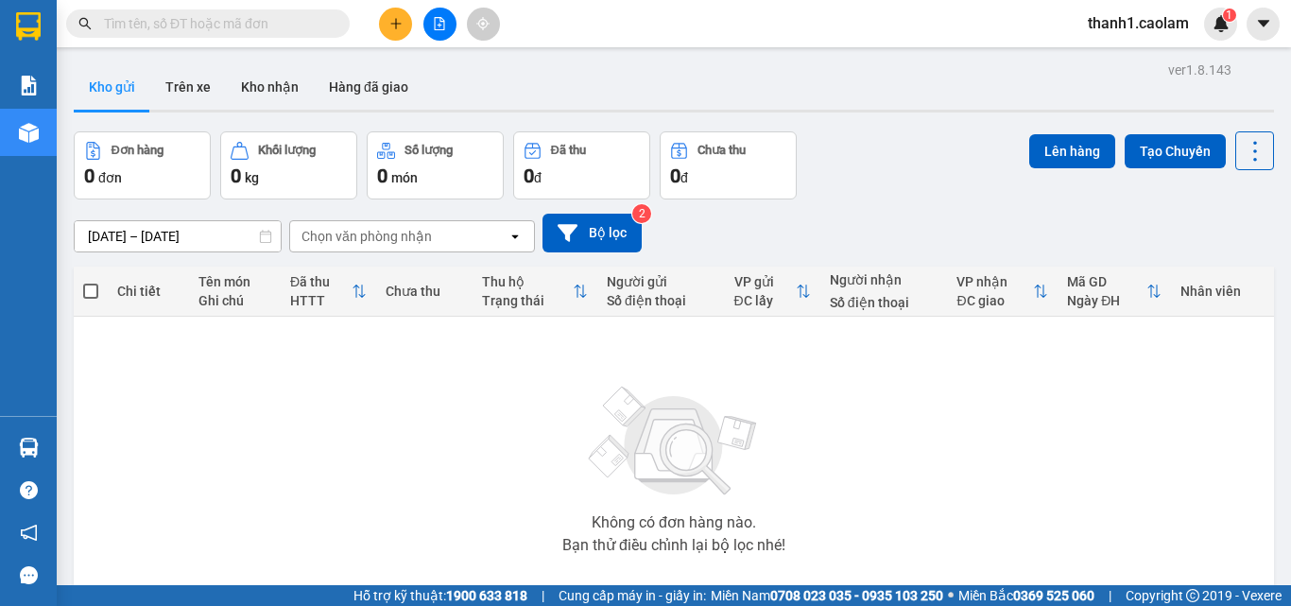
click at [6, 19] on div at bounding box center [28, 30] width 57 height 61
